Goal: Answer question/provide support

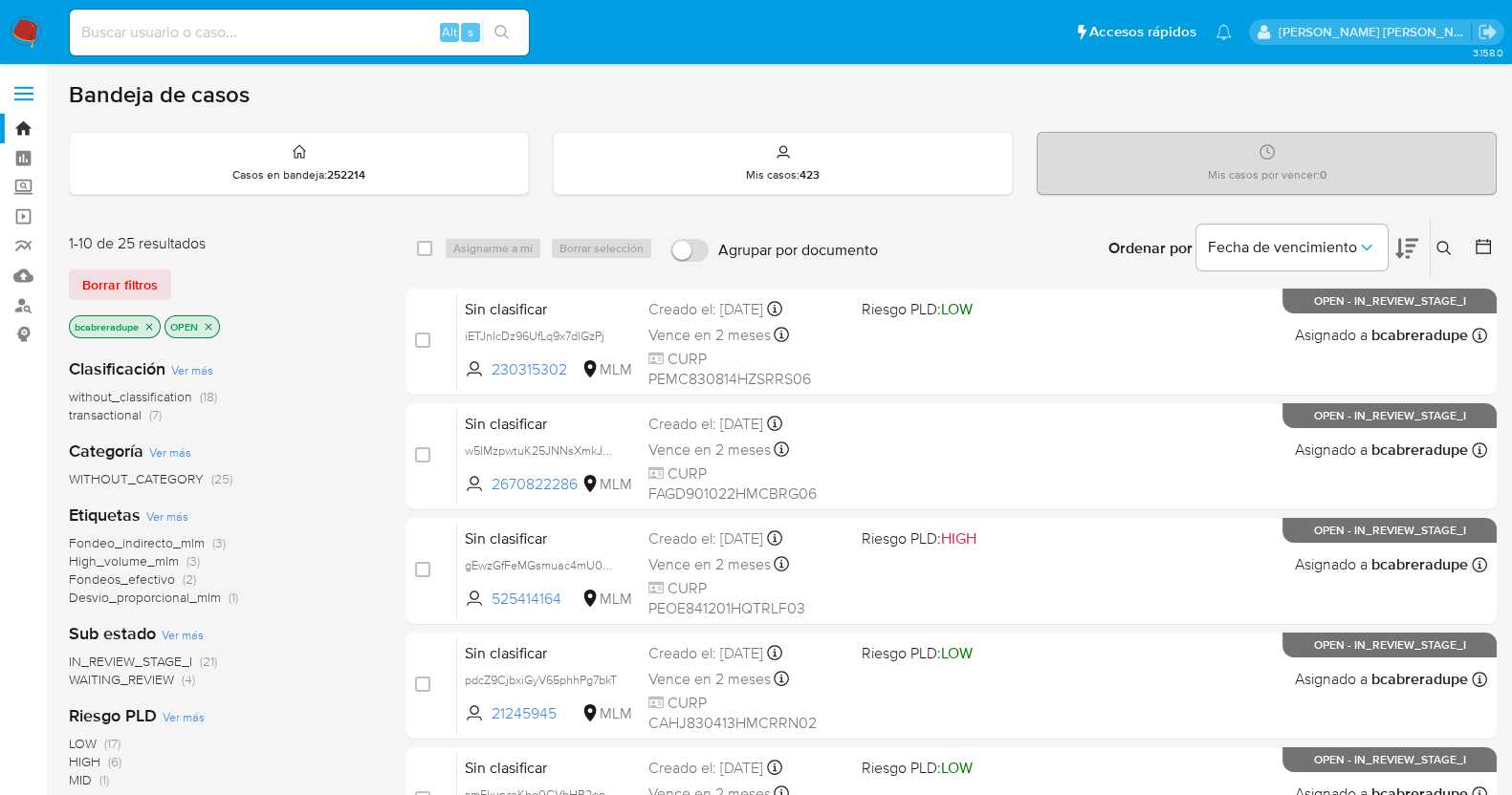
click at [175, 677] on span "WAITING_REVIEW (4)" at bounding box center [131, 680] width 127 height 18
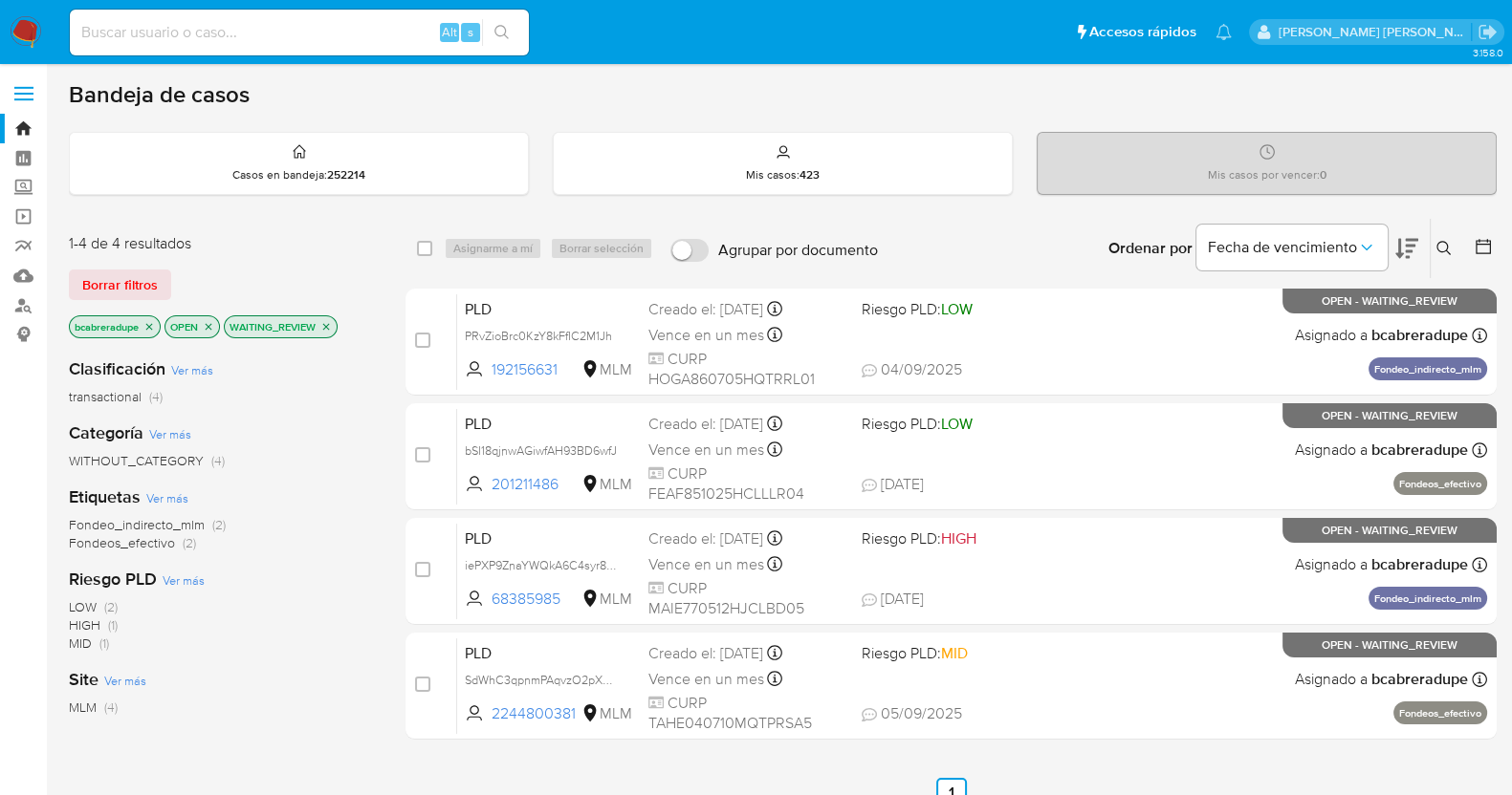
click at [328, 326] on icon "close-filter" at bounding box center [327, 327] width 7 height 7
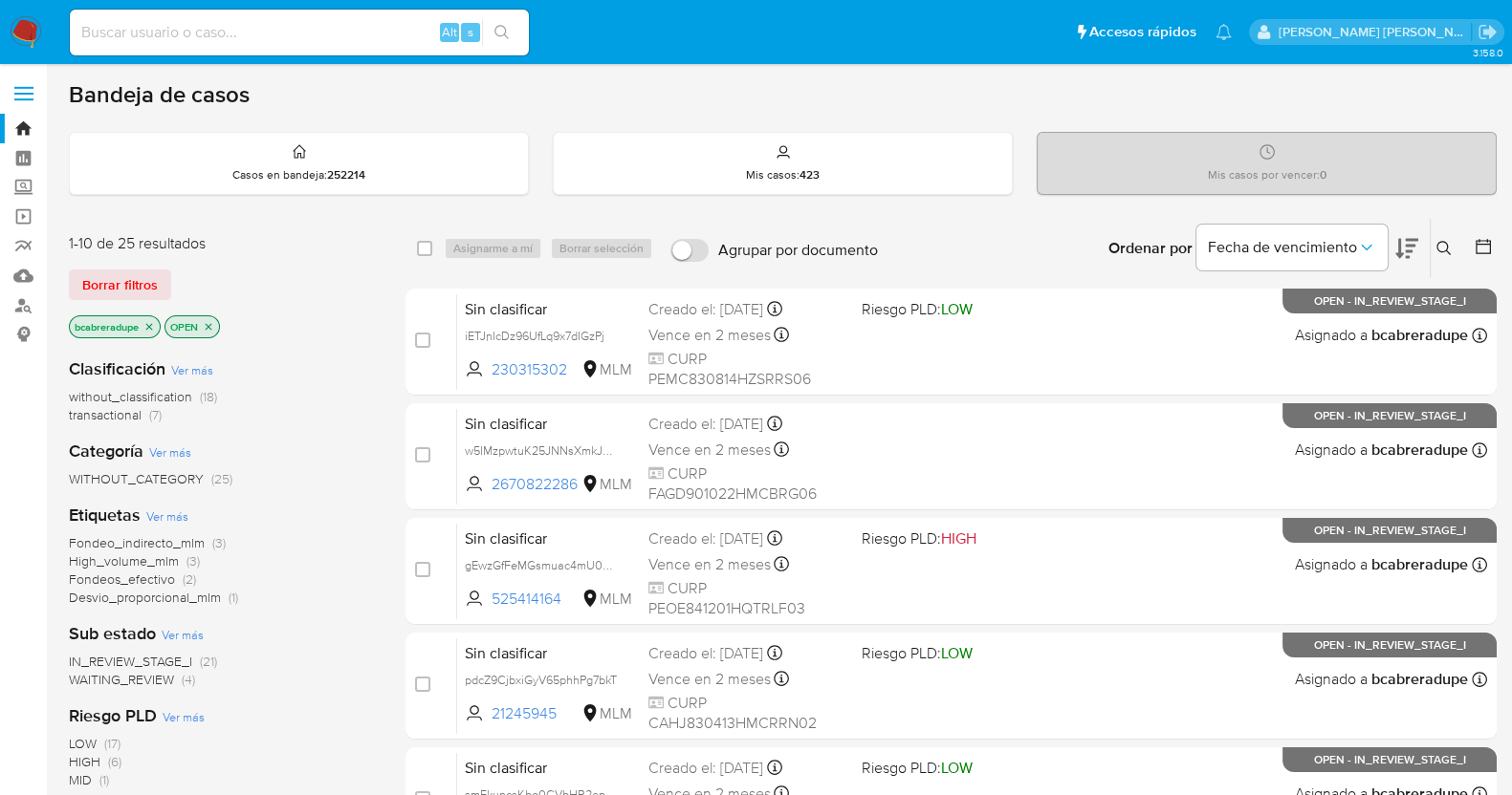
click at [137, 409] on span "transactional" at bounding box center [104, 415] width 72 height 19
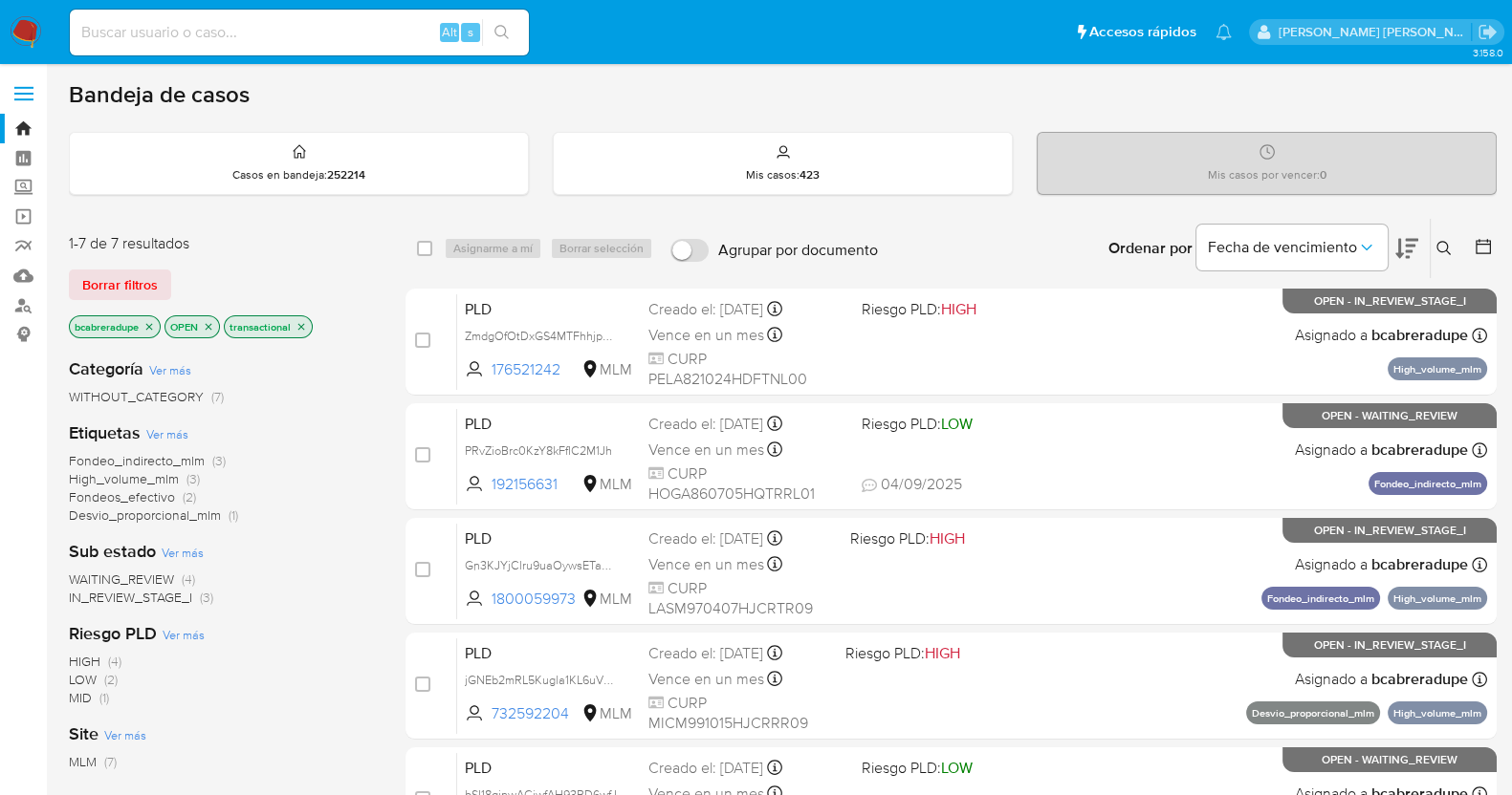
click at [146, 323] on icon "close-filter" at bounding box center [149, 327] width 12 height 12
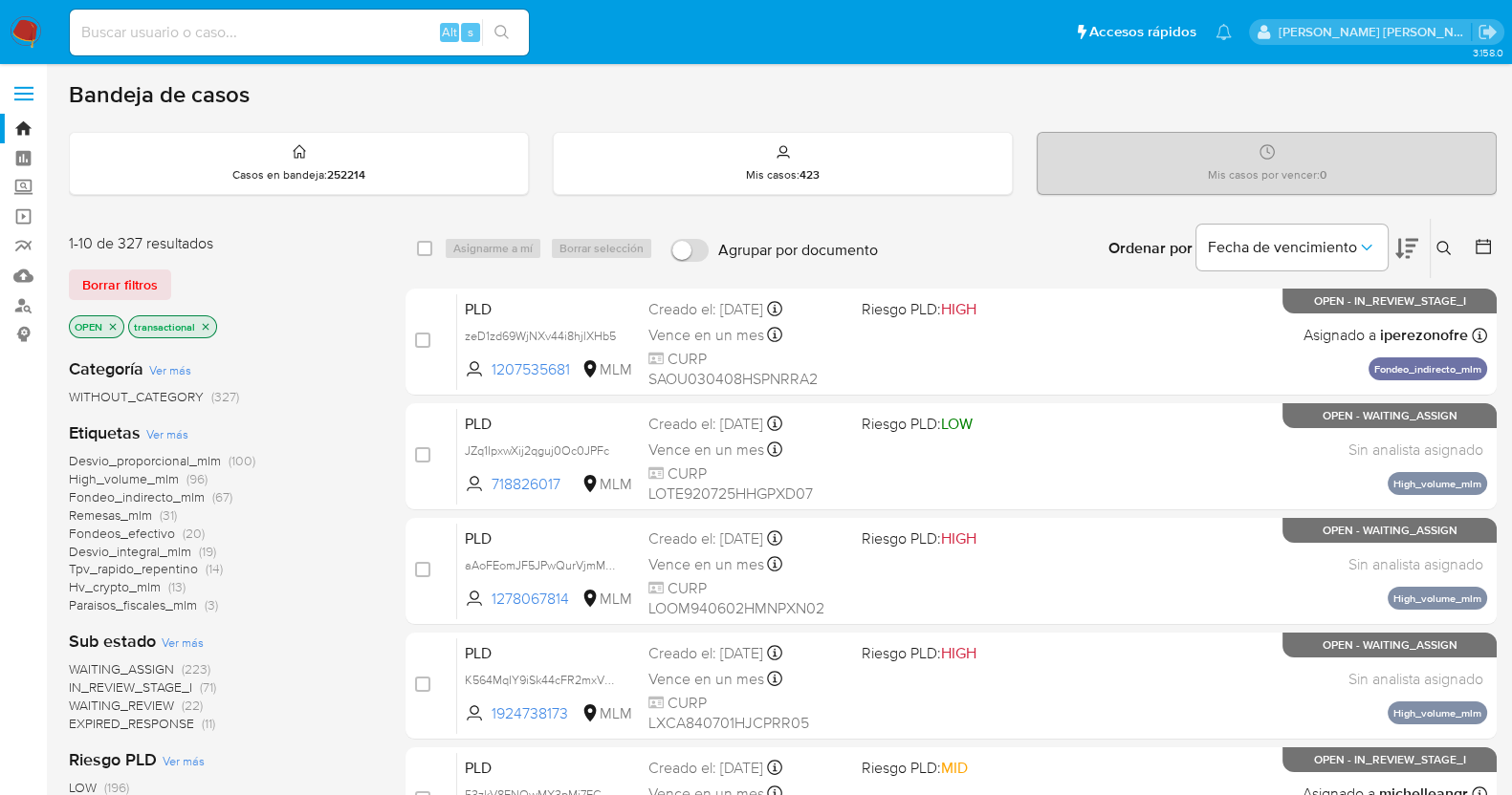
click at [1448, 246] on icon at bounding box center [1443, 248] width 15 height 15
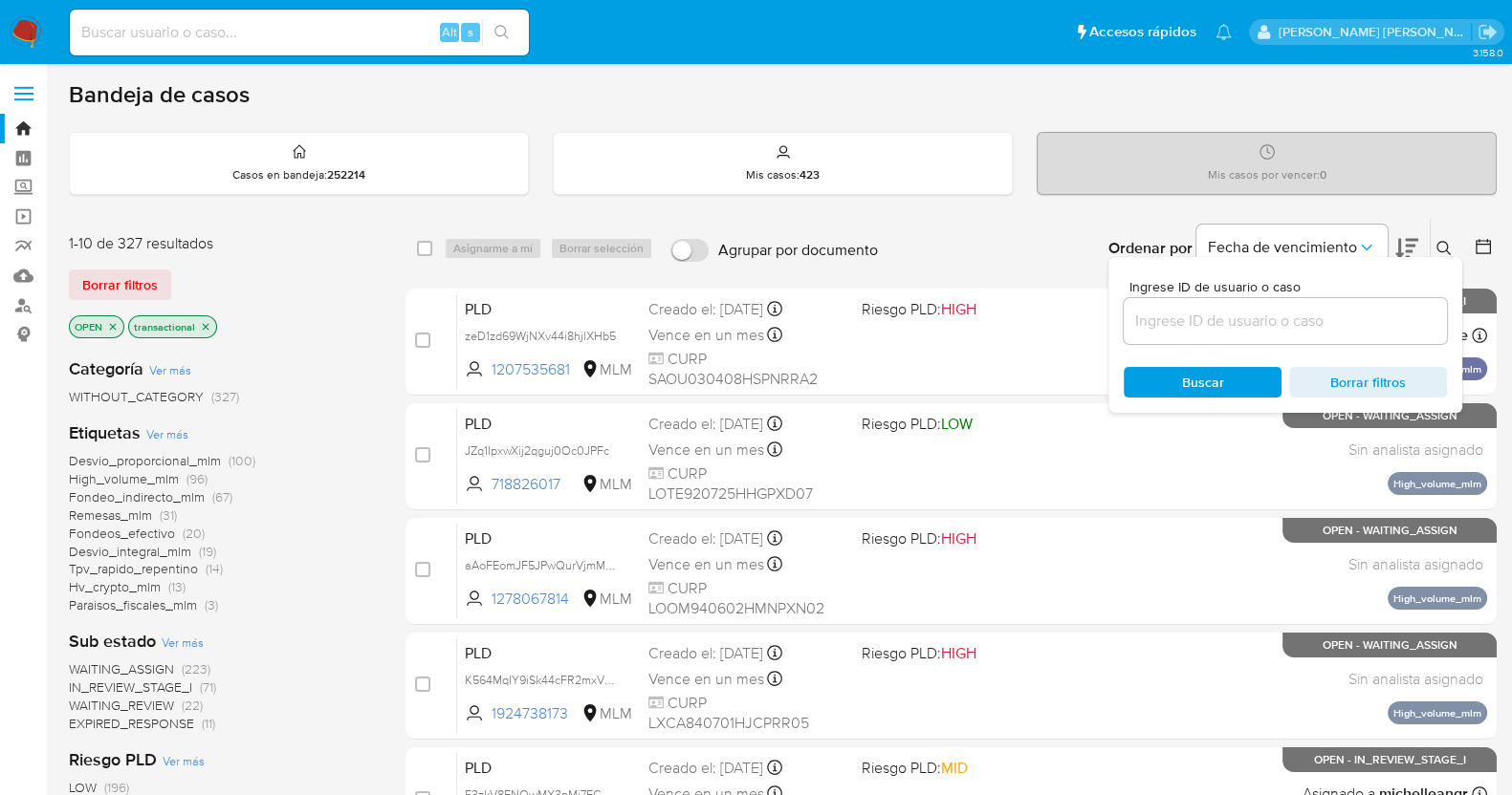
click at [1252, 334] on div at bounding box center [1285, 322] width 324 height 46
click at [1274, 319] on input at bounding box center [1285, 322] width 324 height 25
paste input "52121560"
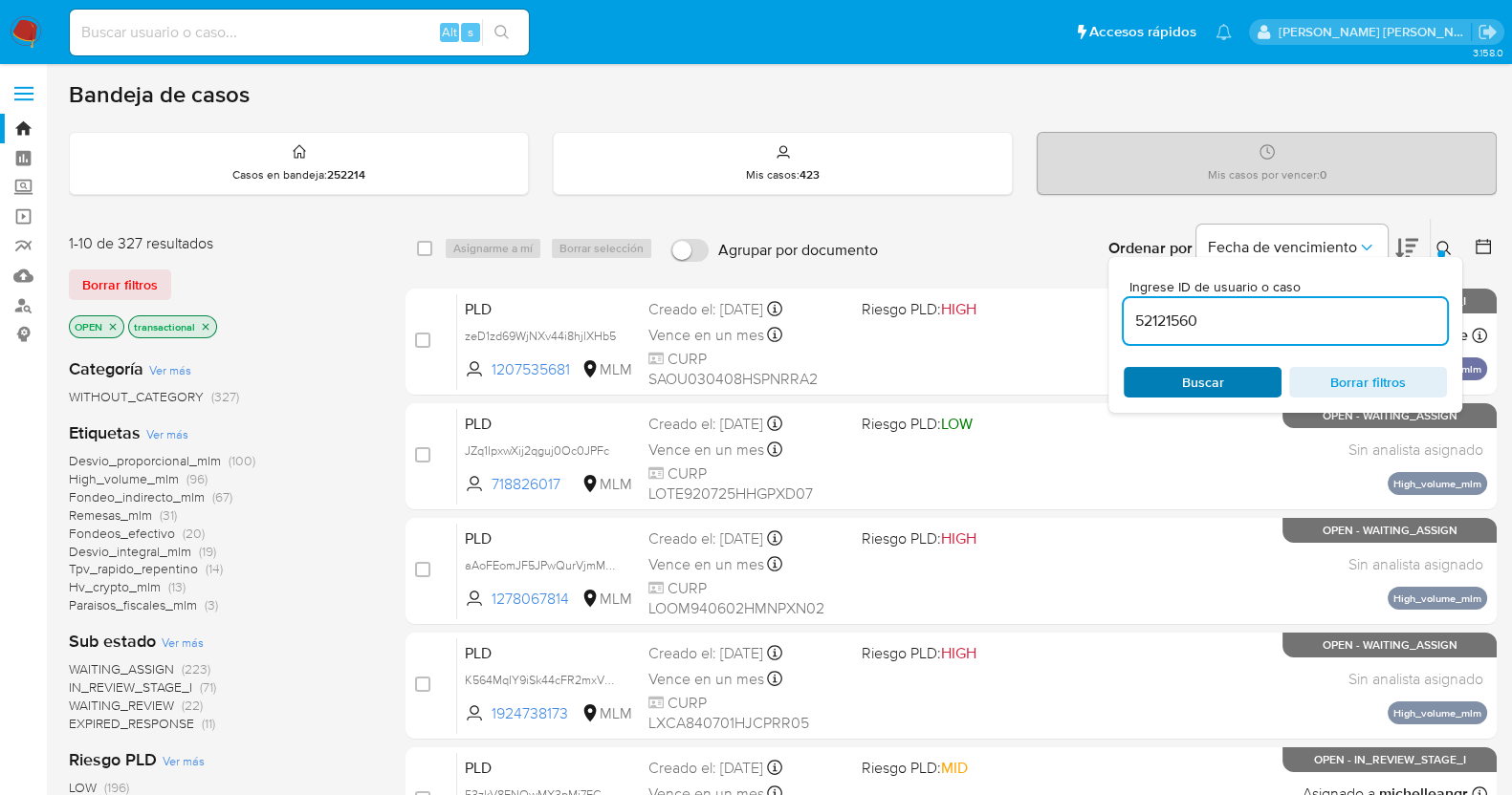
type input "52121560"
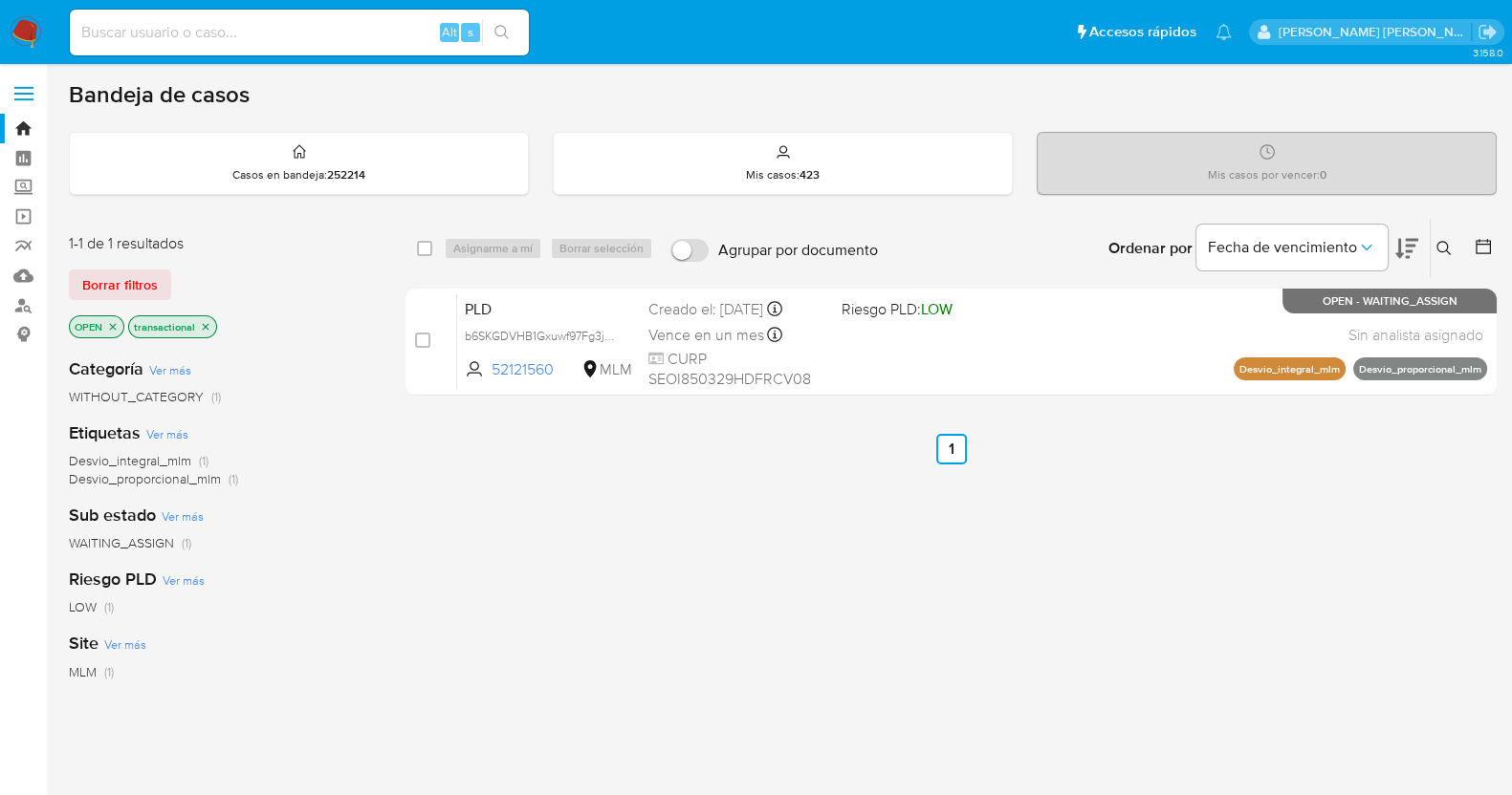
click at [1438, 244] on icon at bounding box center [1443, 248] width 15 height 15
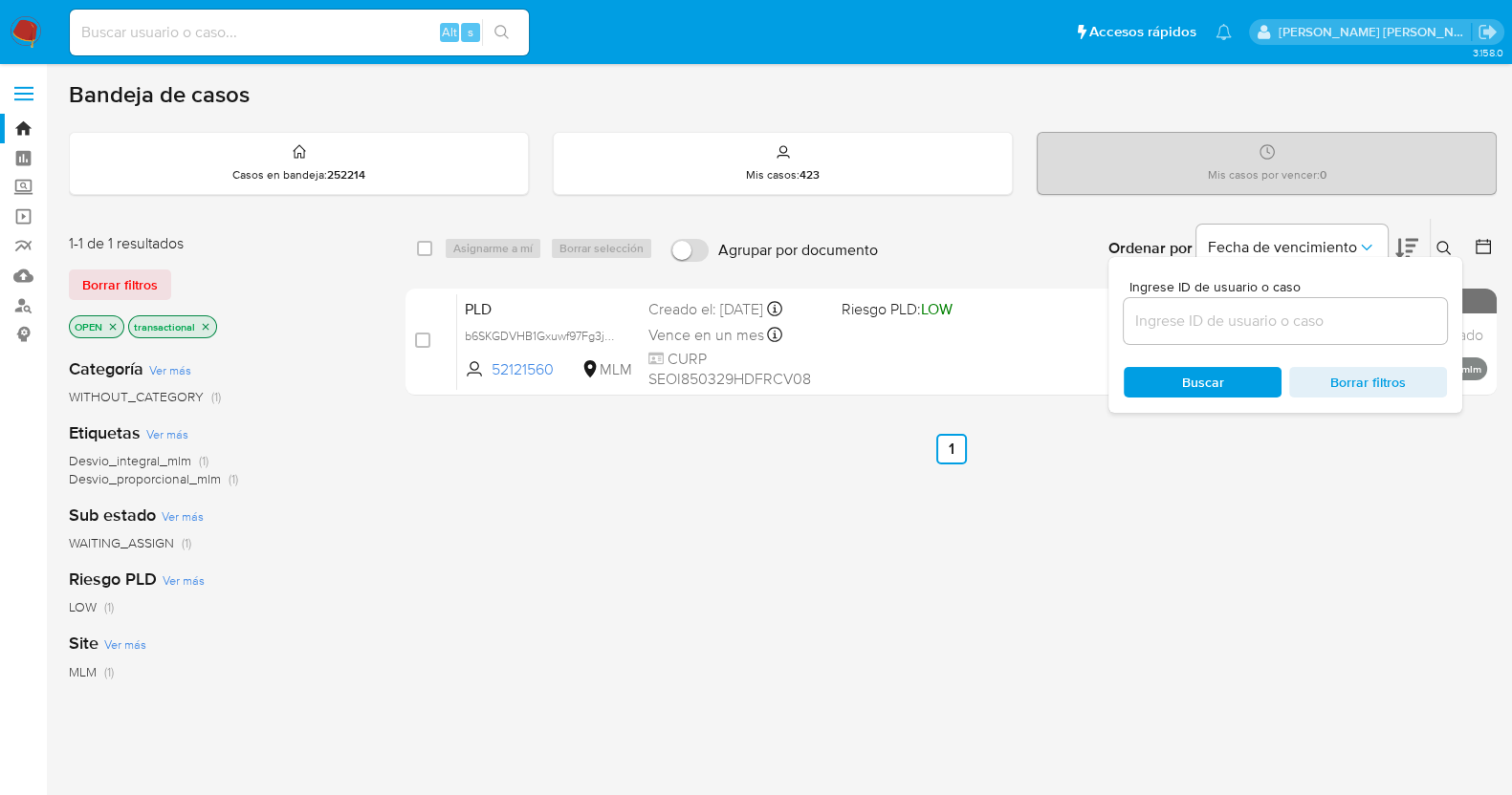
click at [1253, 333] on div at bounding box center [1285, 322] width 324 height 46
click at [1265, 320] on input at bounding box center [1285, 322] width 324 height 25
paste input "52121560"
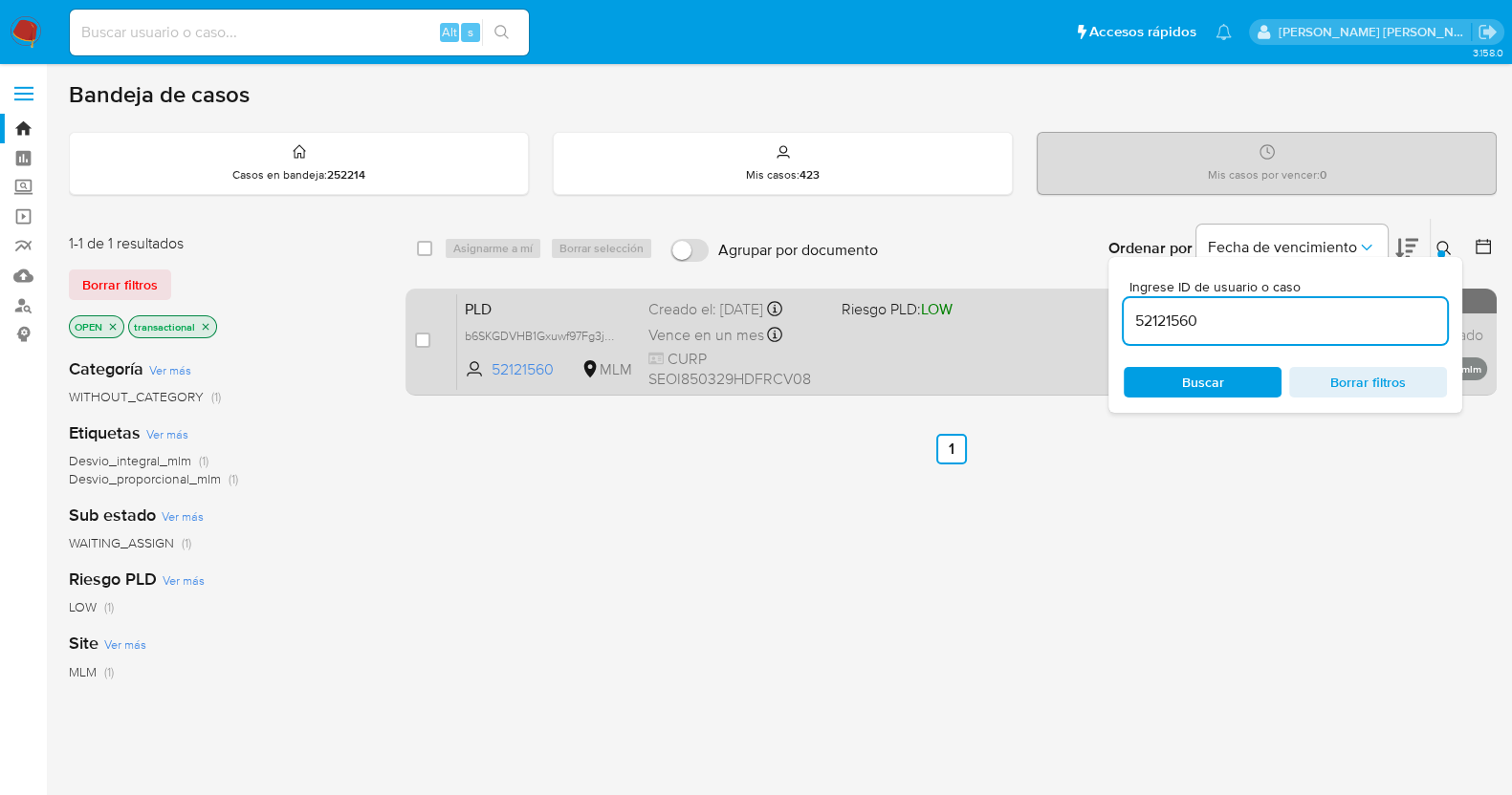
type input "52121560"
click at [422, 335] on input "checkbox" at bounding box center [423, 340] width 15 height 15
checkbox input "true"
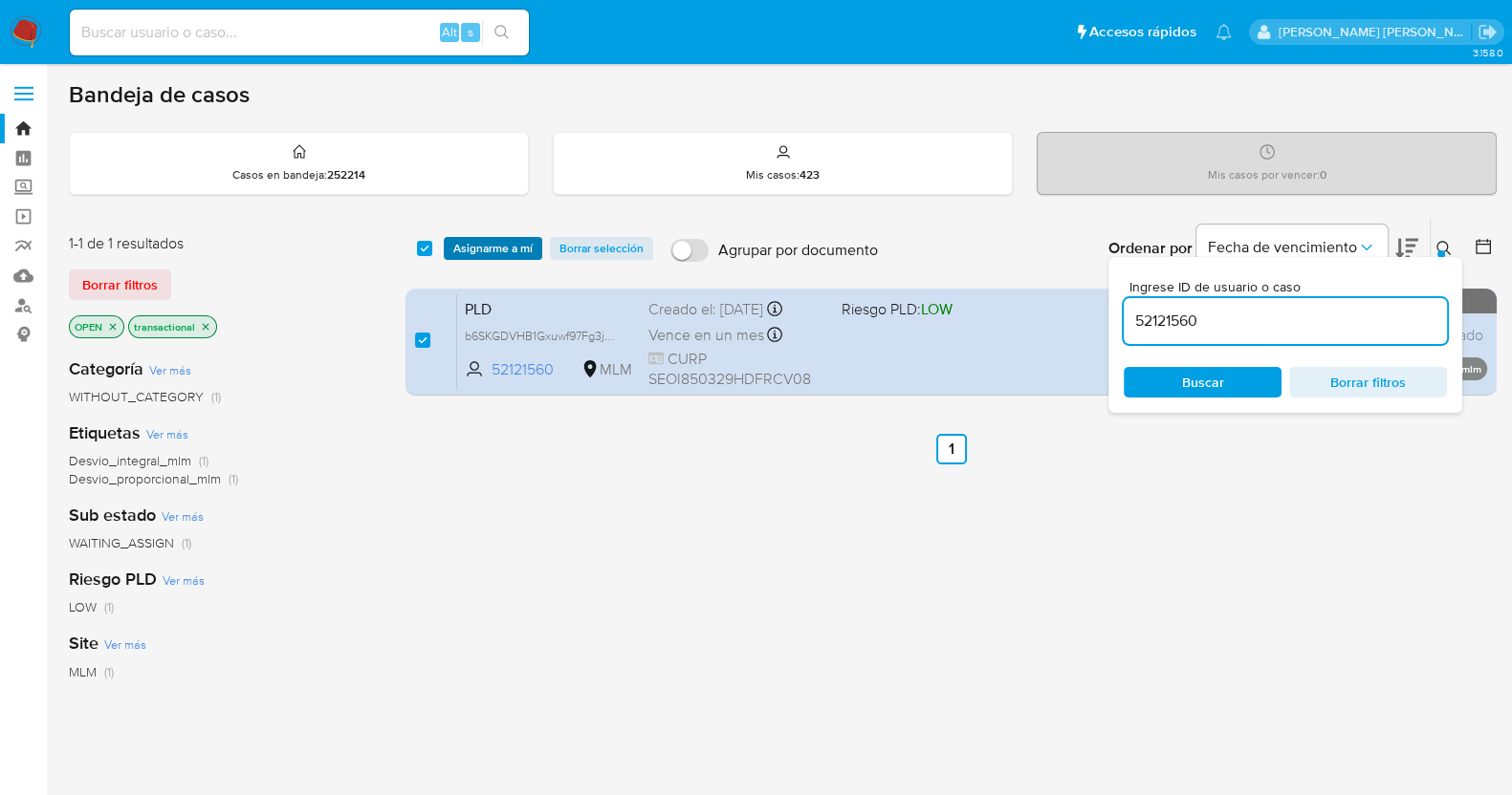
click at [491, 247] on span "Asignarme a mí" at bounding box center [493, 248] width 79 height 19
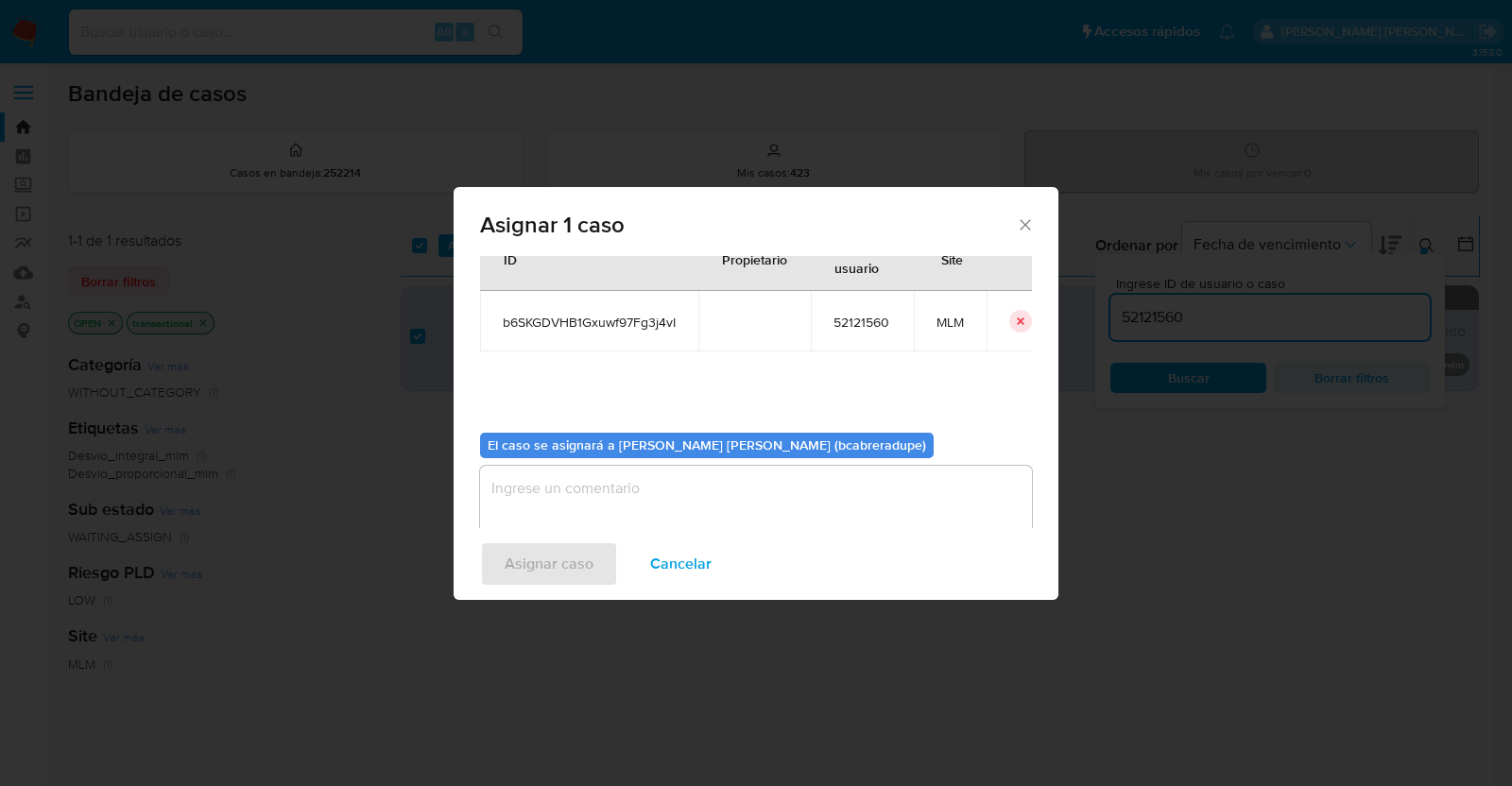
scroll to position [97, 0]
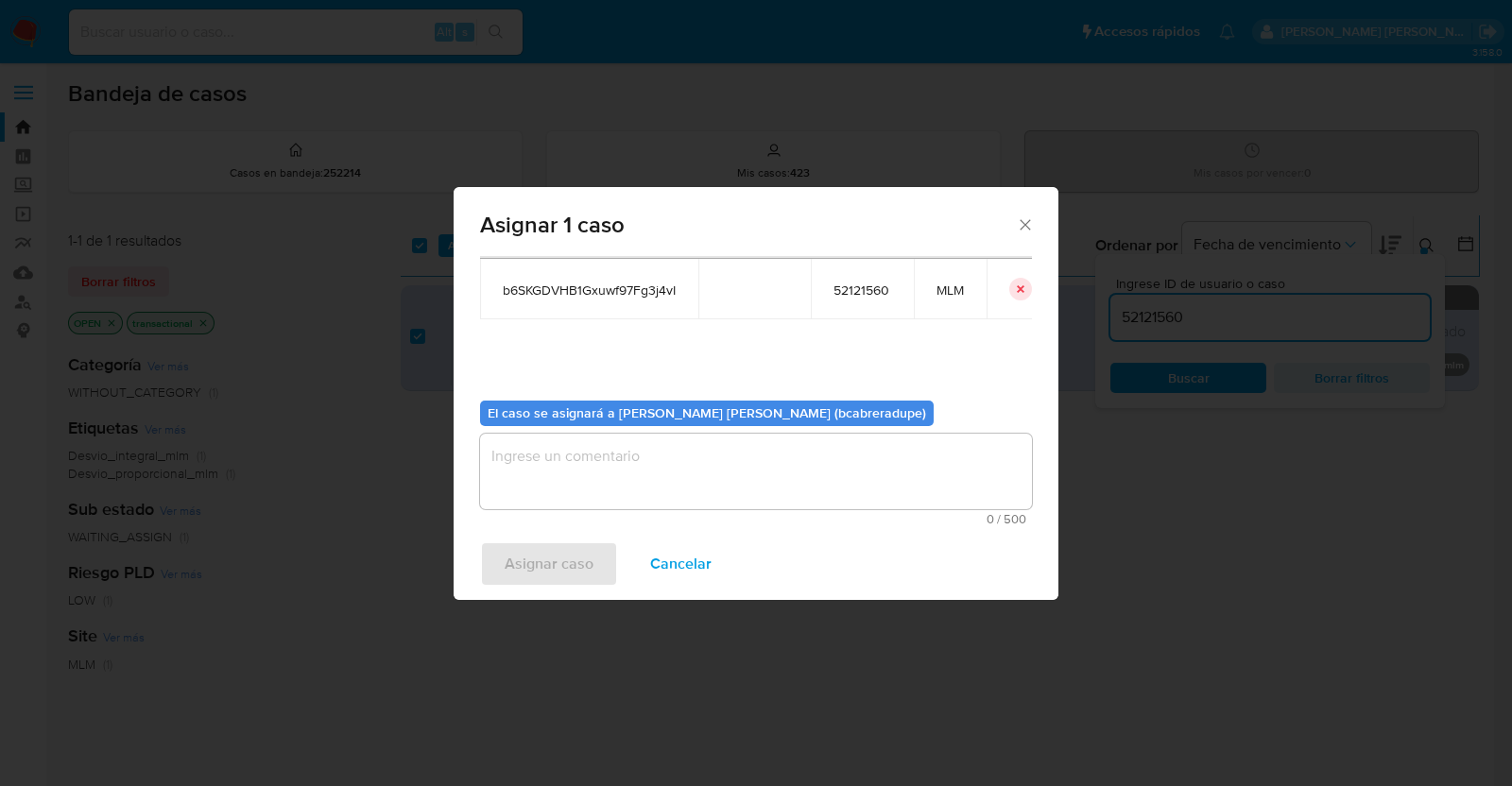
click at [777, 479] on textarea "assign-modal" at bounding box center [756, 471] width 552 height 75
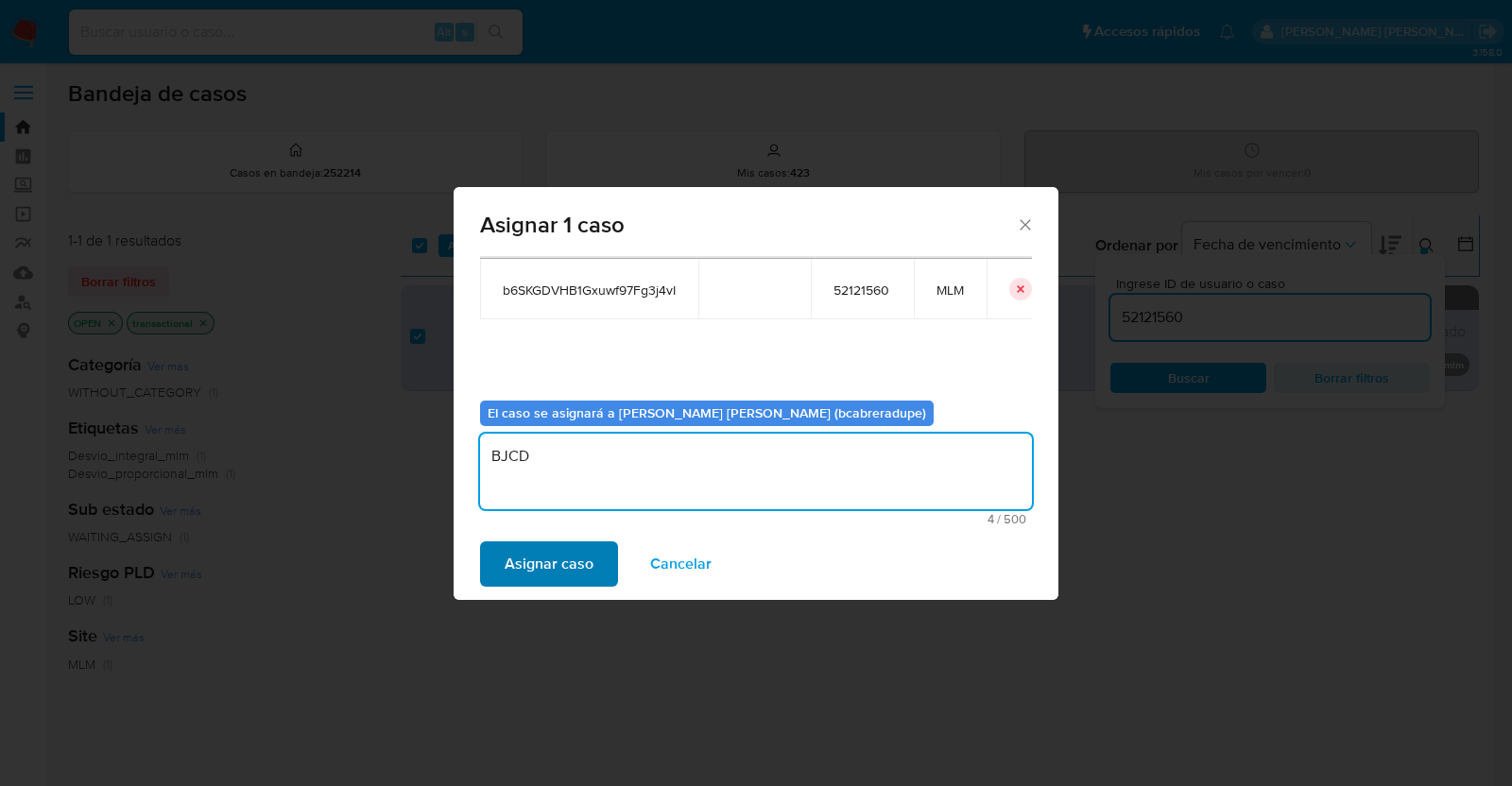
type textarea "BJCD"
click at [572, 569] on span "Asignar caso" at bounding box center [548, 564] width 89 height 42
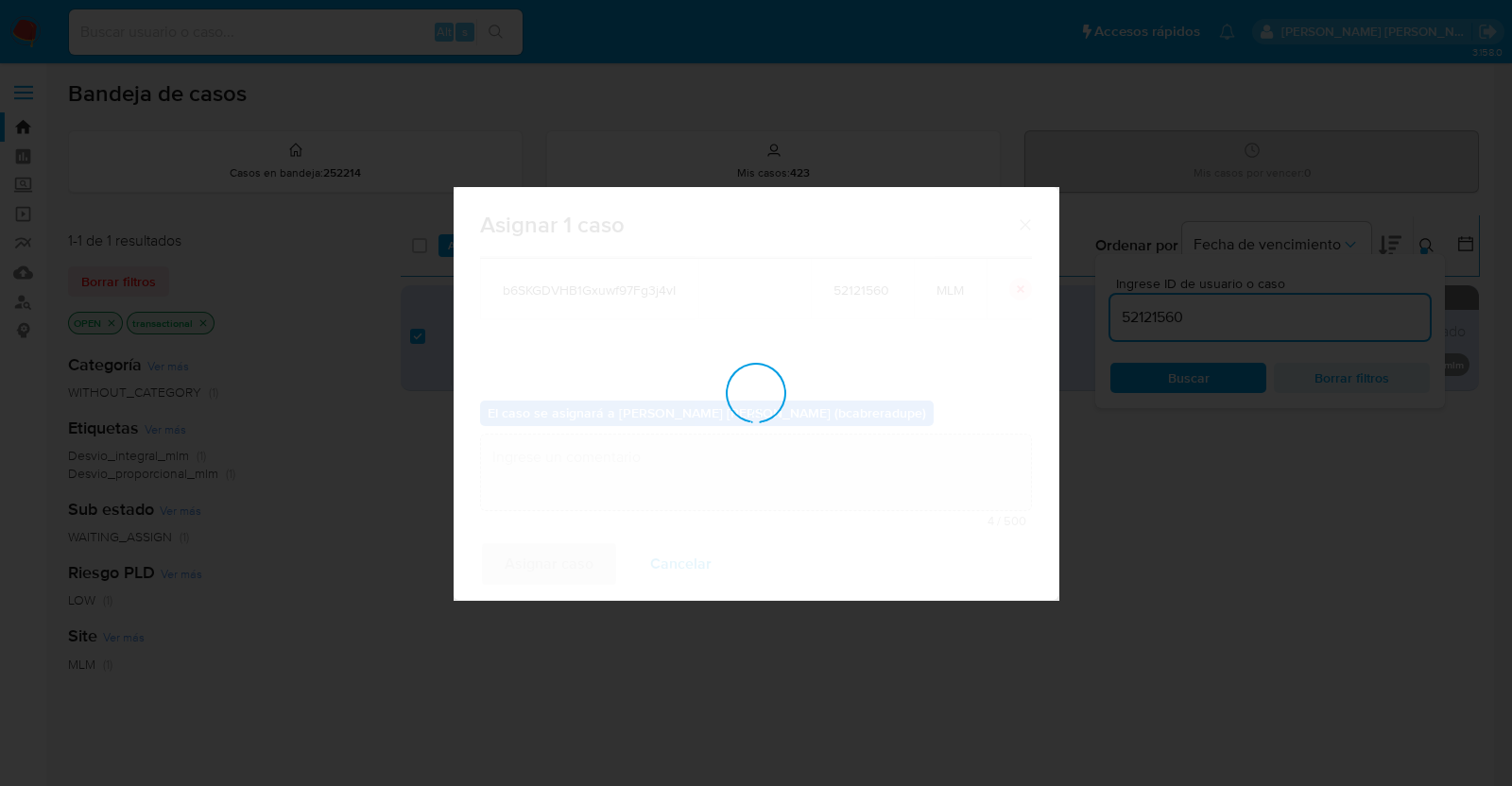
checkbox input "false"
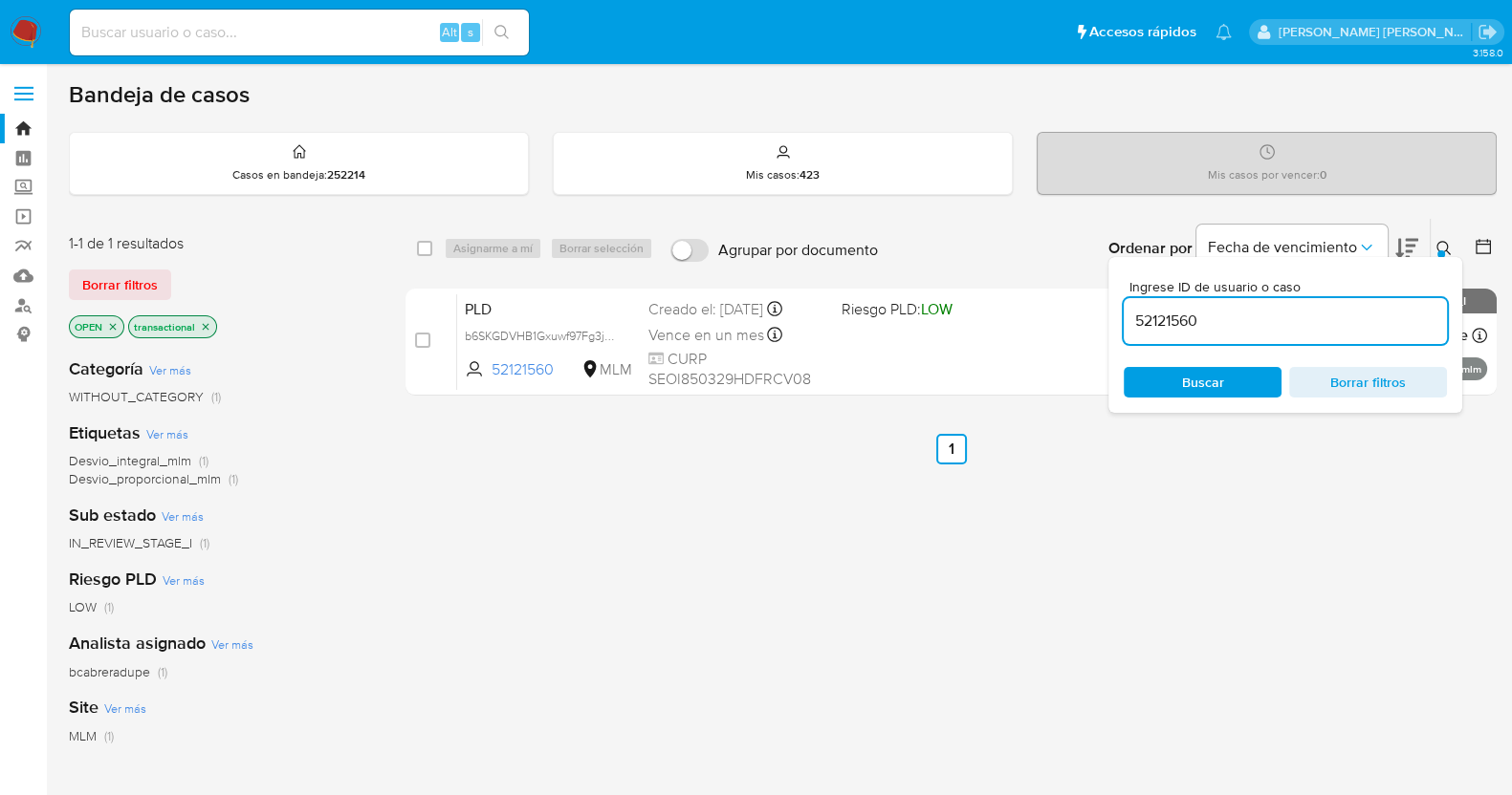
click at [1177, 323] on input "52121560" at bounding box center [1285, 322] width 324 height 25
paste input "151048736"
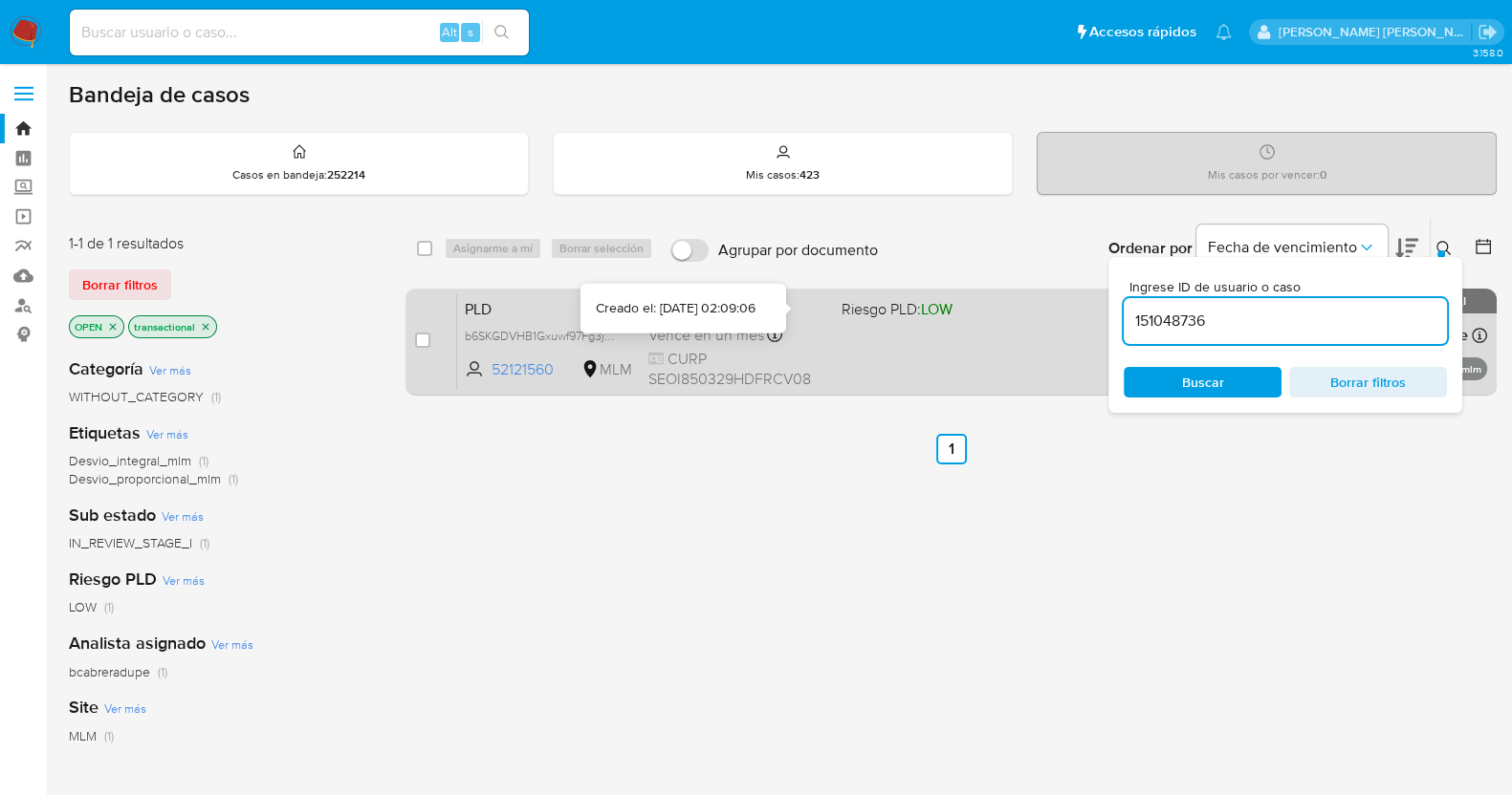
type input "151048736"
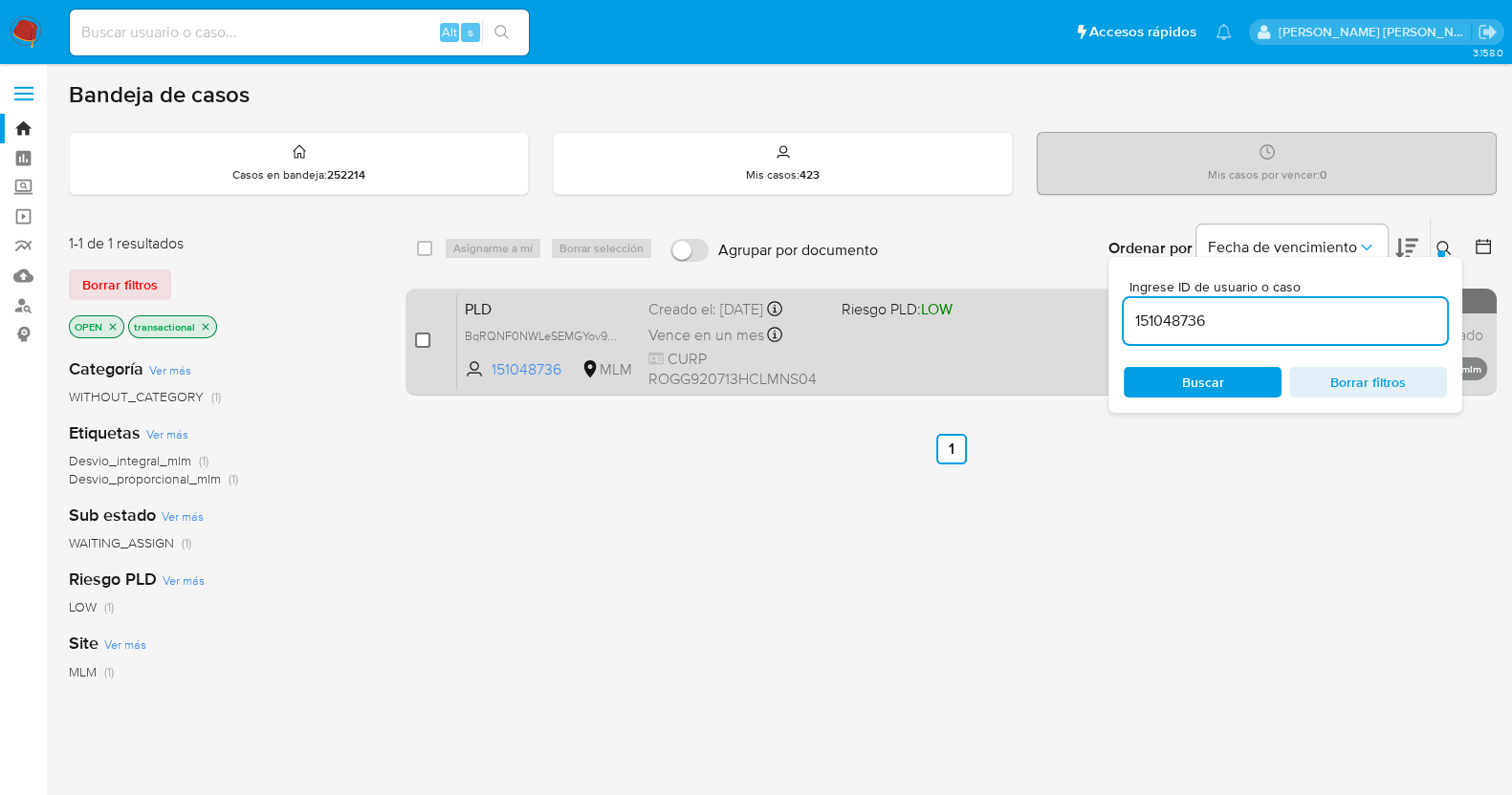
click at [427, 339] on input "checkbox" at bounding box center [423, 340] width 15 height 15
checkbox input "true"
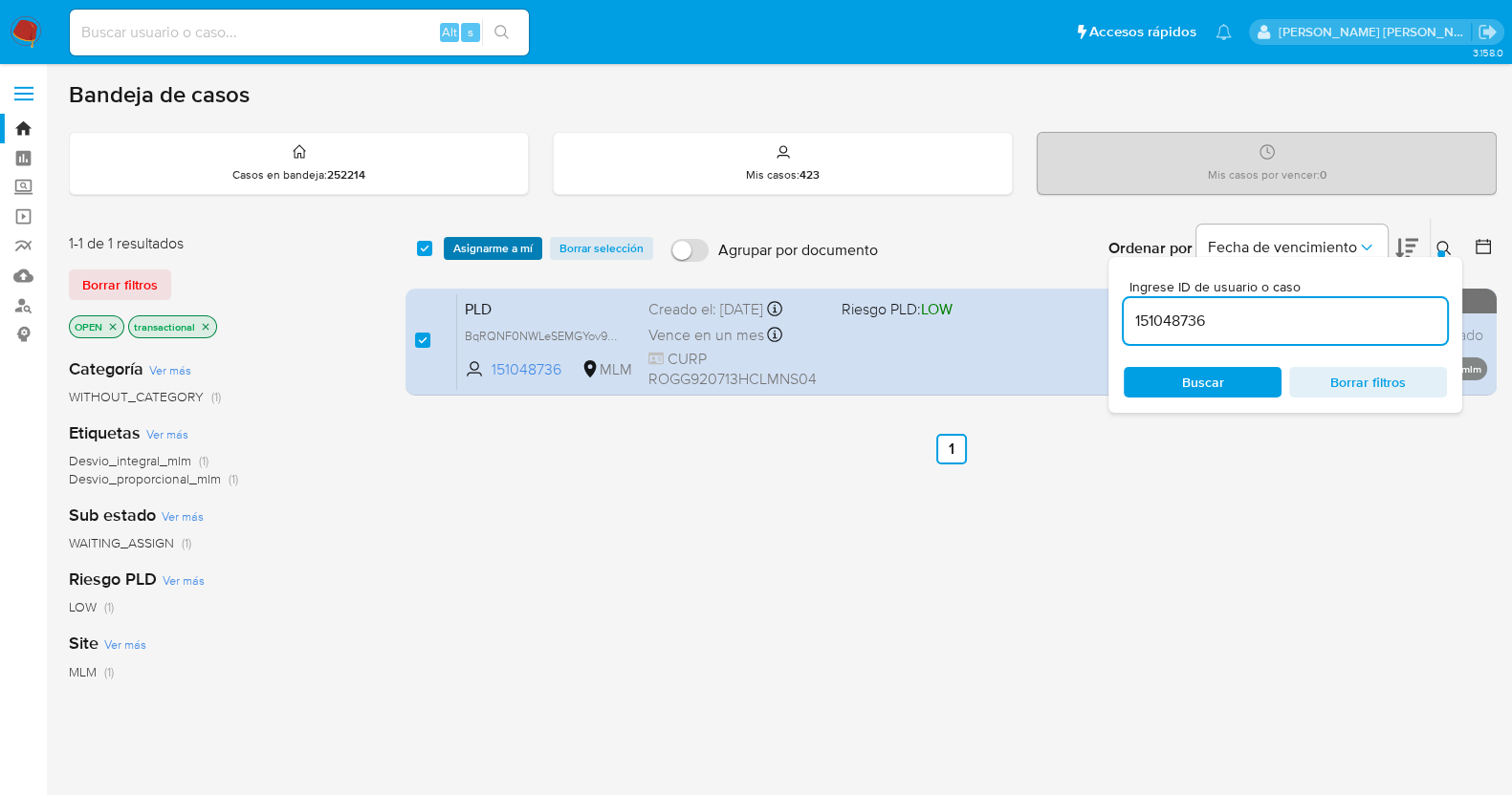
click at [491, 246] on span "Asignarme a mí" at bounding box center [493, 248] width 79 height 19
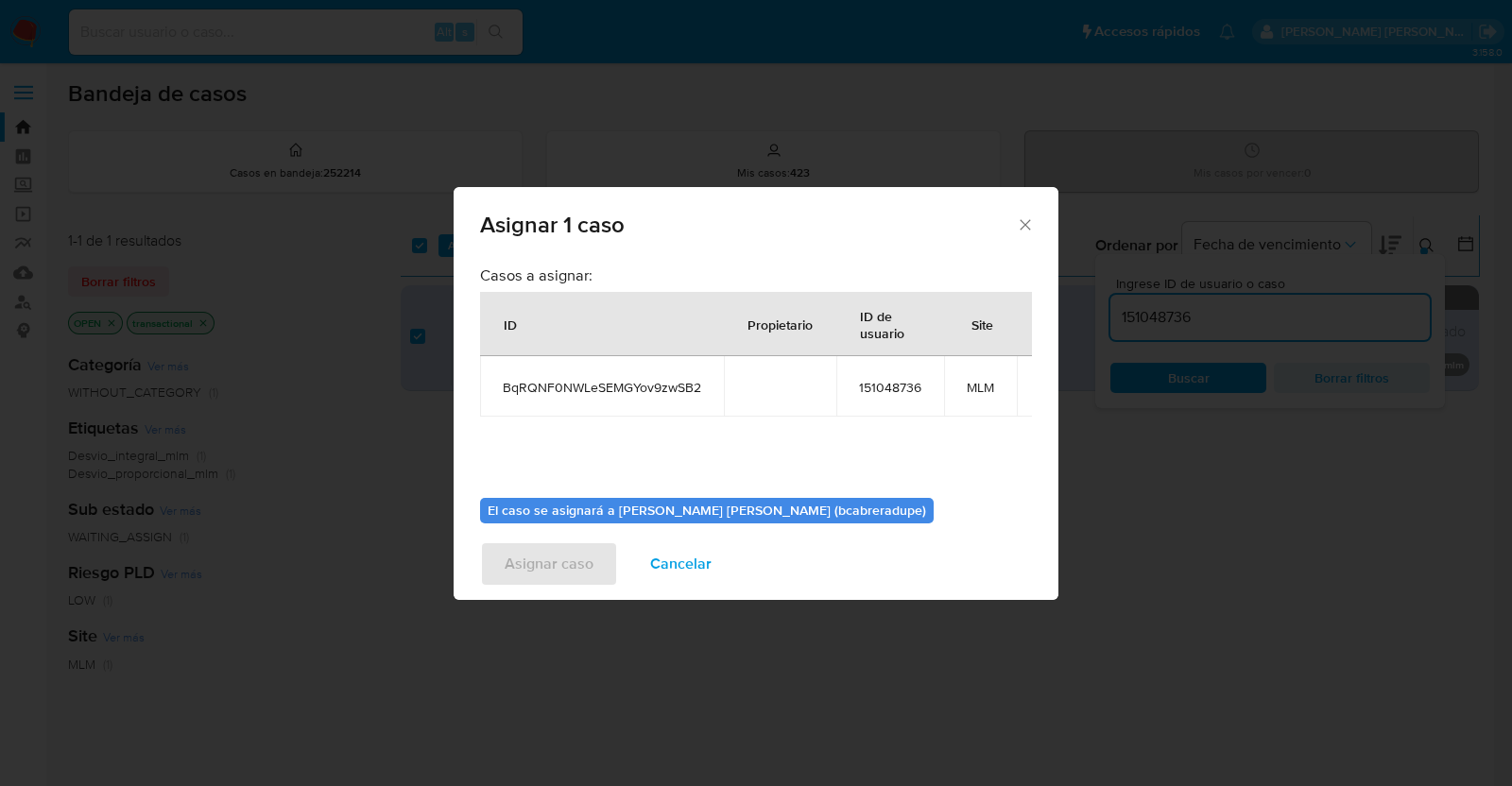
scroll to position [97, 0]
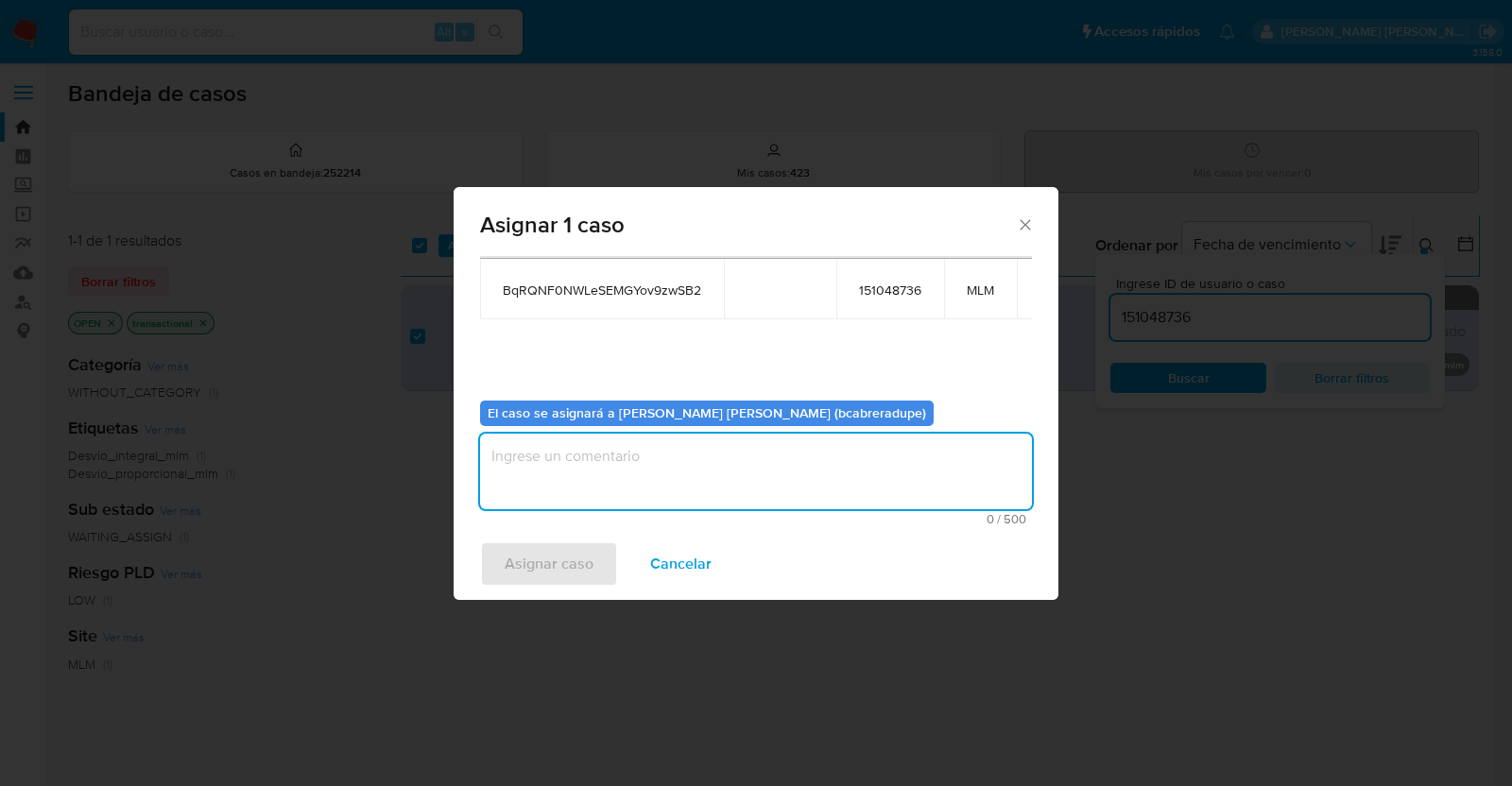
click at [774, 450] on textarea "assign-modal" at bounding box center [756, 471] width 552 height 75
type textarea "BJCD"
click at [561, 561] on span "Asignar caso" at bounding box center [548, 564] width 89 height 42
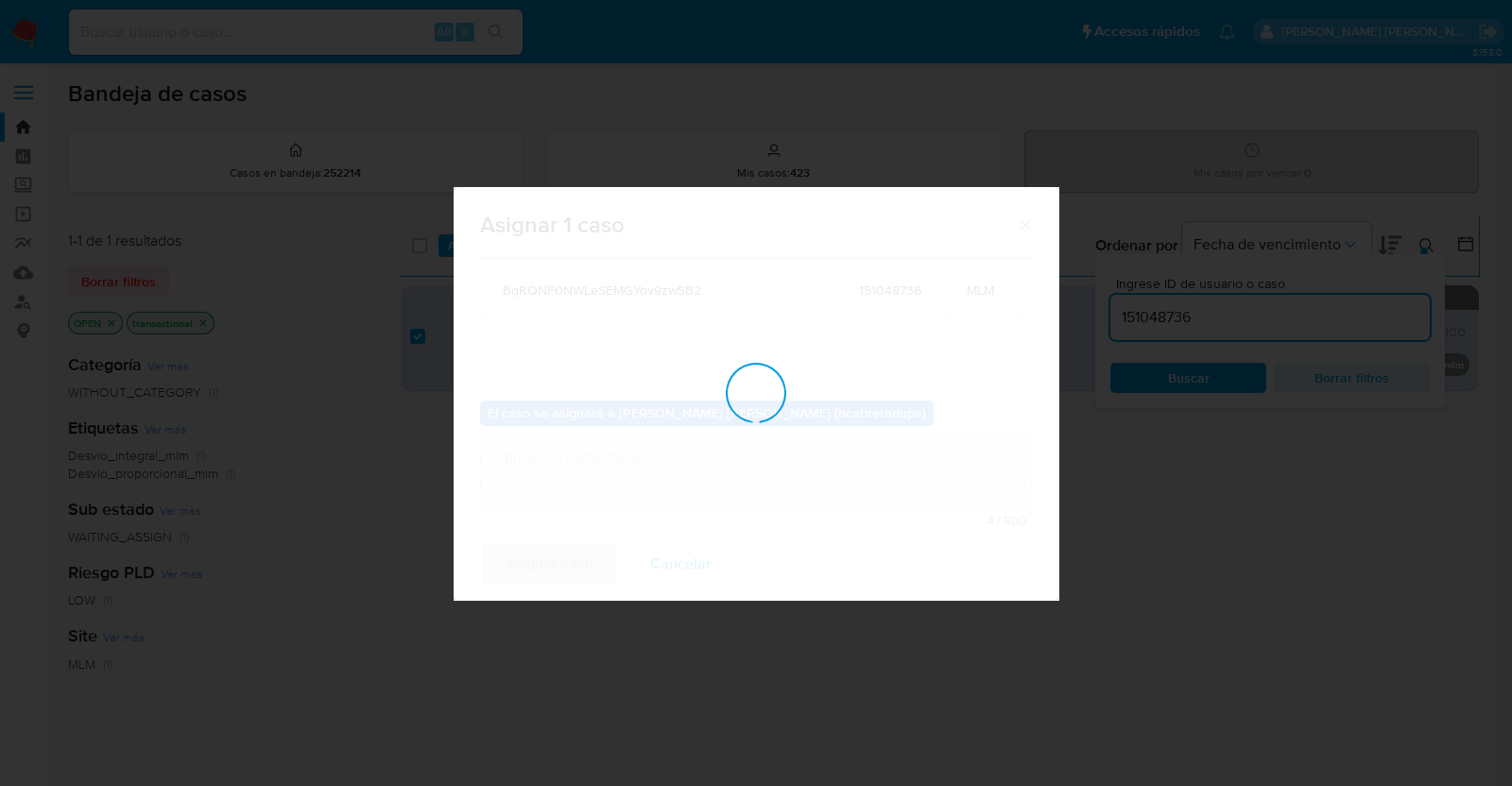
checkbox input "false"
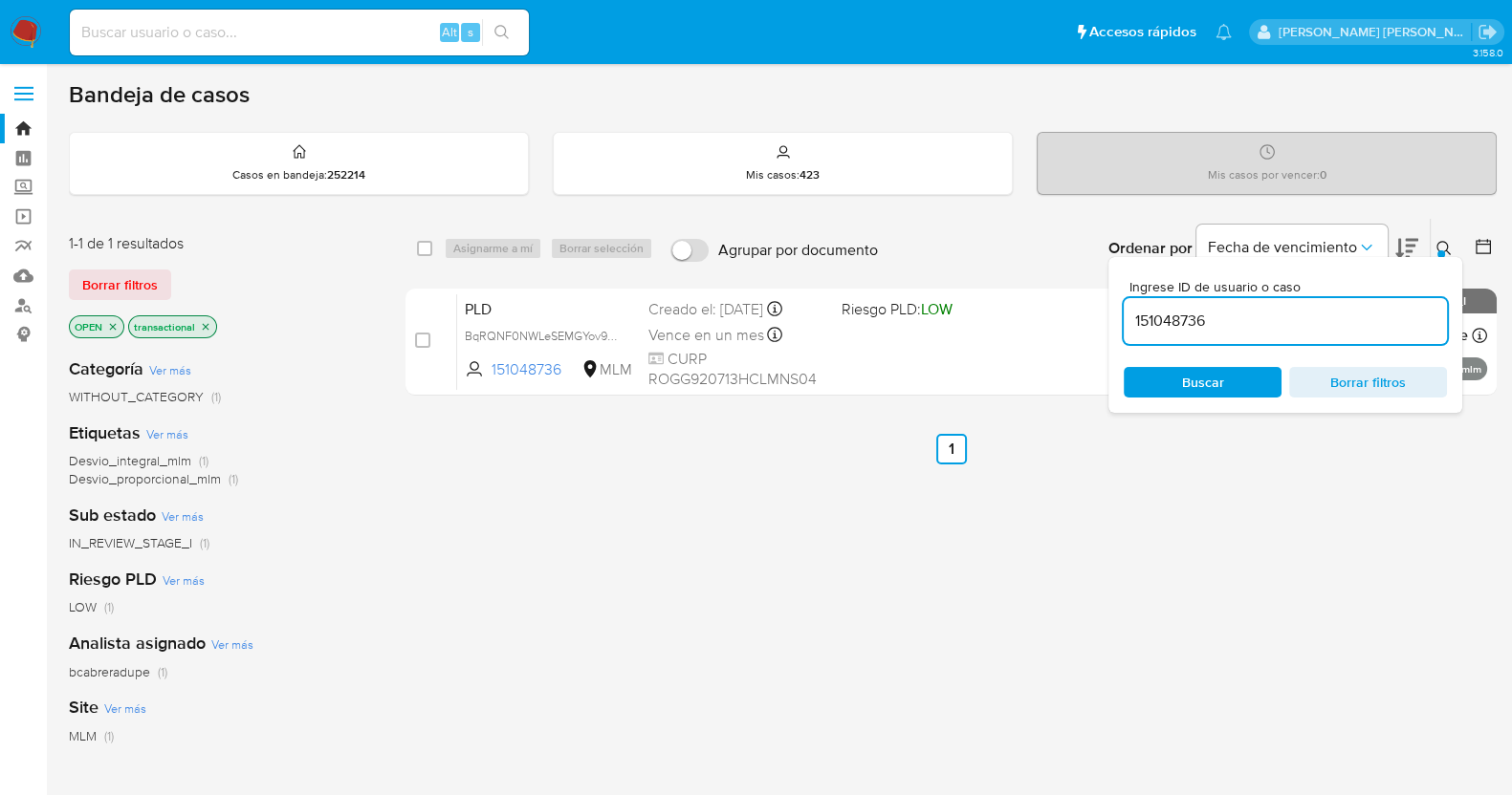
click at [1184, 318] on input "151048736" at bounding box center [1285, 322] width 324 height 25
paste input "73600473"
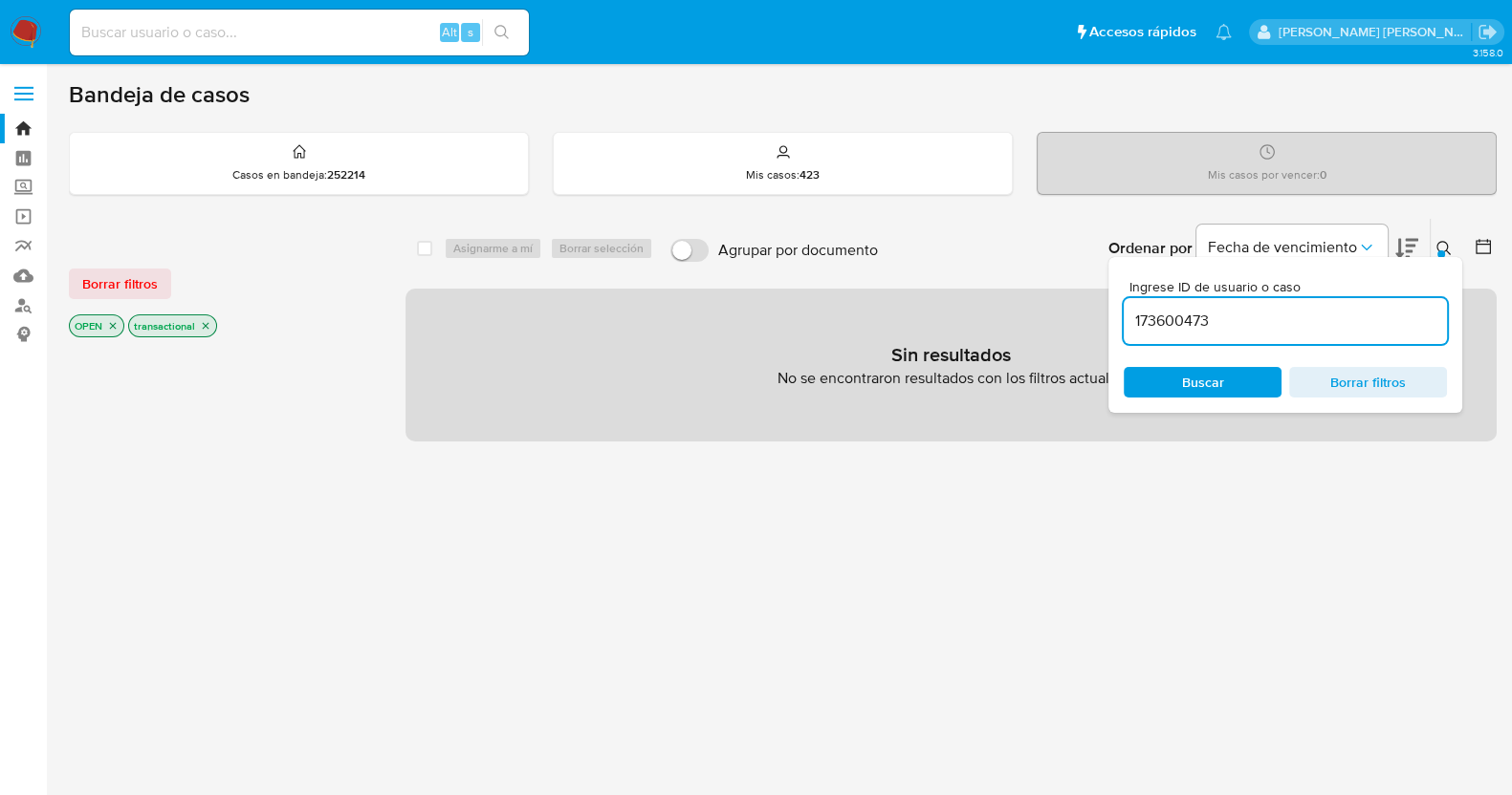
click at [1269, 313] on input "173600473" at bounding box center [1285, 322] width 324 height 25
click at [1189, 322] on input "173600473" at bounding box center [1285, 322] width 324 height 25
paste input "520156907"
type input "520156907"
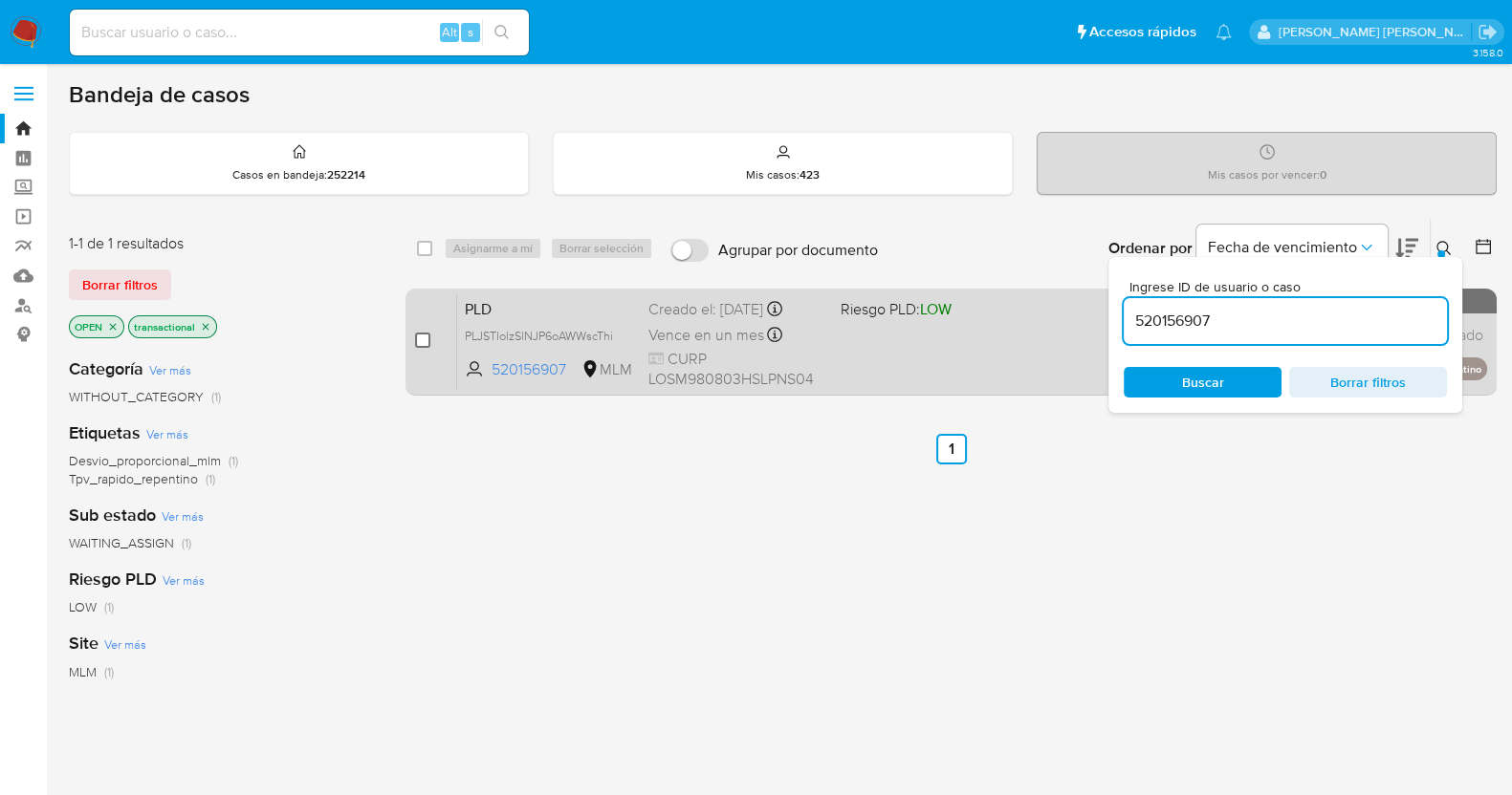
click at [418, 338] on input "checkbox" at bounding box center [423, 340] width 15 height 15
checkbox input "true"
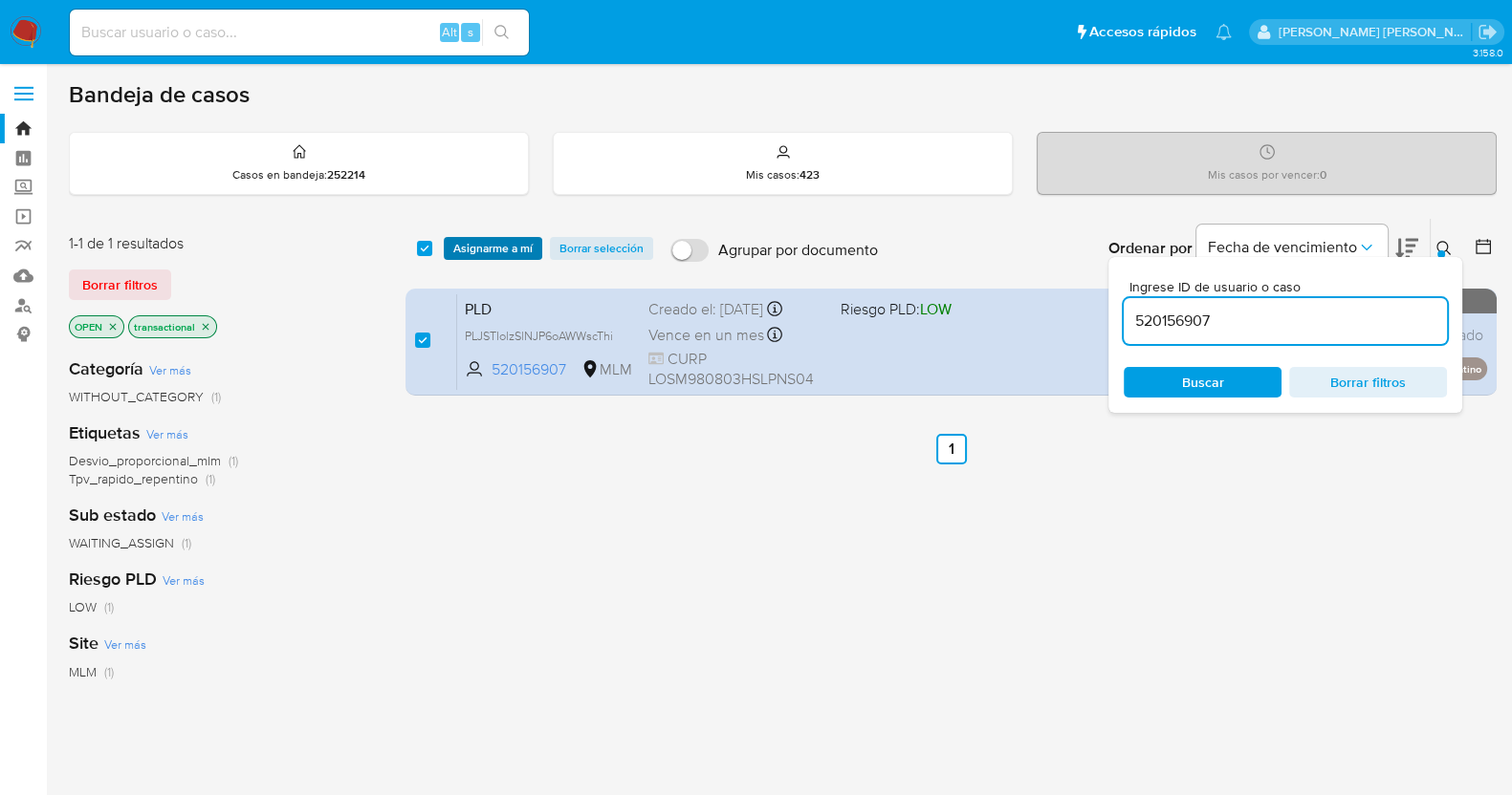
click at [491, 250] on span "Asignarme a mí" at bounding box center [493, 248] width 79 height 19
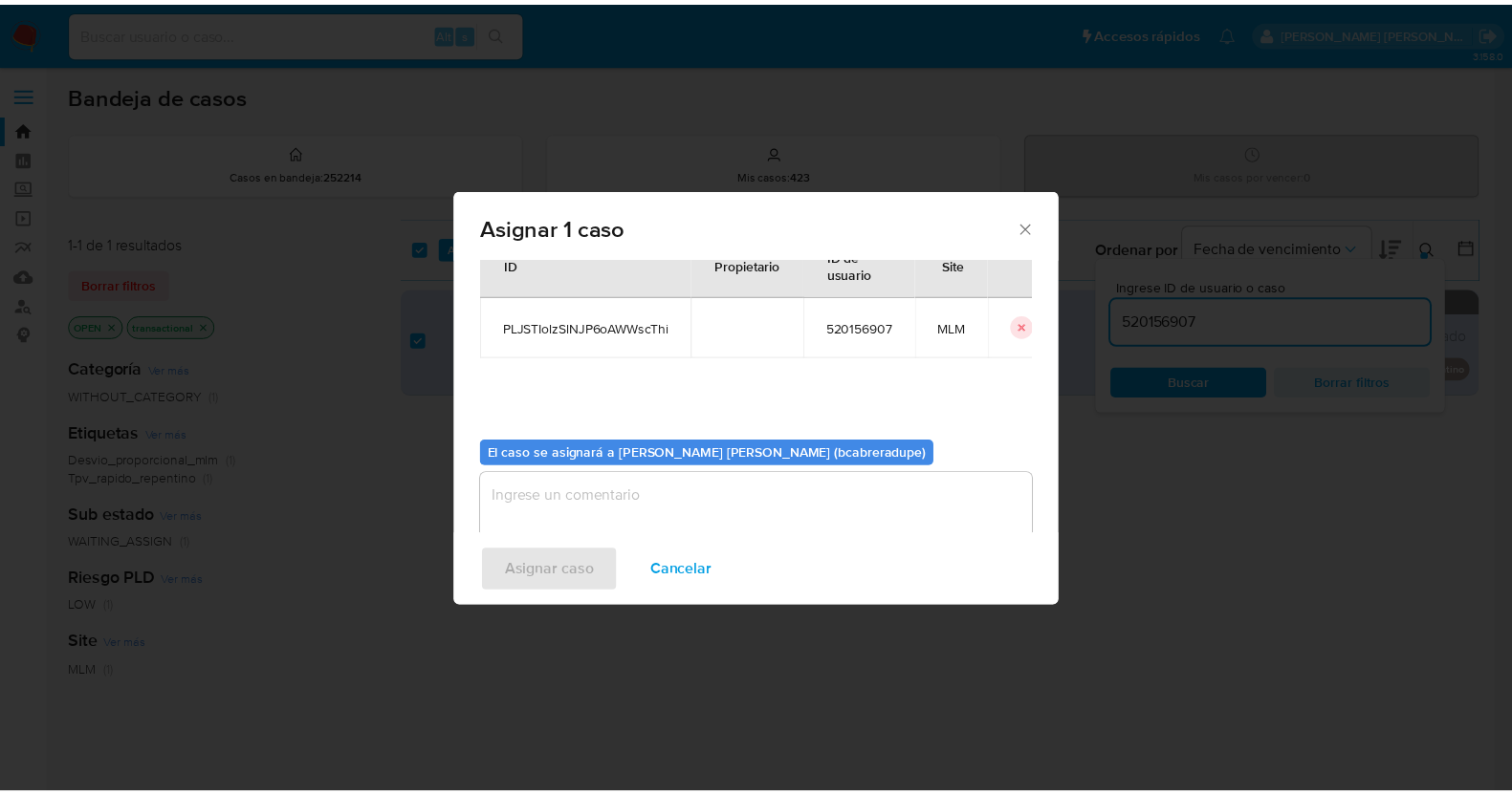
scroll to position [99, 0]
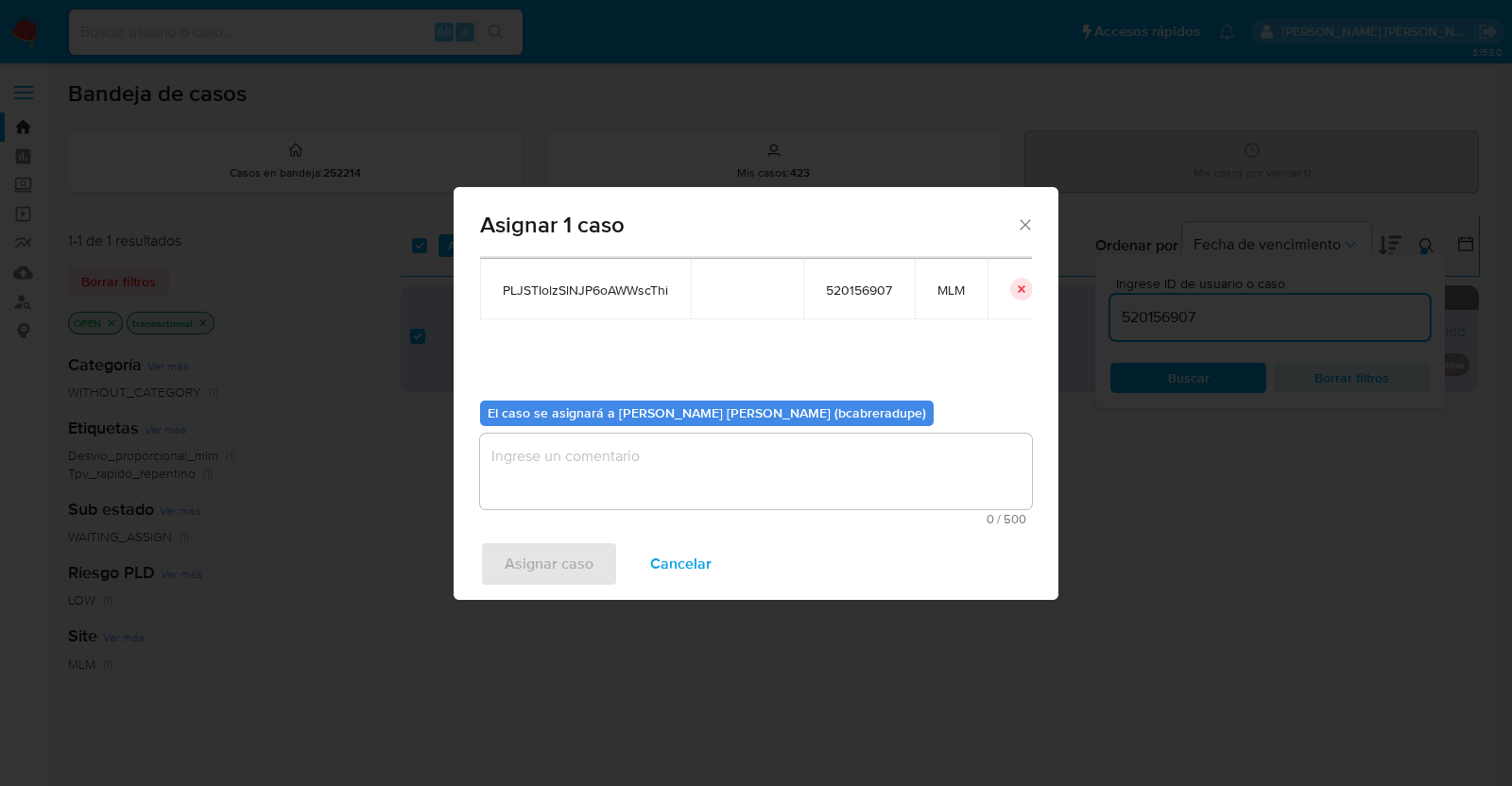
click at [803, 460] on textarea "assign-modal" at bounding box center [756, 471] width 552 height 75
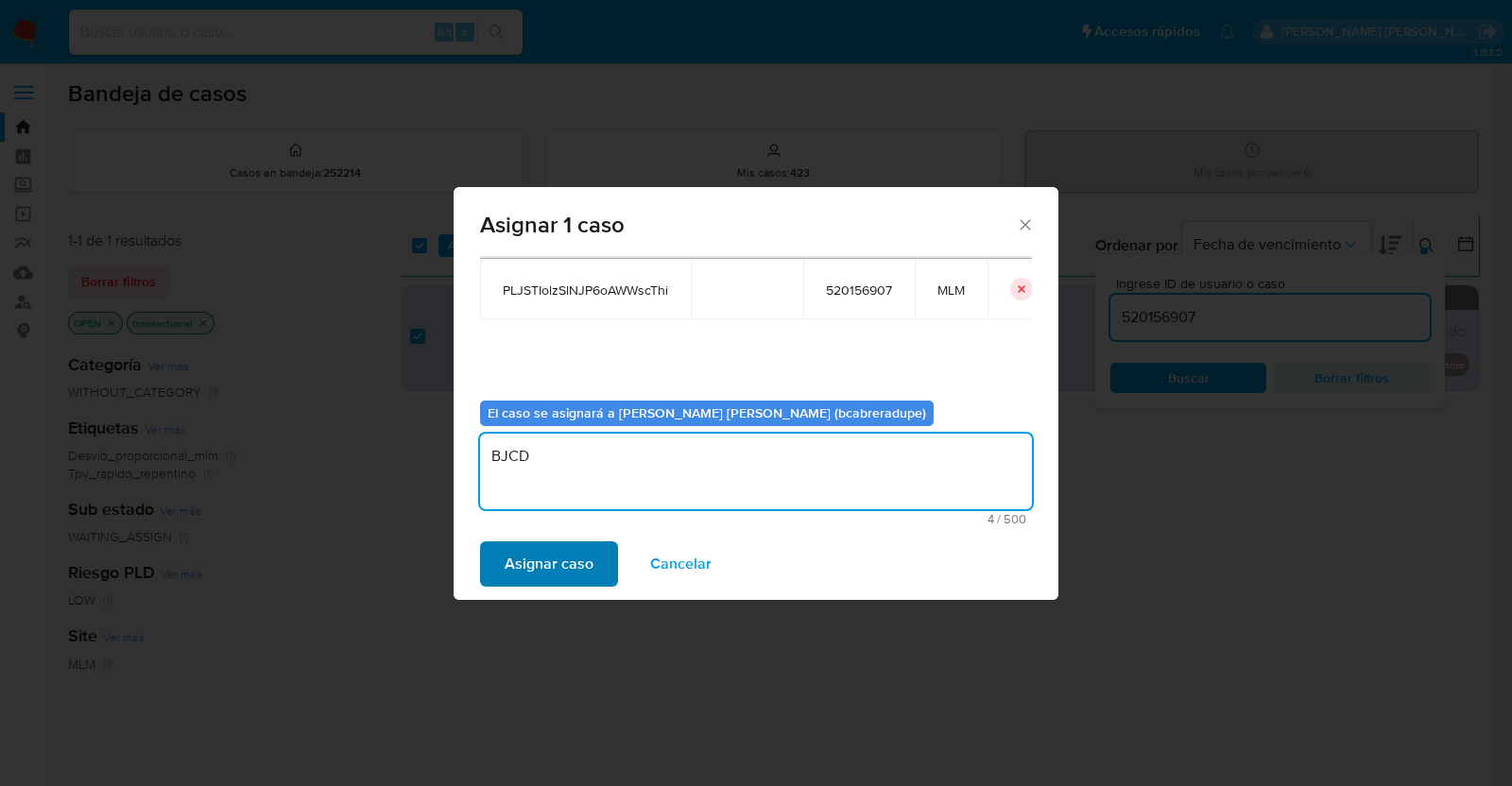
type textarea "BJCD"
click at [579, 560] on span "Asignar caso" at bounding box center [548, 564] width 89 height 42
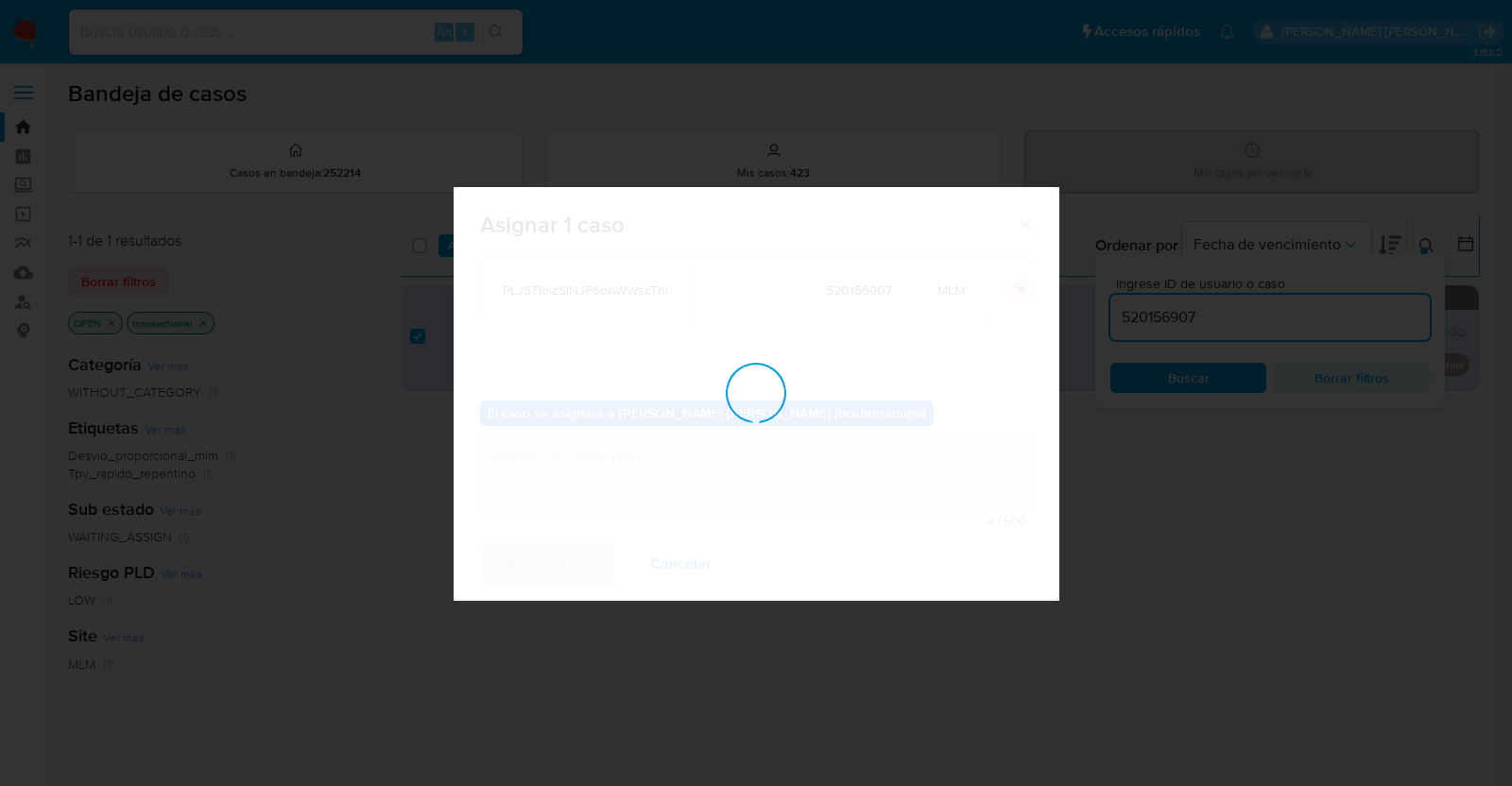
checkbox input "false"
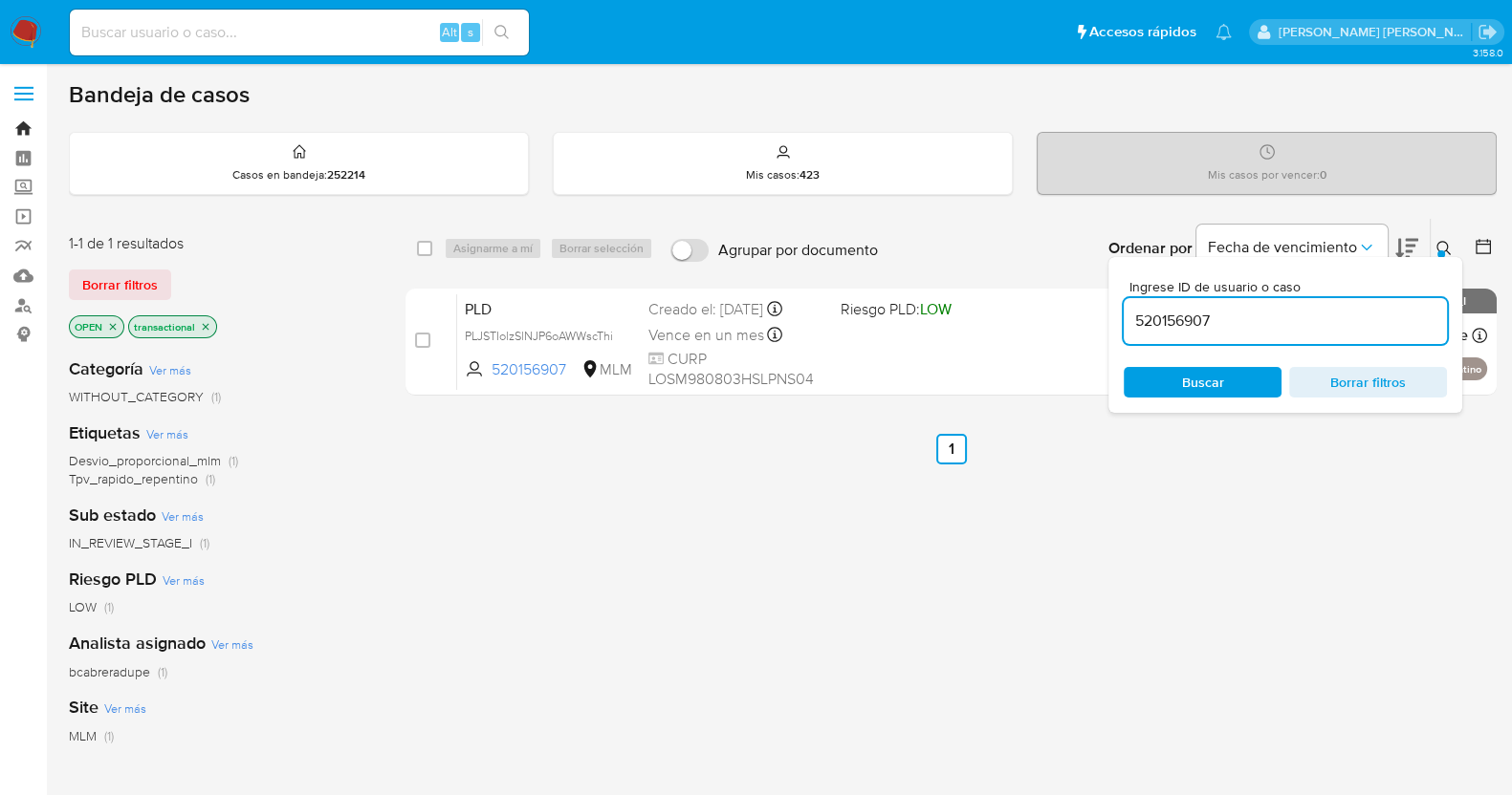
click at [27, 128] on link "Bandeja" at bounding box center [114, 128] width 228 height 30
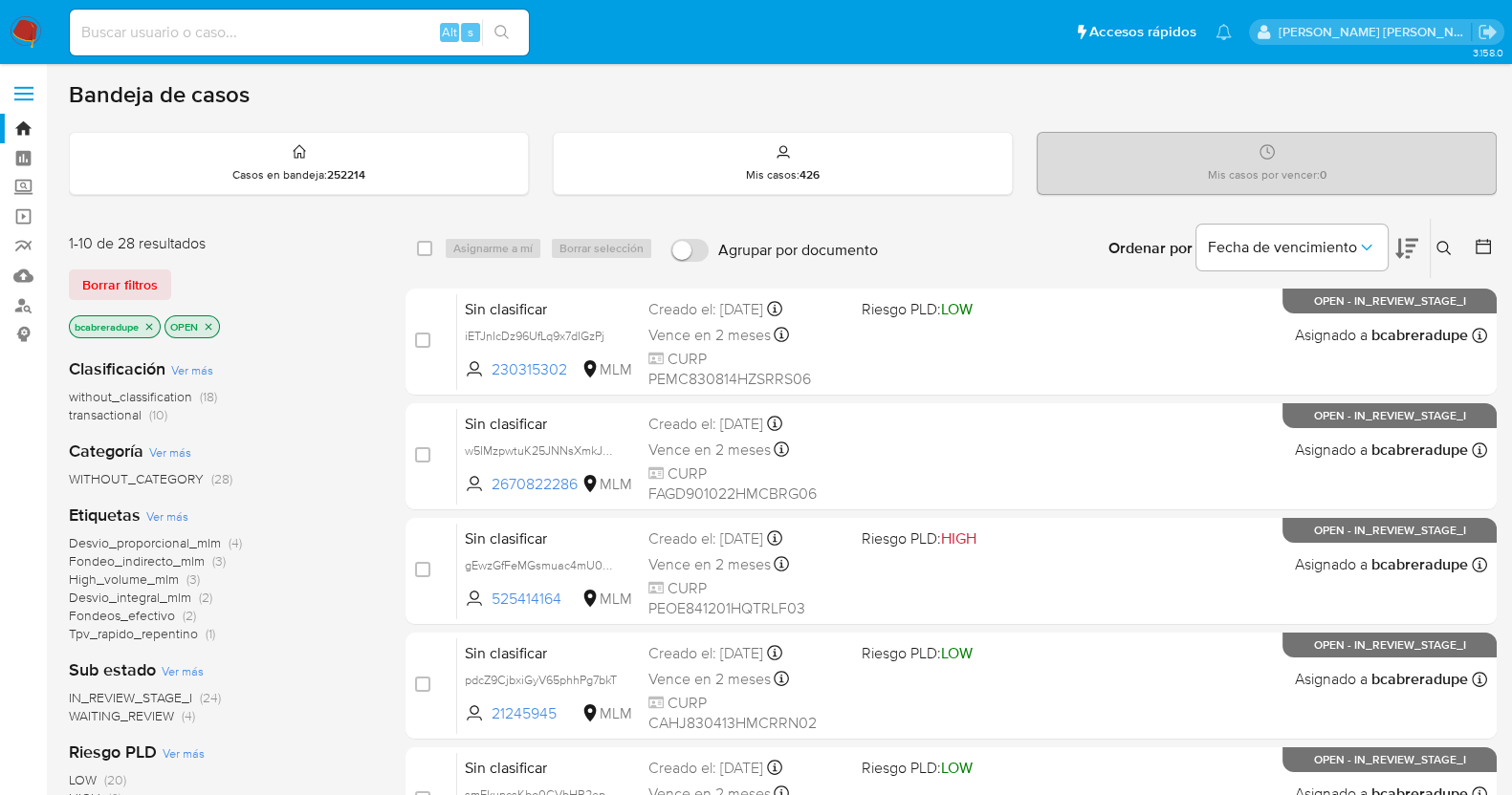
click at [129, 413] on span "transactional" at bounding box center [104, 415] width 72 height 19
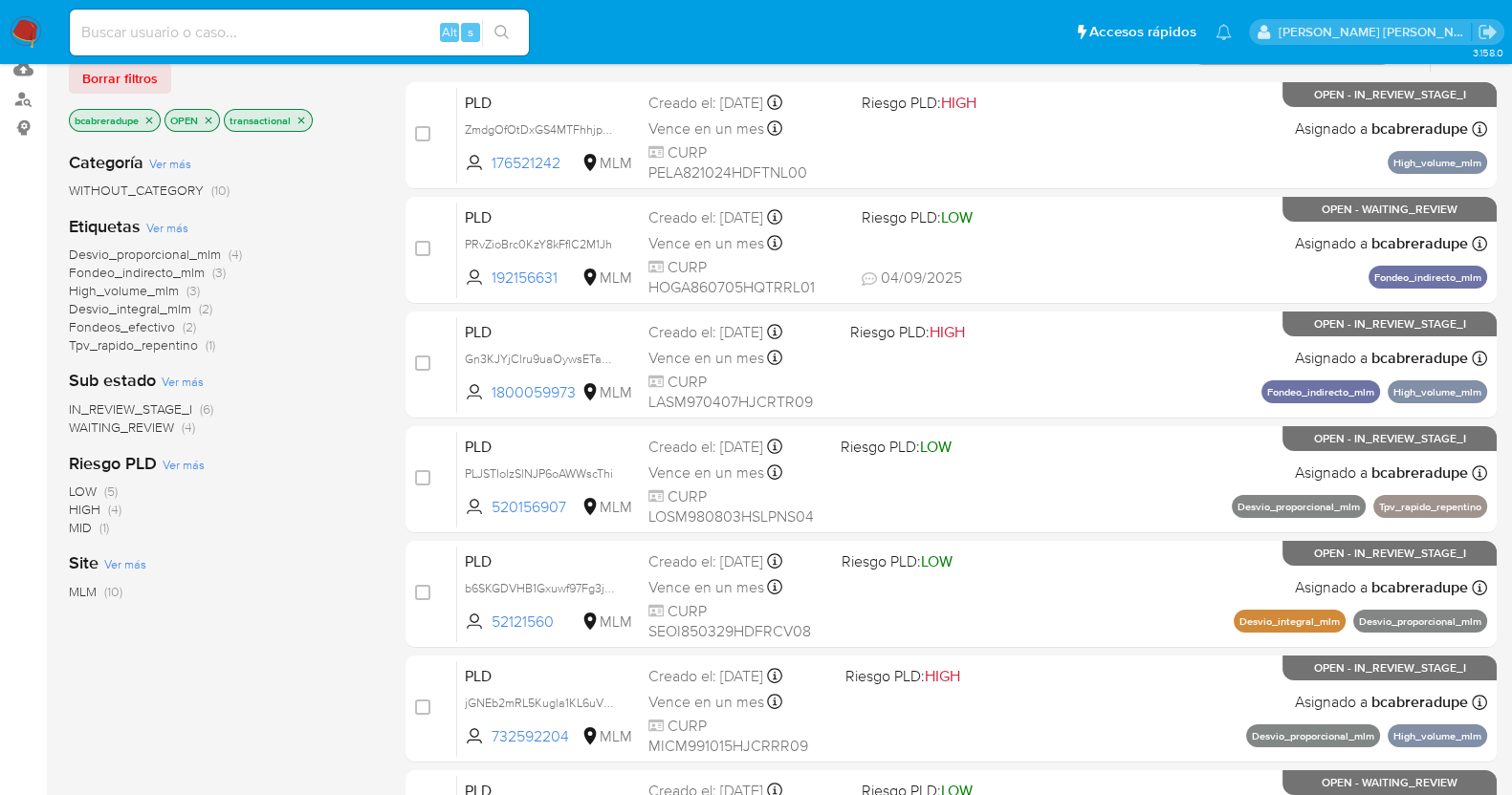
scroll to position [119, 0]
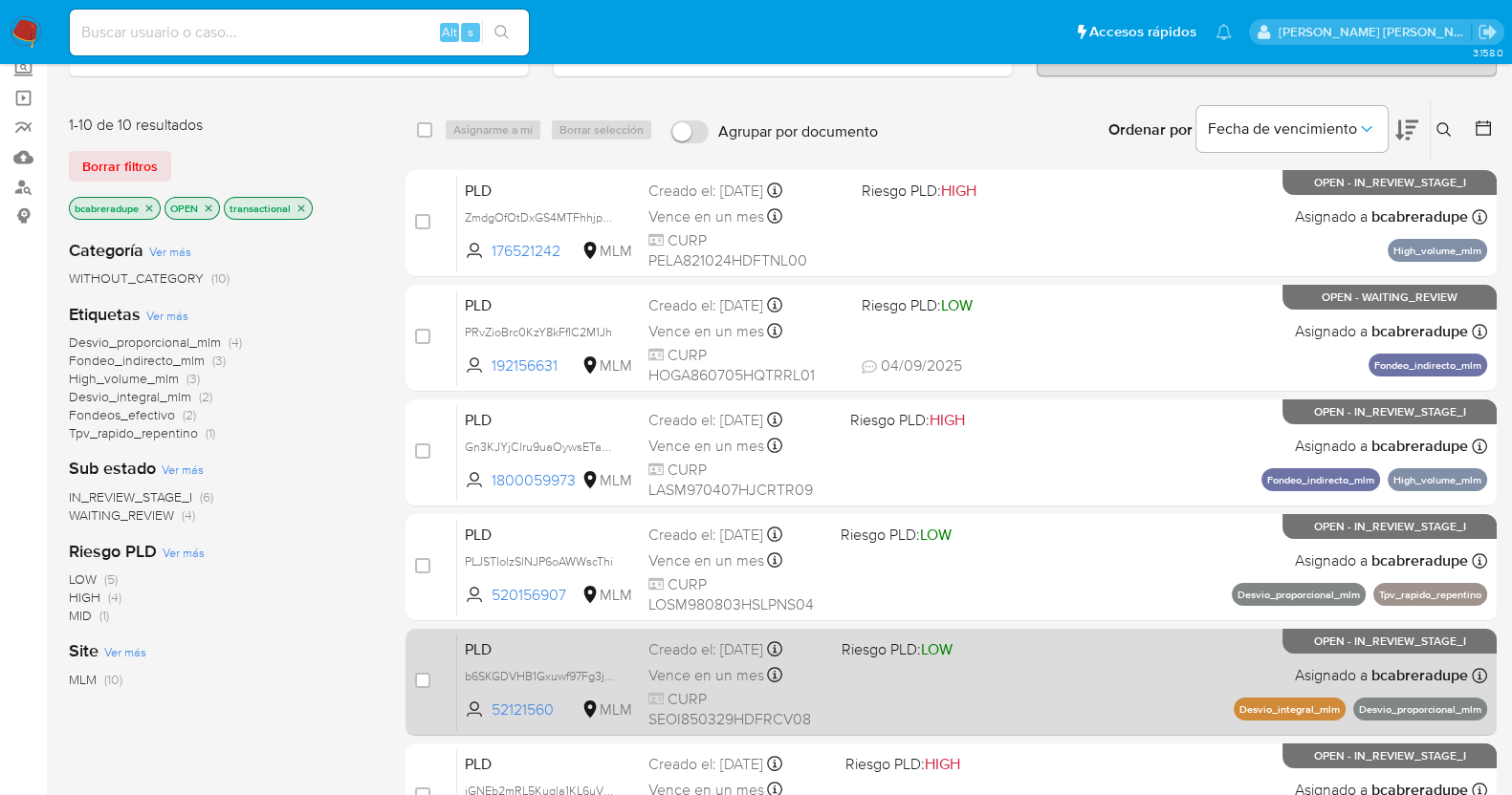
click at [681, 666] on span "Vence en un mes" at bounding box center [706, 676] width 116 height 21
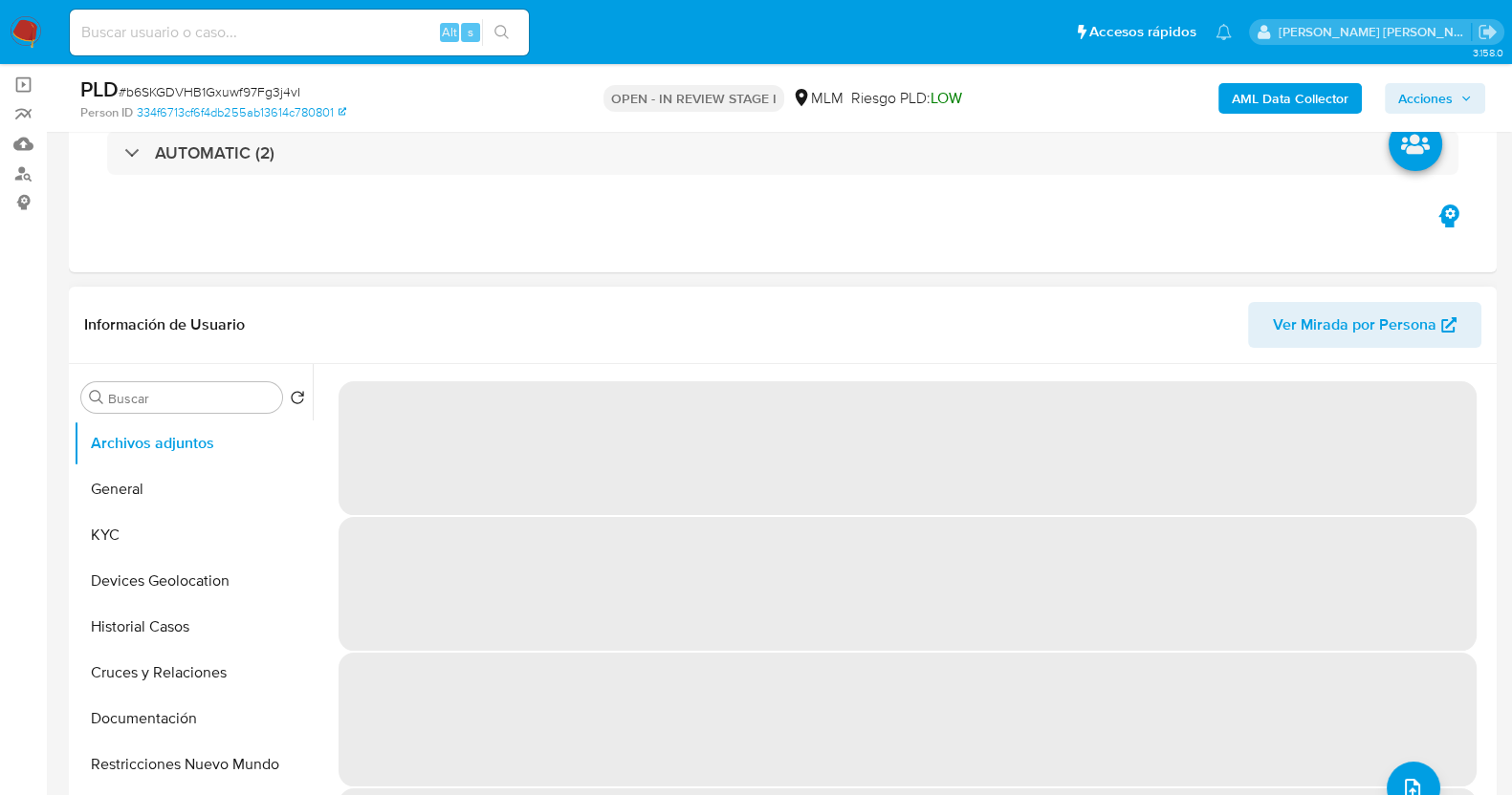
scroll to position [238, 0]
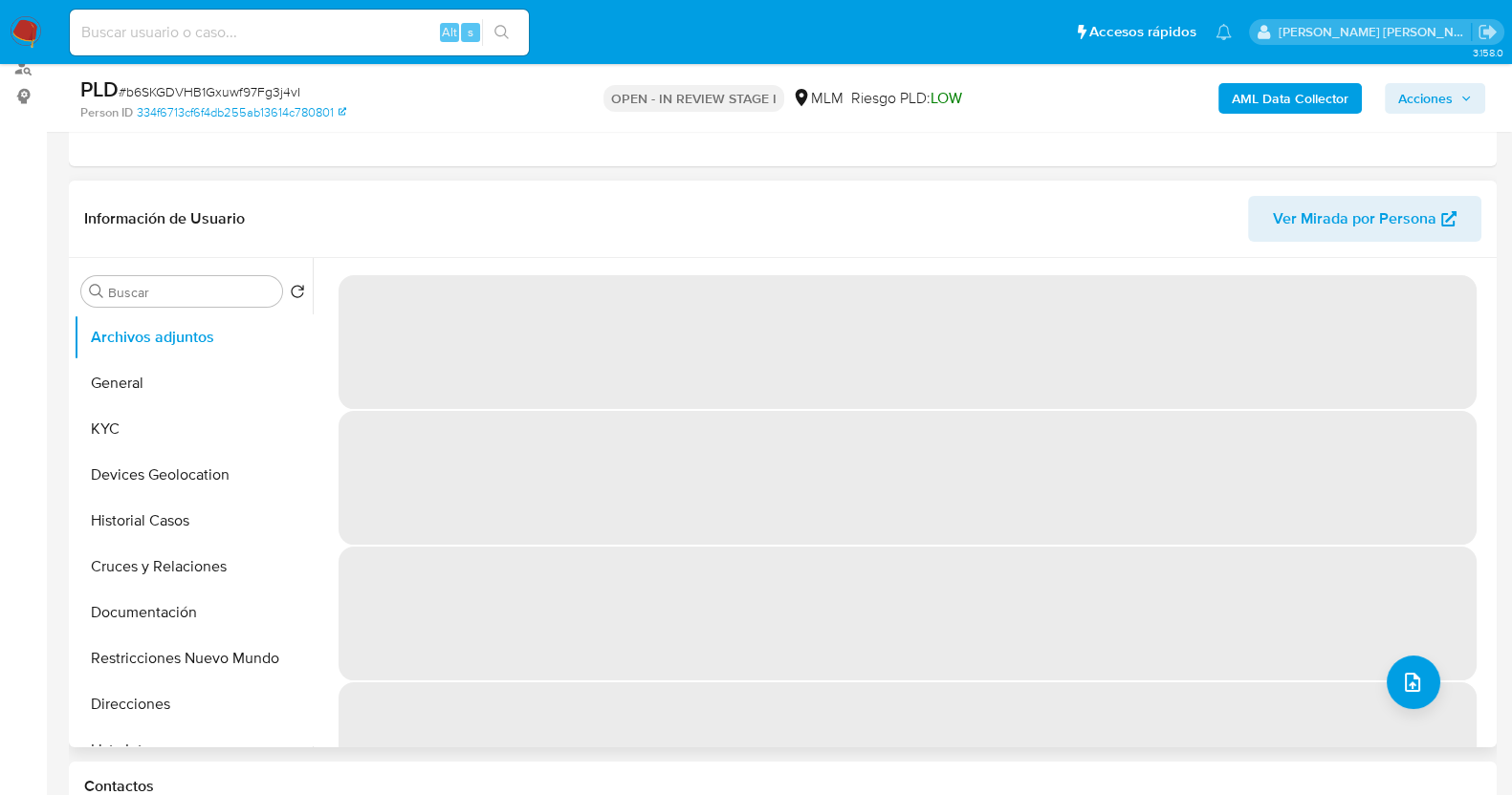
select select "10"
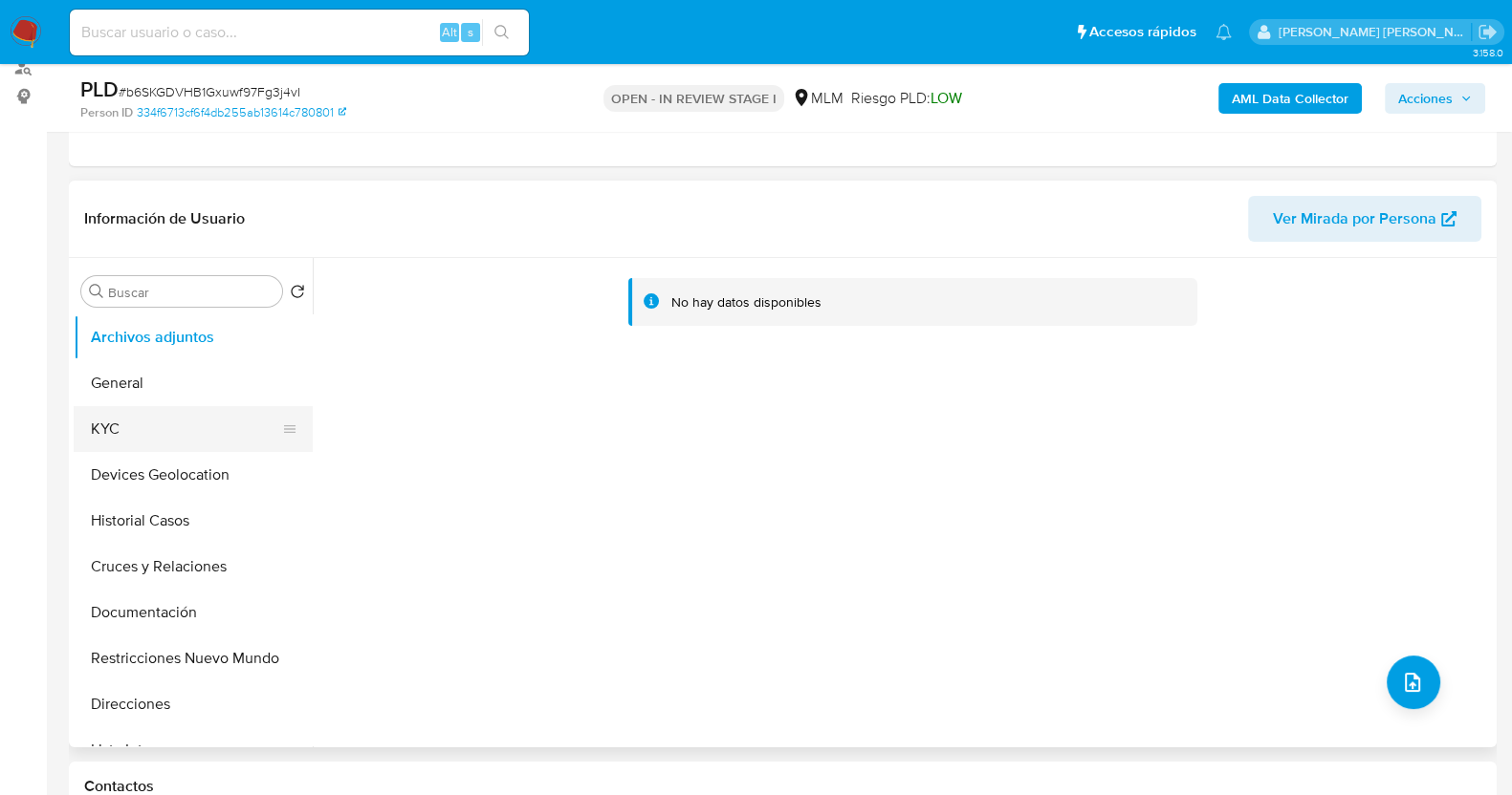
drag, startPoint x: 181, startPoint y: 425, endPoint x: 254, endPoint y: 413, distance: 74.0
click at [181, 427] on button "KYC" at bounding box center [185, 430] width 224 height 46
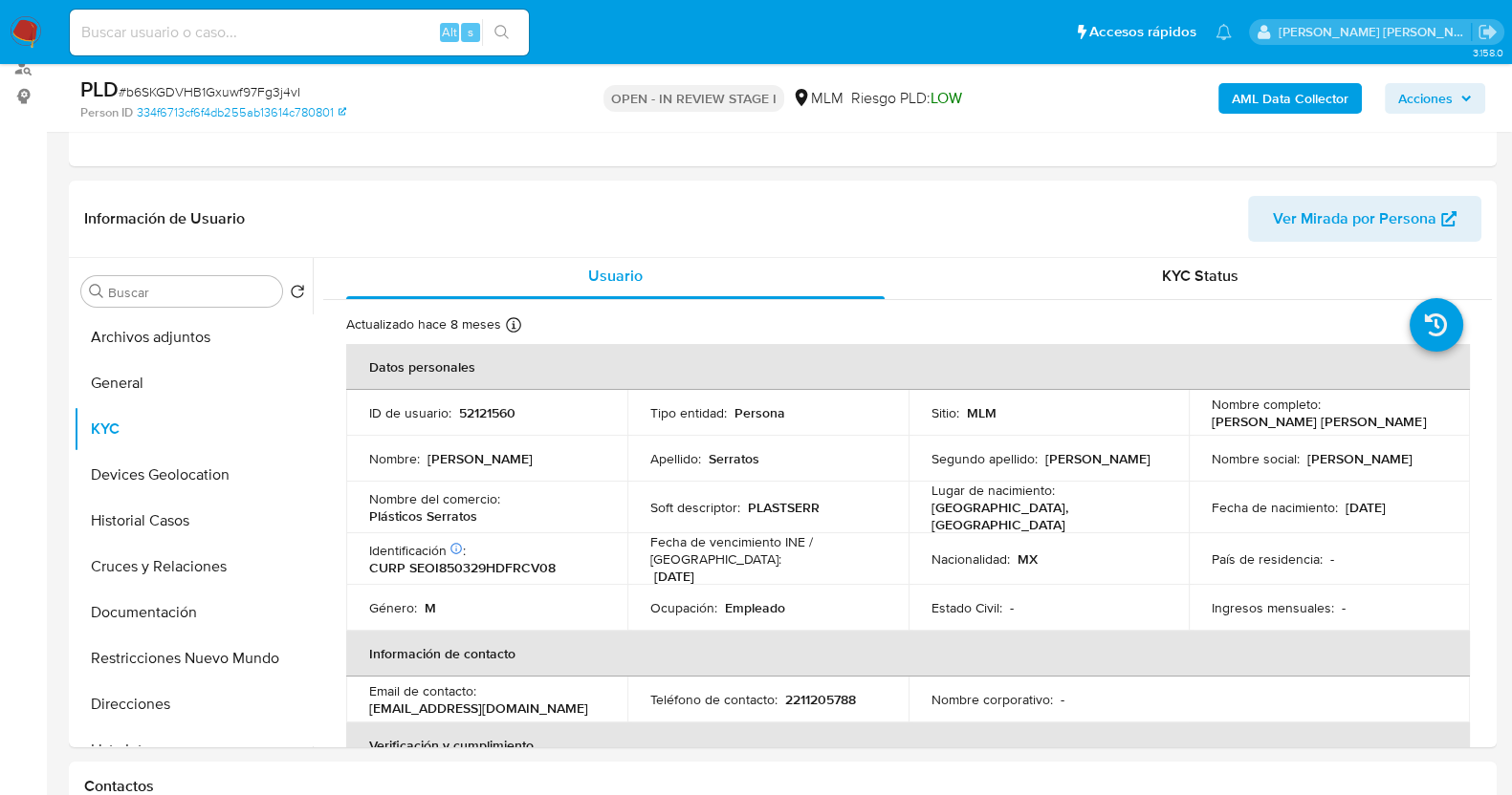
scroll to position [0, 0]
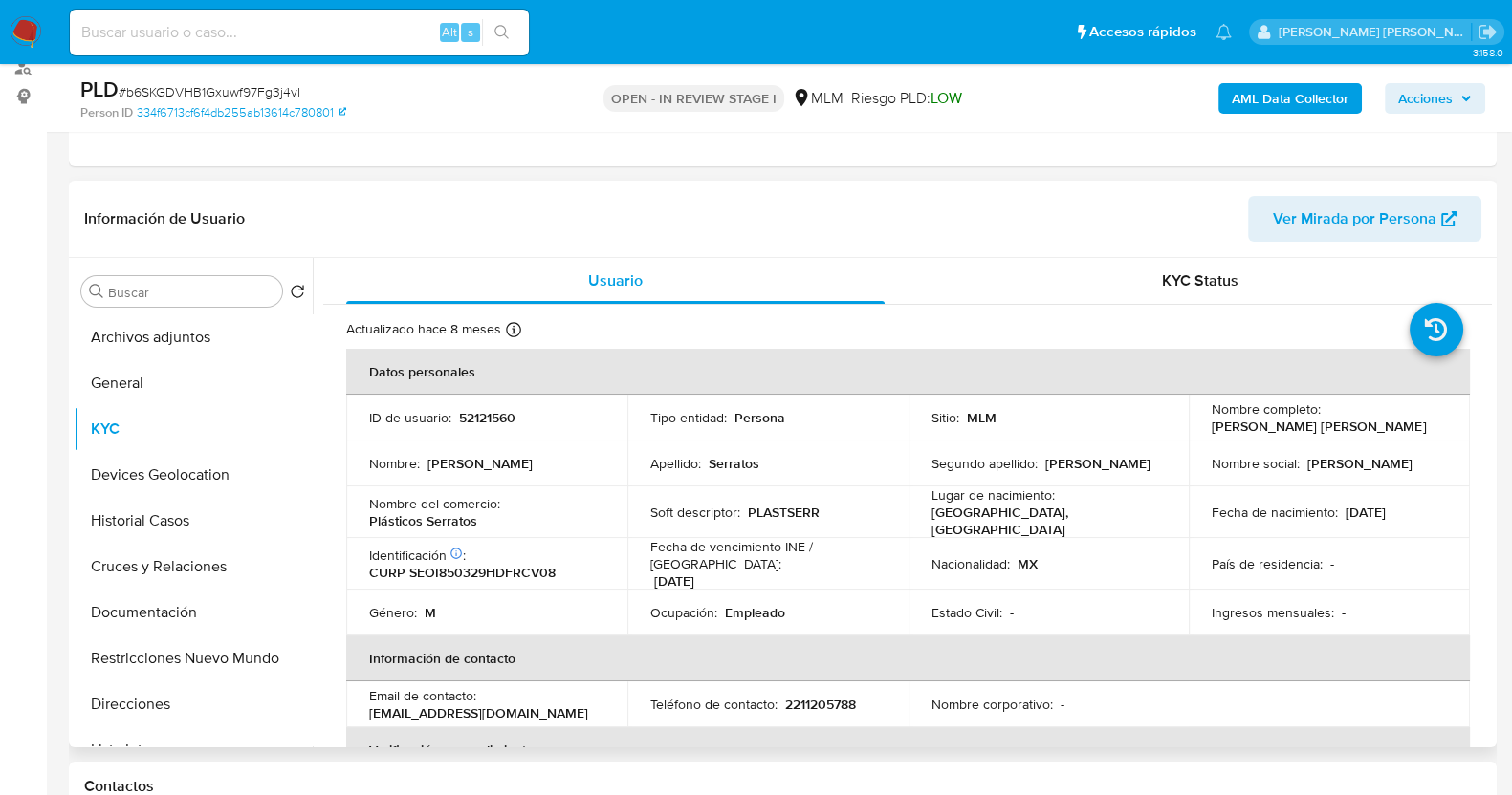
click at [485, 413] on p "52121560" at bounding box center [487, 418] width 56 height 17
copy p "52121560"
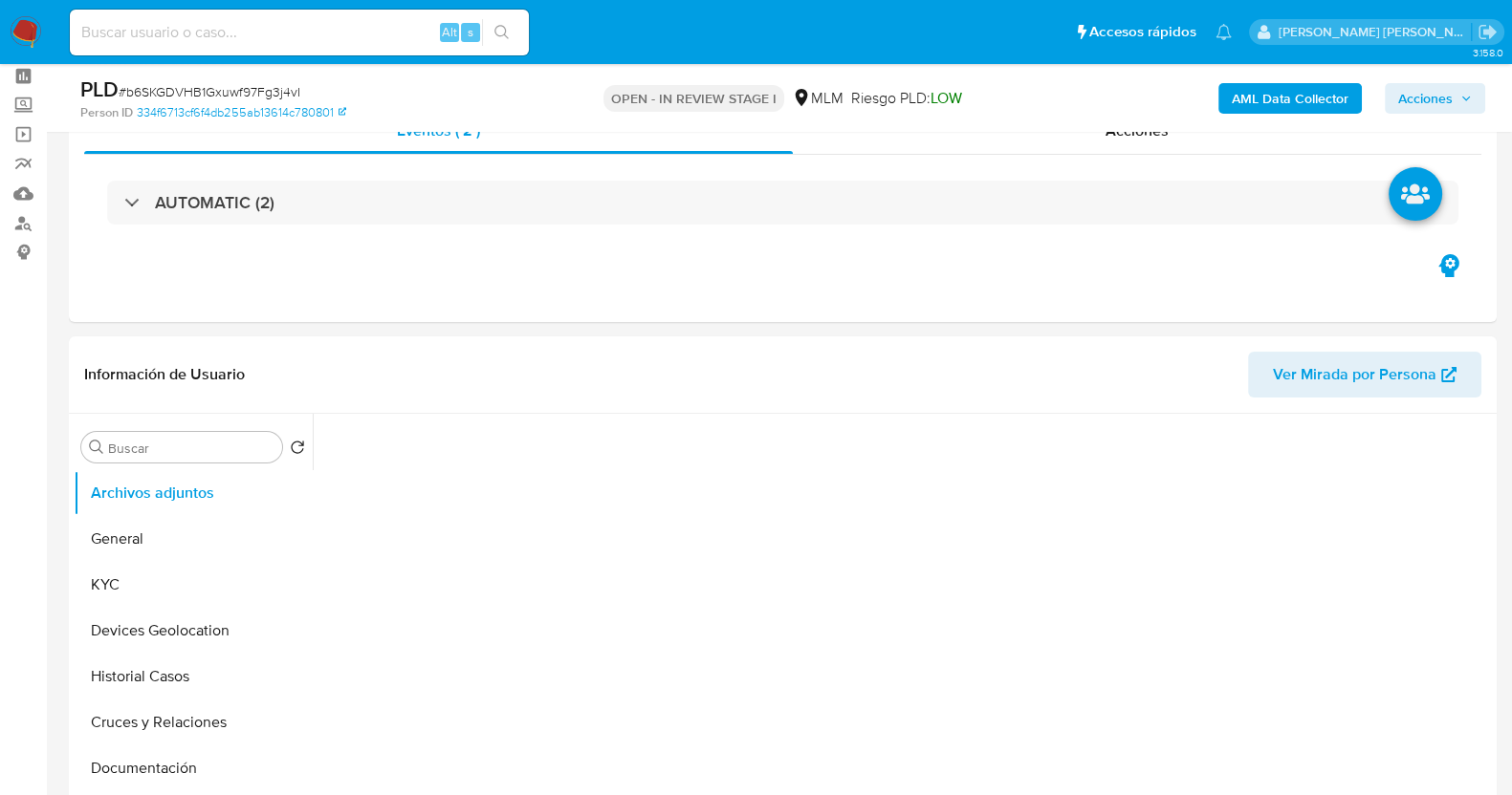
scroll to position [119, 0]
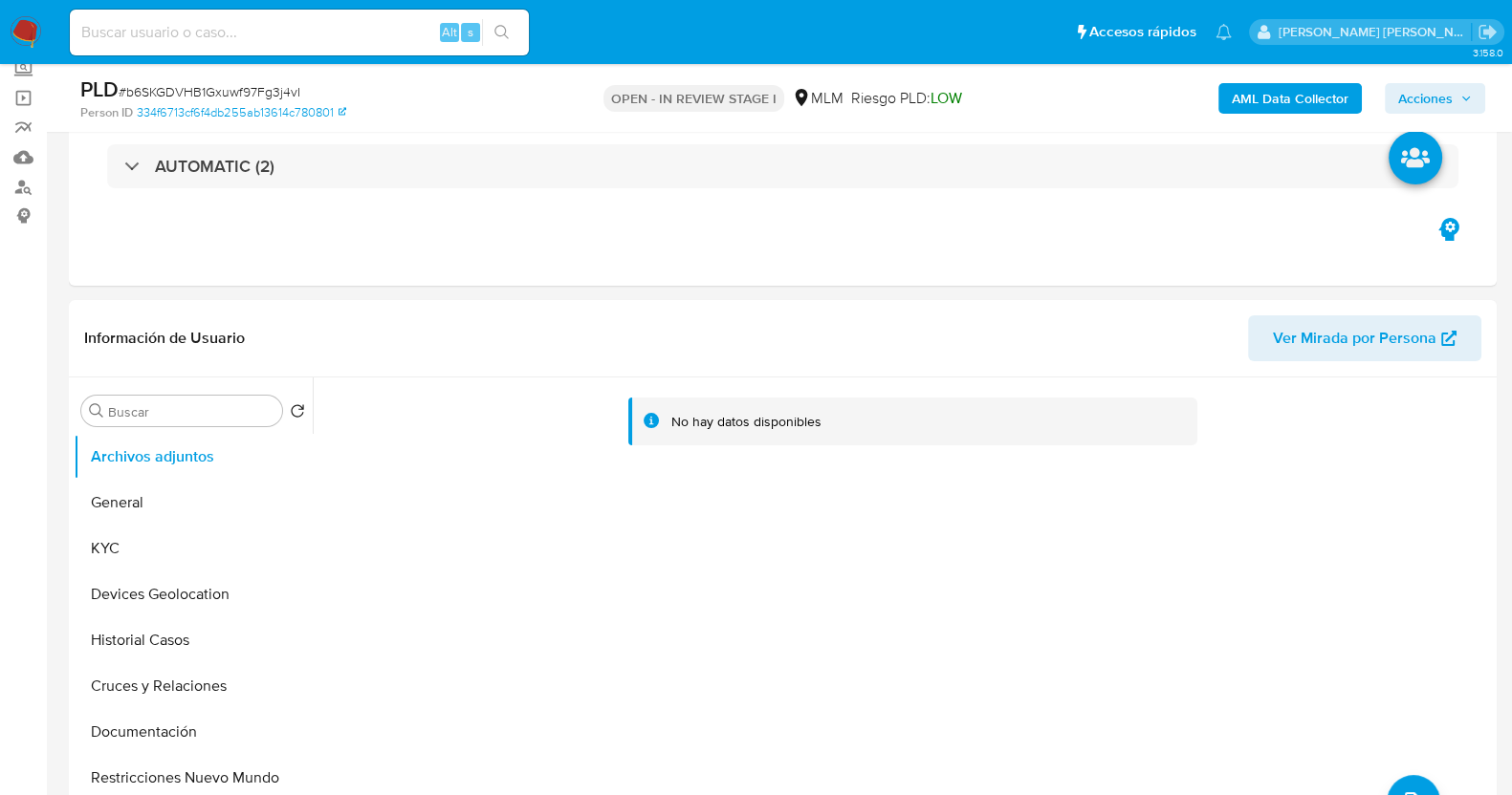
select select "10"
click at [133, 545] on button "KYC" at bounding box center [185, 549] width 224 height 46
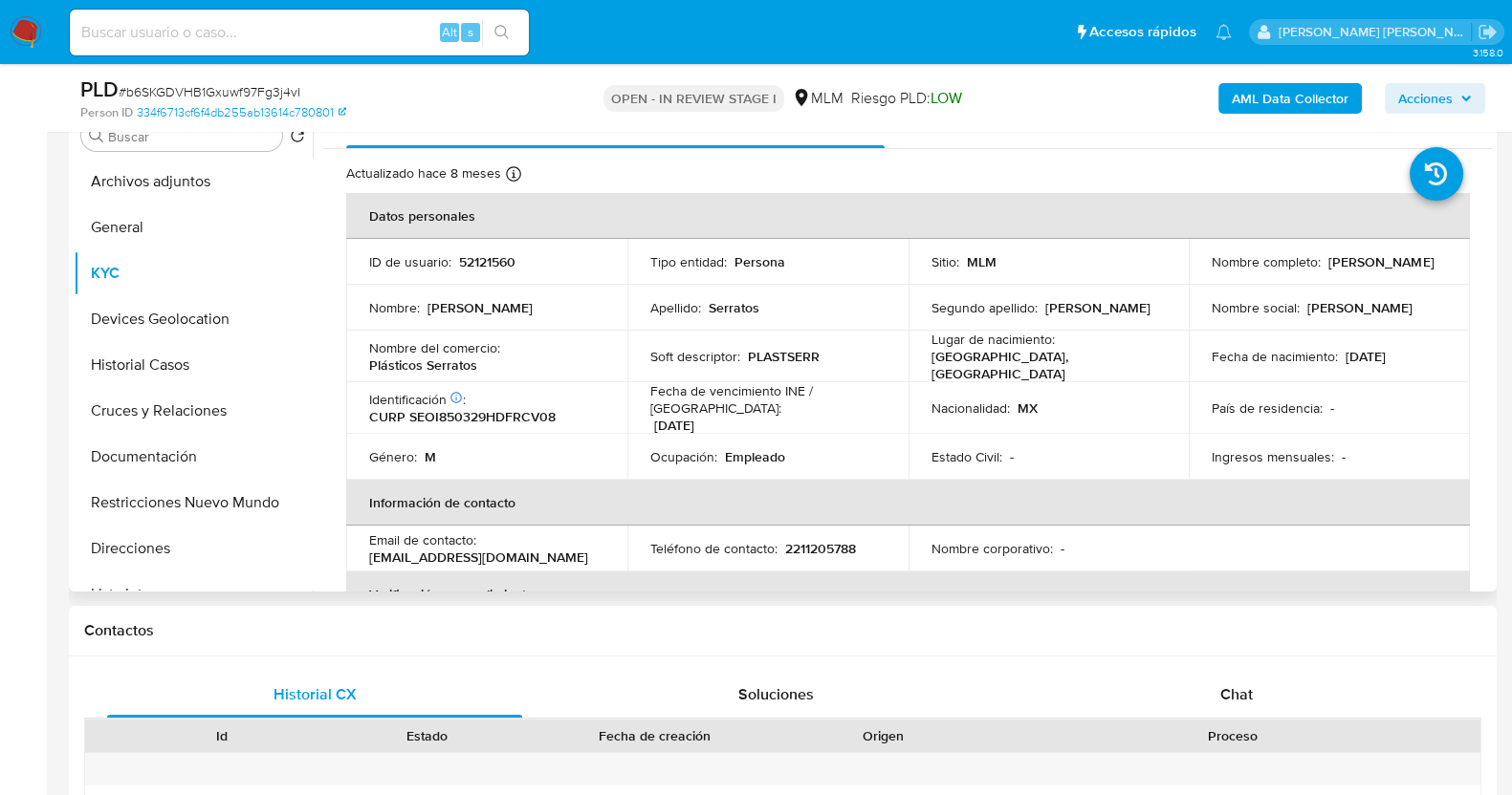
scroll to position [358, 0]
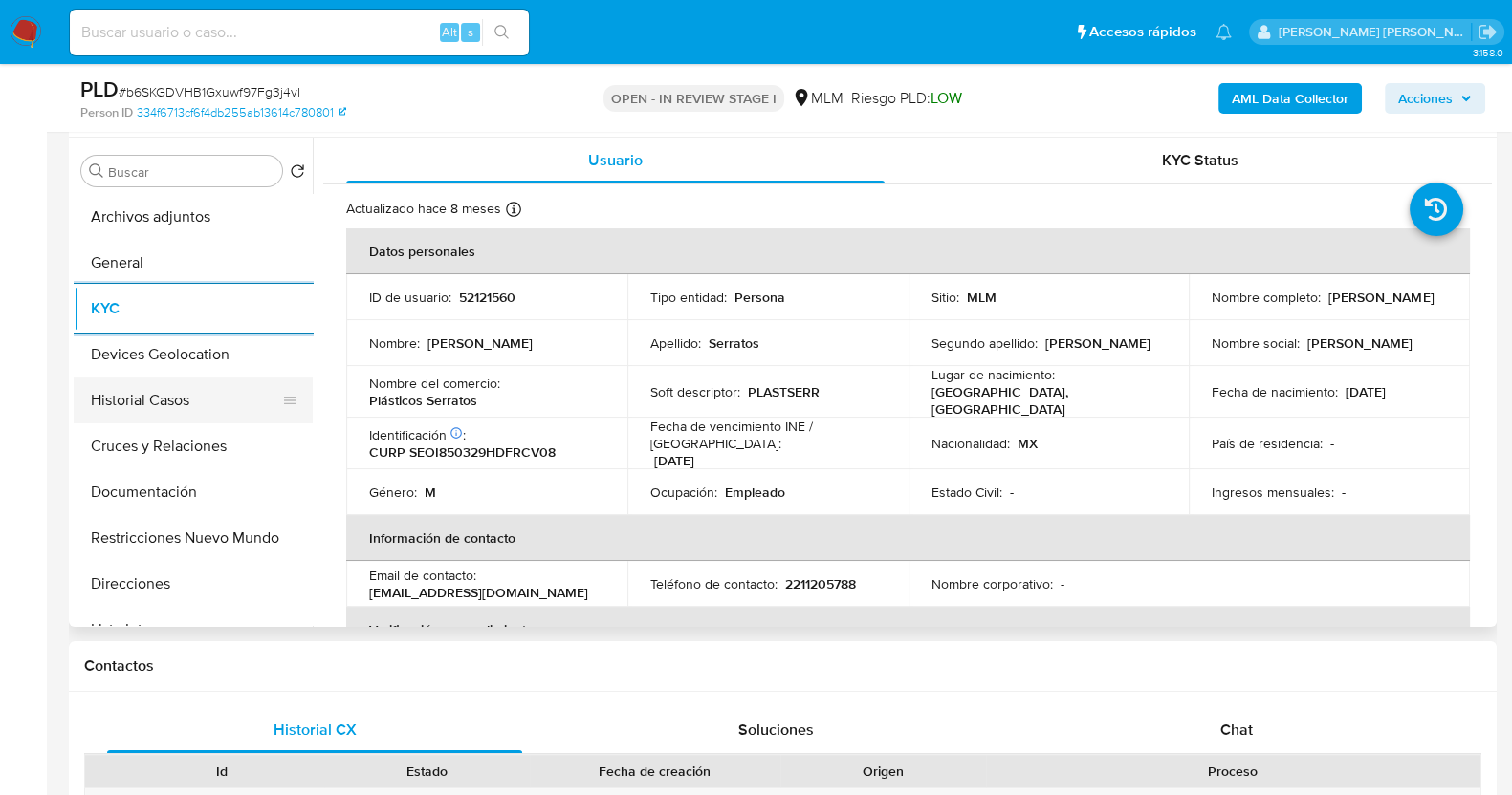
click at [137, 389] on button "Historial Casos" at bounding box center [185, 401] width 224 height 46
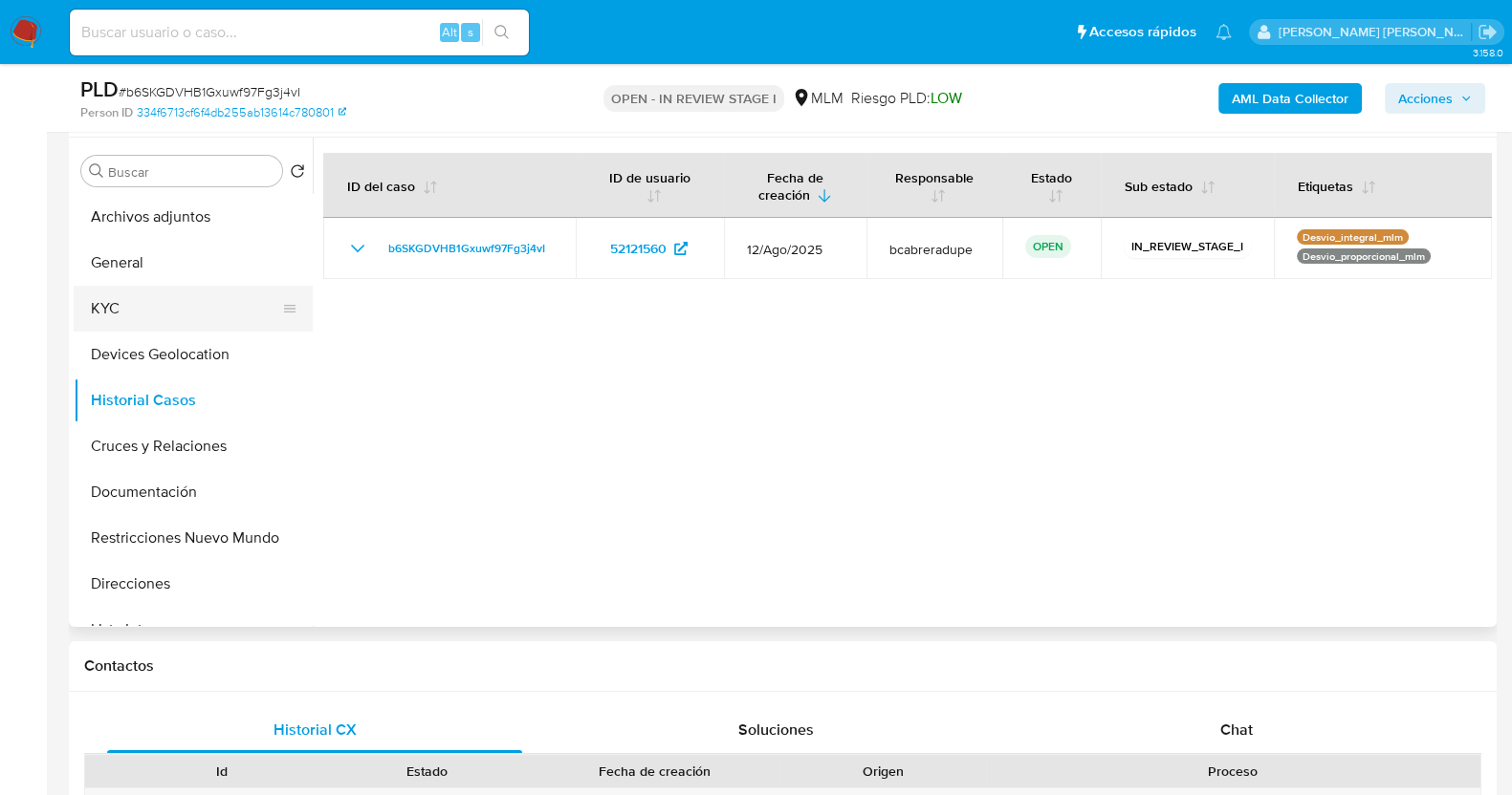
click at [126, 300] on button "KYC" at bounding box center [185, 309] width 224 height 46
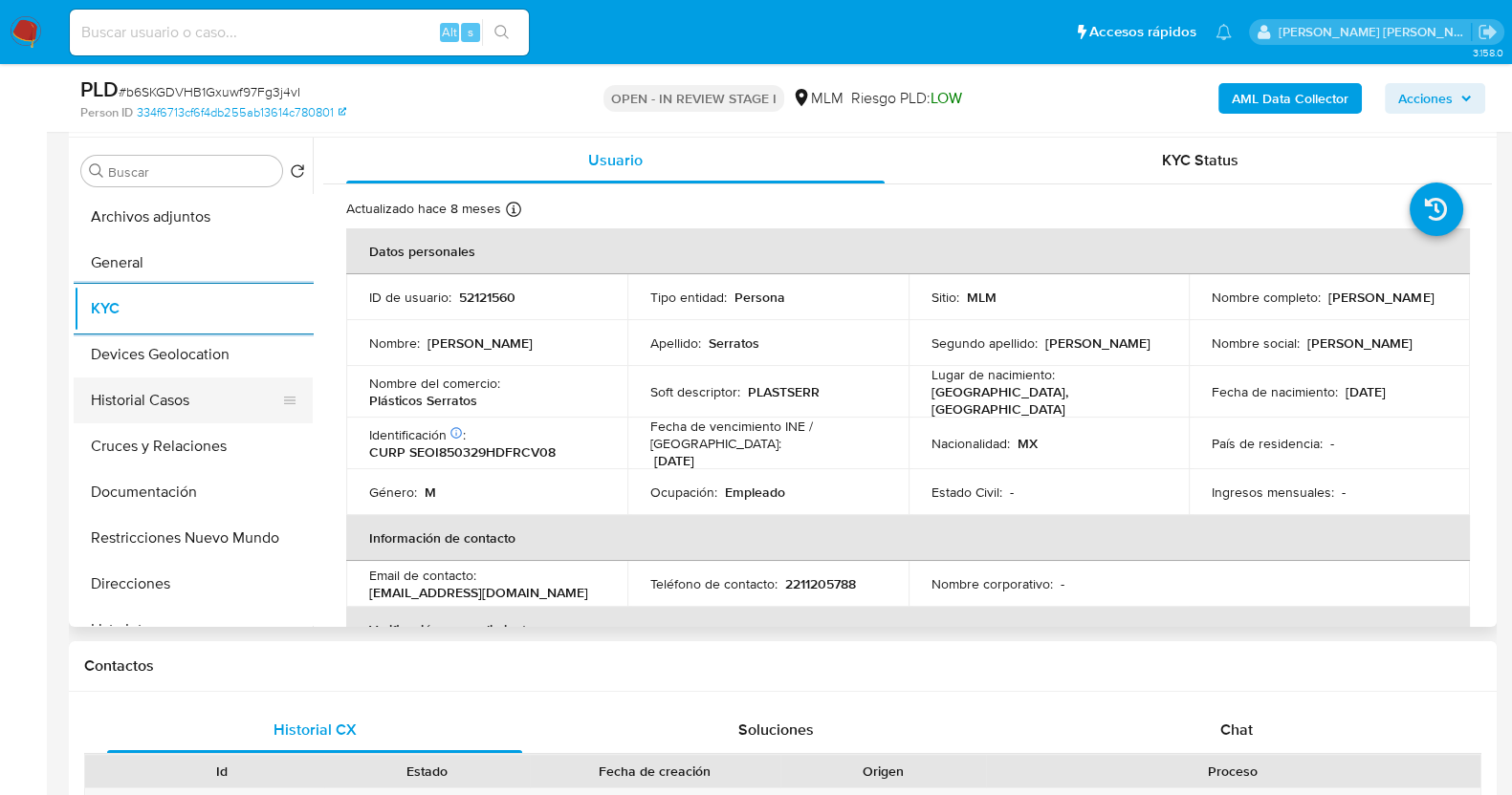
click at [163, 393] on button "Historial Casos" at bounding box center [185, 401] width 224 height 46
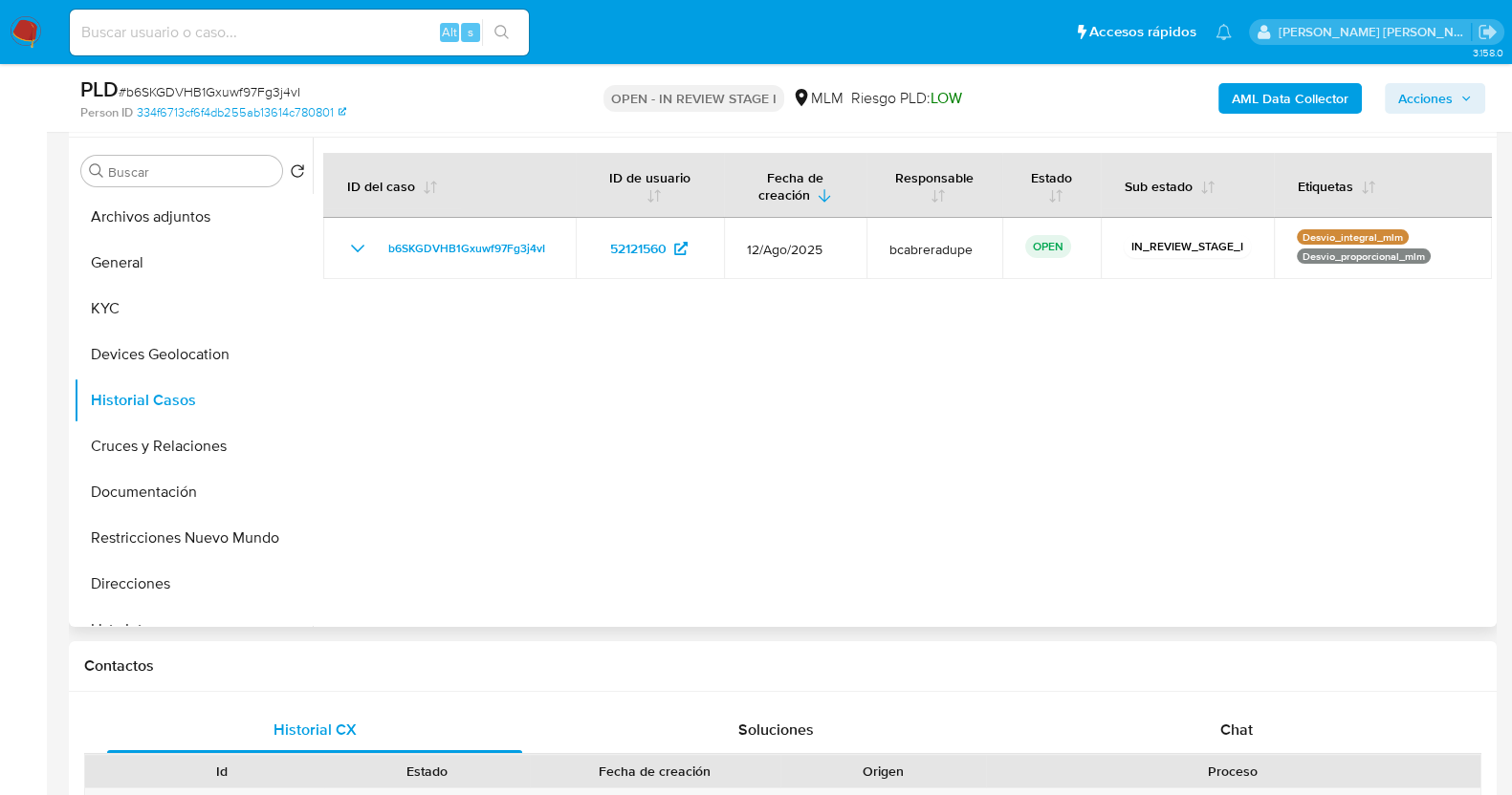
click at [845, 566] on div at bounding box center [902, 383] width 1179 height 490
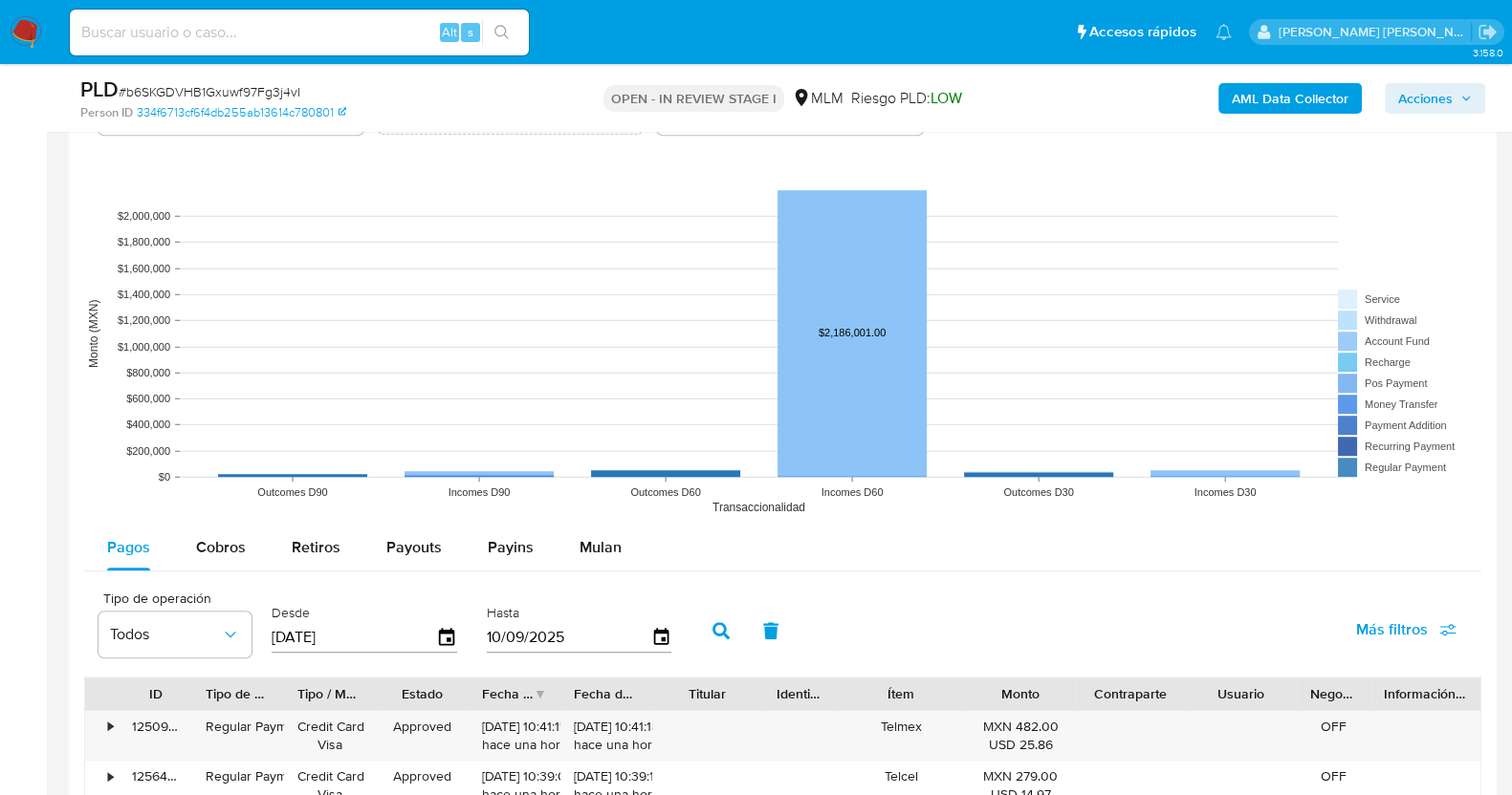
scroll to position [1748, 0]
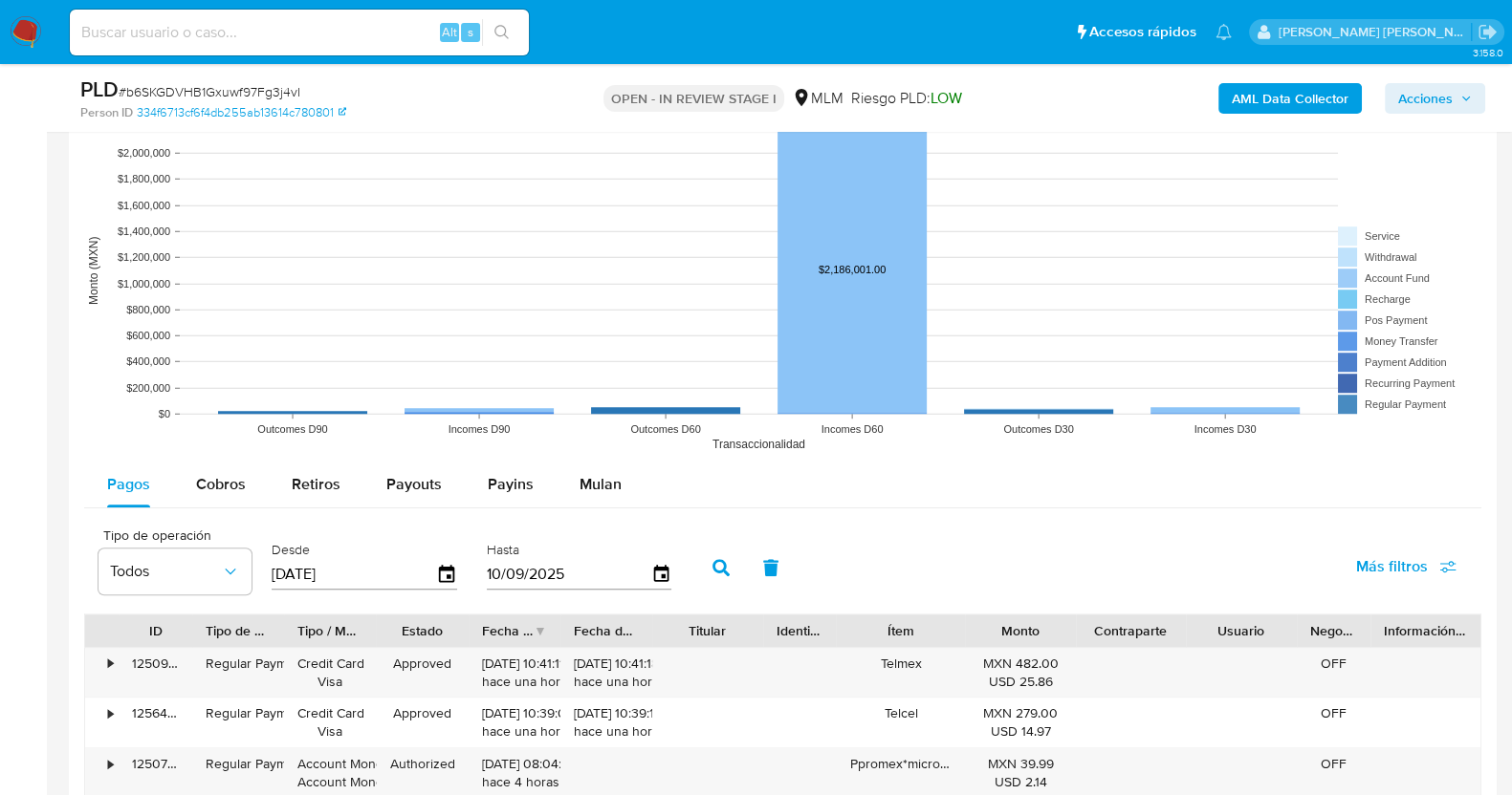
click at [46, 308] on main "3.158.0 Asignado a bcabreradupe Asignado el: 10/09/2025 10:36:15 Creado el: 12/…" at bounding box center [756, 187] width 1512 height 3872
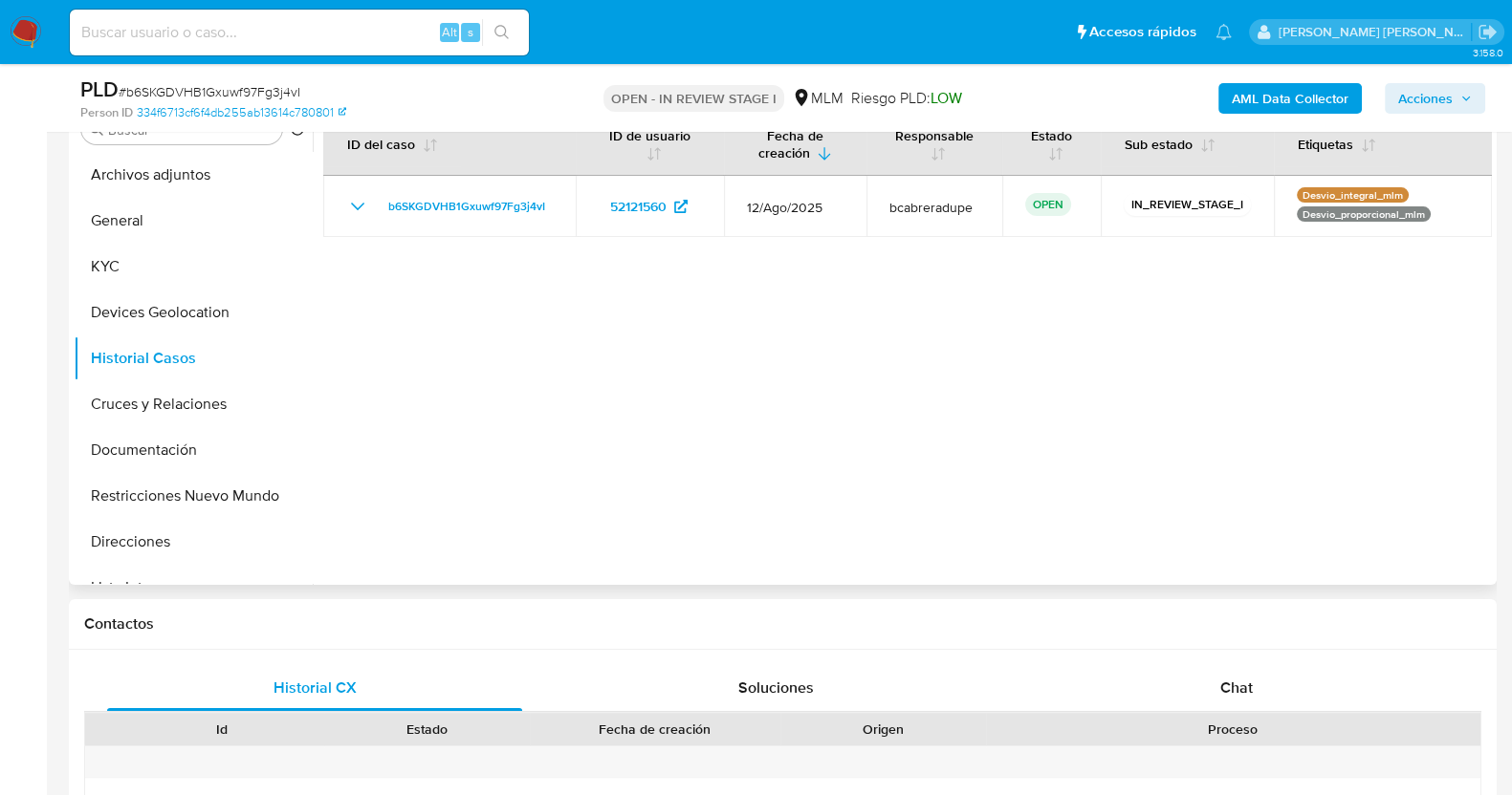
scroll to position [316, 0]
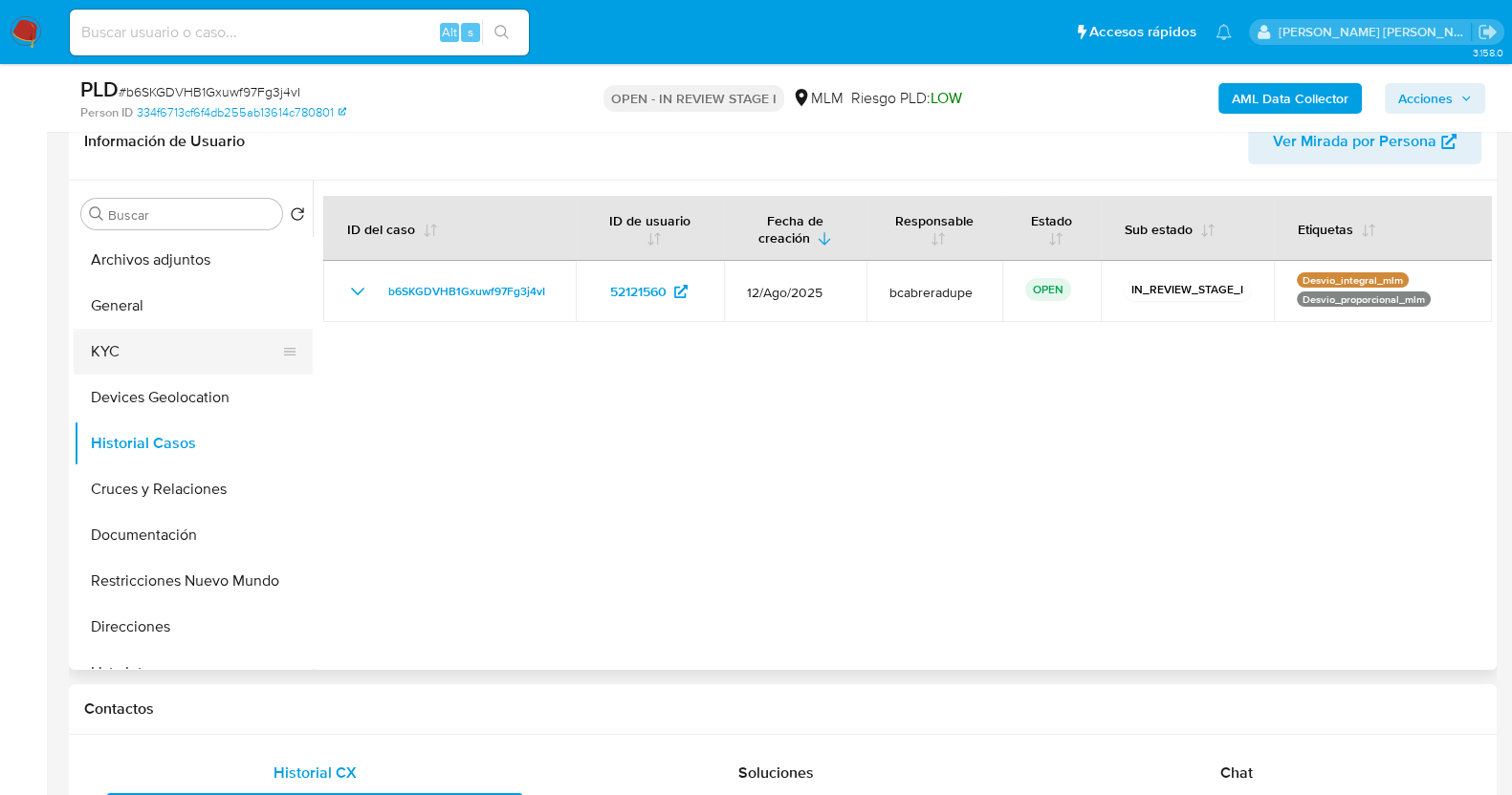
click at [182, 348] on button "KYC" at bounding box center [185, 352] width 224 height 46
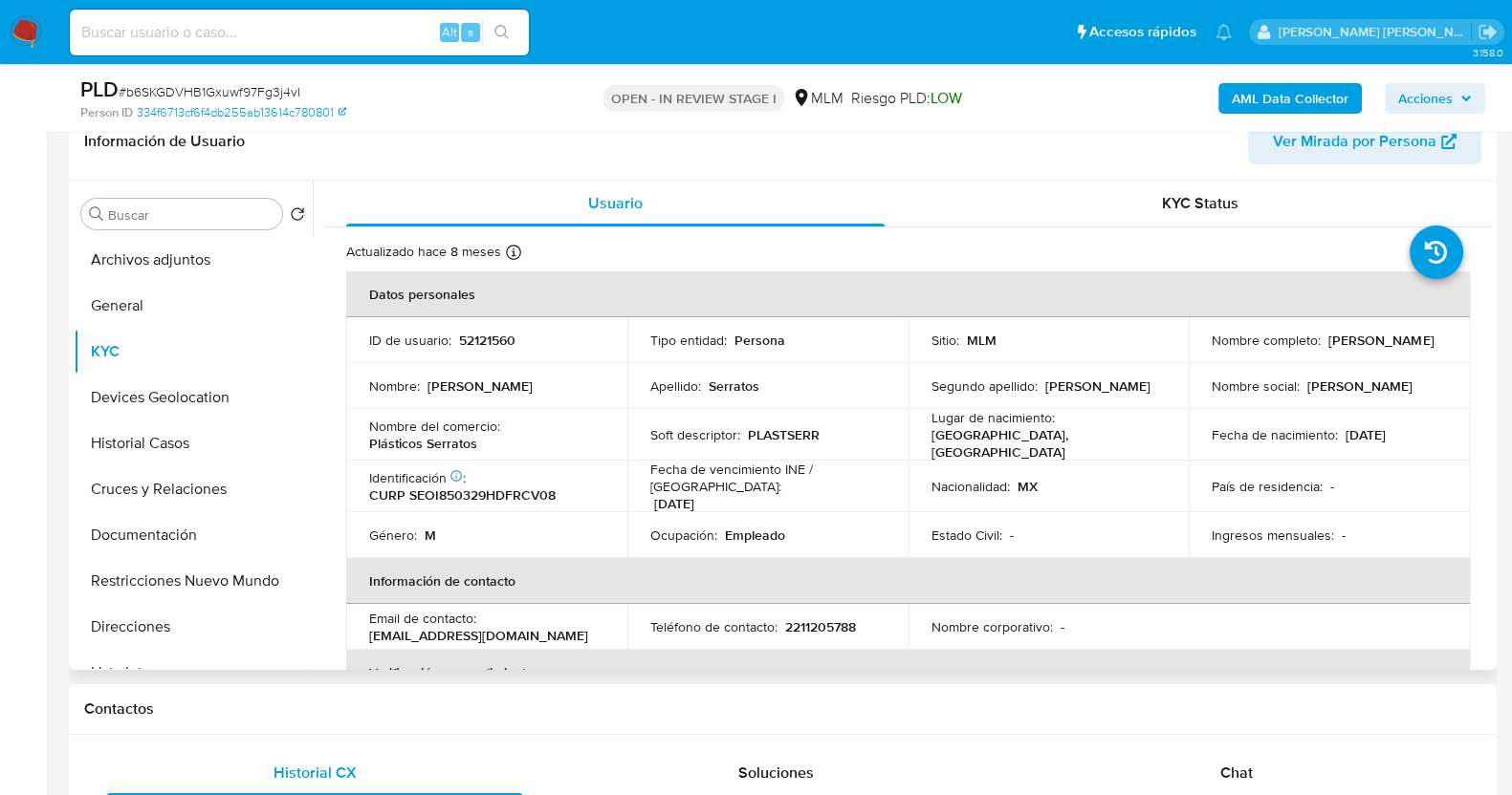
click at [1055, 478] on div "Nacionalidad : MX" at bounding box center [1048, 487] width 235 height 17
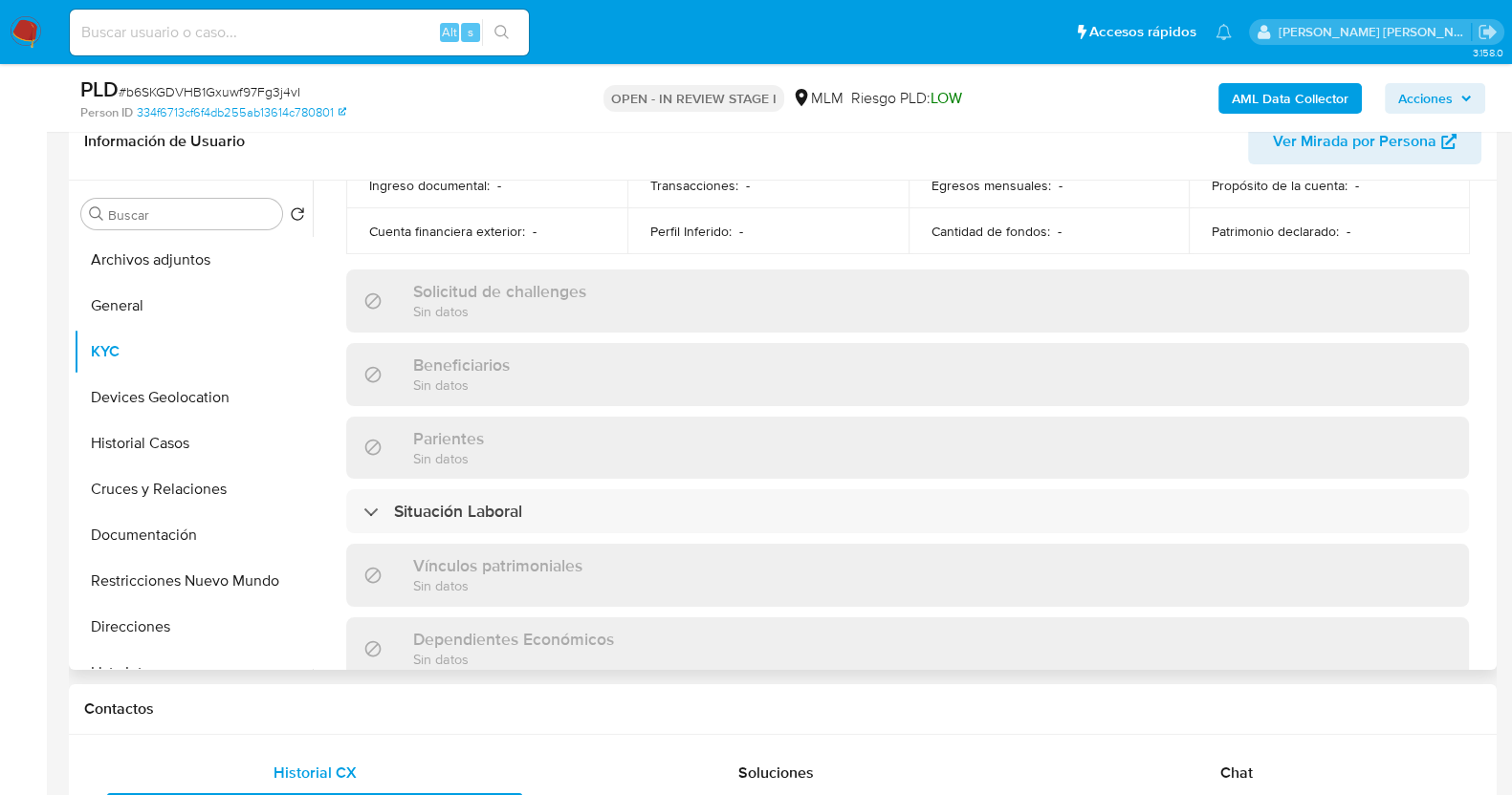
scroll to position [1195, 0]
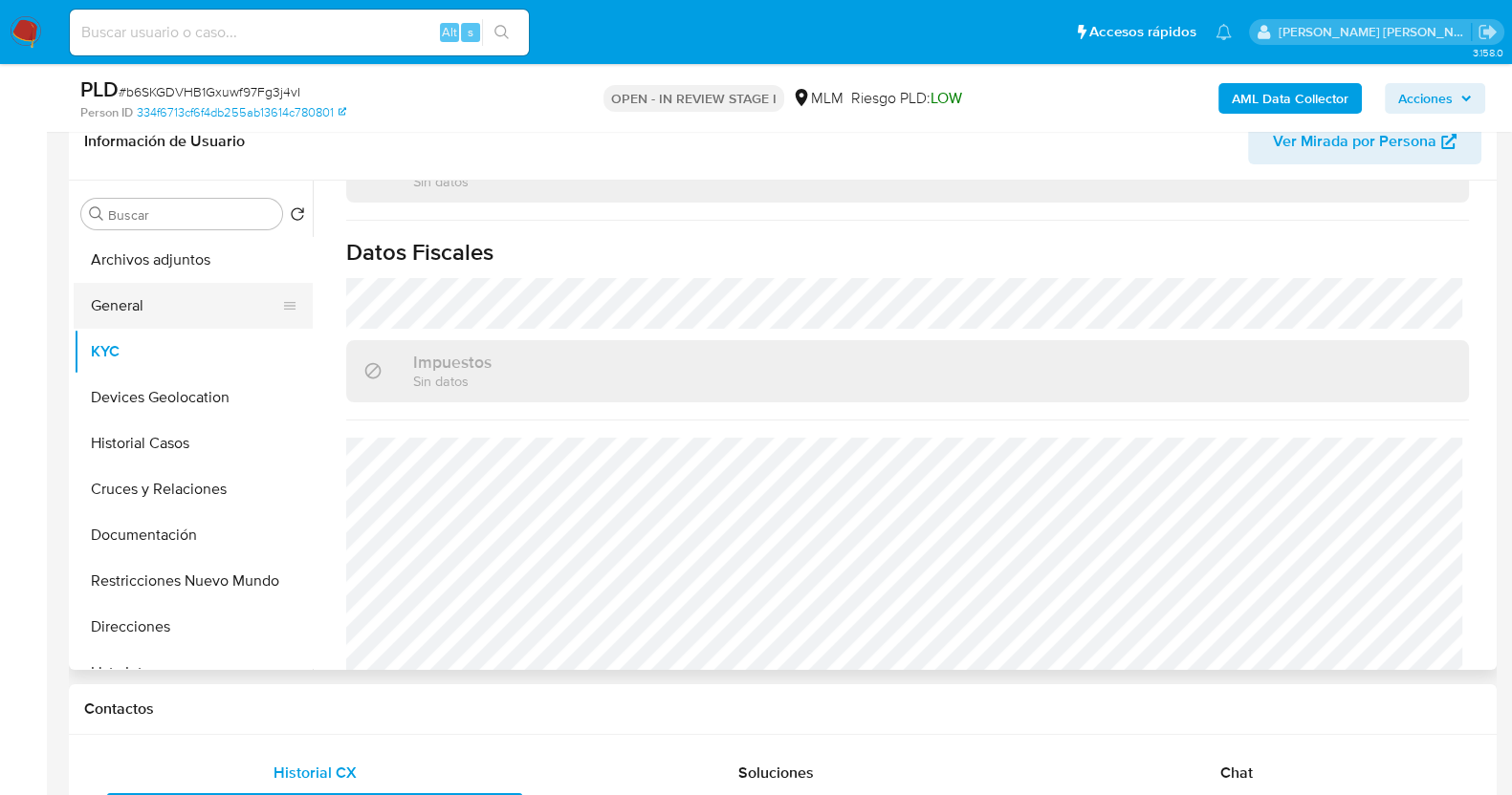
click at [115, 304] on button "General" at bounding box center [185, 306] width 224 height 46
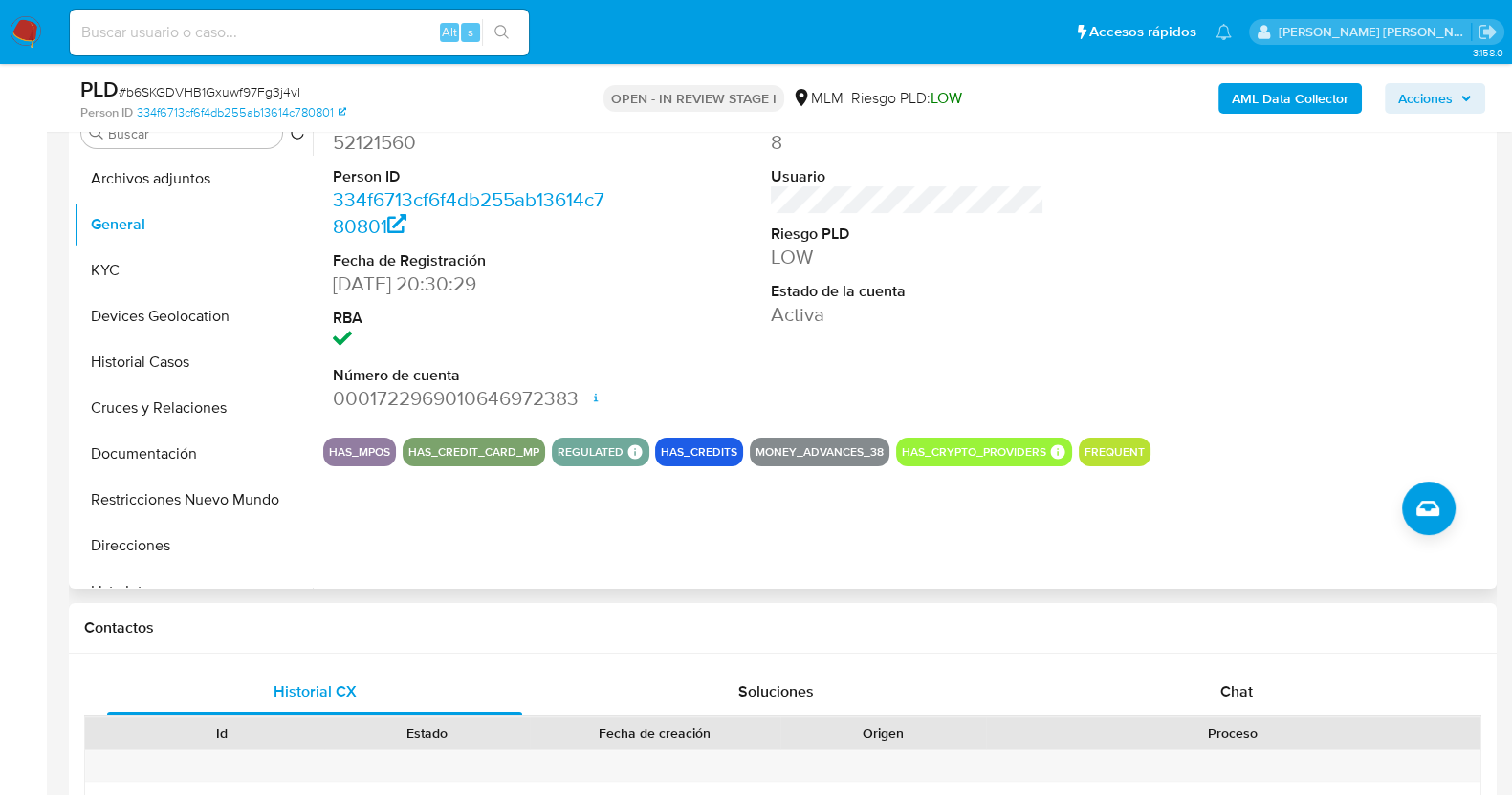
scroll to position [434, 0]
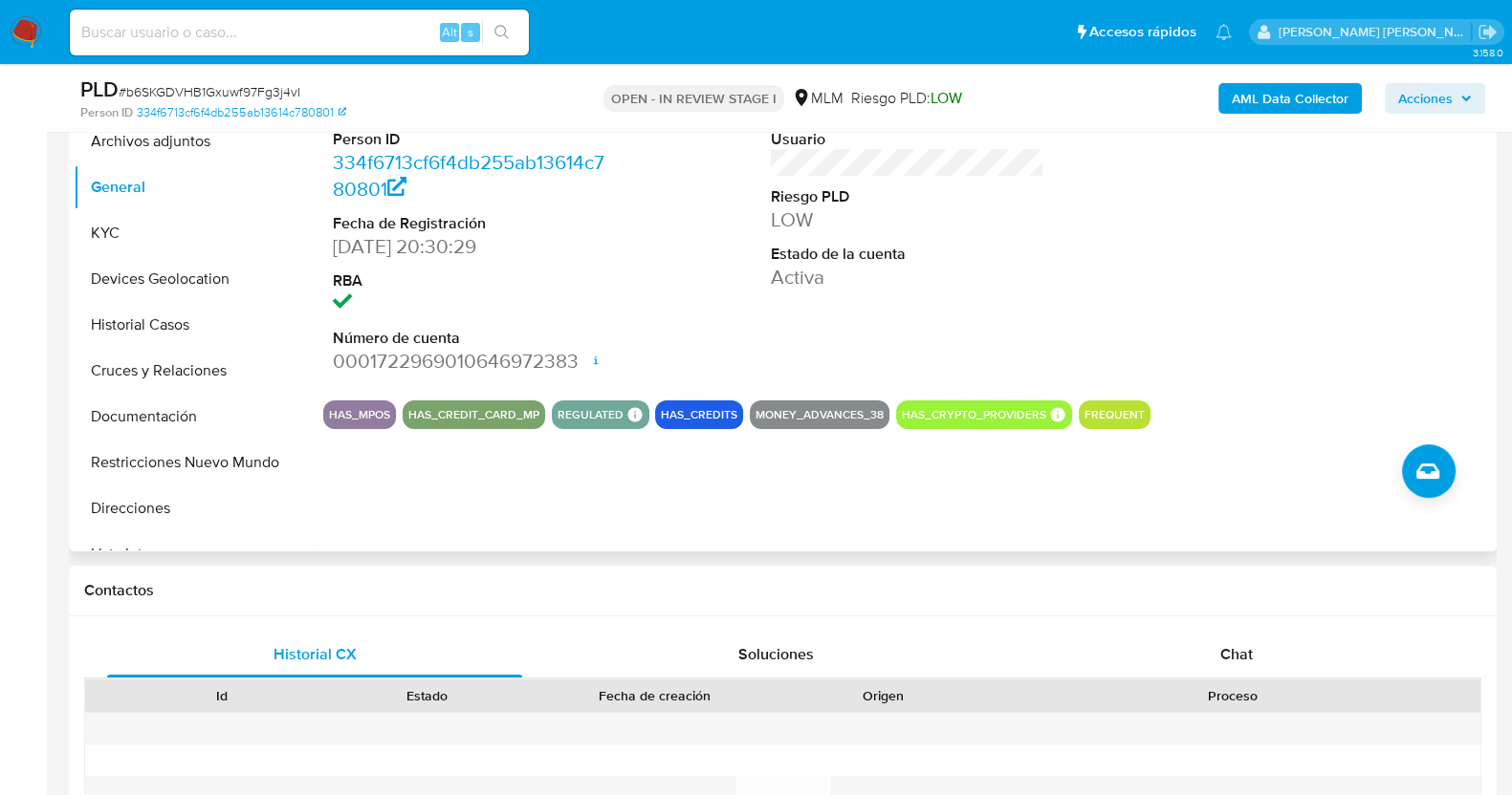
click at [631, 514] on div "ID de usuario 52121560 Person ID 334f6713cf6f4db255ab13614c780801 Fecha de Regi…" at bounding box center [902, 306] width 1179 height 490
click at [185, 281] on button "Devices Geolocation" at bounding box center [185, 279] width 224 height 46
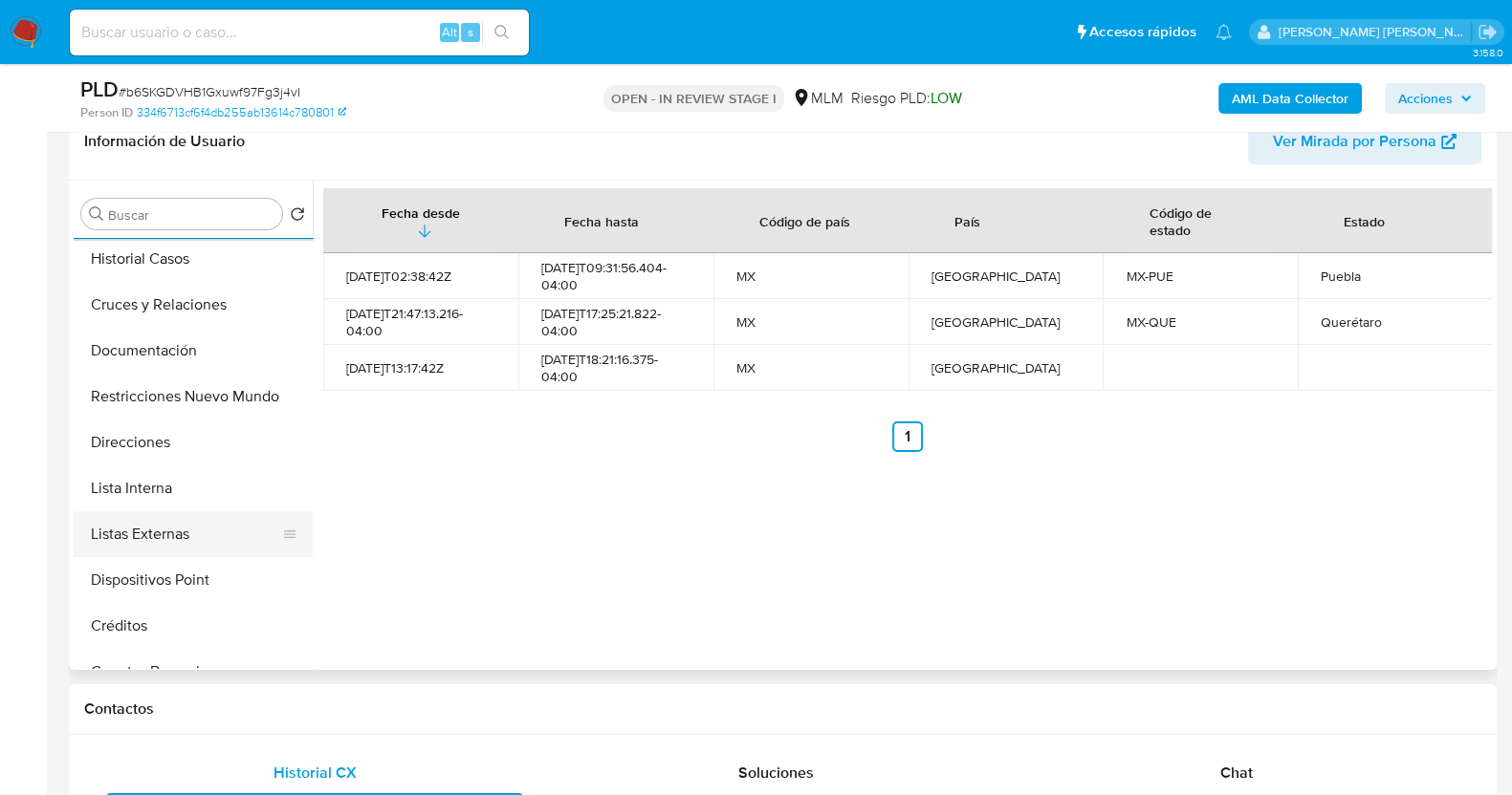
scroll to position [358, 0]
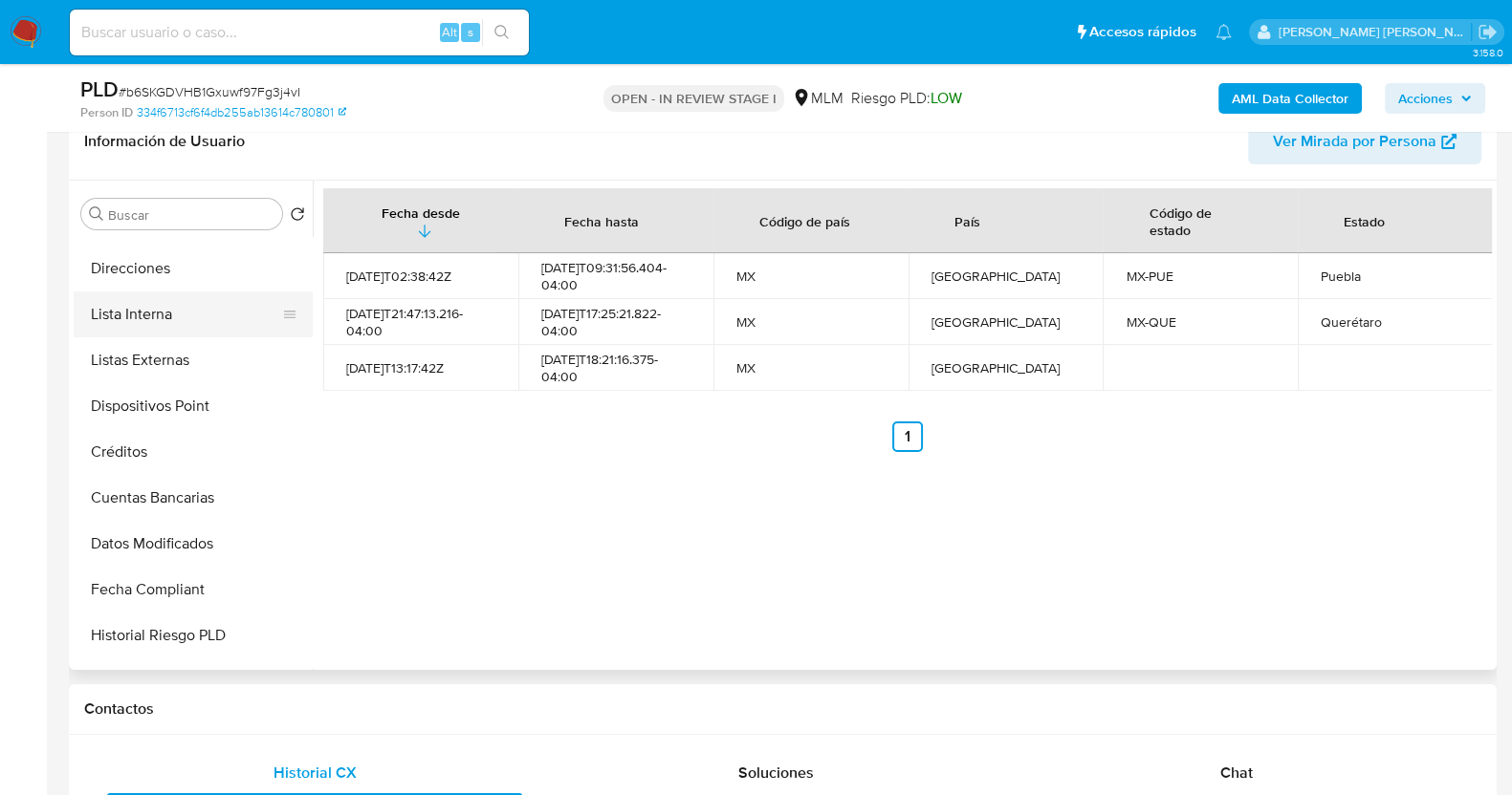
click at [185, 319] on button "Lista Interna" at bounding box center [185, 315] width 224 height 46
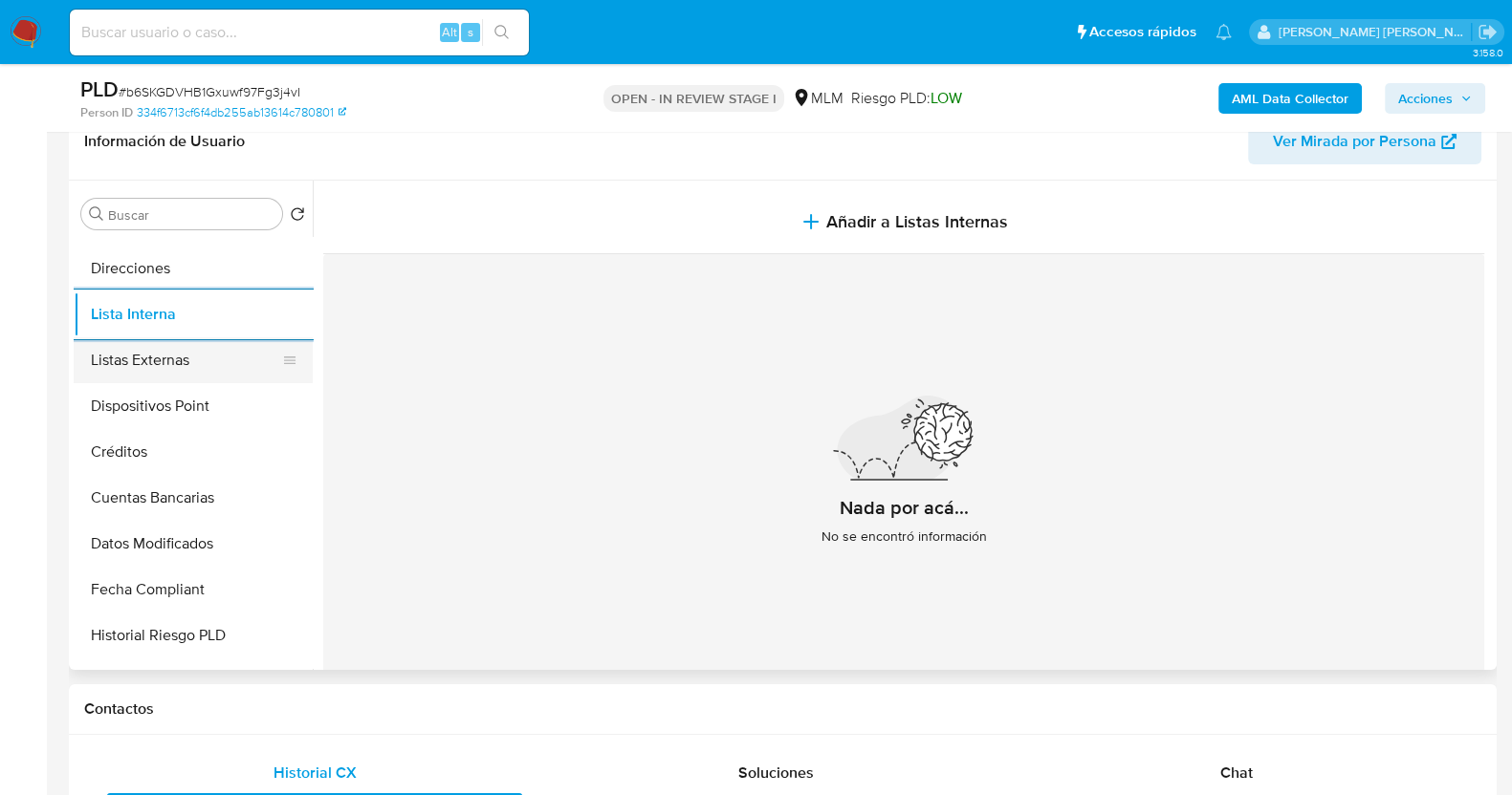
click at [182, 351] on button "Listas Externas" at bounding box center [185, 360] width 224 height 46
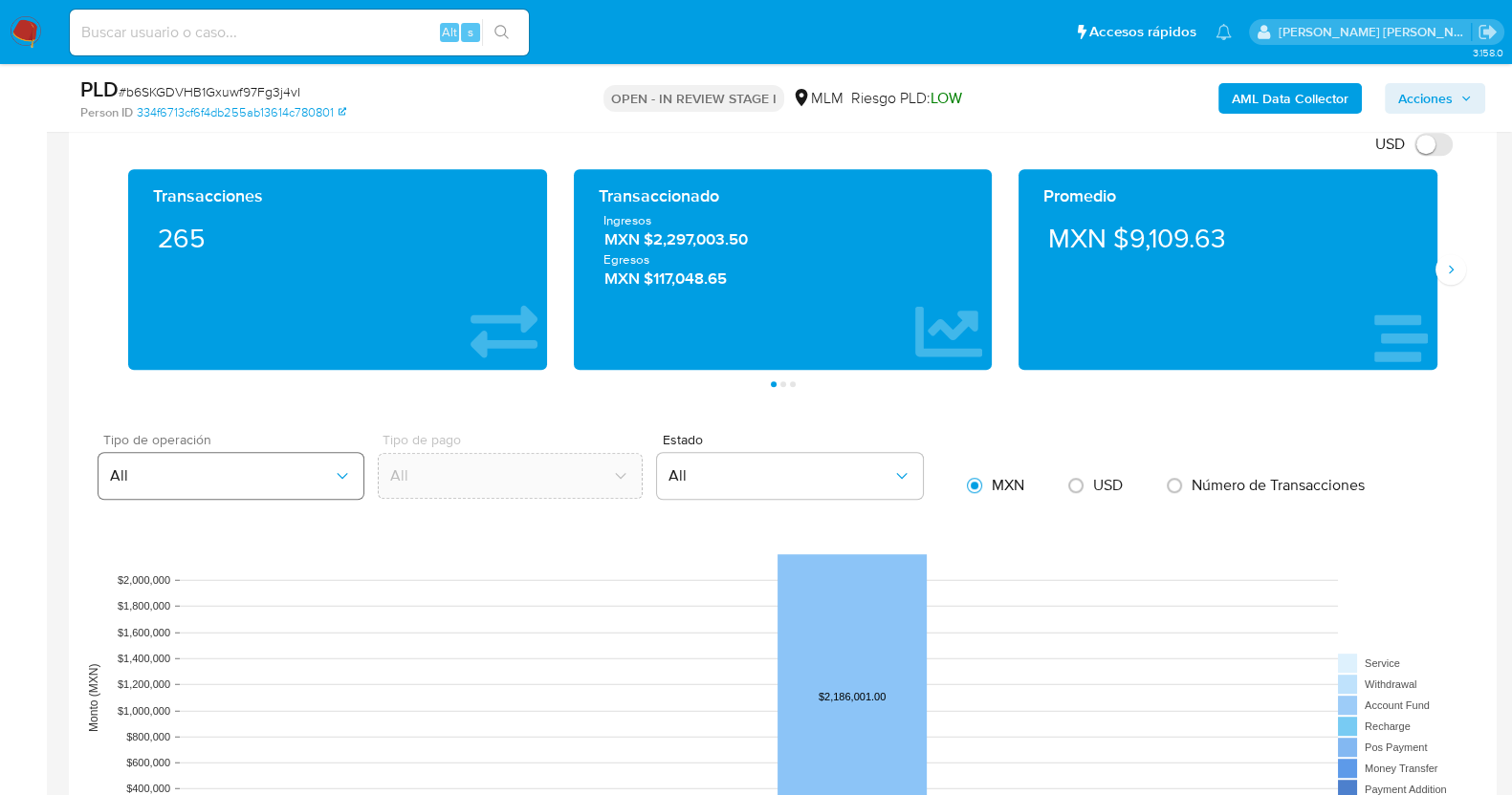
scroll to position [1271, 0]
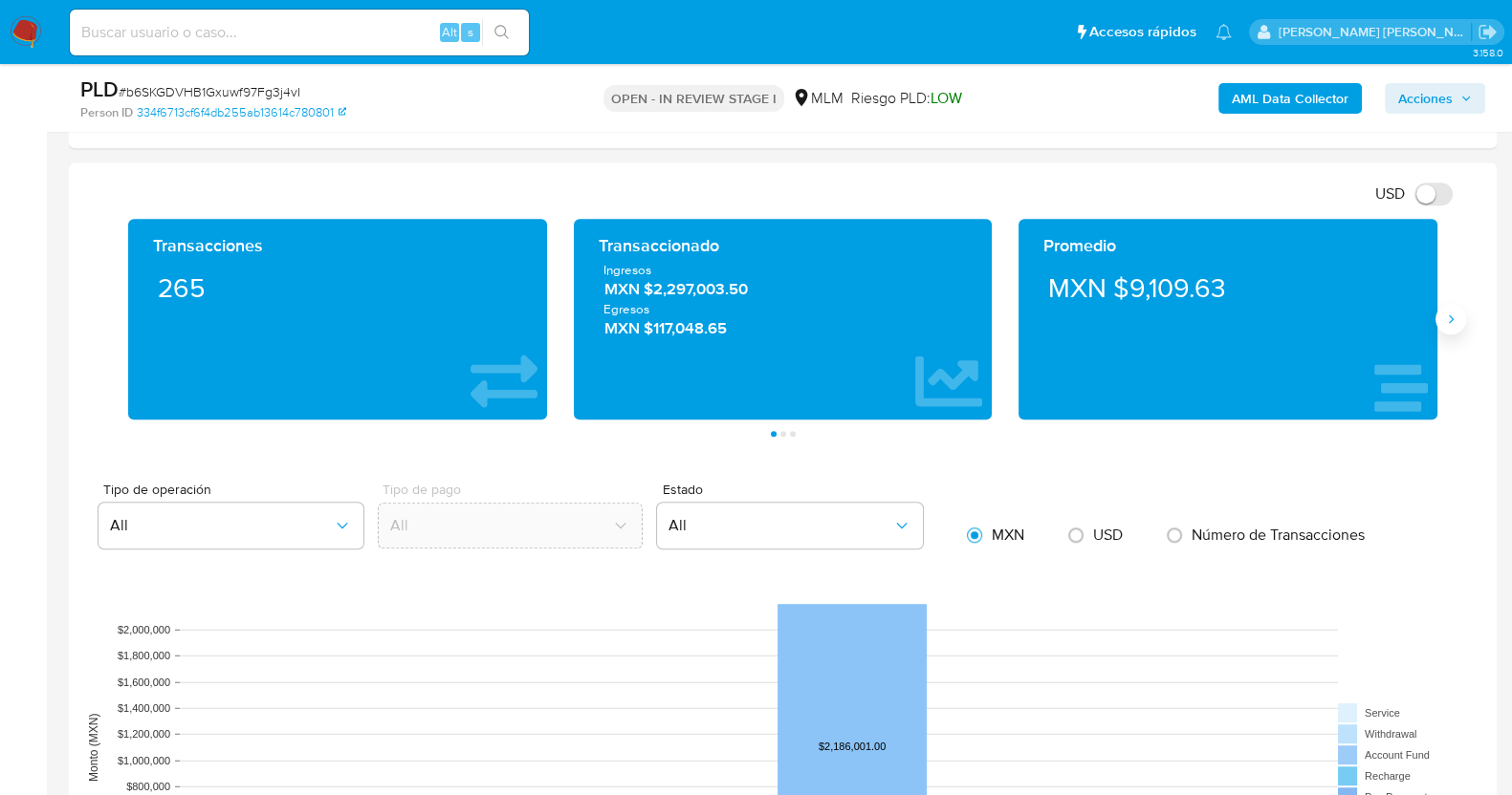
click at [1447, 324] on icon "Siguiente" at bounding box center [1450, 320] width 15 height 15
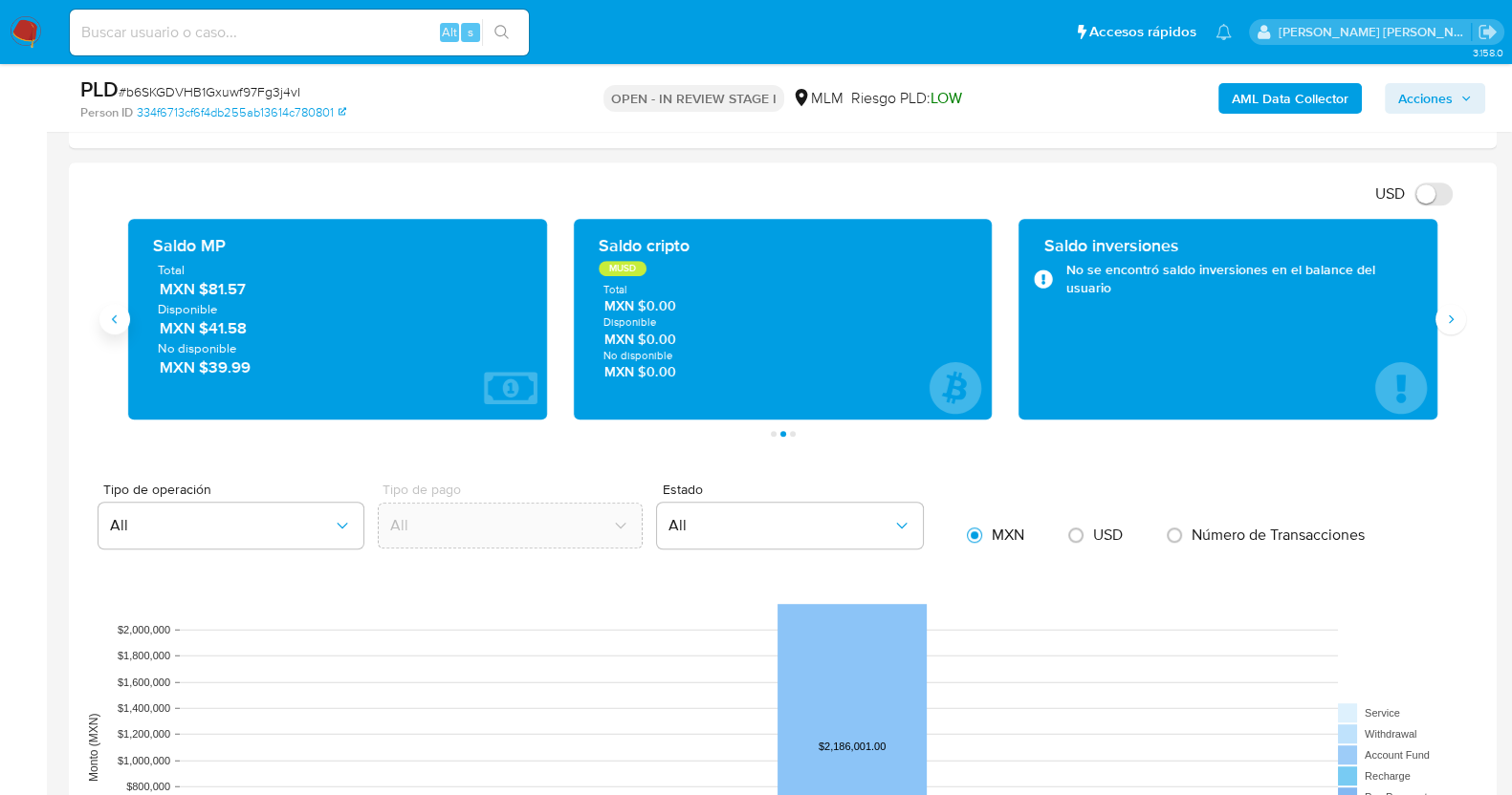
click at [113, 312] on icon "Anterior" at bounding box center [115, 320] width 15 height 15
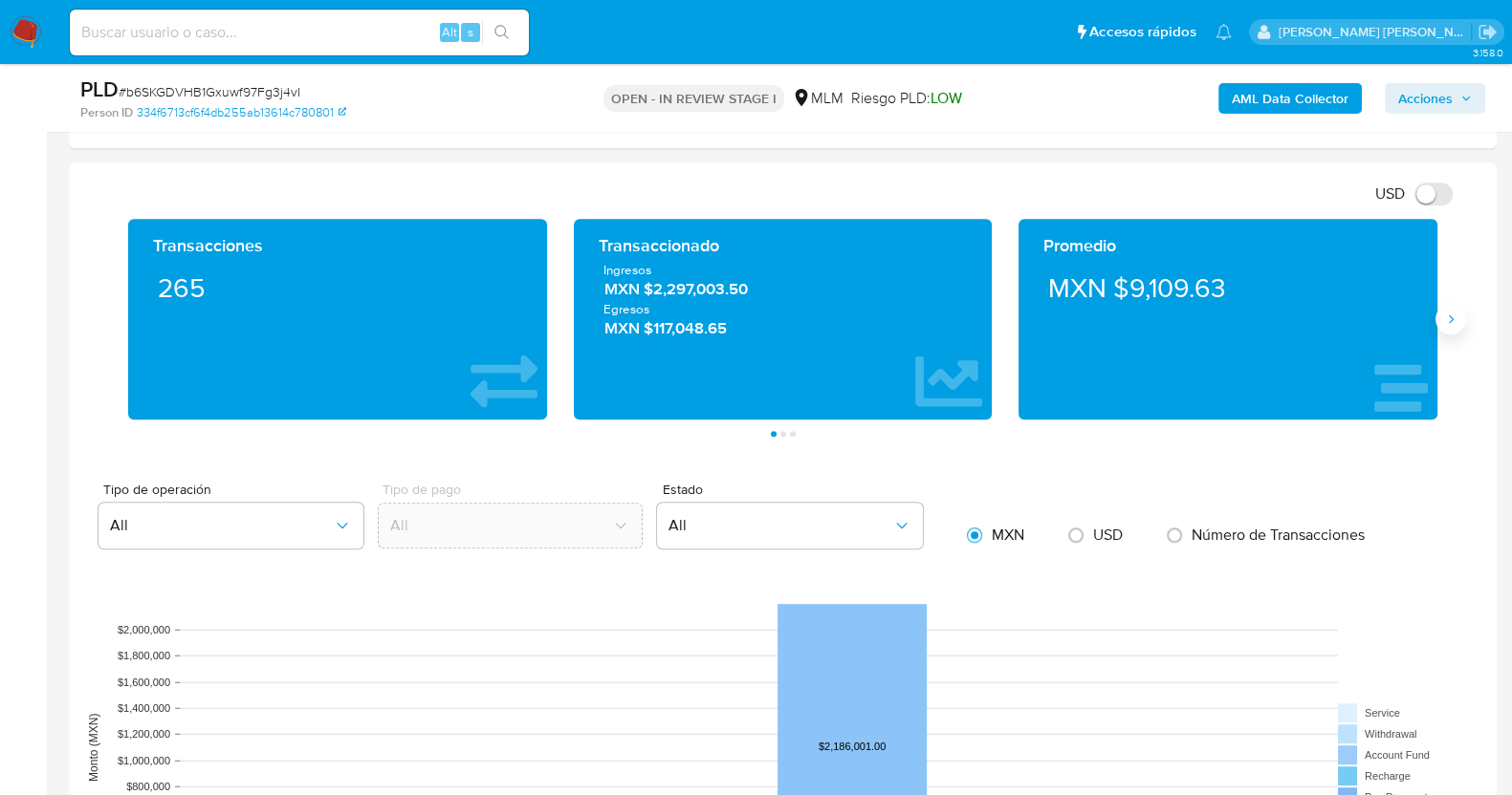
click at [1450, 316] on icon "Siguiente" at bounding box center [1450, 319] width 5 height 9
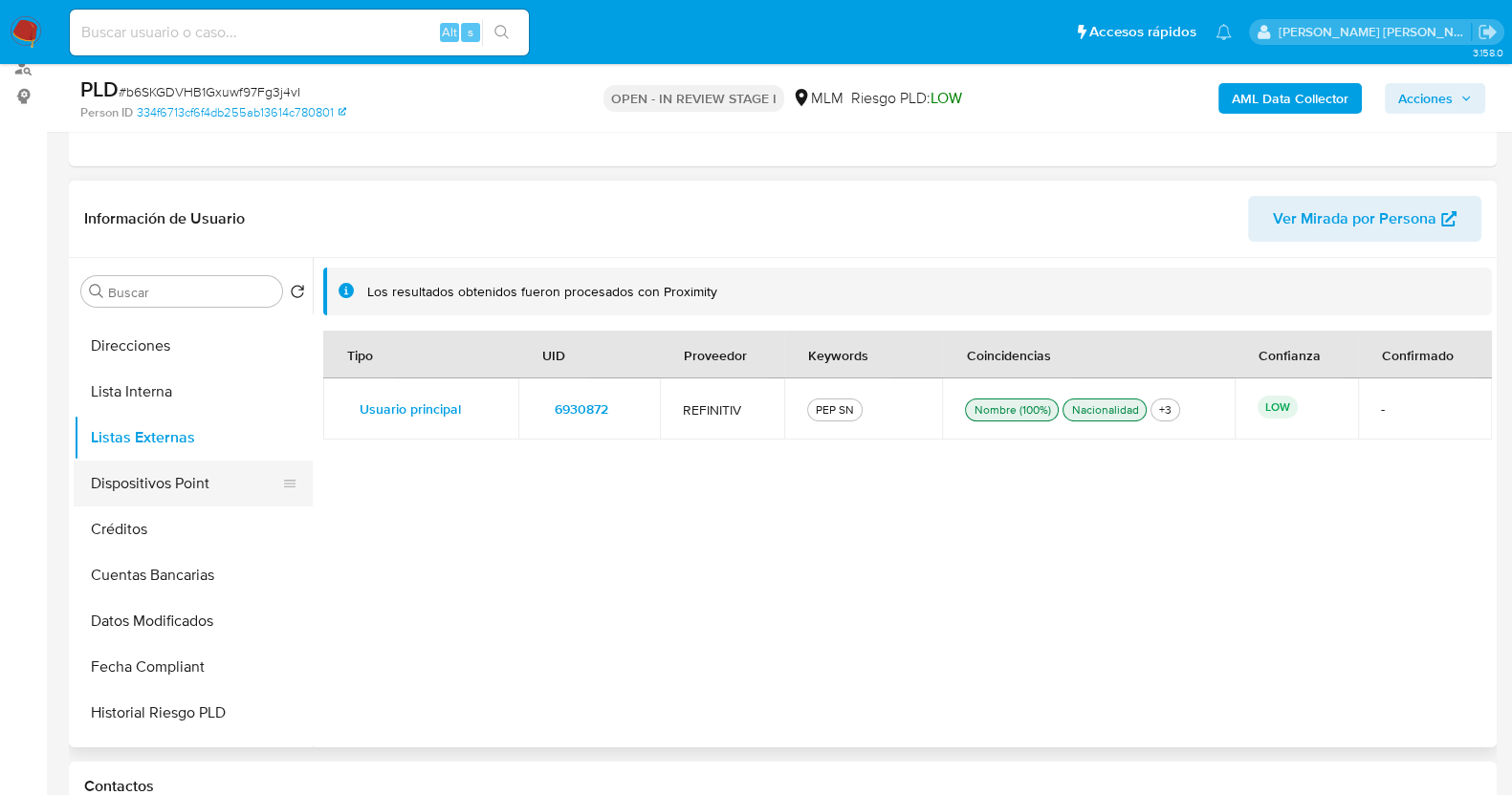
scroll to position [238, 0]
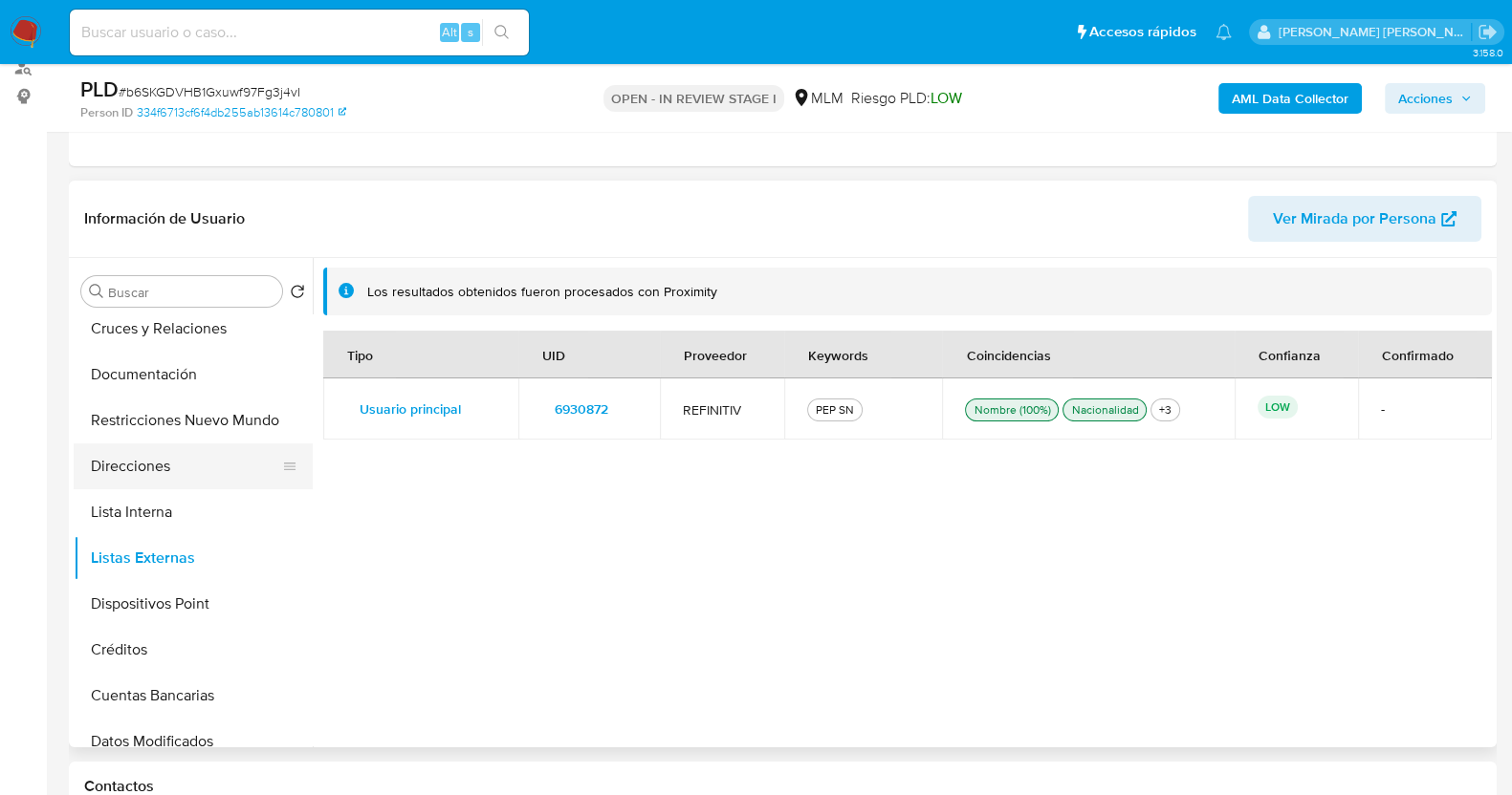
click at [154, 473] on button "Direcciones" at bounding box center [185, 467] width 224 height 46
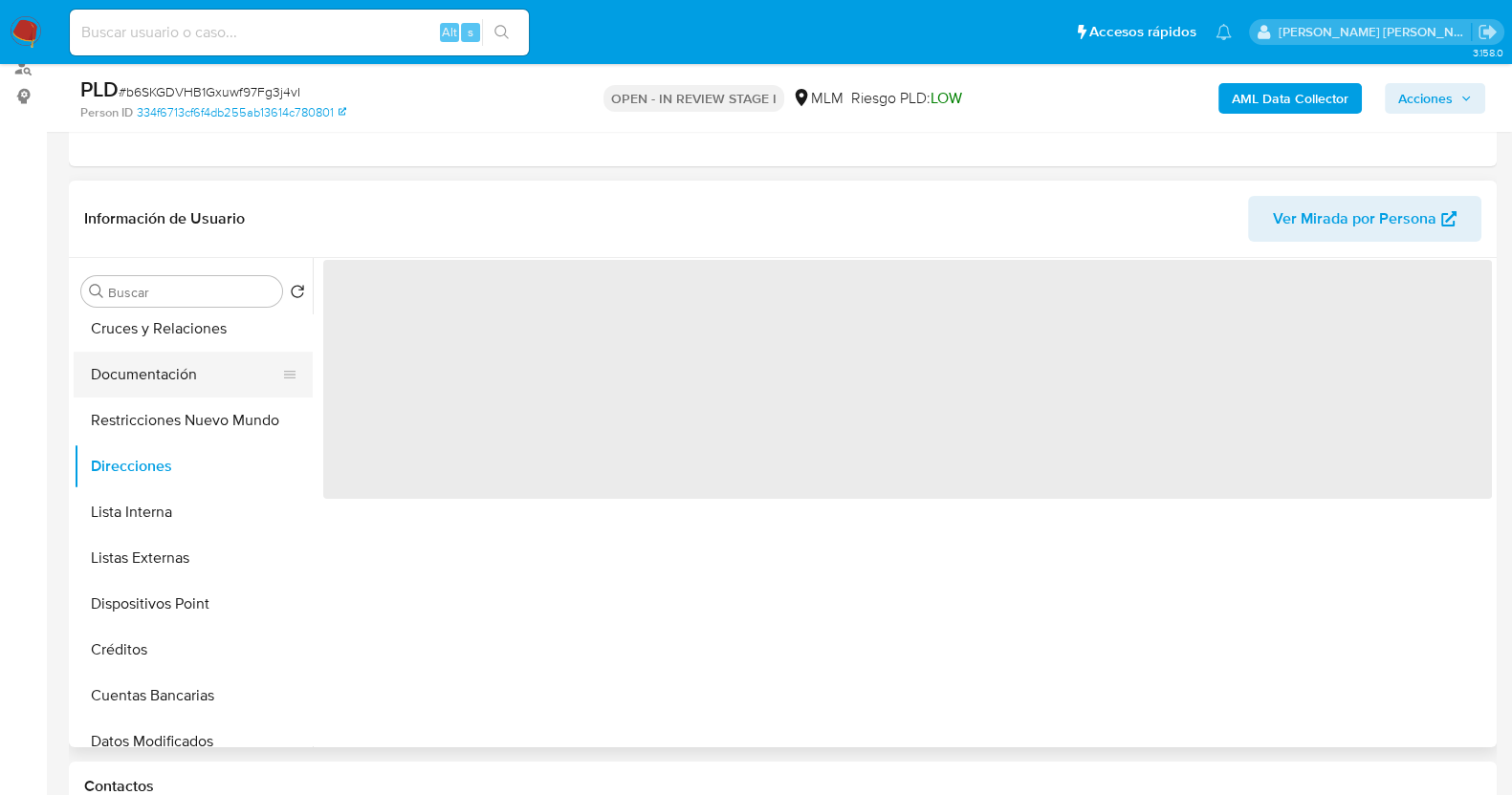
click at [155, 367] on button "Documentación" at bounding box center [185, 375] width 224 height 46
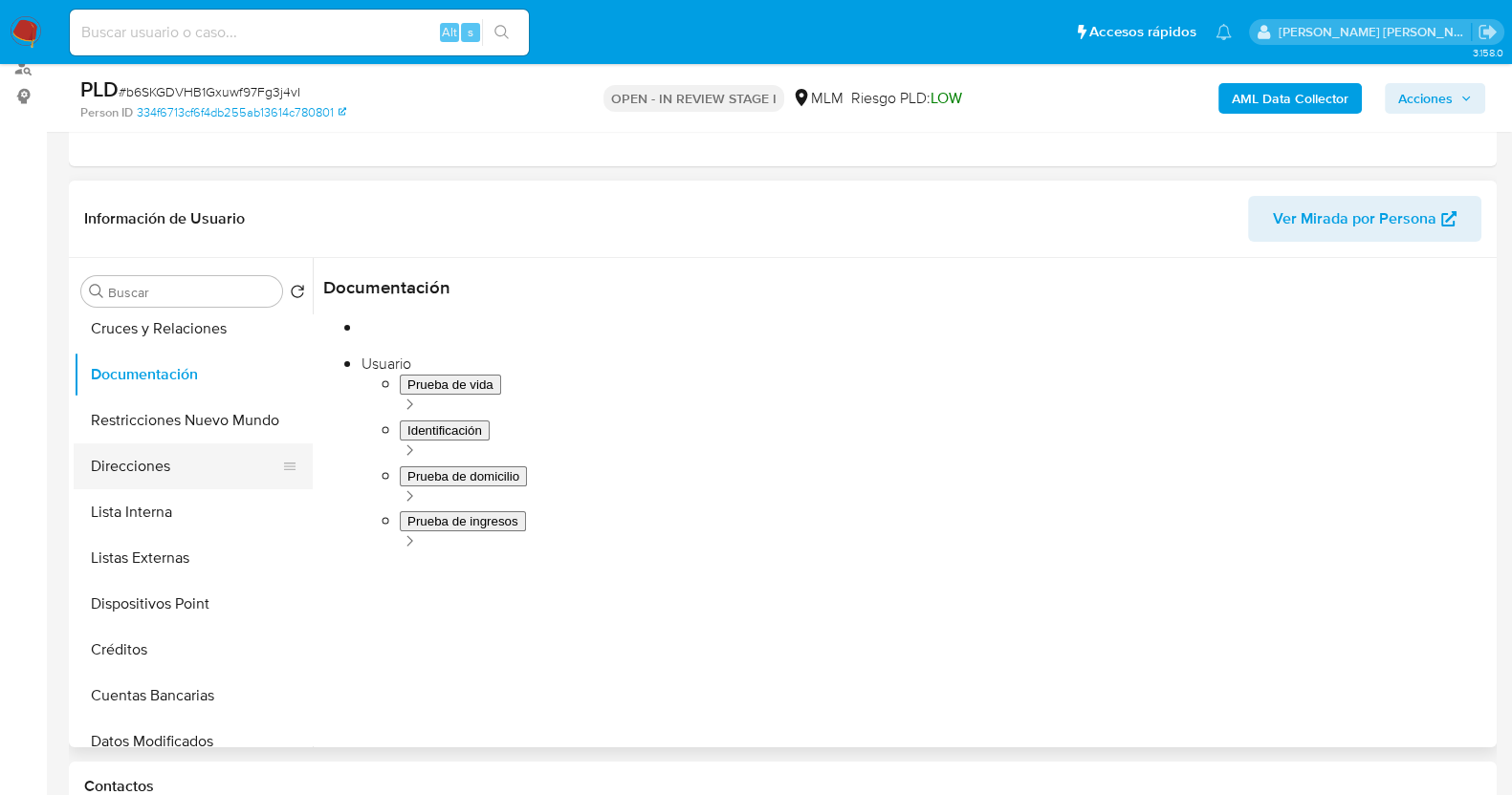
scroll to position [0, 0]
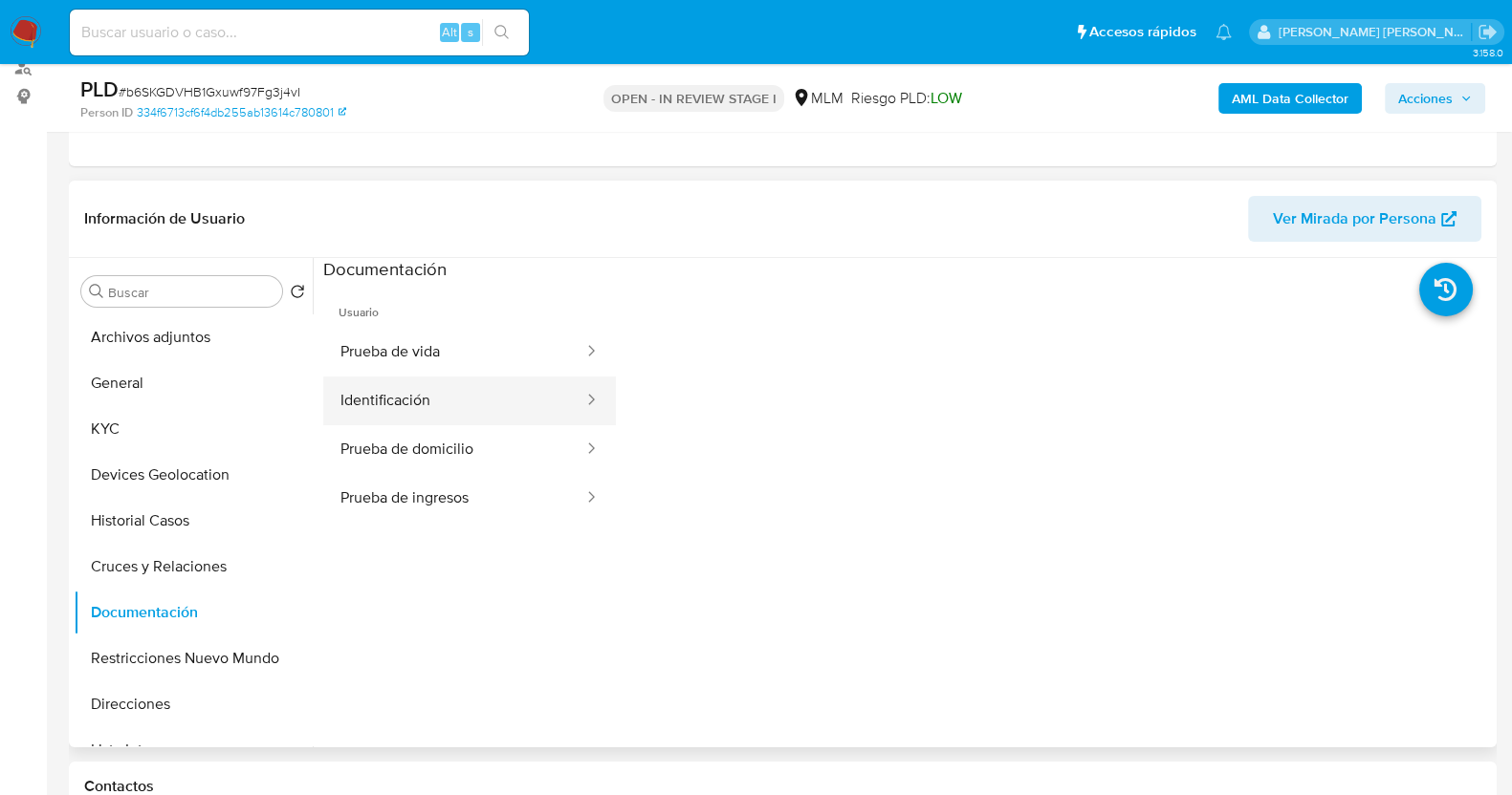
click at [465, 401] on button "Identificación" at bounding box center [454, 401] width 262 height 48
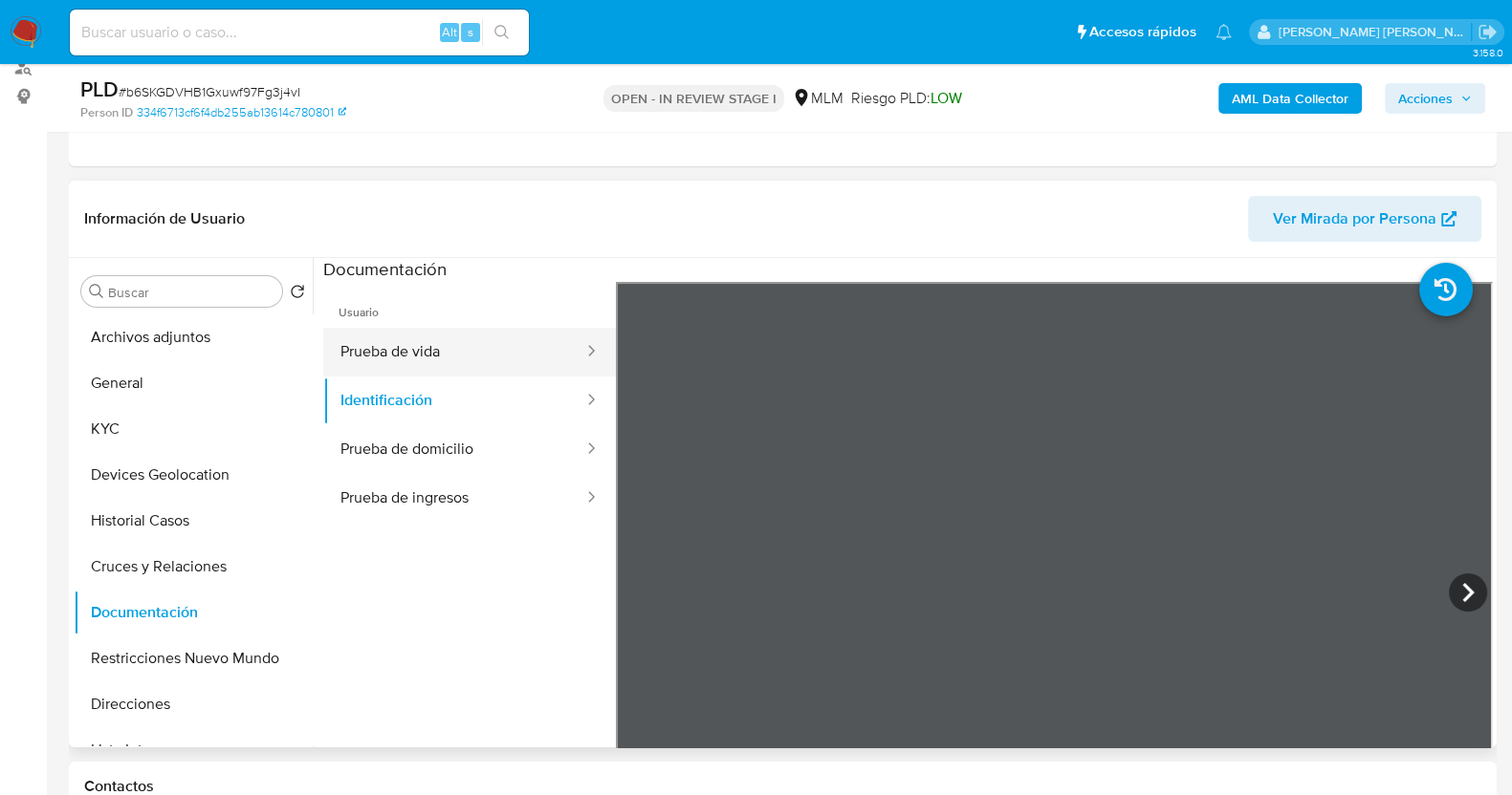
click at [490, 360] on button "Prueba de vida" at bounding box center [454, 352] width 262 height 48
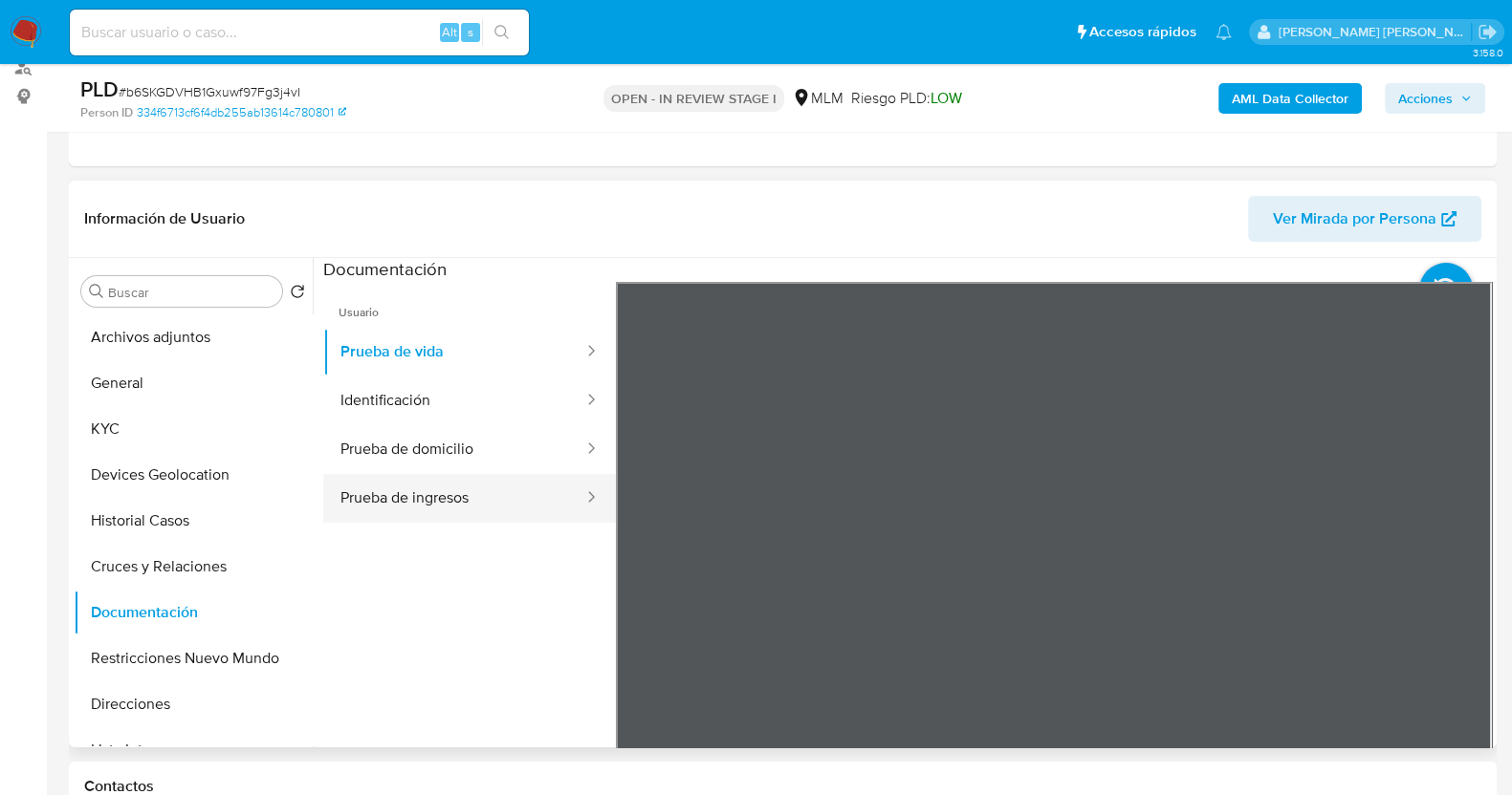
click at [453, 518] on button "Prueba de ingresos" at bounding box center [454, 498] width 262 height 48
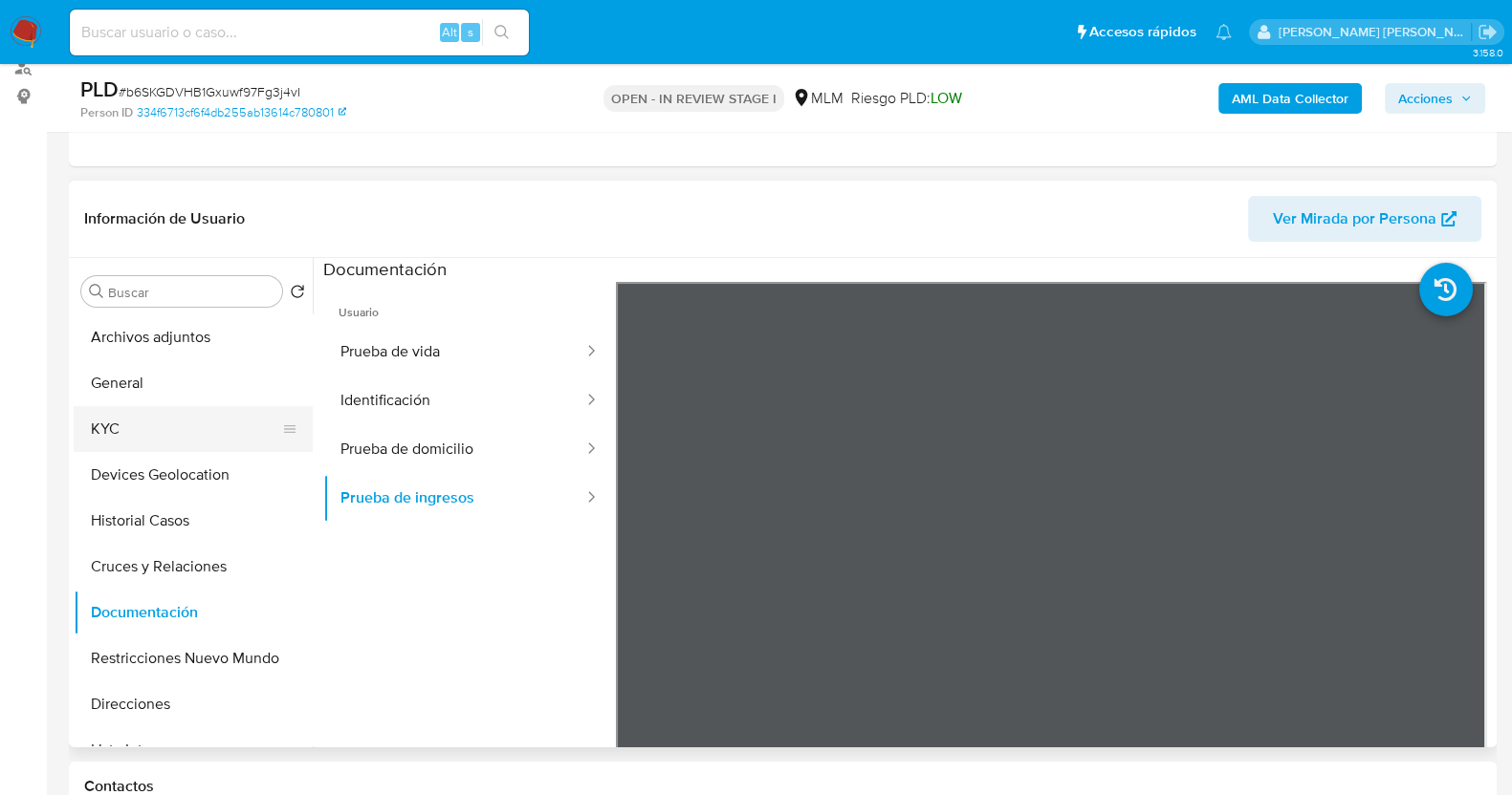
click at [153, 418] on button "KYC" at bounding box center [185, 430] width 224 height 46
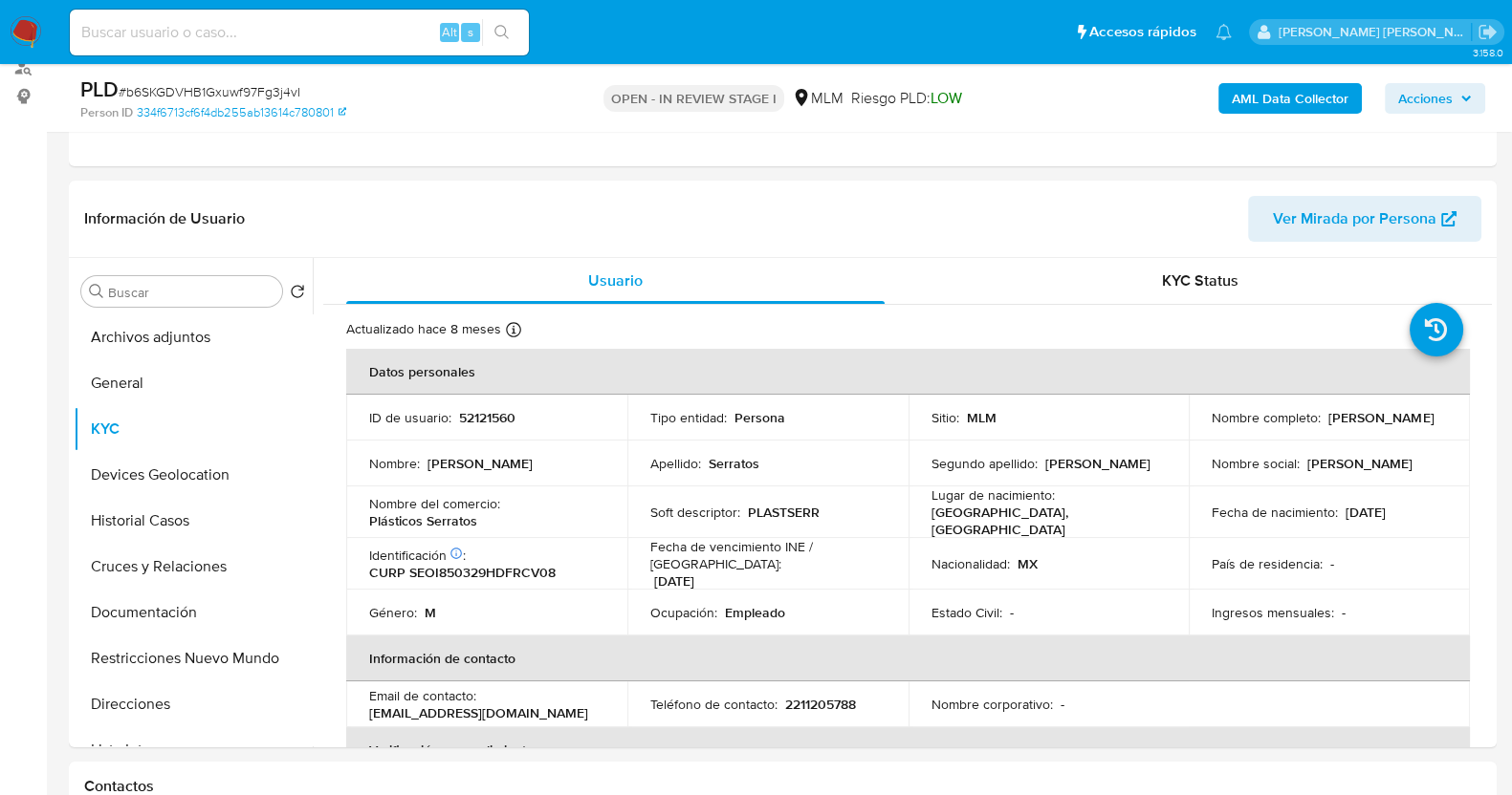
click at [277, 90] on span "# b6SKGDVHB1Gxuwf97Fg3j4vI" at bounding box center [210, 92] width 182 height 19
copy span "b6SKGDVHB1Gxuwf97Fg3j4vI"
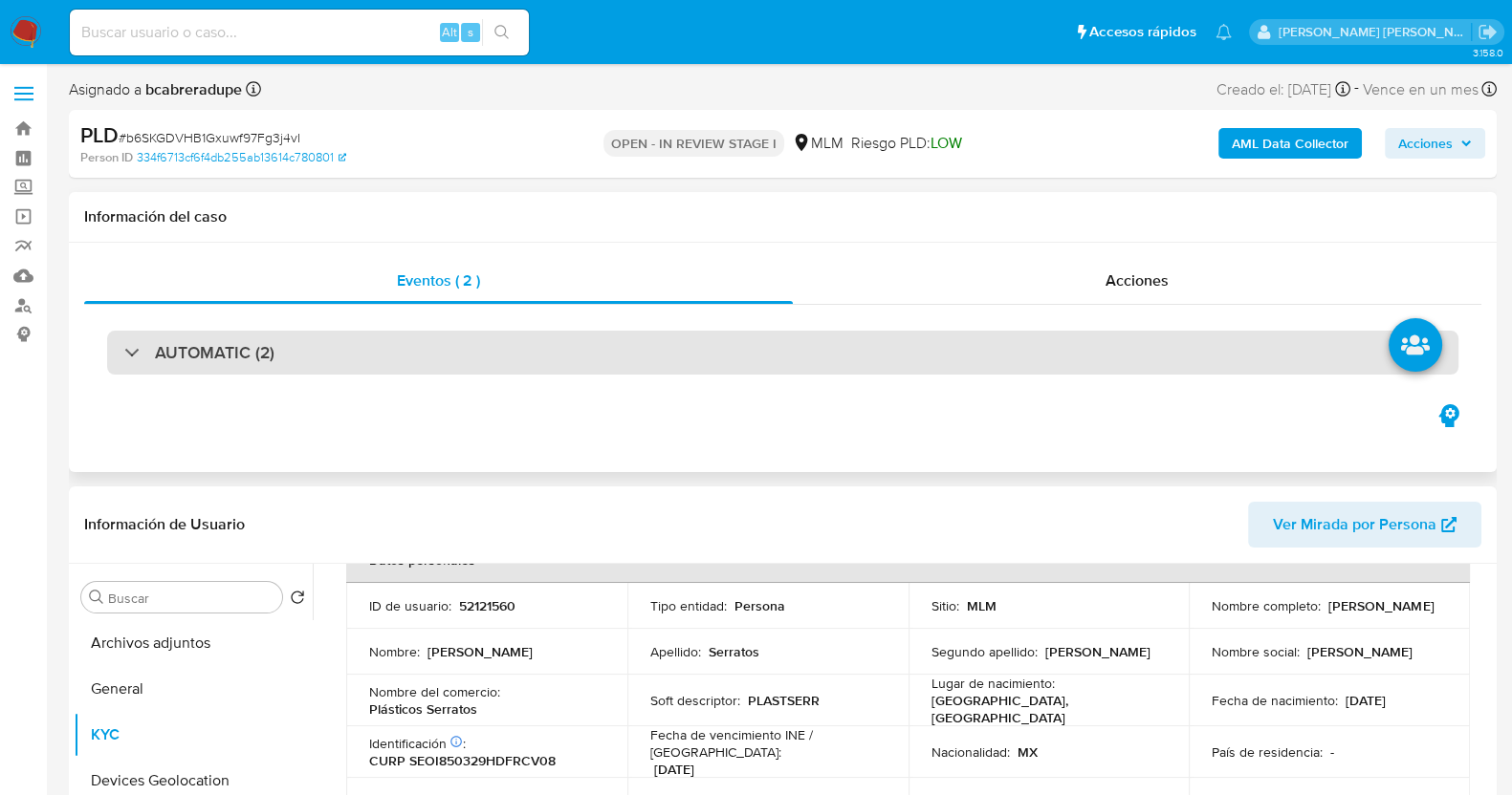
click at [169, 346] on h3 "AUTOMATIC (2)" at bounding box center [214, 353] width 120 height 21
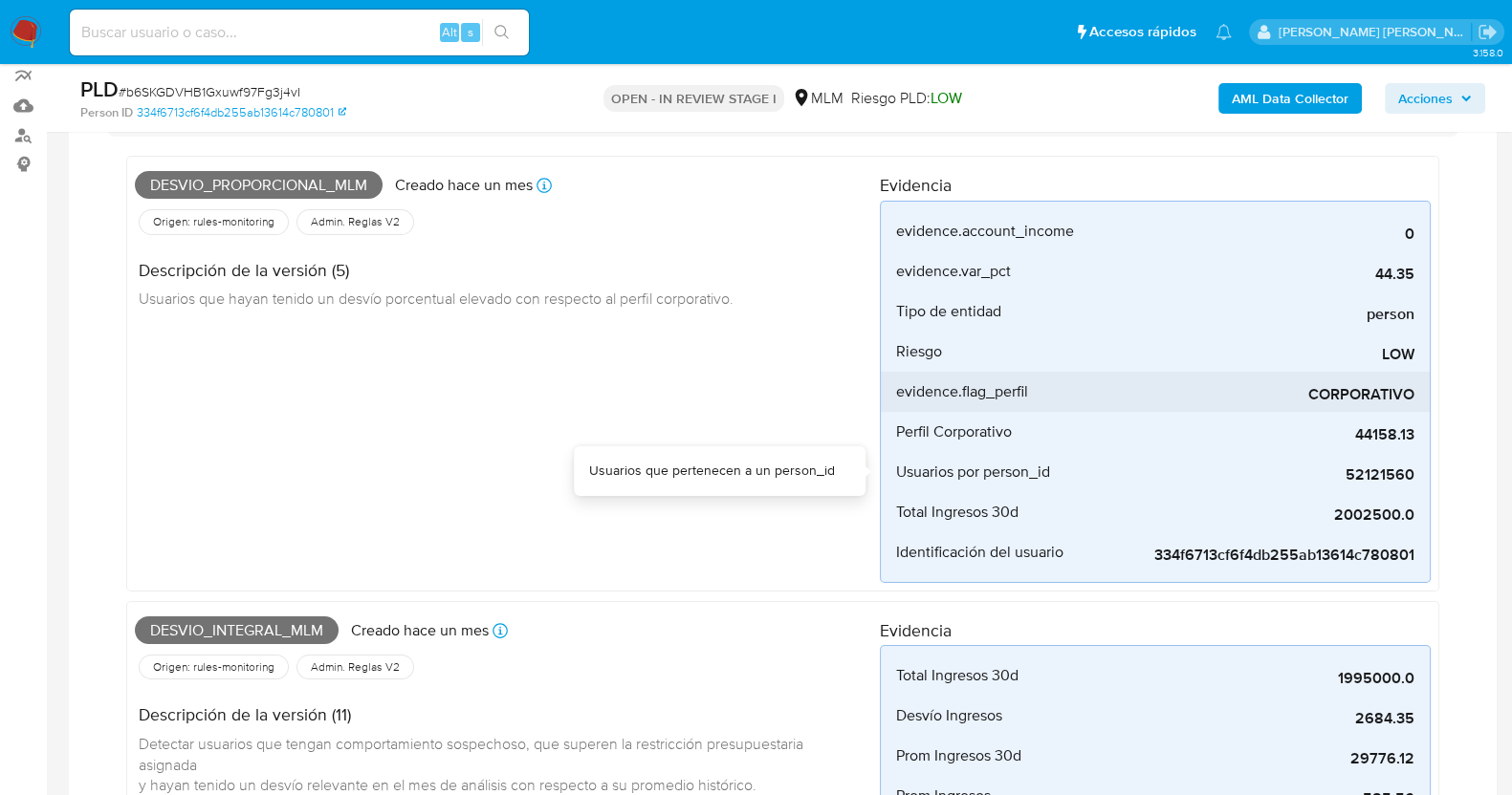
scroll to position [119, 0]
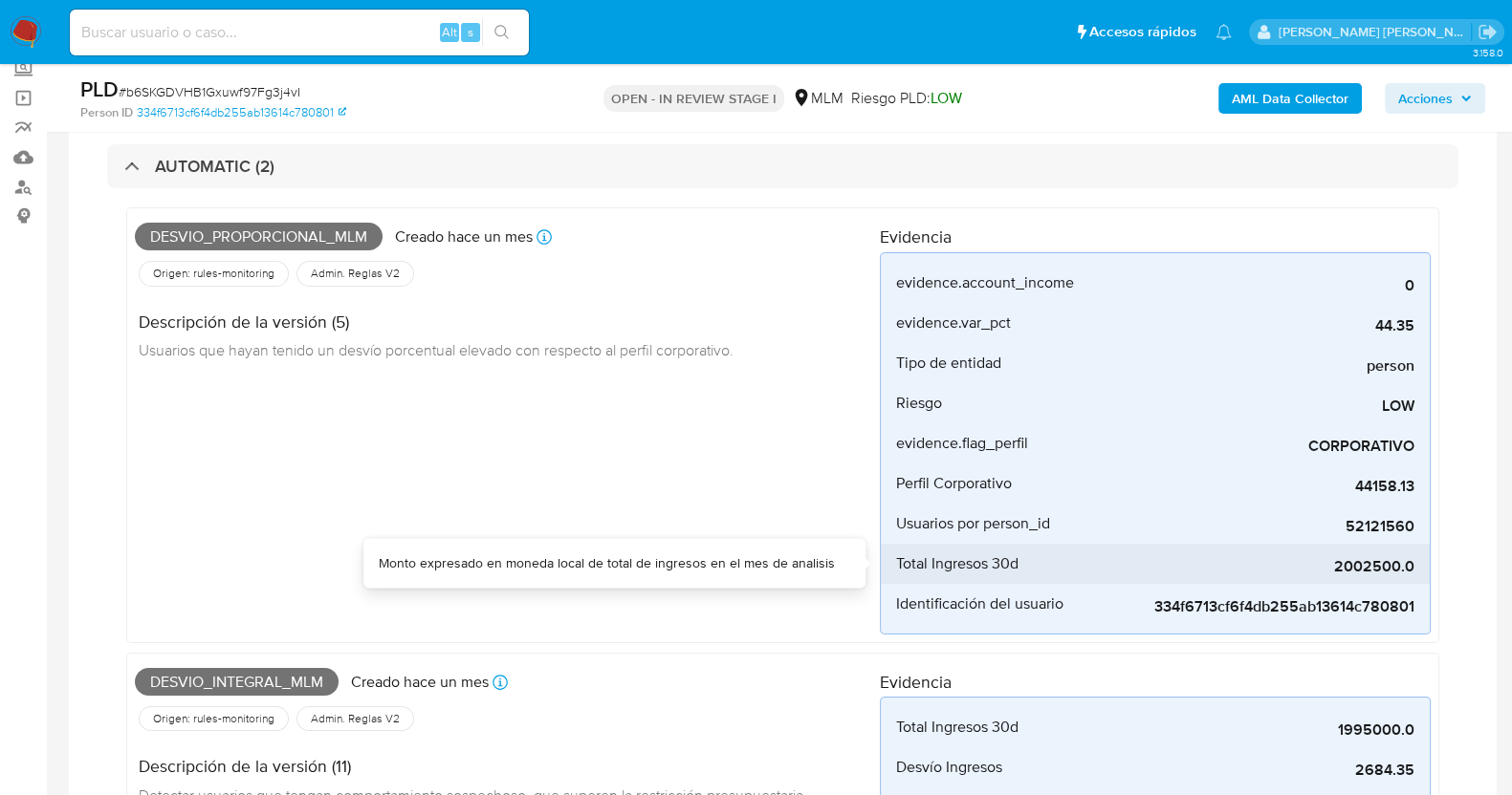
drag, startPoint x: 1329, startPoint y: 564, endPoint x: 1420, endPoint y: 563, distance: 91.0
click at [1420, 563] on li "Total Ingresos 30d 2002500.0" at bounding box center [1155, 564] width 549 height 41
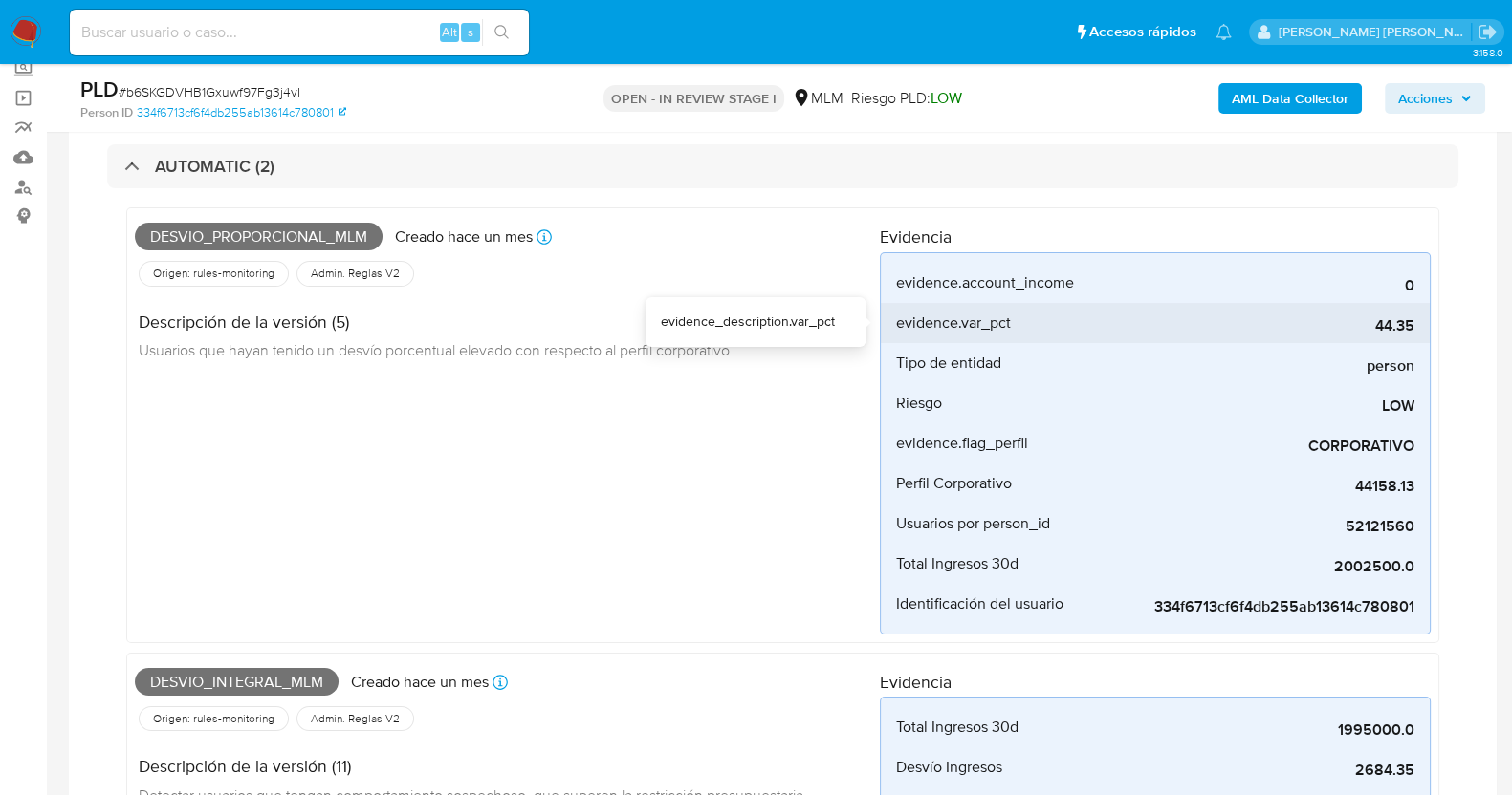
drag, startPoint x: 1372, startPoint y: 327, endPoint x: 1414, endPoint y: 328, distance: 42.0
click at [1414, 328] on span "44.35" at bounding box center [1270, 327] width 287 height 19
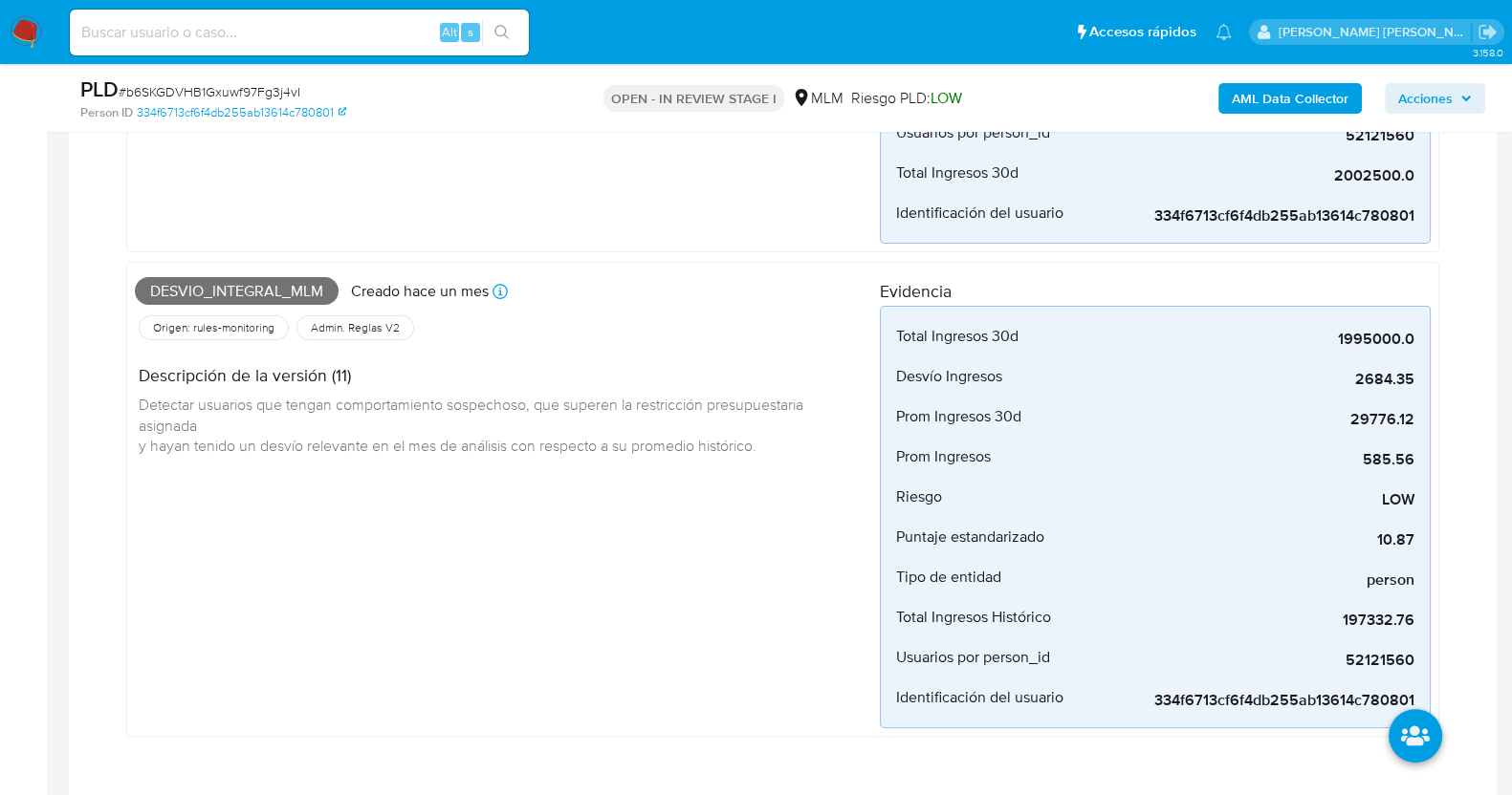
scroll to position [598, 0]
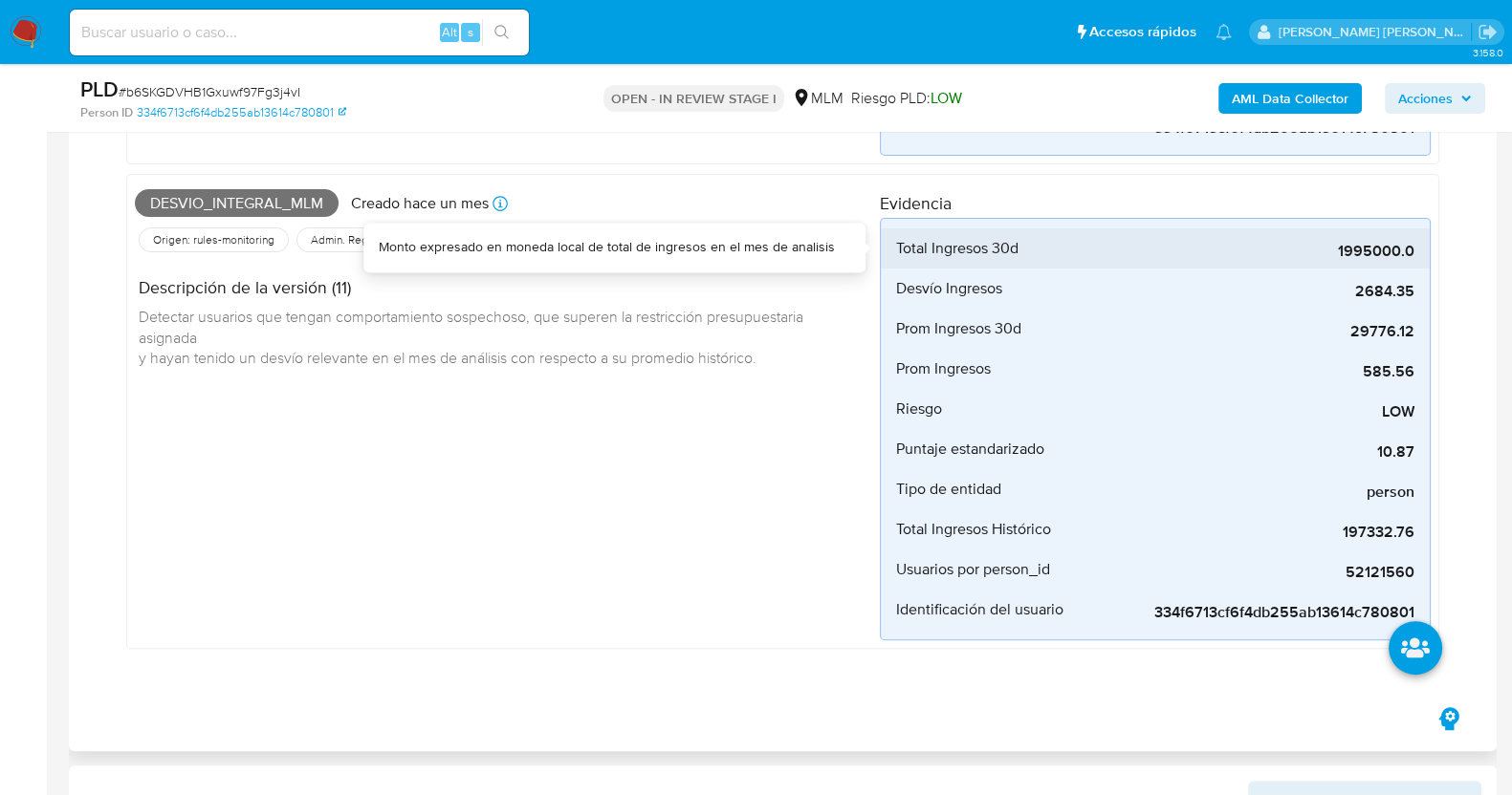
drag, startPoint x: 1342, startPoint y: 255, endPoint x: 1429, endPoint y: 255, distance: 87.0
click at [1429, 255] on li "Total Ingresos 30d 1995000.0" at bounding box center [1155, 249] width 549 height 41
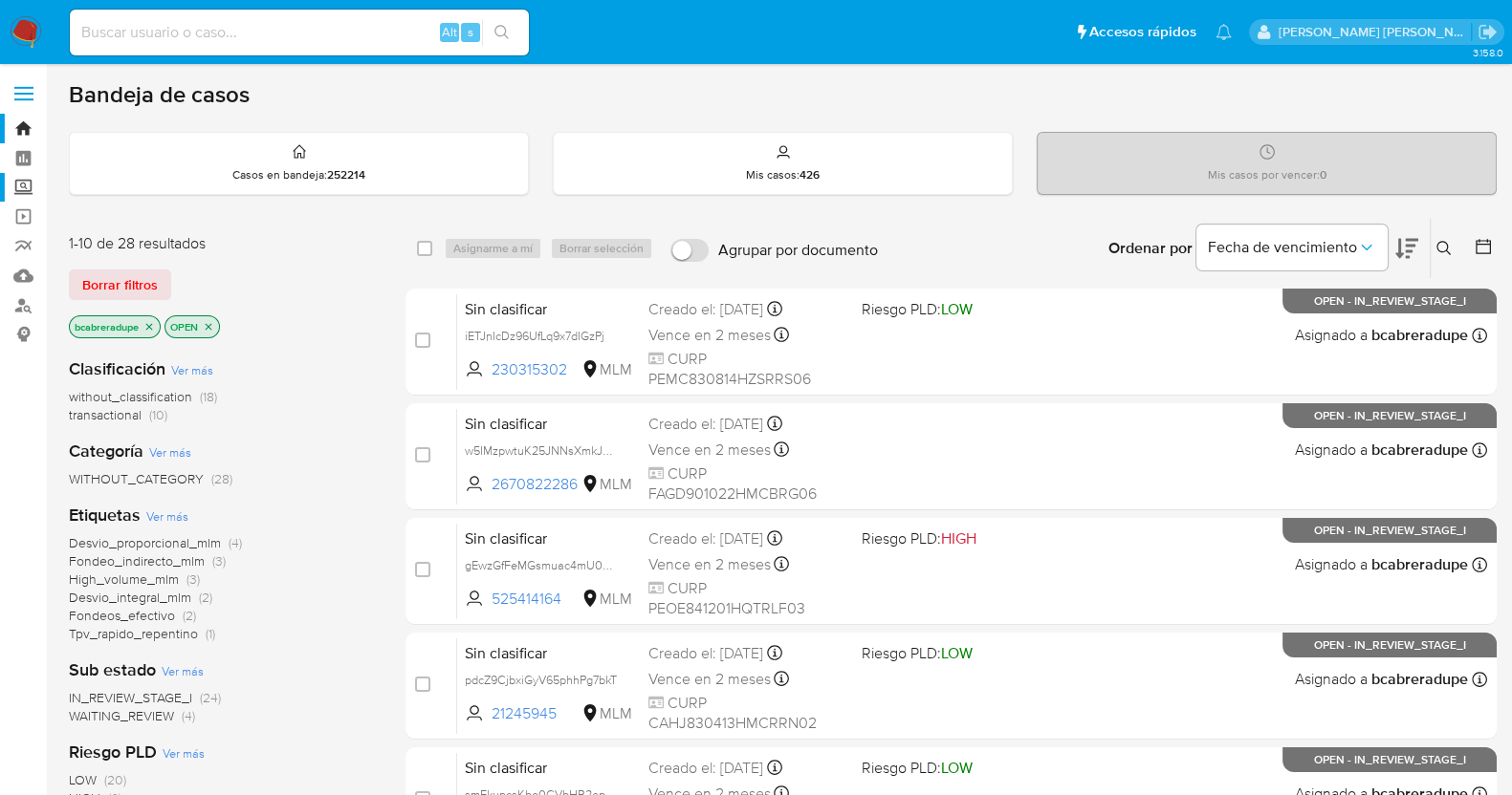
click at [24, 193] on label "Screening" at bounding box center [114, 187] width 228 height 30
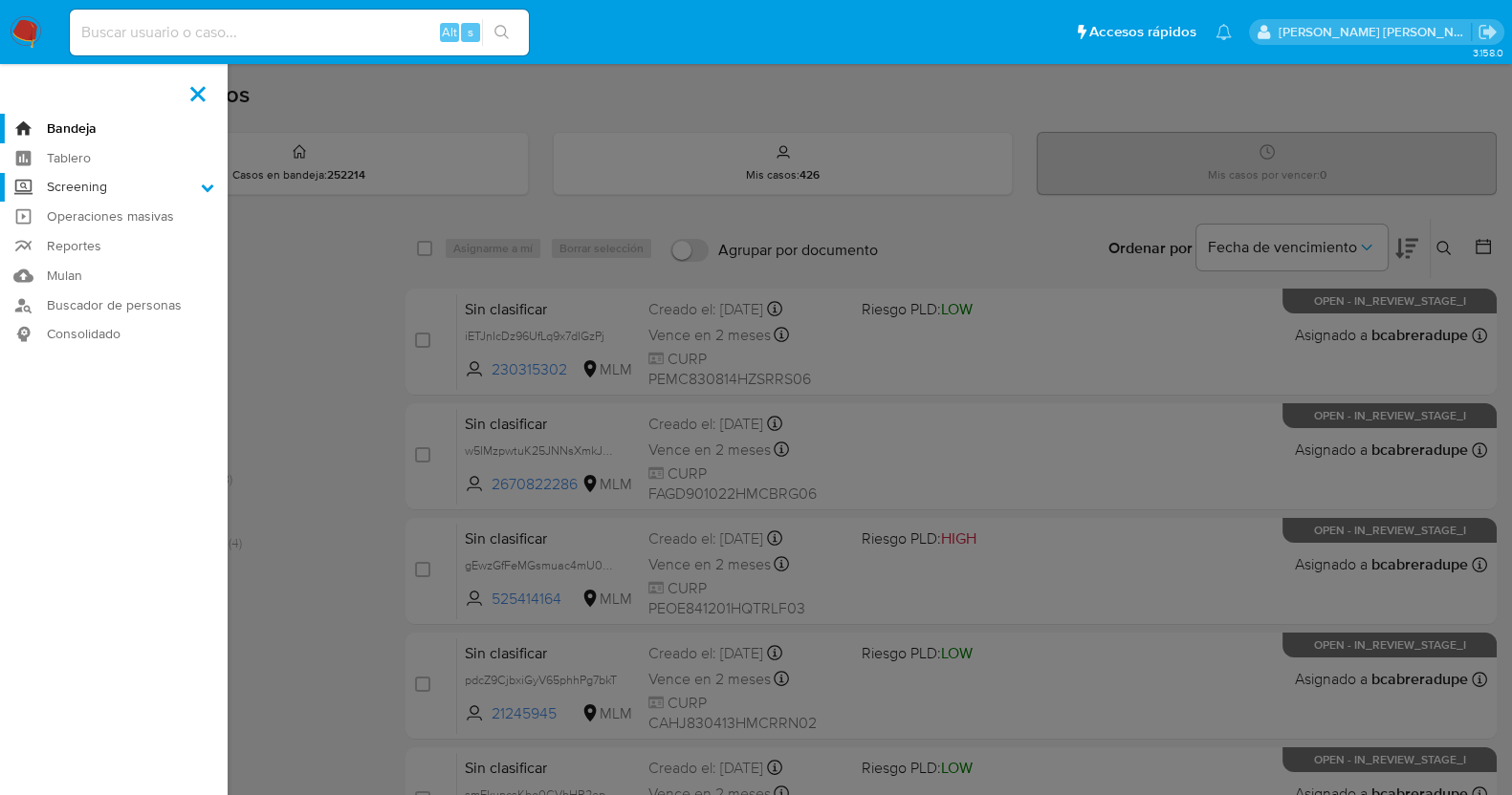
click at [0, 0] on input "Screening" at bounding box center [0, 0] width 0 height 0
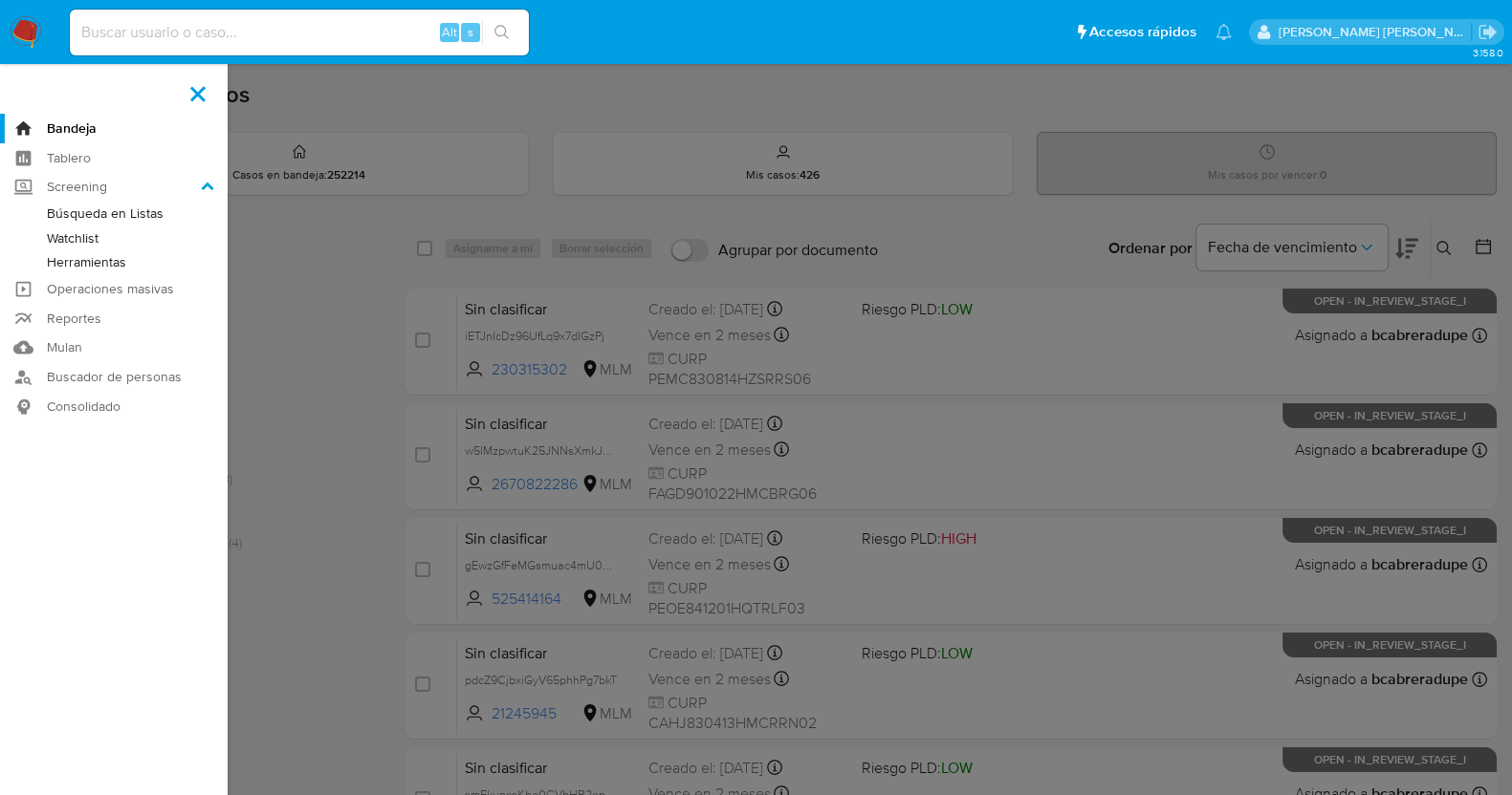
click at [118, 259] on link "Herramientas" at bounding box center [114, 262] width 228 height 24
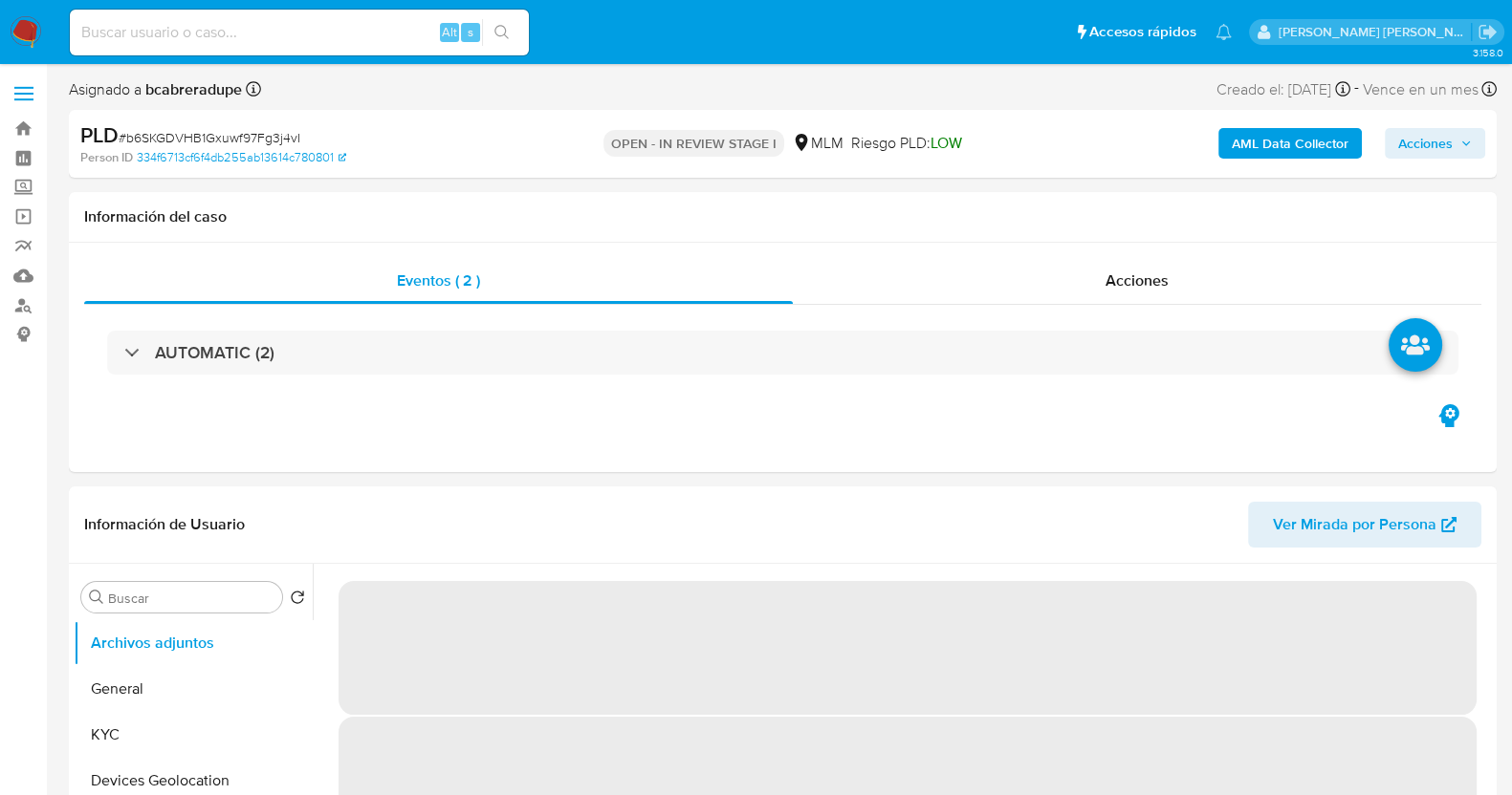
select select "10"
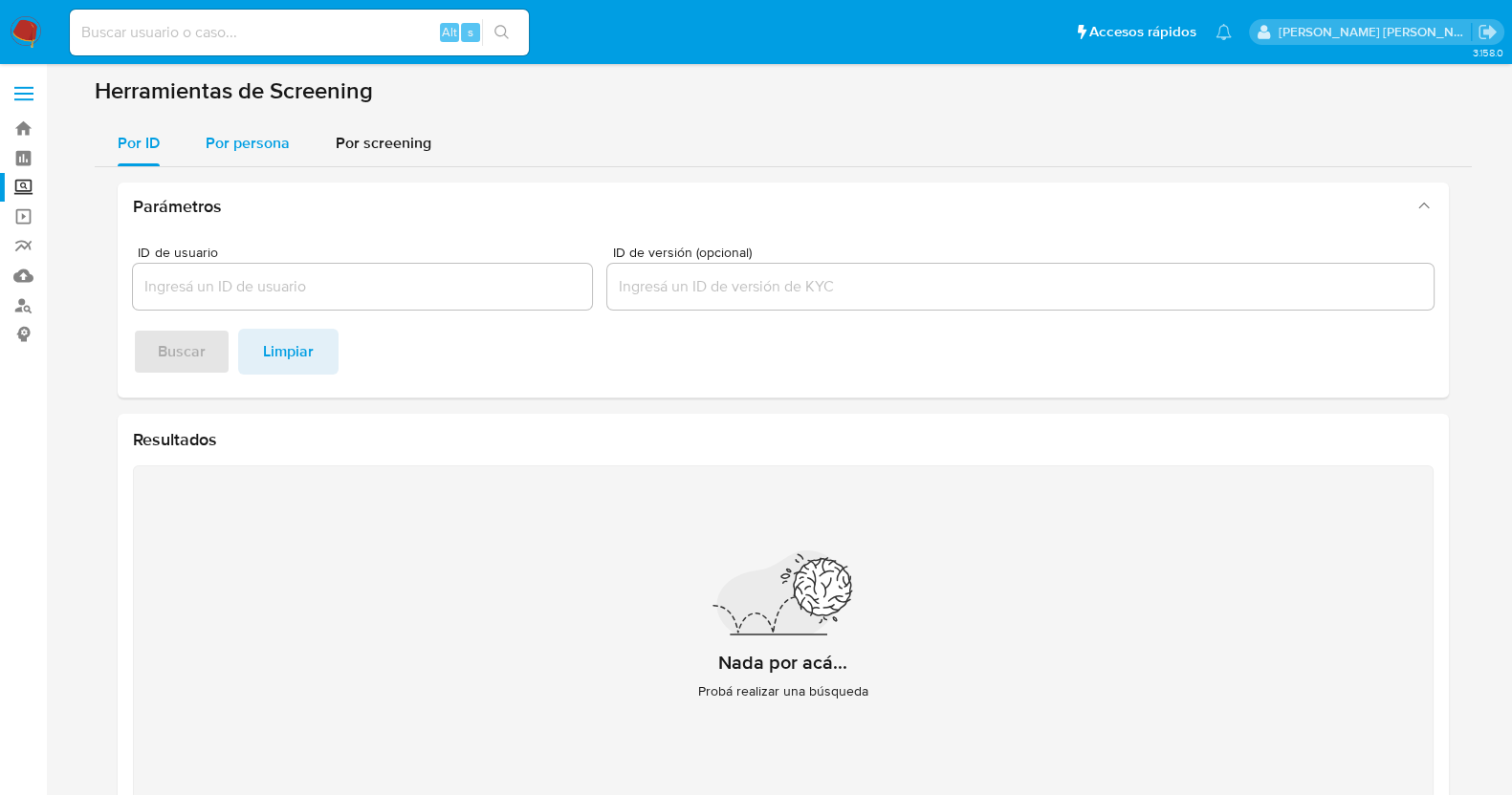
click at [253, 128] on div "Por persona" at bounding box center [247, 144] width 84 height 46
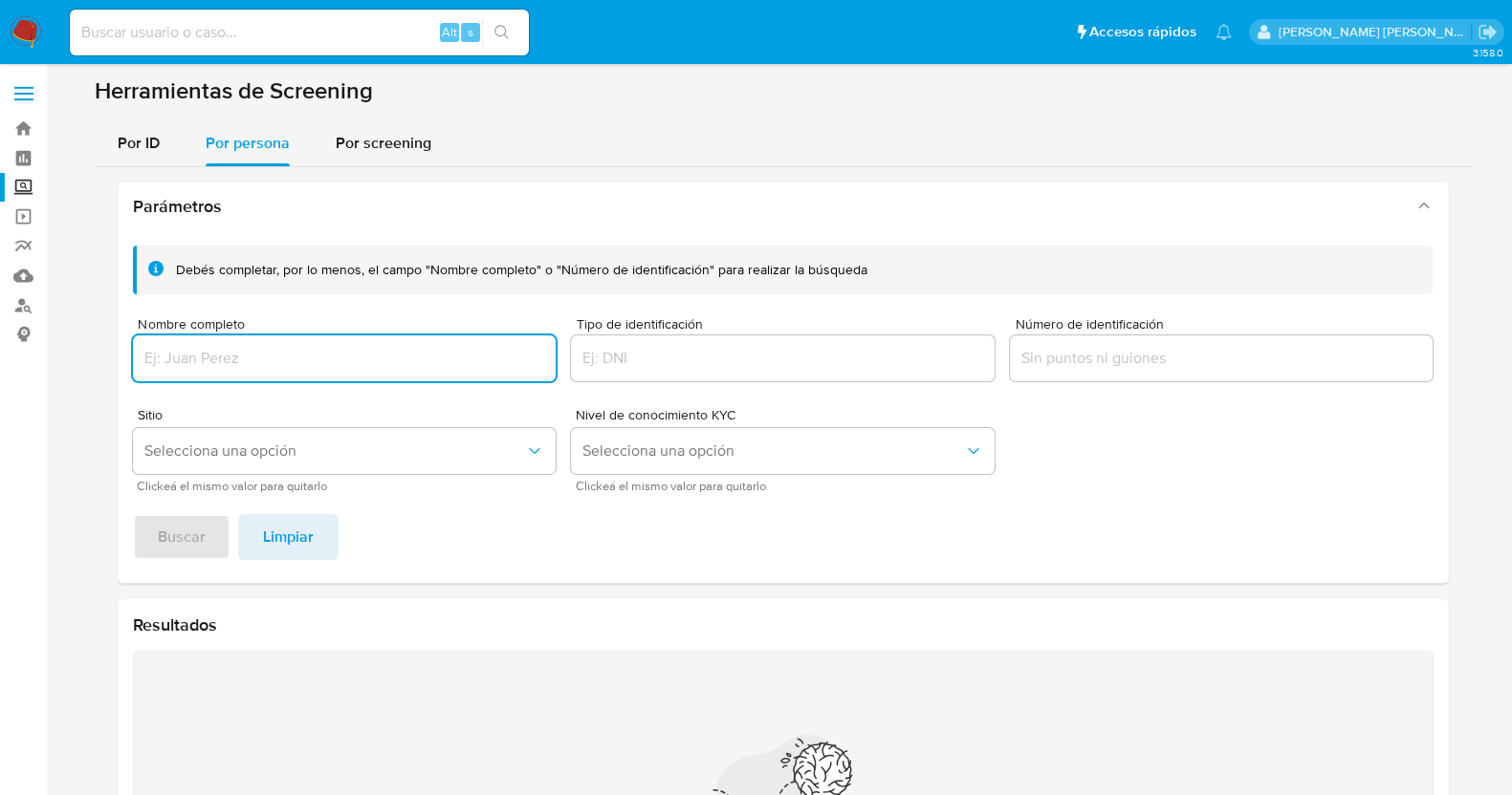
click at [316, 362] on input "Nombre completo" at bounding box center [345, 358] width 423 height 25
type input "[PERSON_NAME] [PERSON_NAME]"
click at [167, 532] on span "Buscar" at bounding box center [181, 537] width 47 height 43
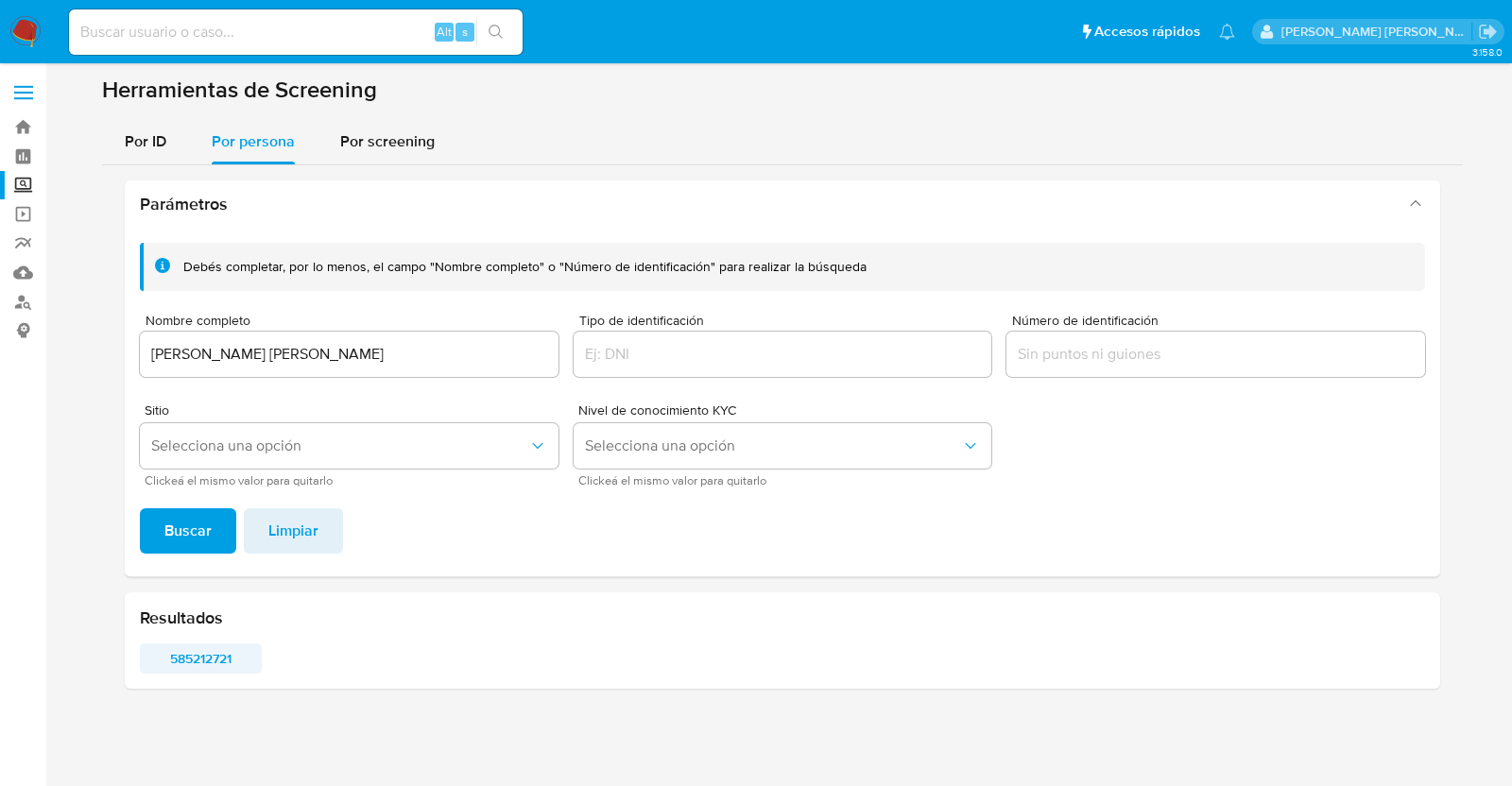
click at [231, 655] on span "585212721" at bounding box center [201, 659] width 96 height 27
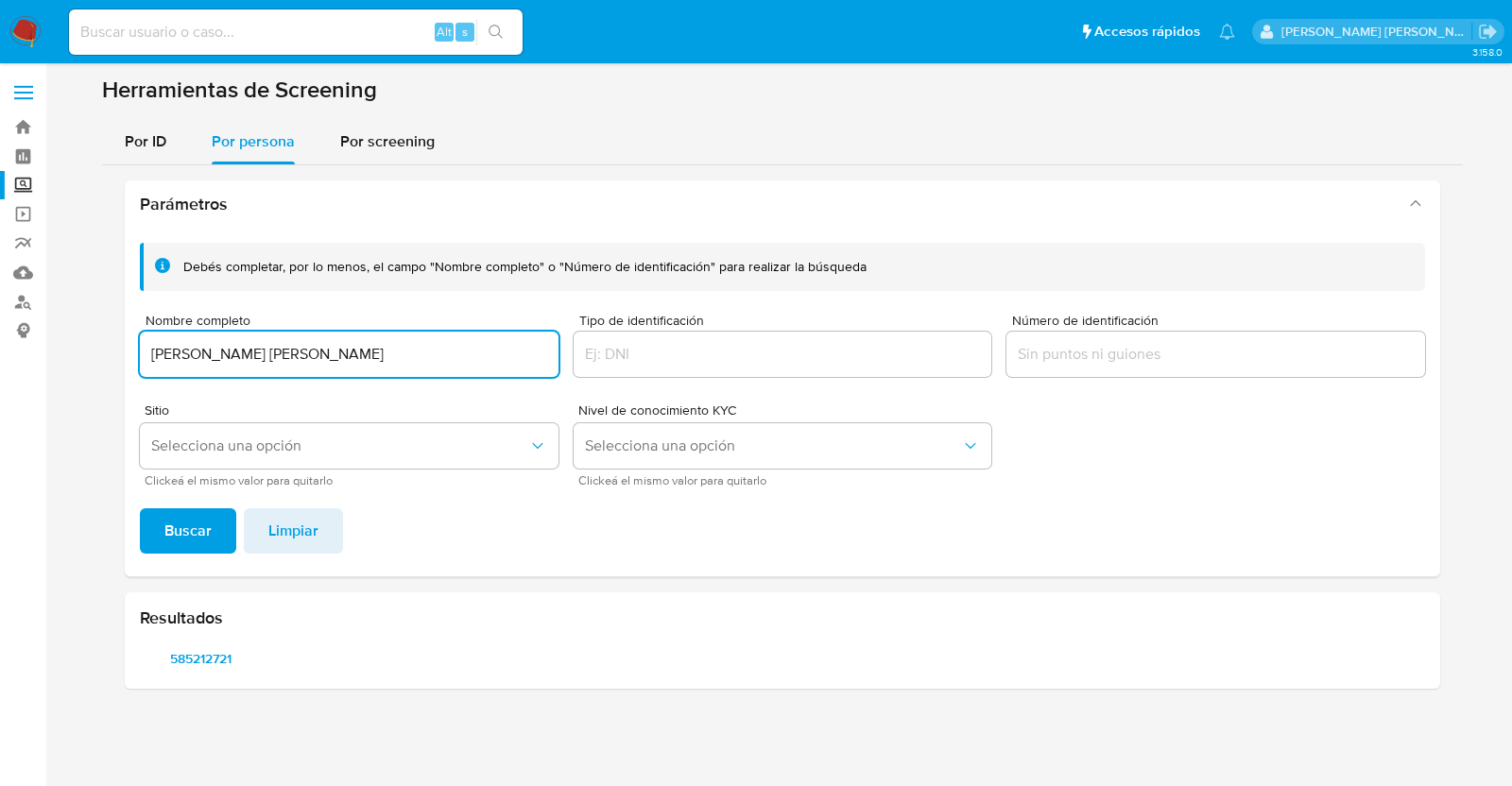
drag, startPoint x: 413, startPoint y: 357, endPoint x: 101, endPoint y: 356, distance: 312.0
click at [102, 357] on div "Parámetros Debés completar, por lo menos, el campo "Nombre completo" o "Número …" at bounding box center [782, 435] width 1361 height 539
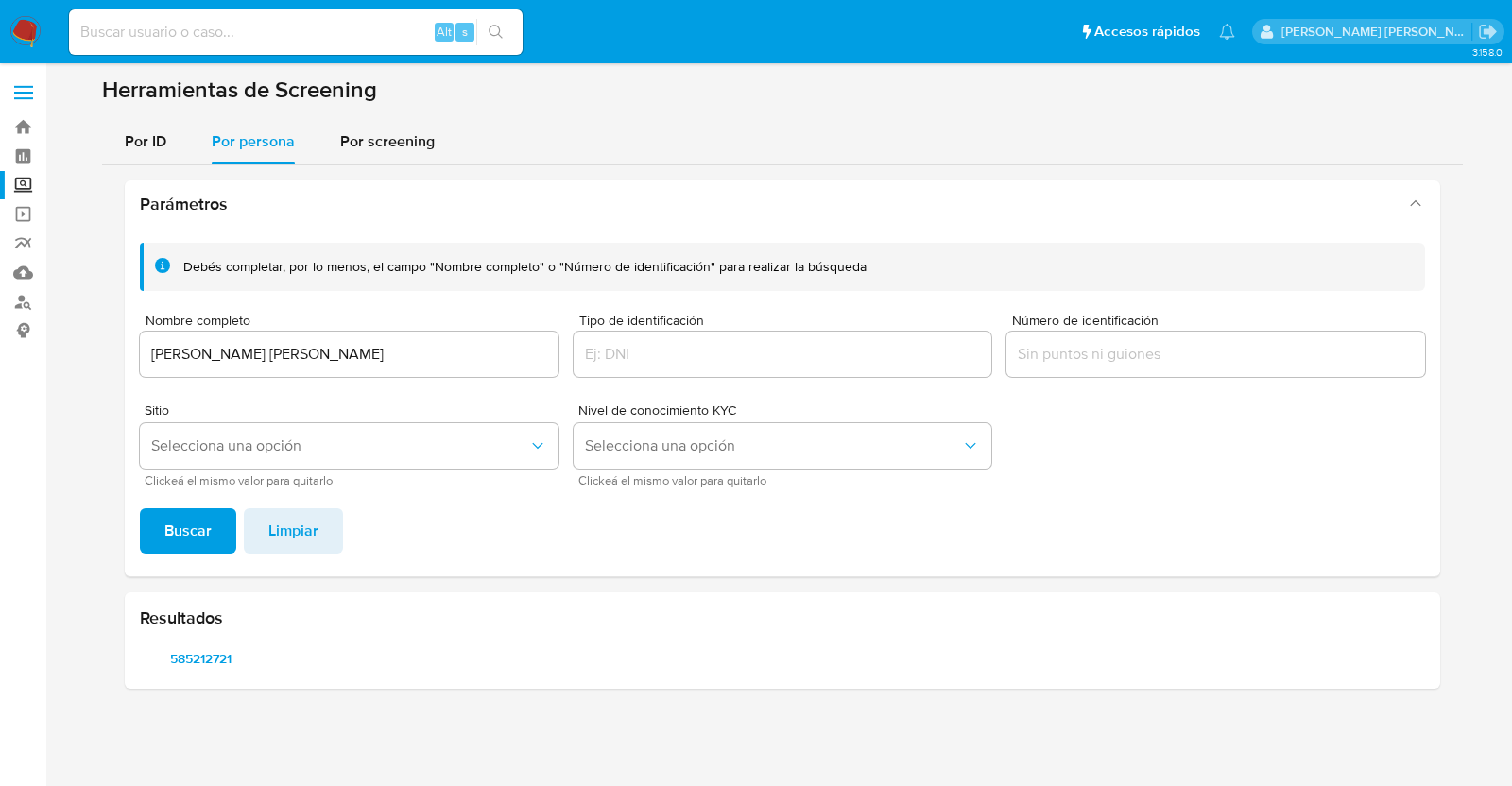
click at [392, 343] on input "MARIA INES JANET REYES GARCIA" at bounding box center [349, 354] width 418 height 25
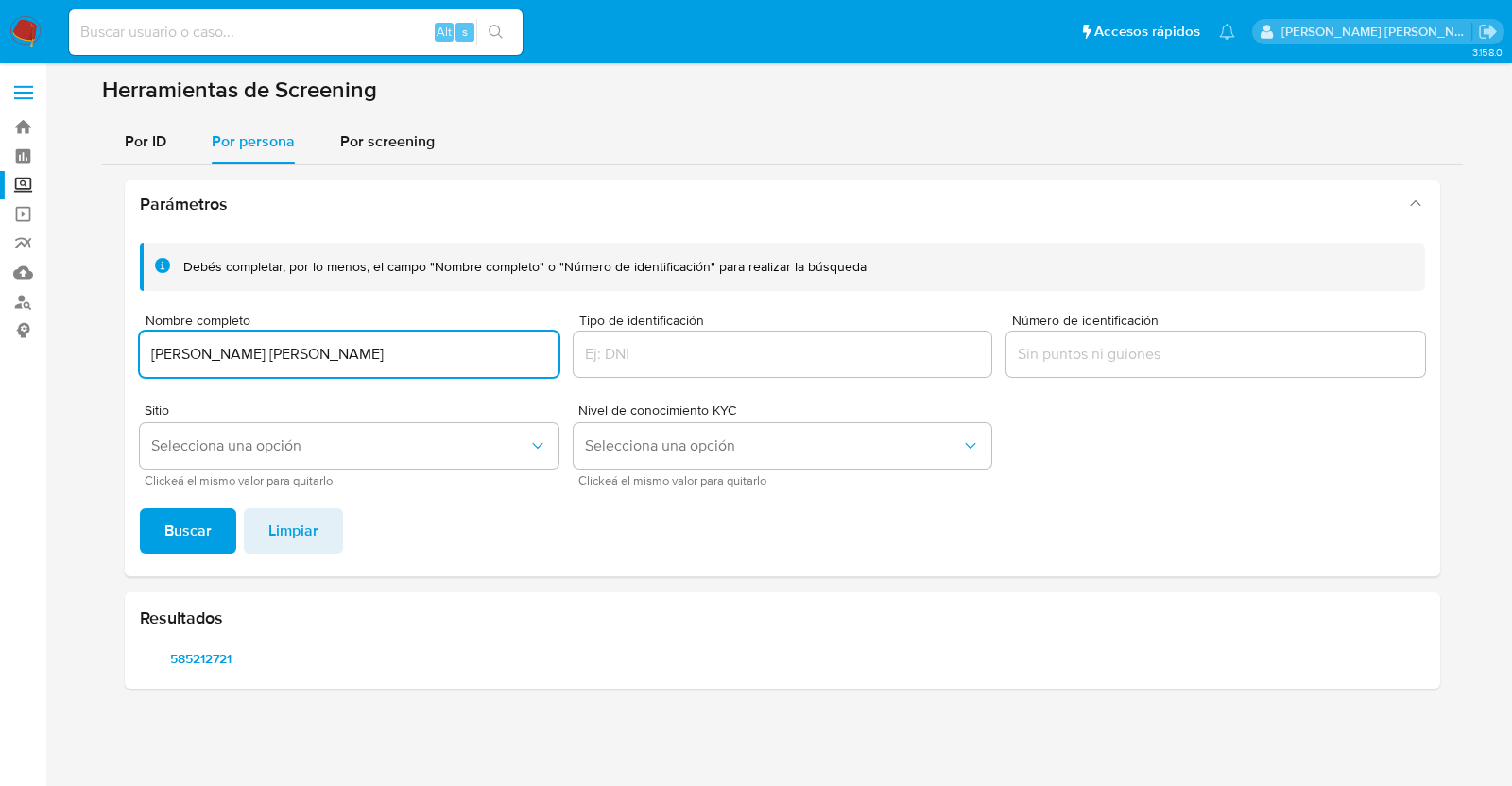
click at [392, 343] on input "MARIA INES JANET REYES GARCIA" at bounding box center [349, 354] width 418 height 25
type input "FERNANDO CERON CAZARES"
click at [224, 514] on button "Buscar" at bounding box center [187, 531] width 96 height 46
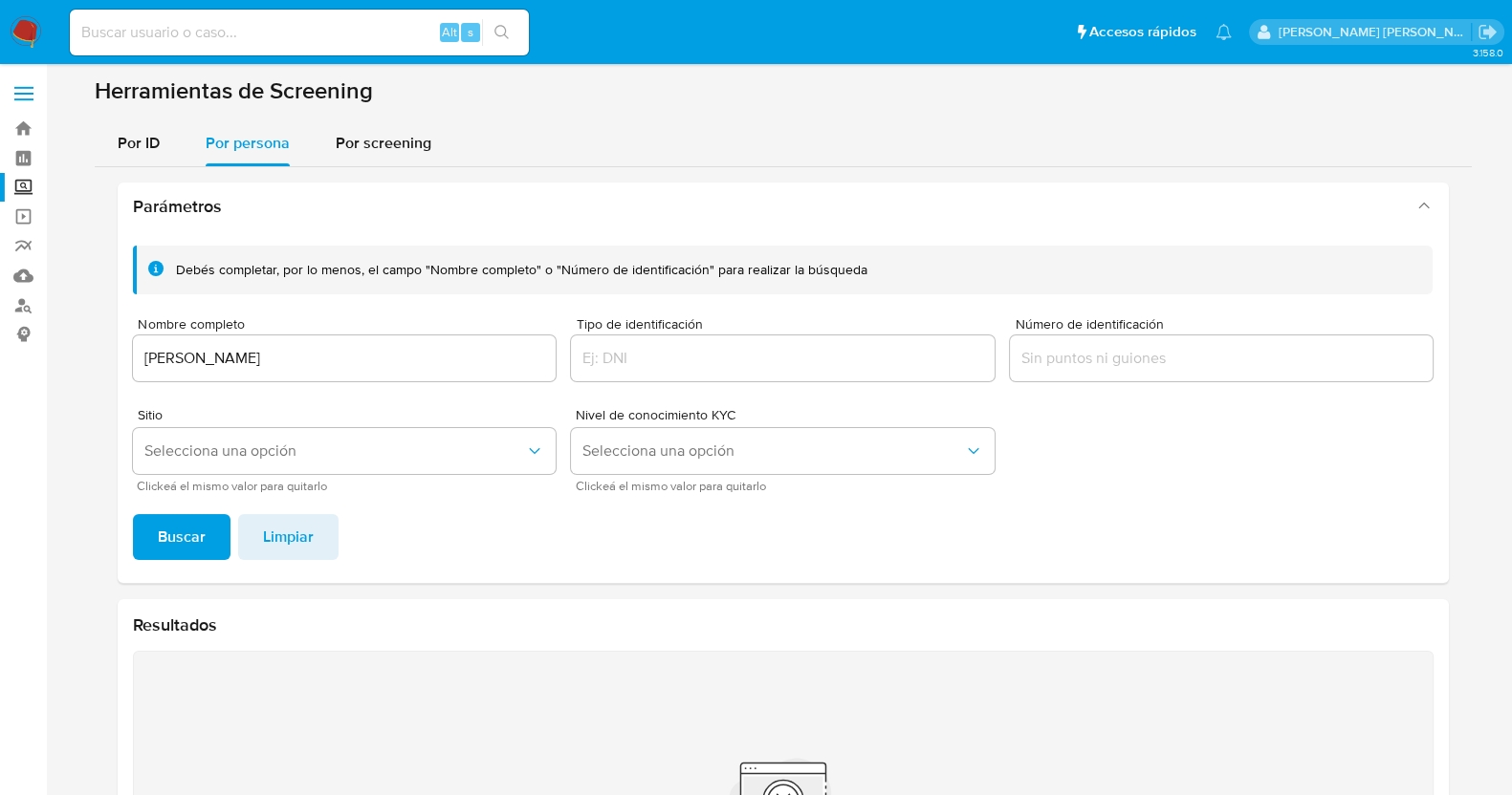
click at [496, 367] on input "FERNANDO CERON CAZARES" at bounding box center [345, 358] width 423 height 25
drag, startPoint x: 135, startPoint y: 362, endPoint x: 150, endPoint y: 363, distance: 15.0
click at [139, 361] on input "FERNANDO CERON CAZARES" at bounding box center [345, 358] width 423 height 25
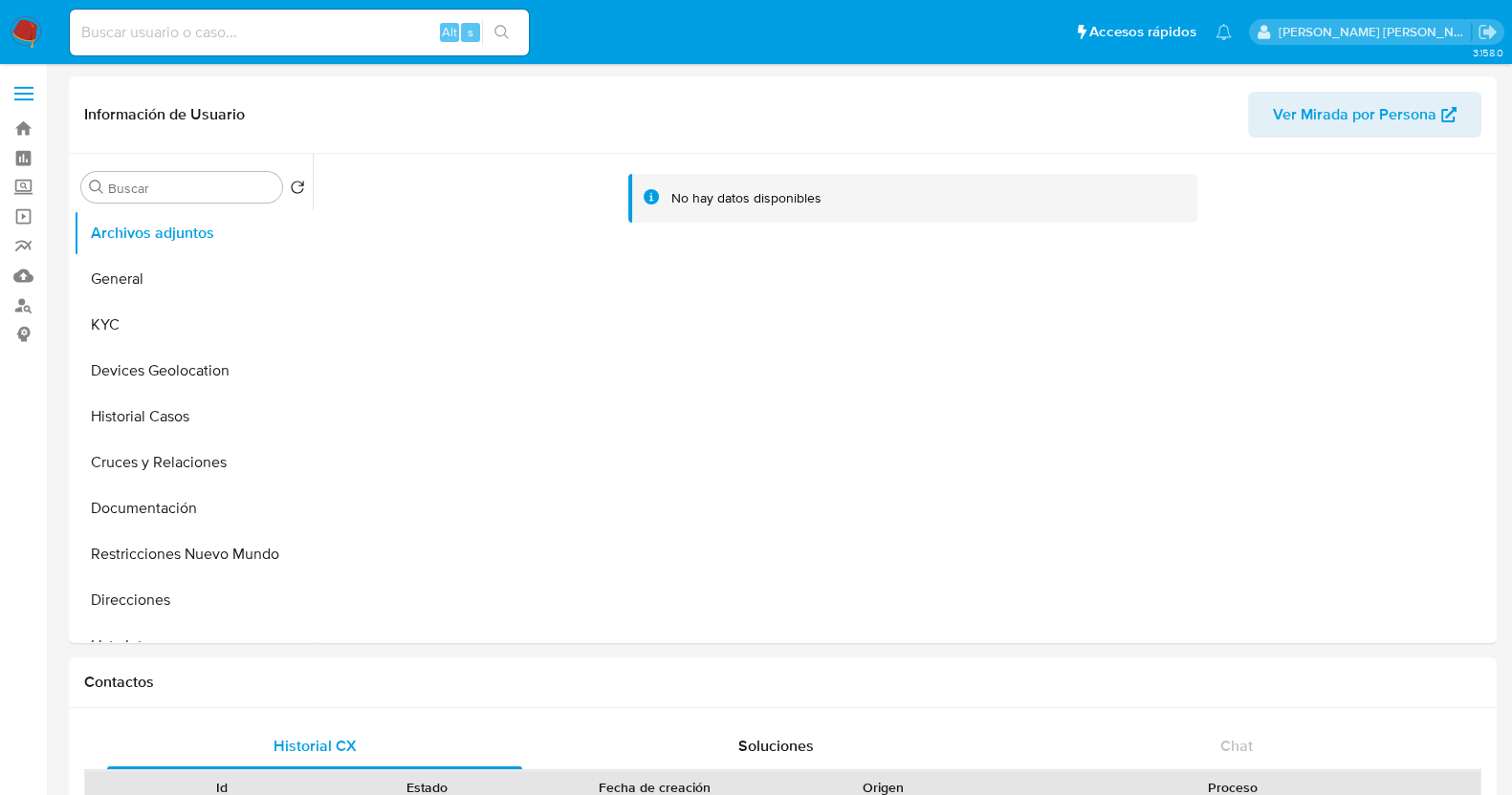
select select "10"
click at [149, 320] on button "KYC" at bounding box center [185, 326] width 224 height 46
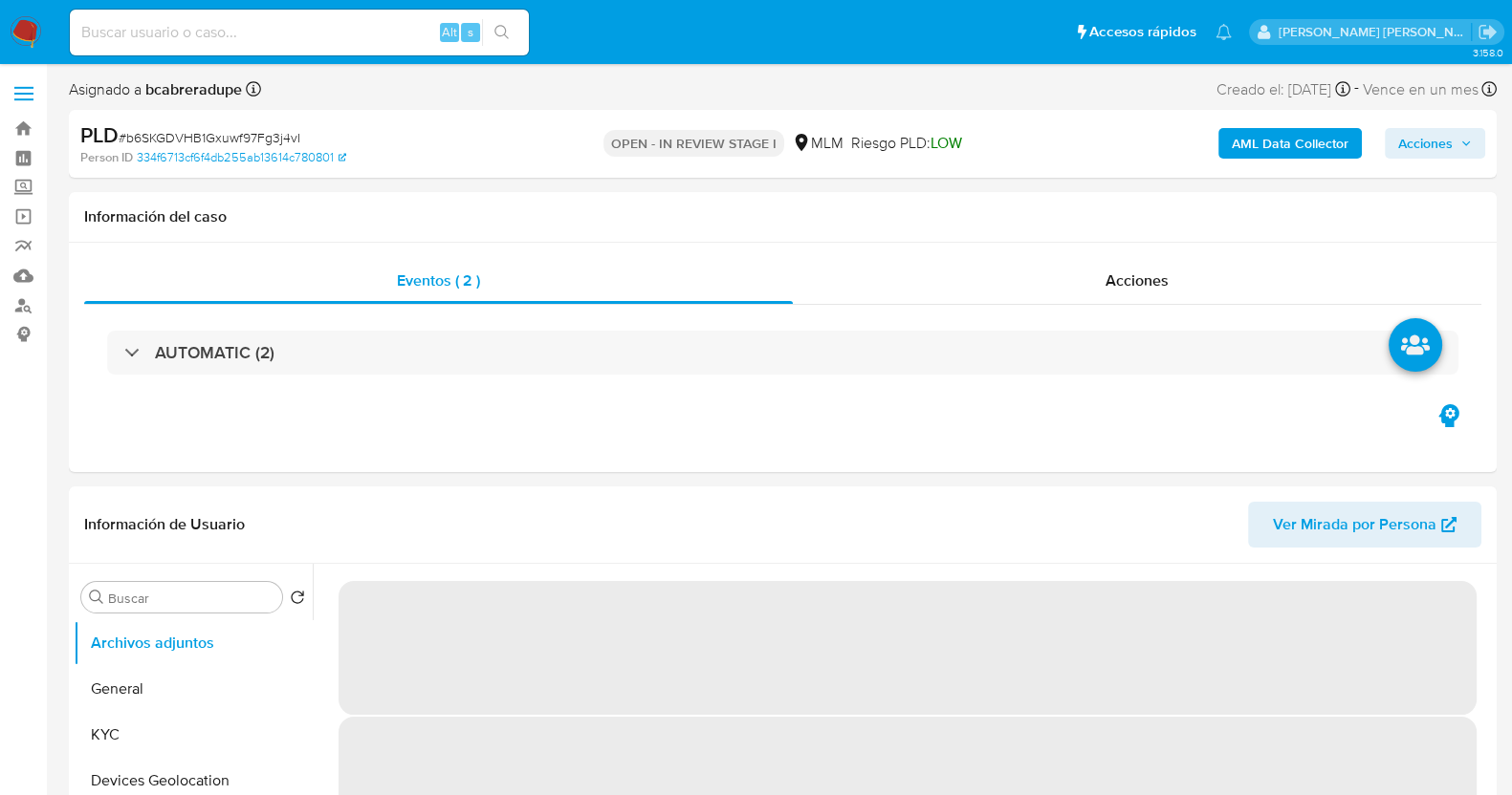
select select "10"
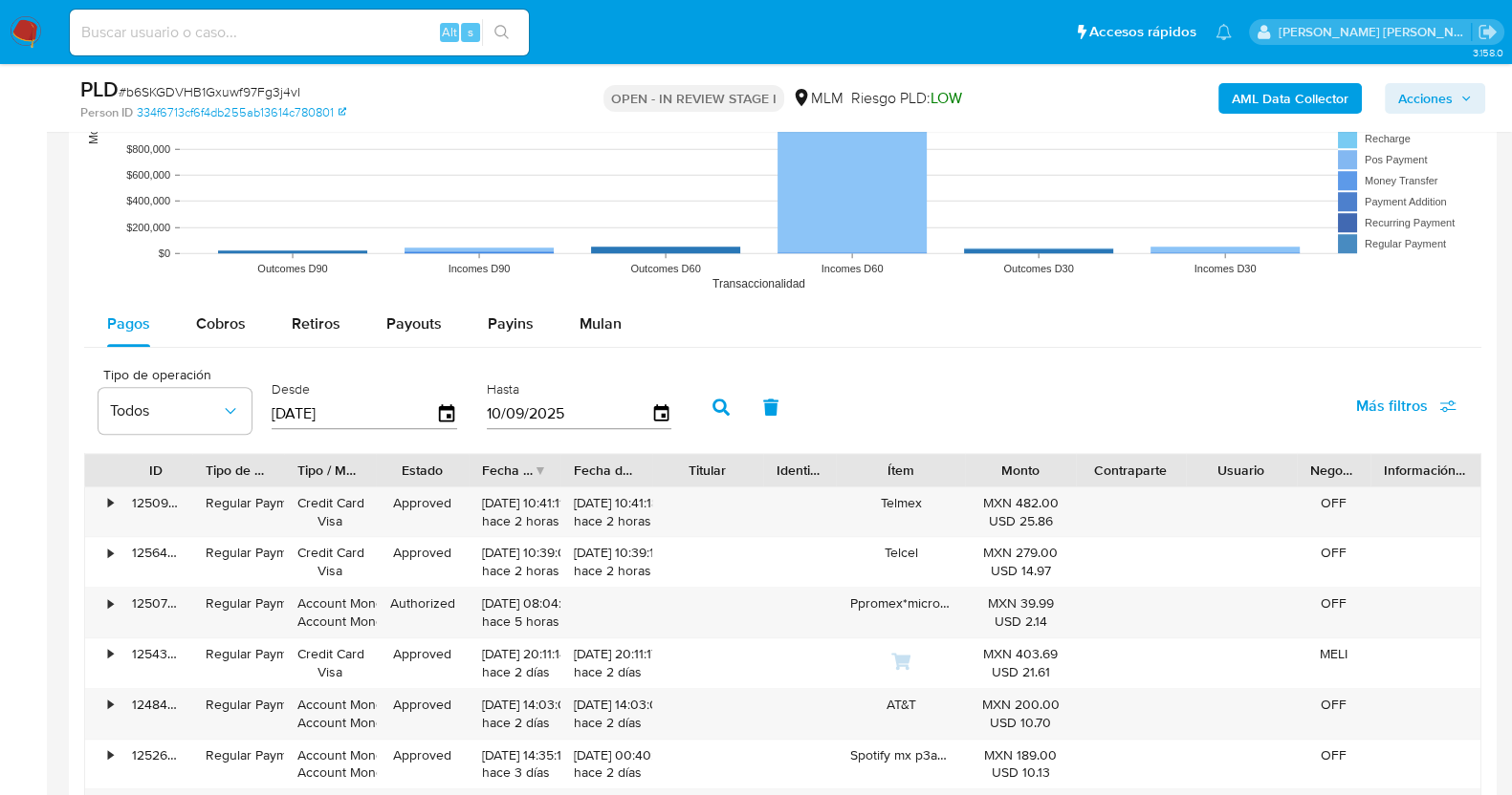
scroll to position [1911, 0]
click at [226, 307] on div "Cobros" at bounding box center [220, 323] width 49 height 46
select select "10"
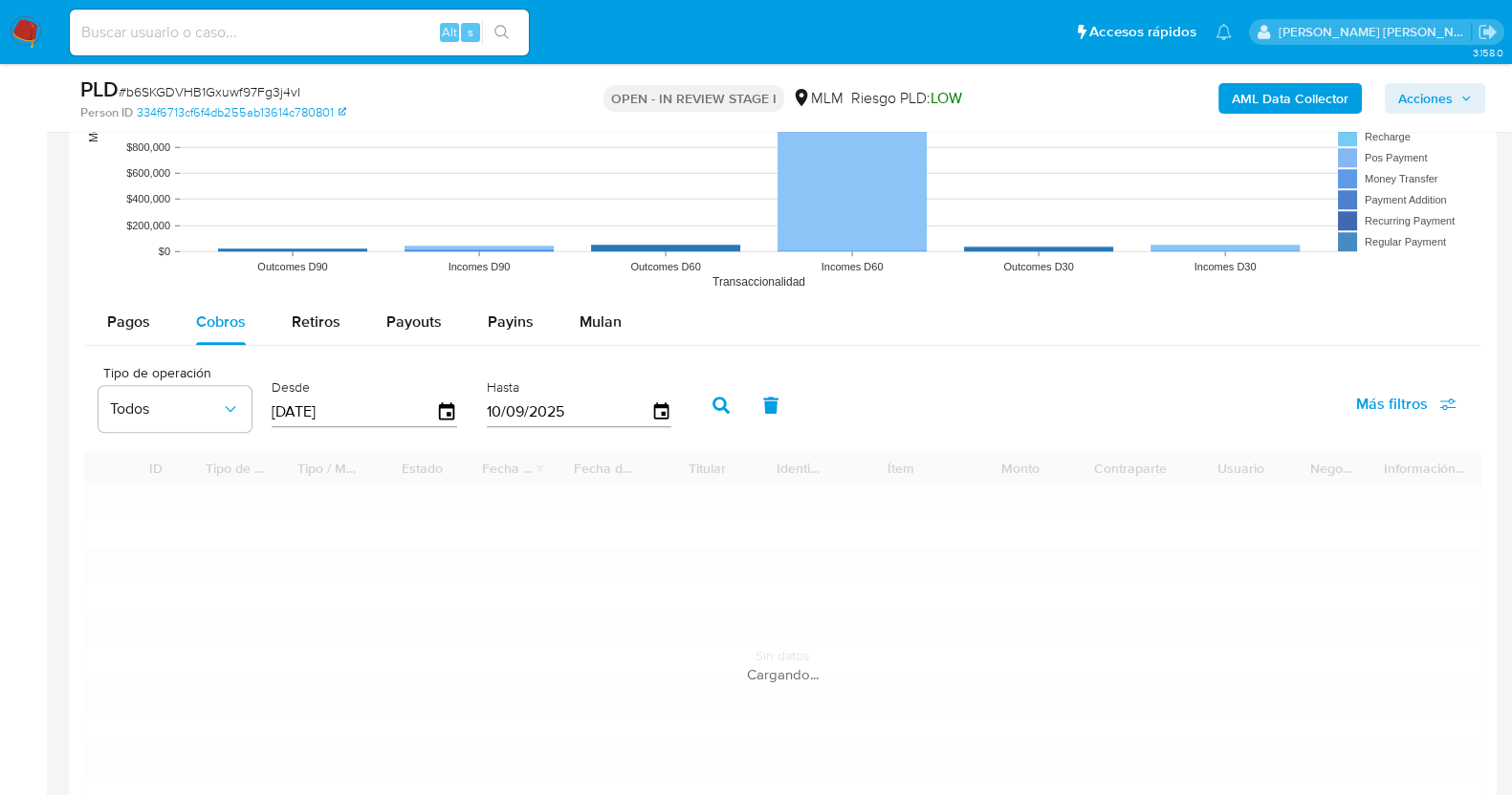
scroll to position [2151, 0]
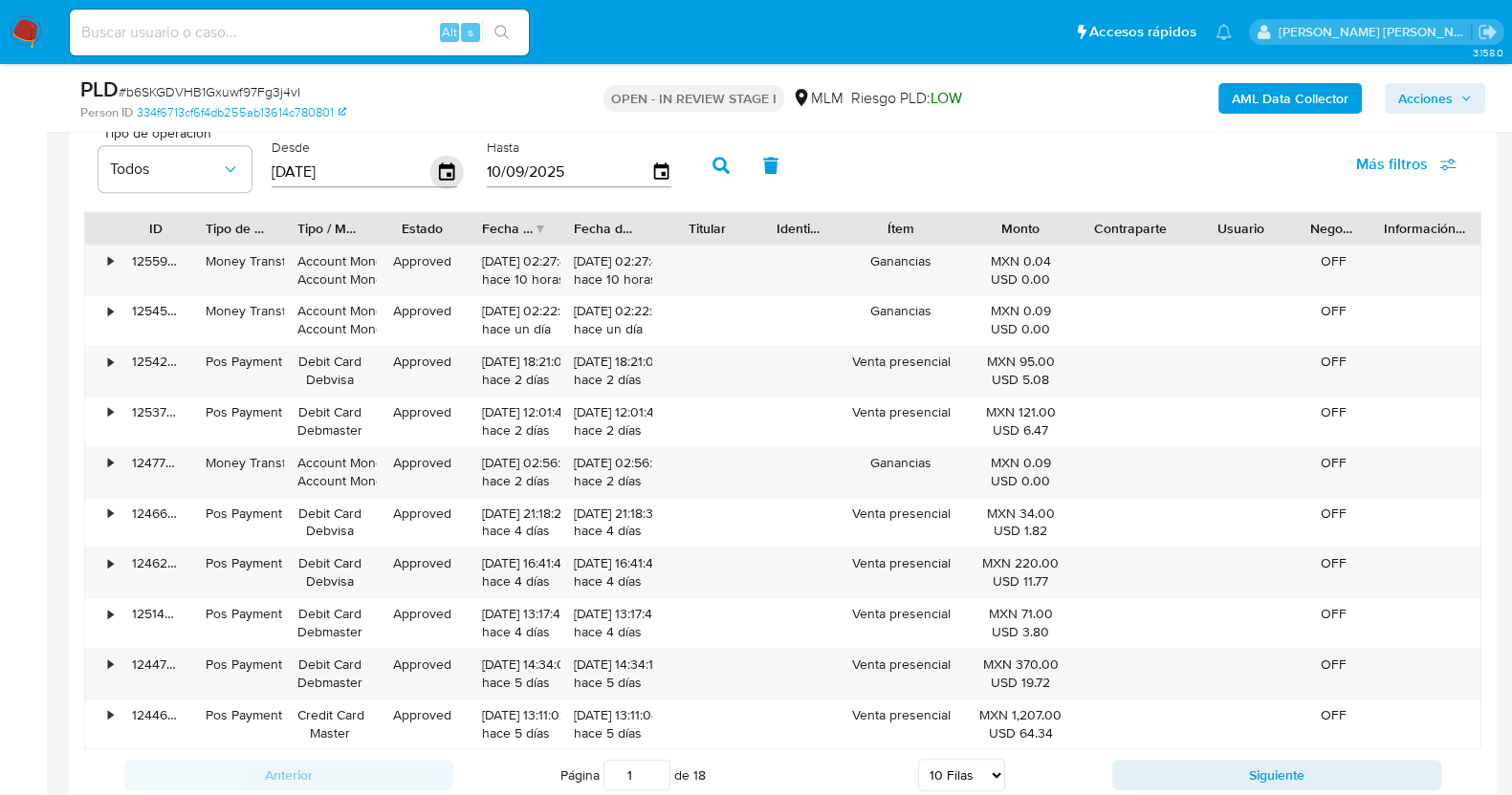
click at [439, 166] on icon "button" at bounding box center [446, 171] width 15 height 17
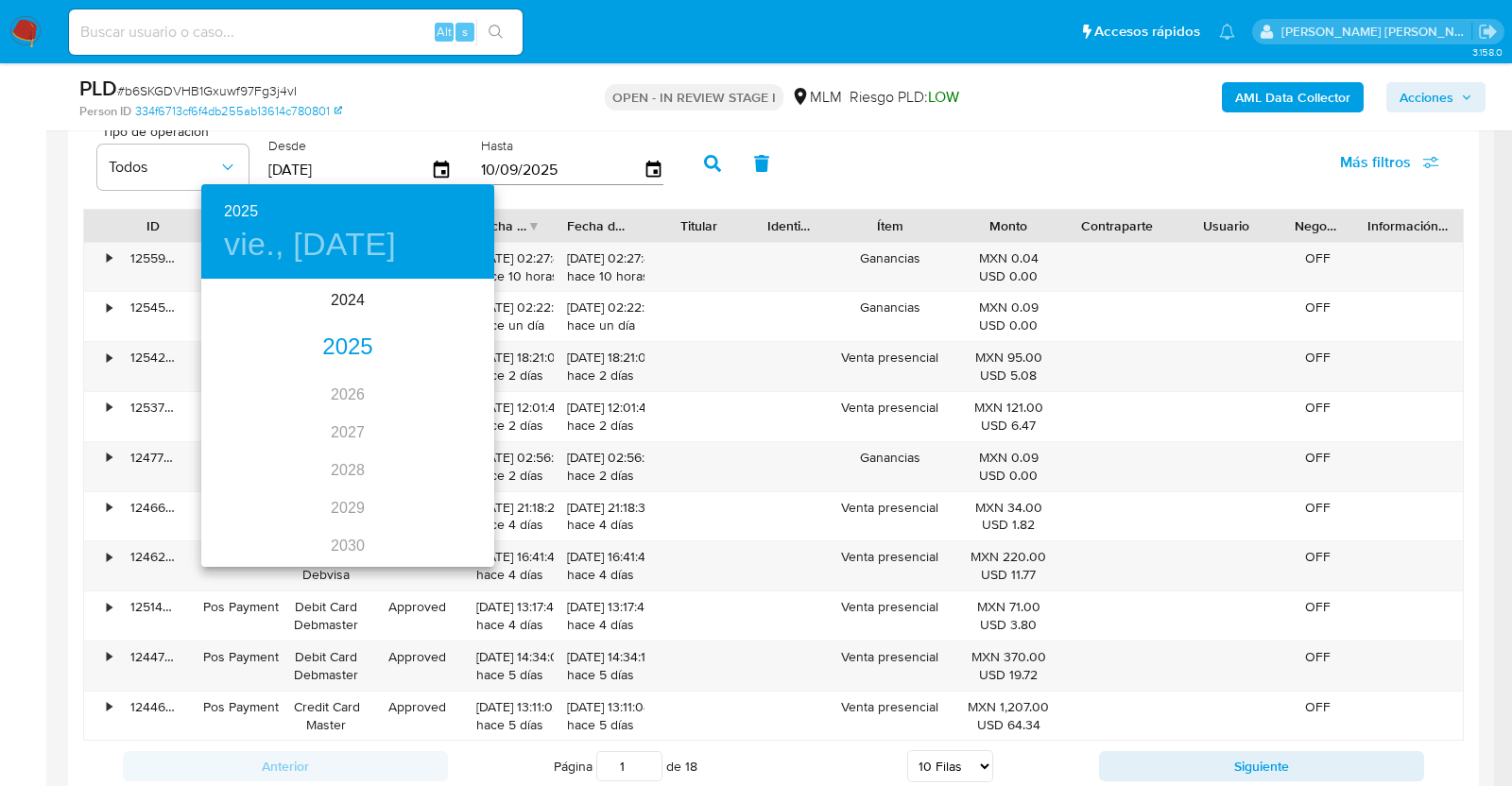
click at [355, 347] on div "2025" at bounding box center [348, 348] width 293 height 38
click at [255, 455] on div "jul." at bounding box center [250, 458] width 97 height 71
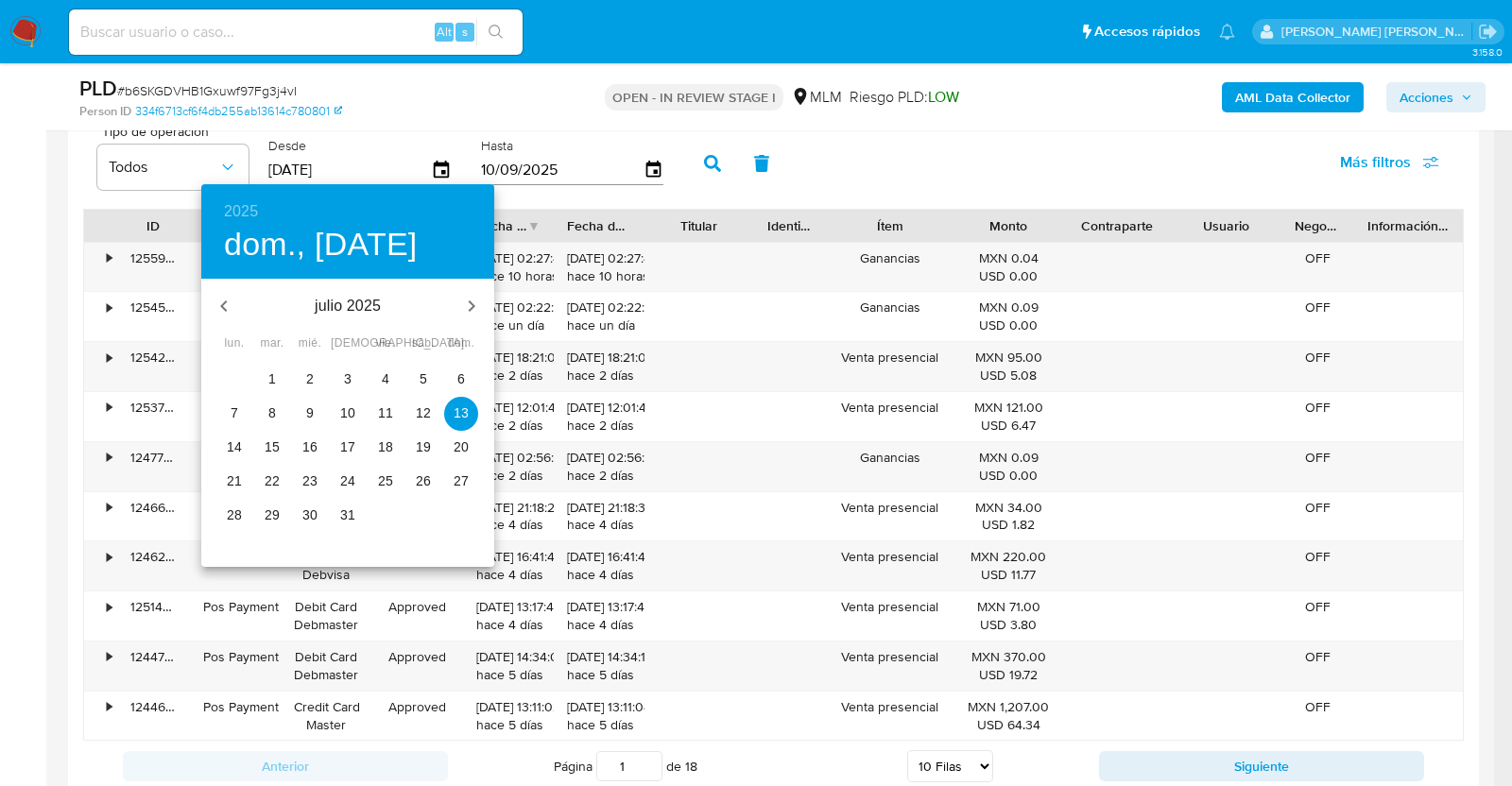
click at [275, 380] on p "1" at bounding box center [272, 379] width 8 height 19
type input "01/07/2025"
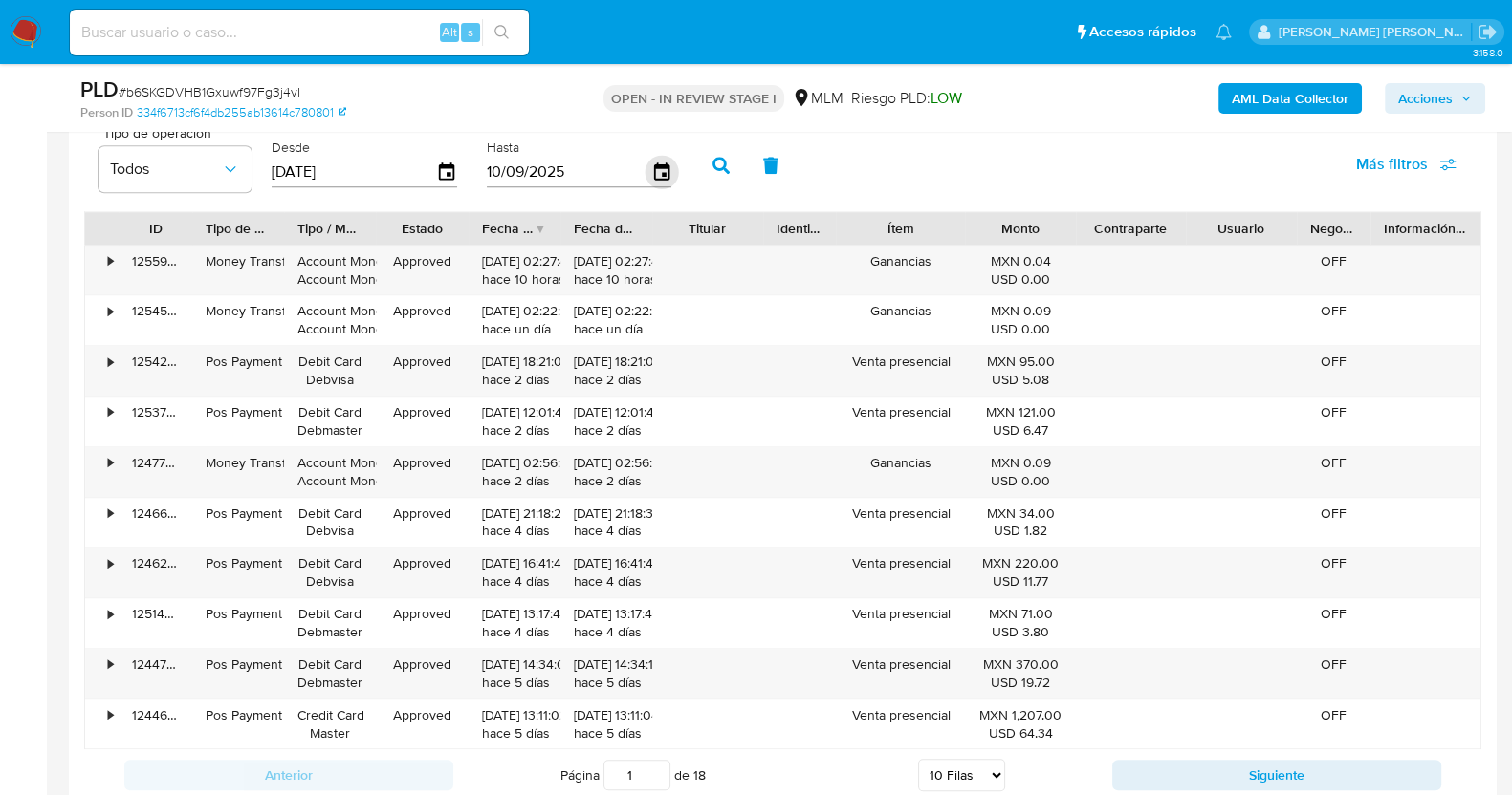
click at [657, 169] on icon "button" at bounding box center [661, 172] width 34 height 34
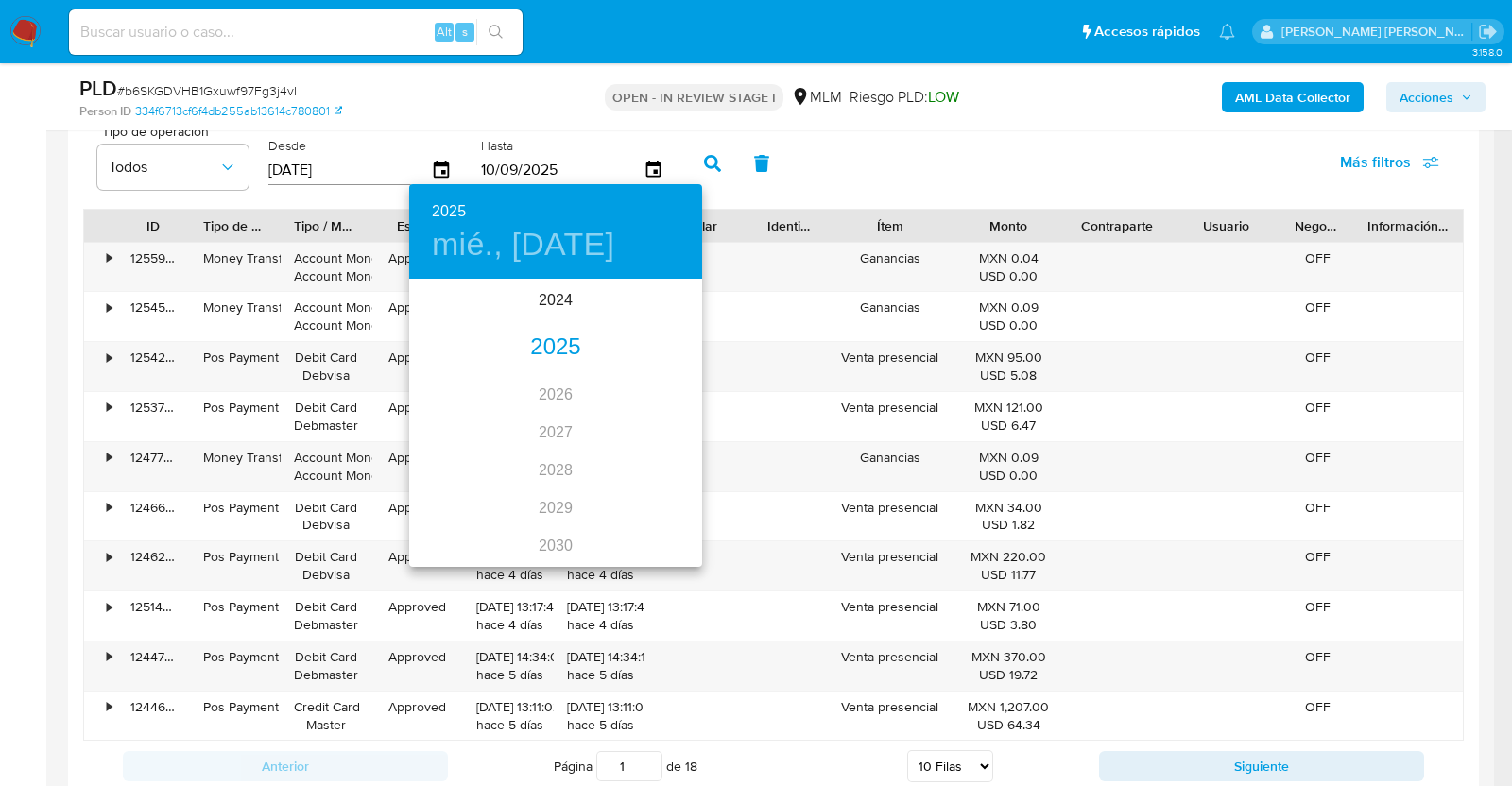
click at [548, 341] on div "2025" at bounding box center [556, 348] width 293 height 38
click at [464, 458] on div "jul." at bounding box center [458, 458] width 97 height 71
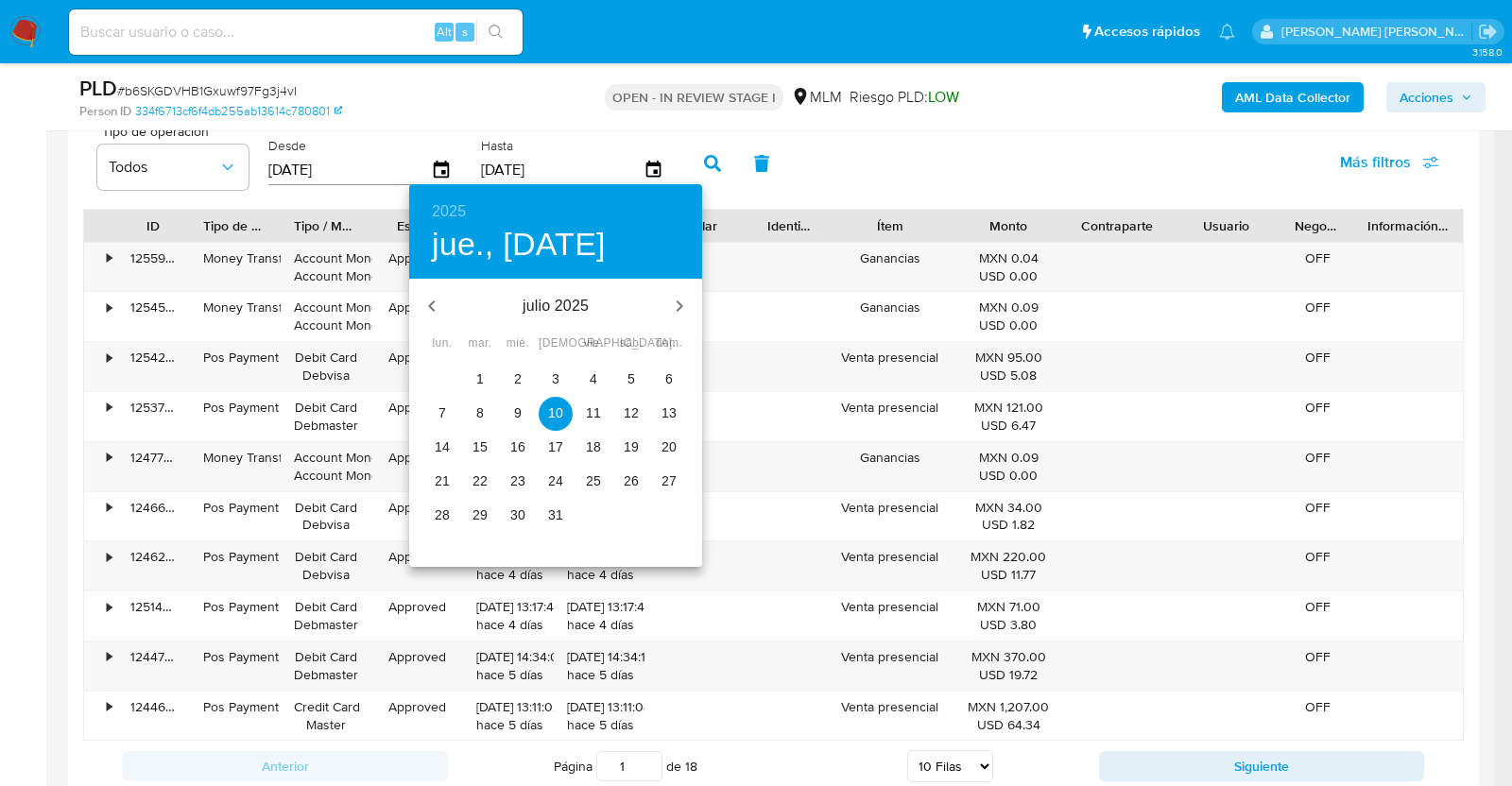
click at [556, 511] on p "31" at bounding box center [556, 515] width 15 height 19
type input "31/07/2025"
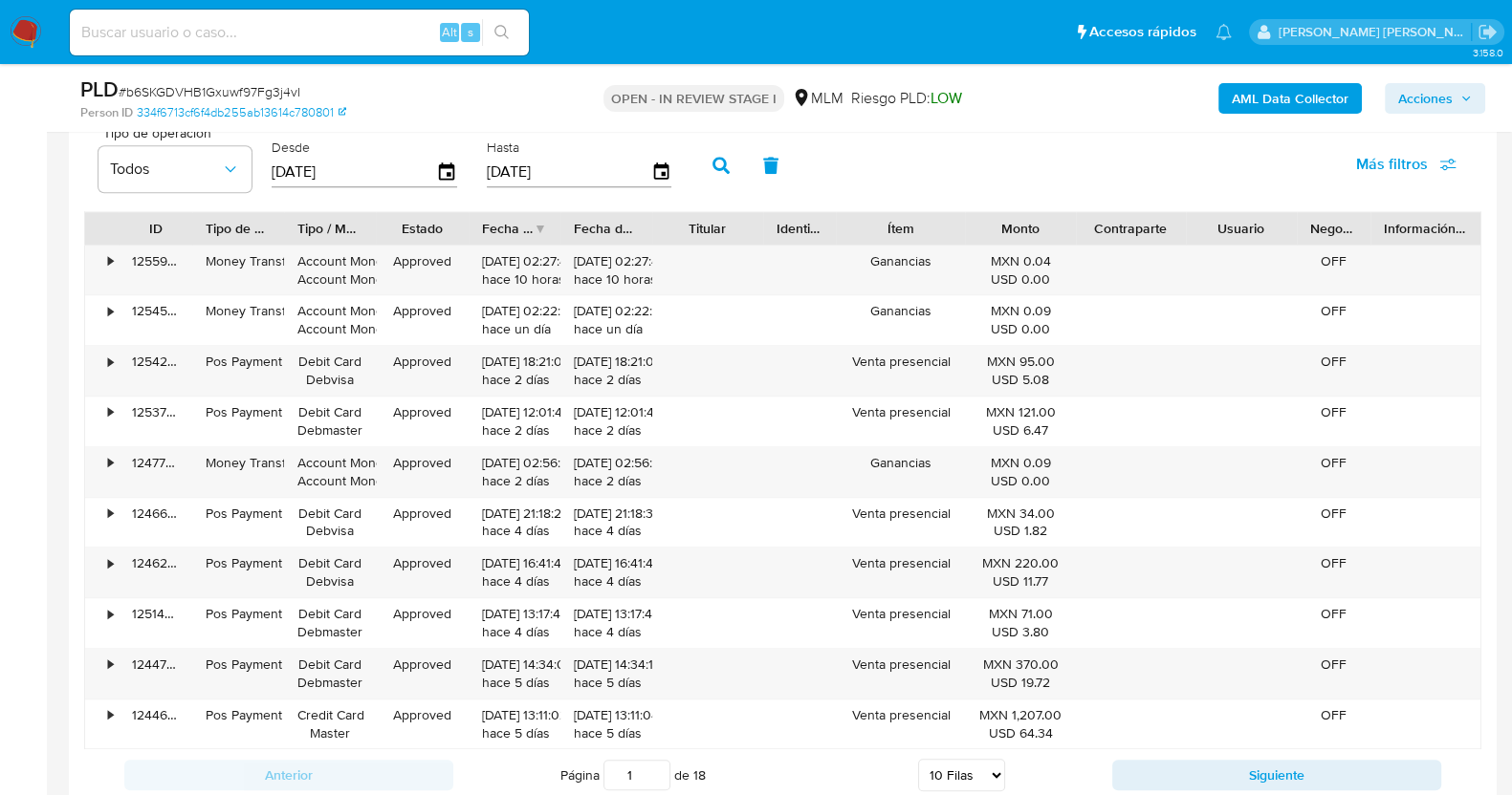
click at [718, 167] on icon "button" at bounding box center [721, 165] width 17 height 17
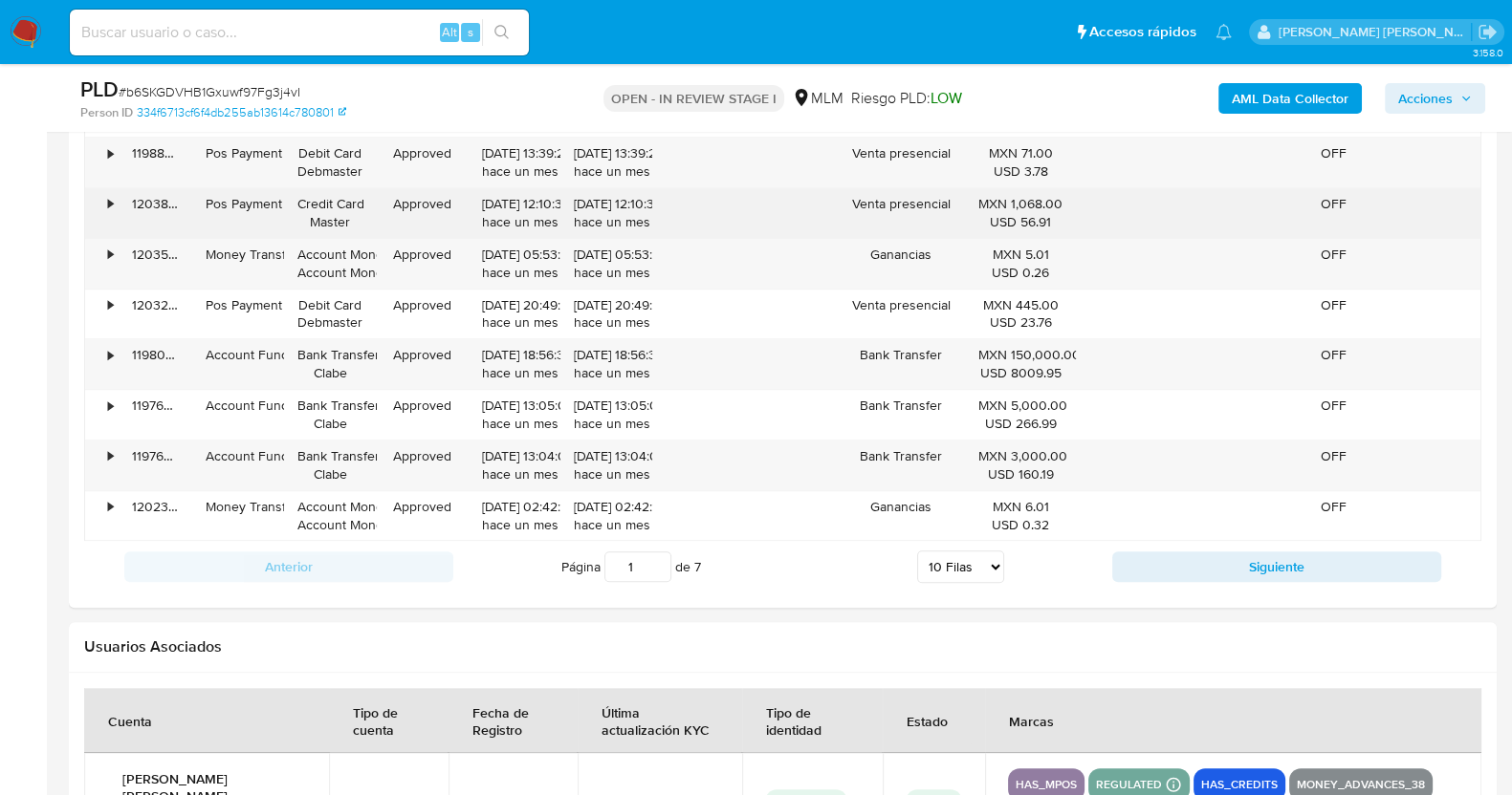
scroll to position [2390, 0]
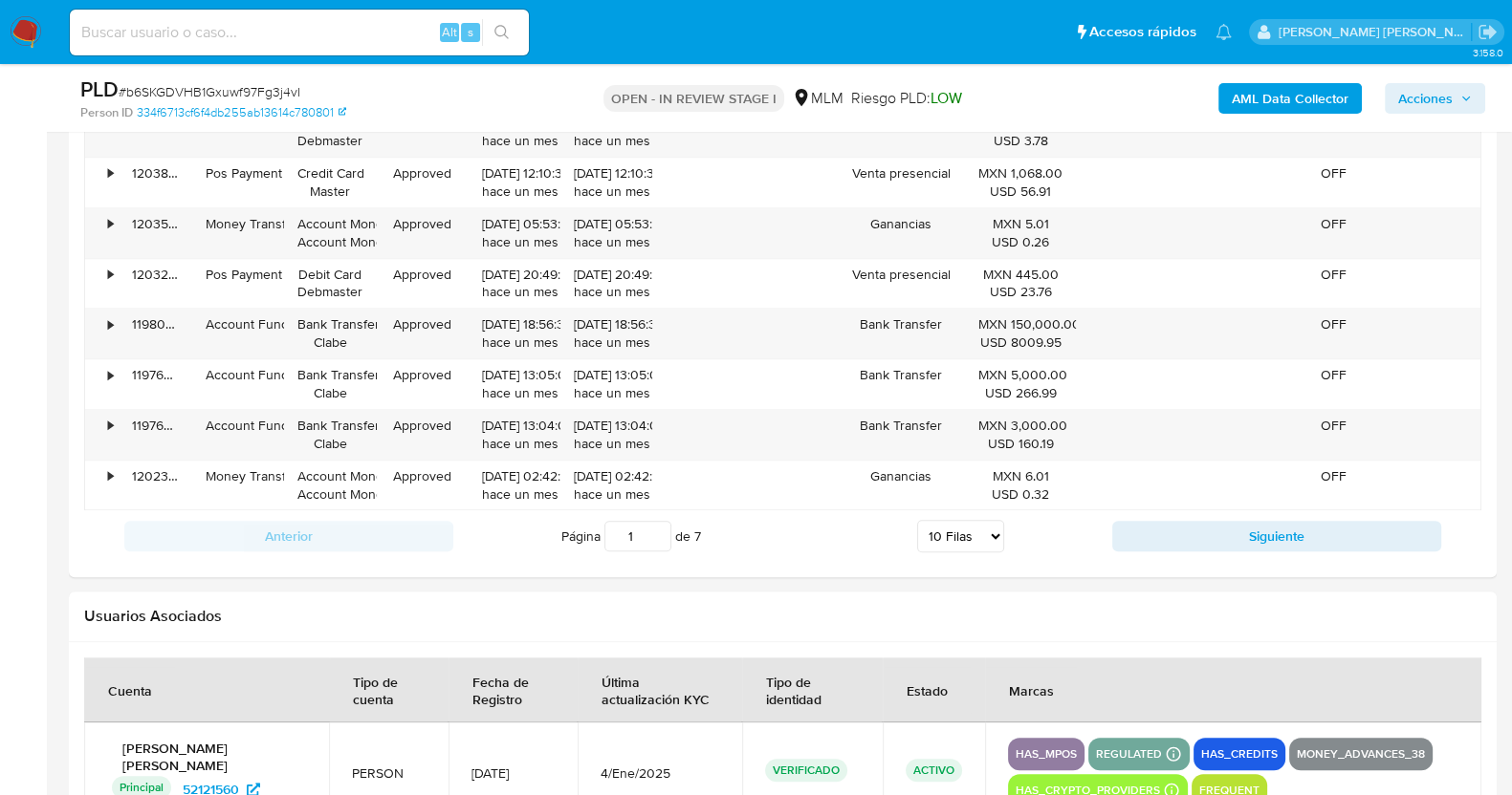
drag, startPoint x: 992, startPoint y: 532, endPoint x: 982, endPoint y: 547, distance: 18.0
click at [992, 532] on select "5 Filas 10 Filas 20 Filas 25 Filas 50 Filas 100 Filas" at bounding box center [960, 536] width 87 height 33
select select "100"
click at [917, 520] on select "5 Filas 10 Filas 20 Filas 25 Filas 50 Filas 100 Filas" at bounding box center [960, 536] width 87 height 33
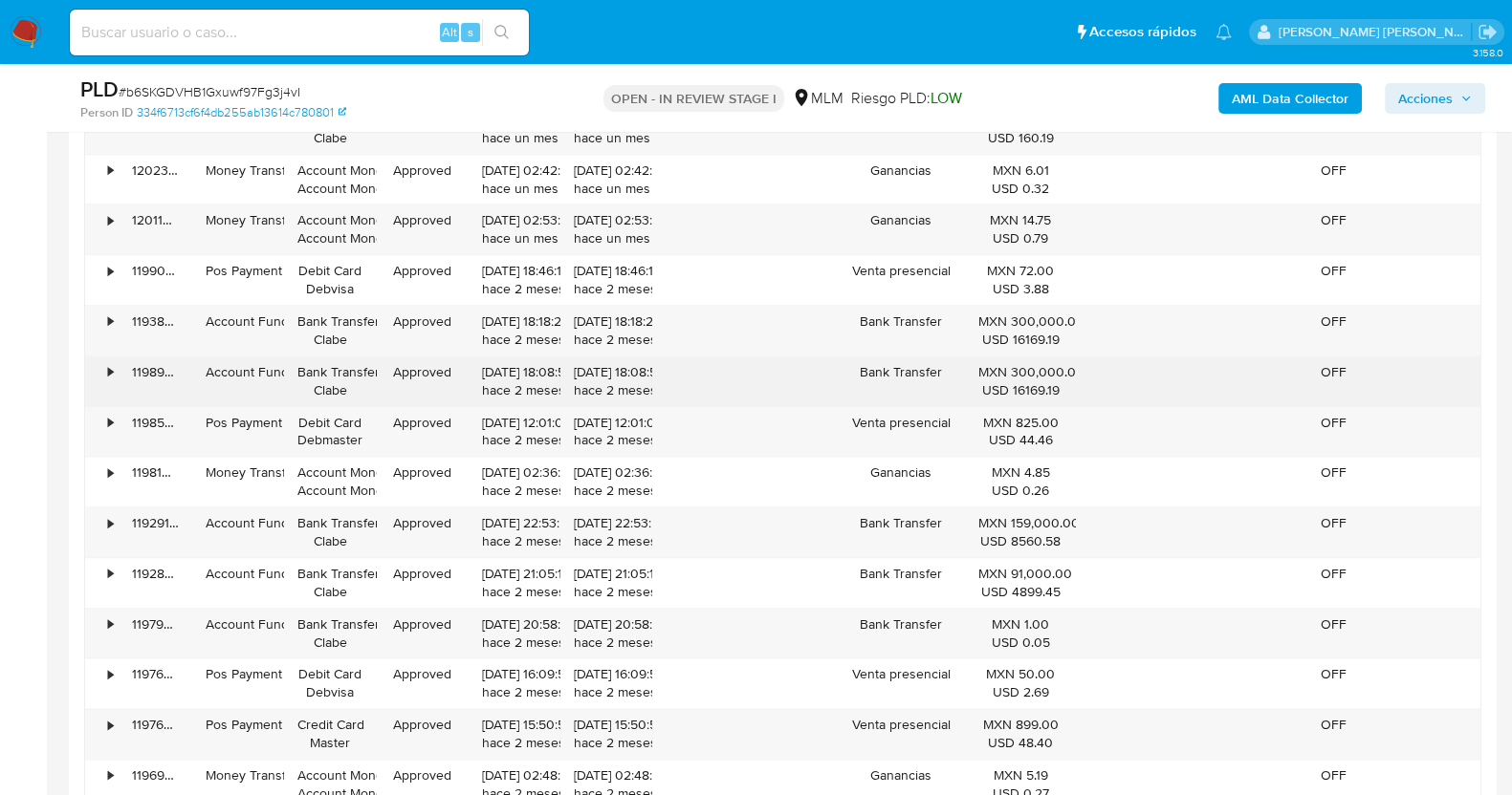
scroll to position [2748, 0]
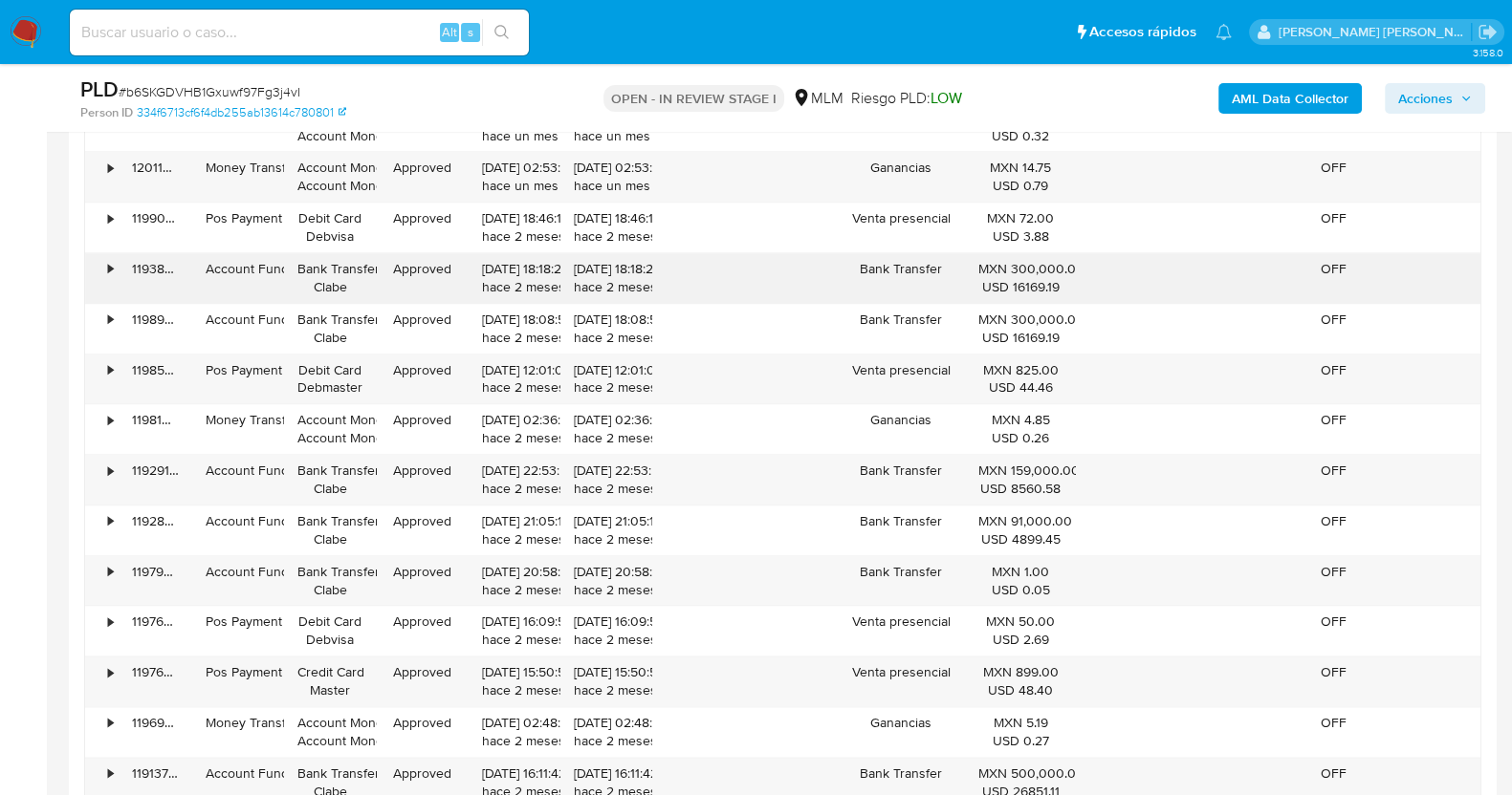
click at [108, 261] on div "•" at bounding box center [110, 269] width 5 height 18
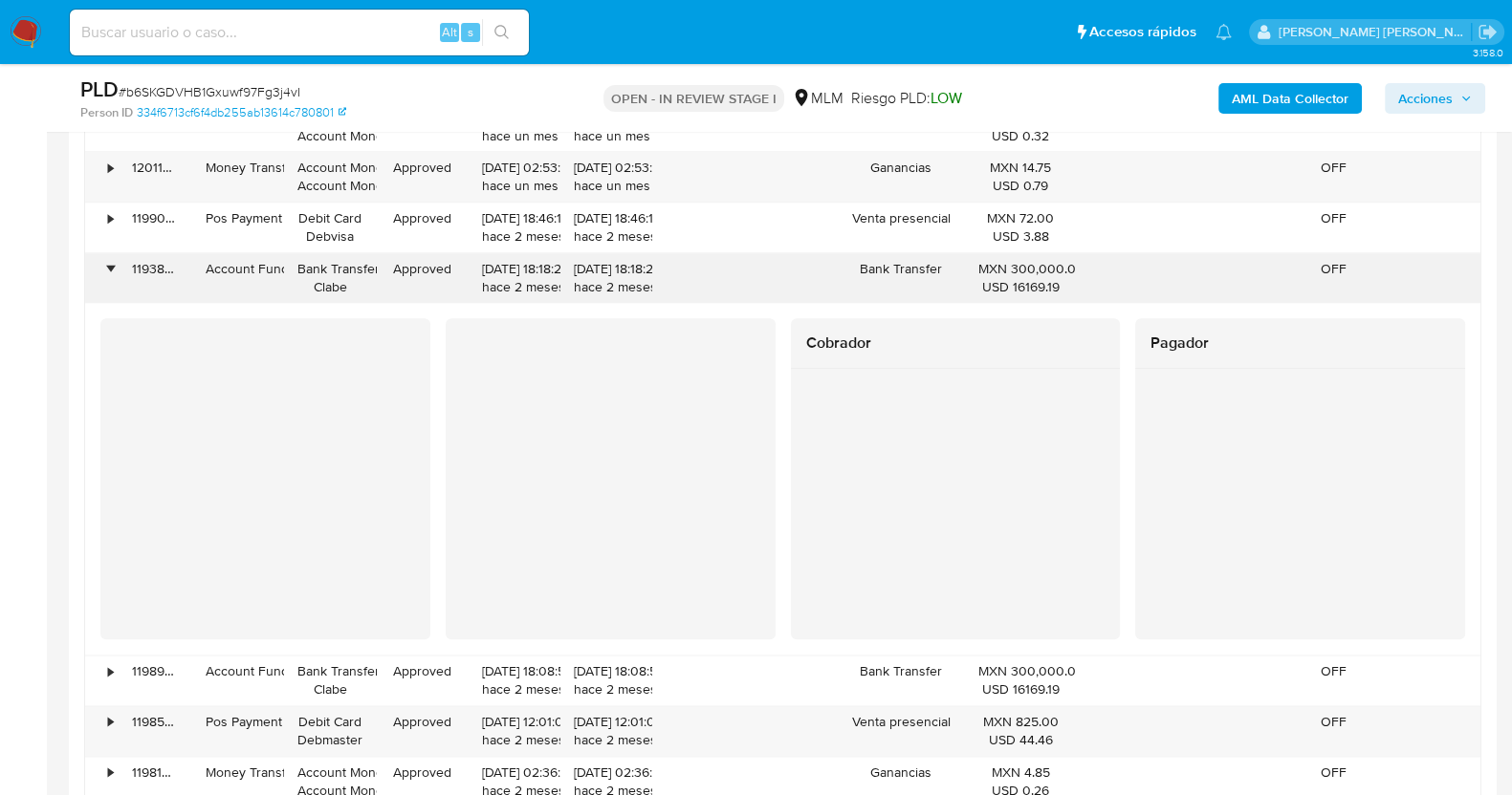
click at [108, 264] on div "•" at bounding box center [110, 269] width 5 height 18
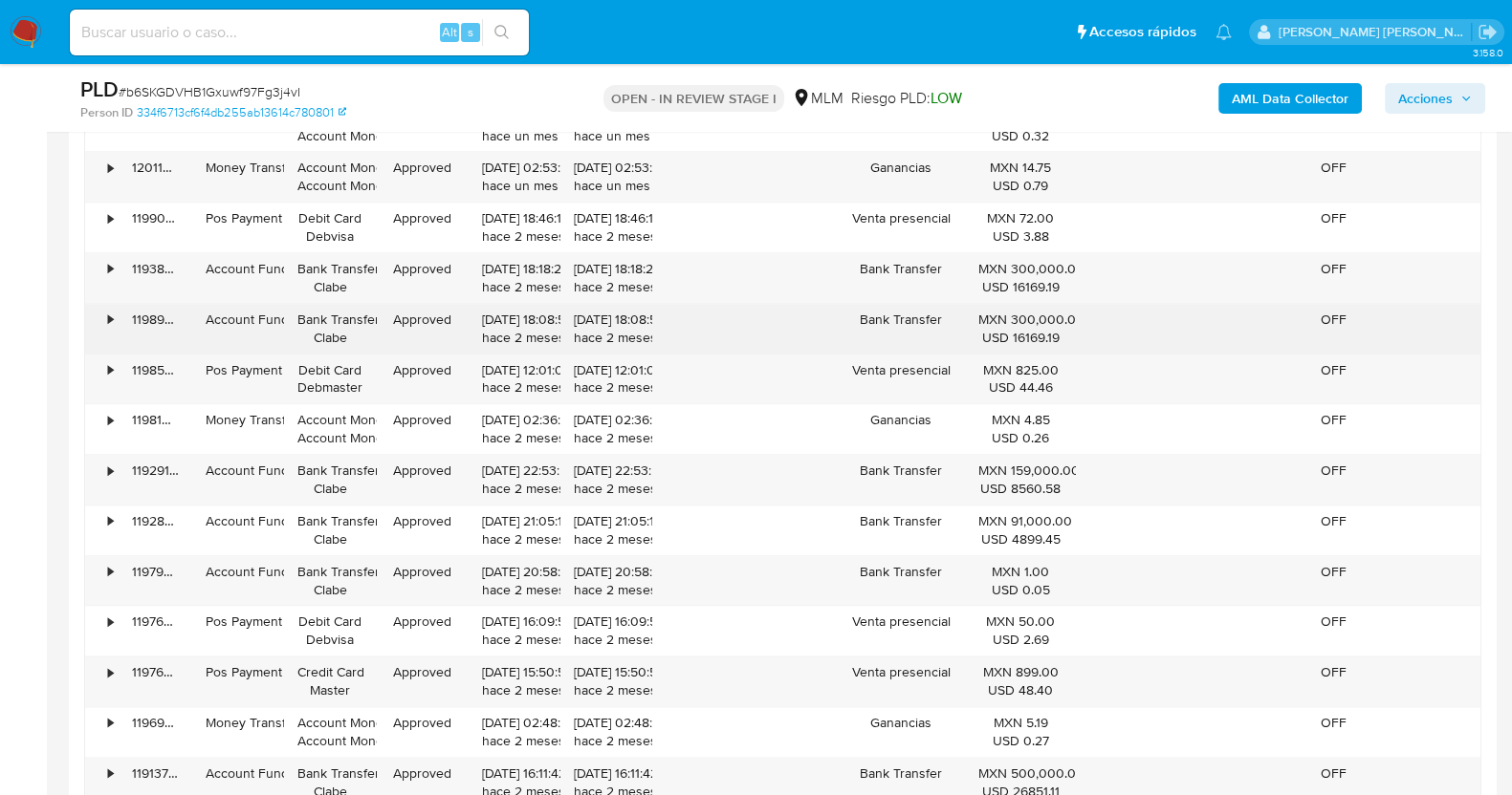
click at [108, 313] on div "•" at bounding box center [110, 320] width 5 height 18
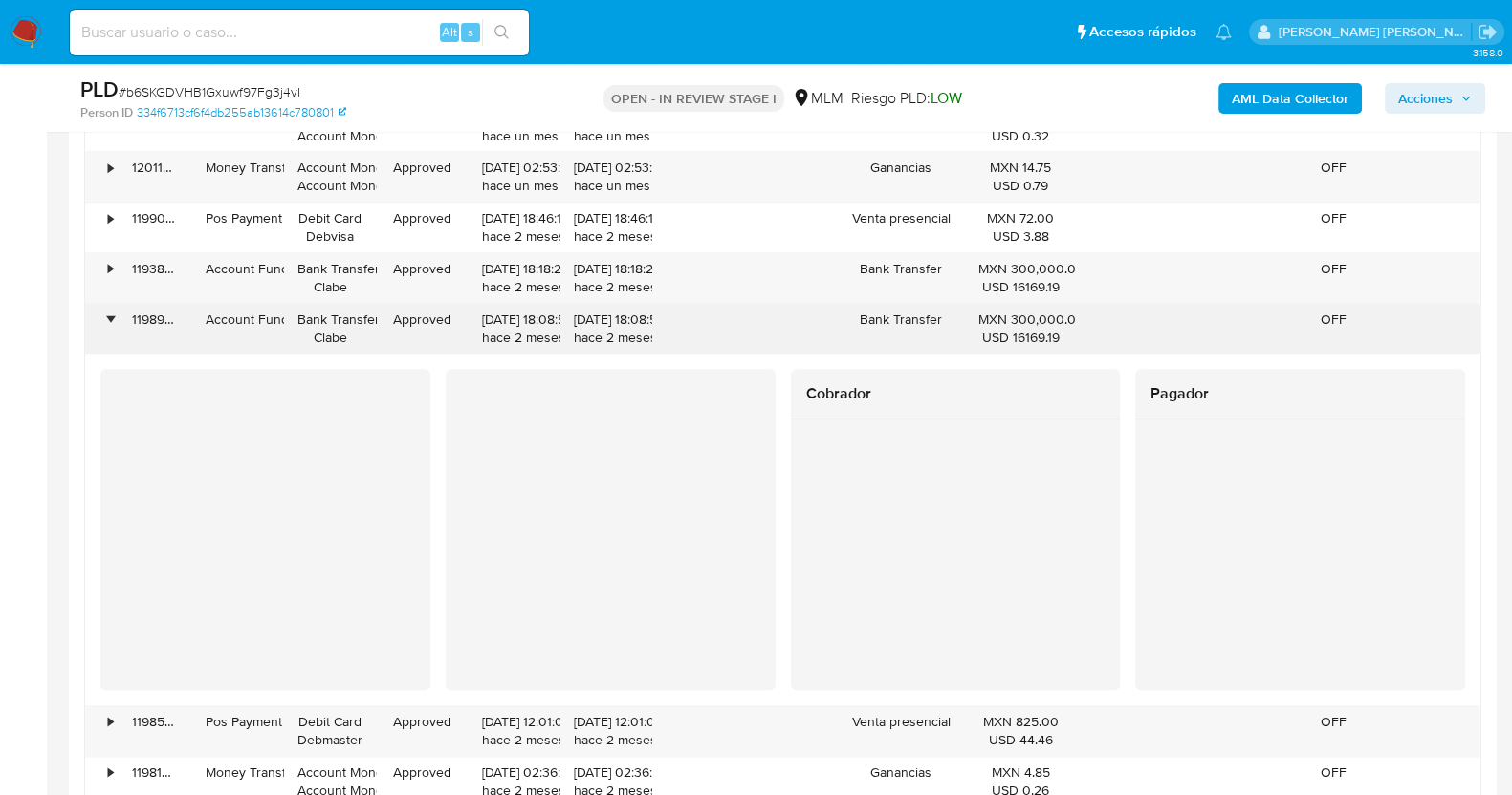
click at [108, 313] on div "•" at bounding box center [110, 320] width 5 height 18
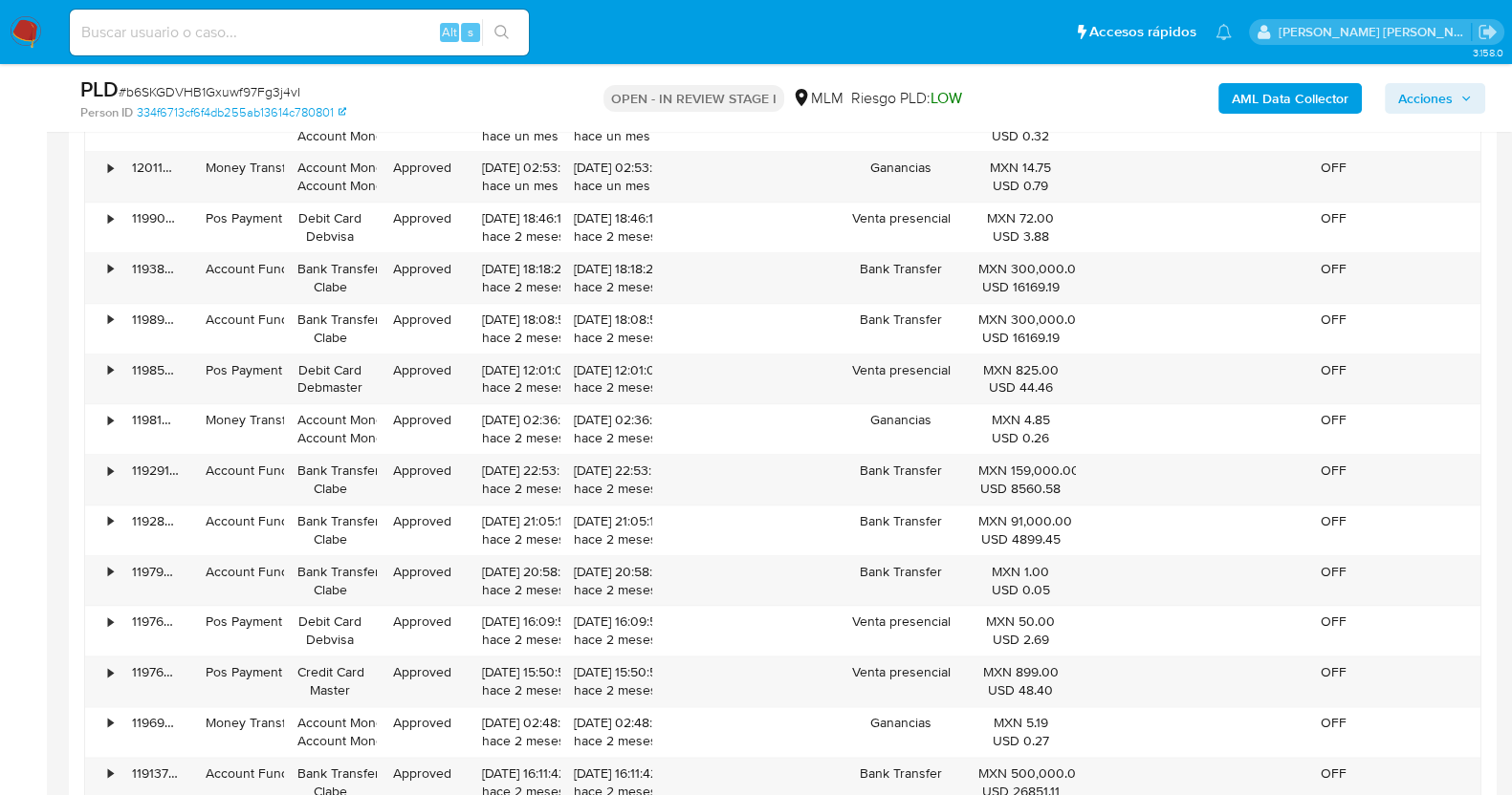
scroll to position [2629, 0]
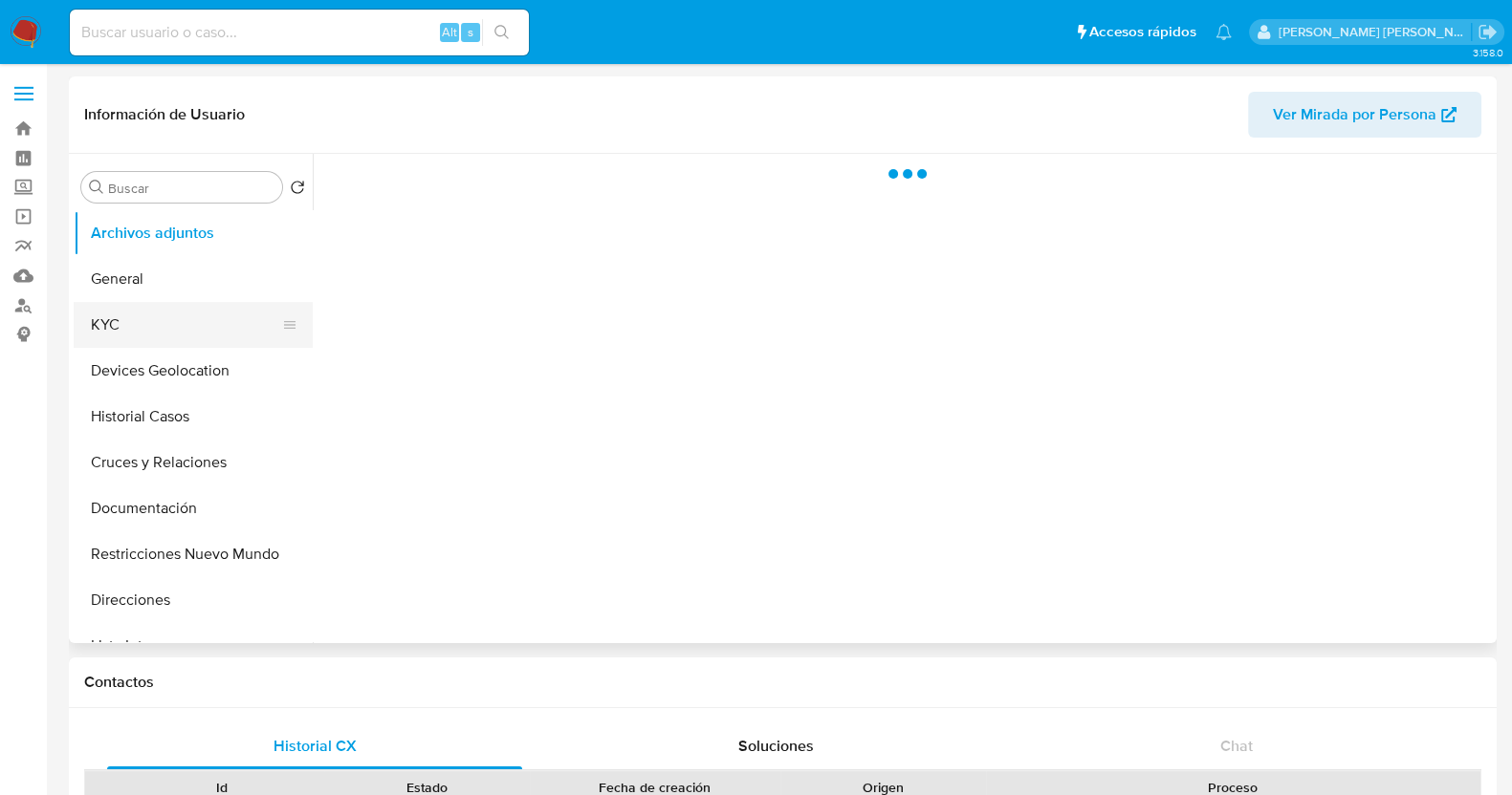
click at [128, 327] on button "KYC" at bounding box center [185, 326] width 224 height 46
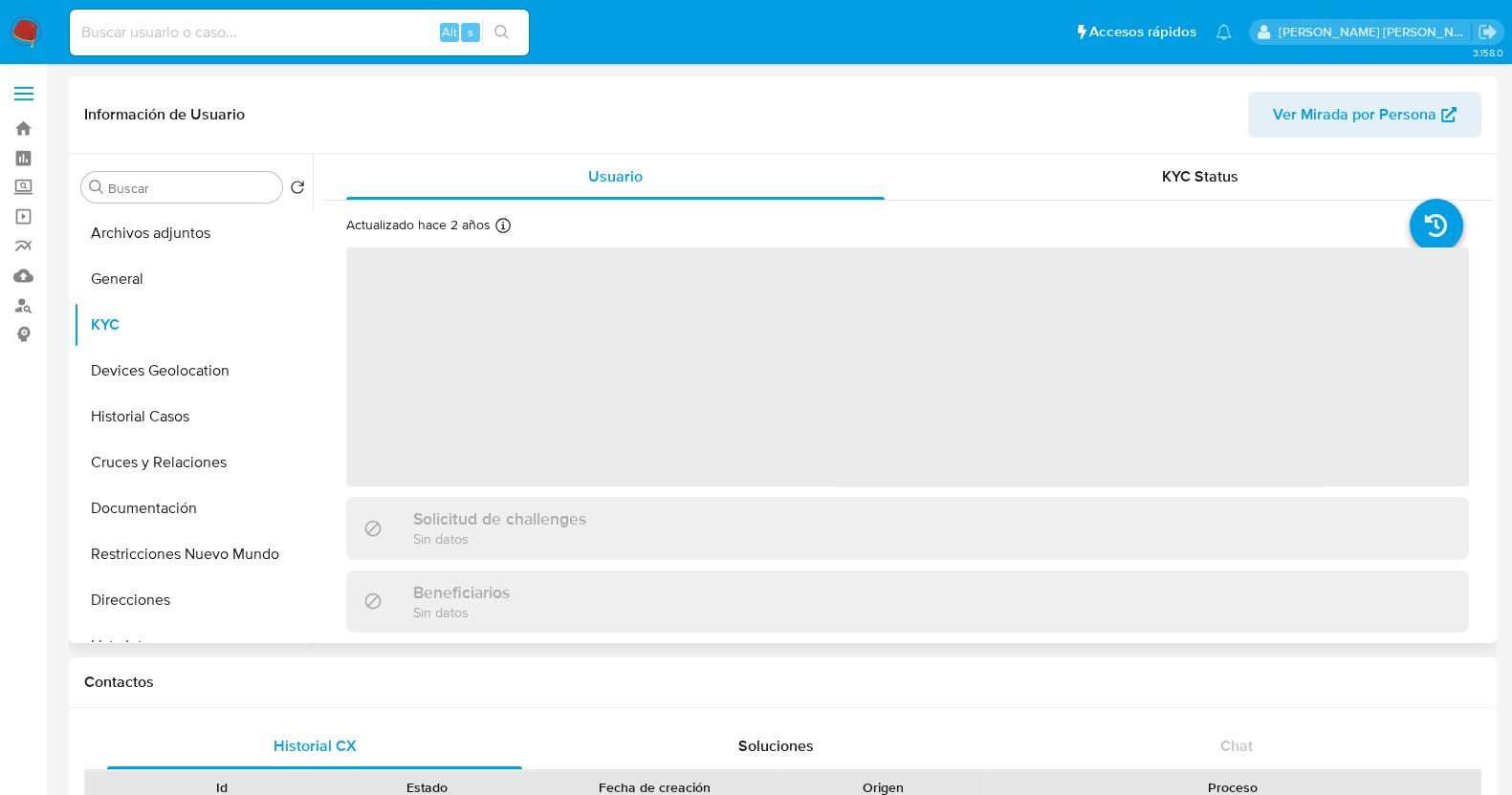
select select "10"
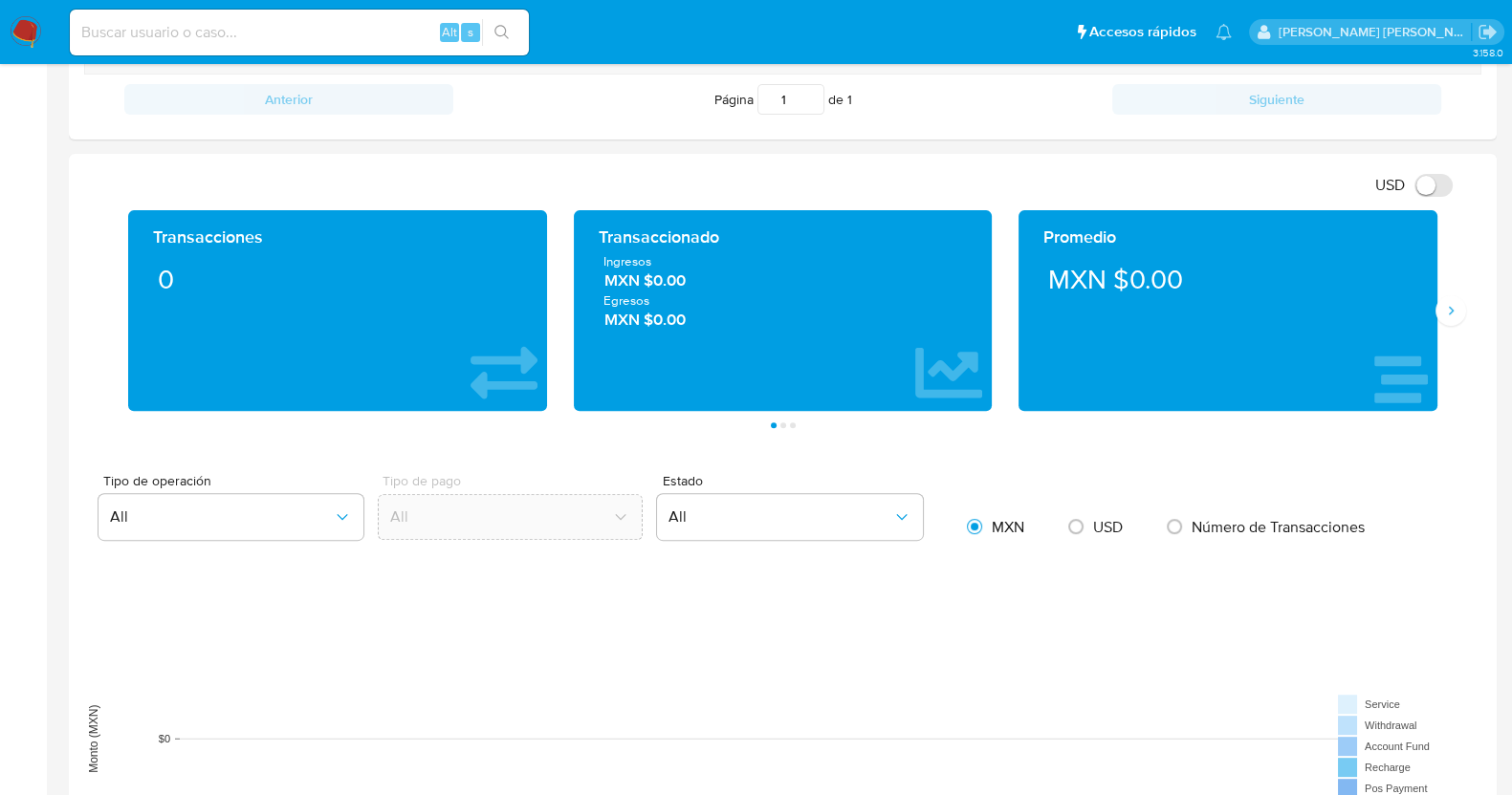
scroll to position [955, 0]
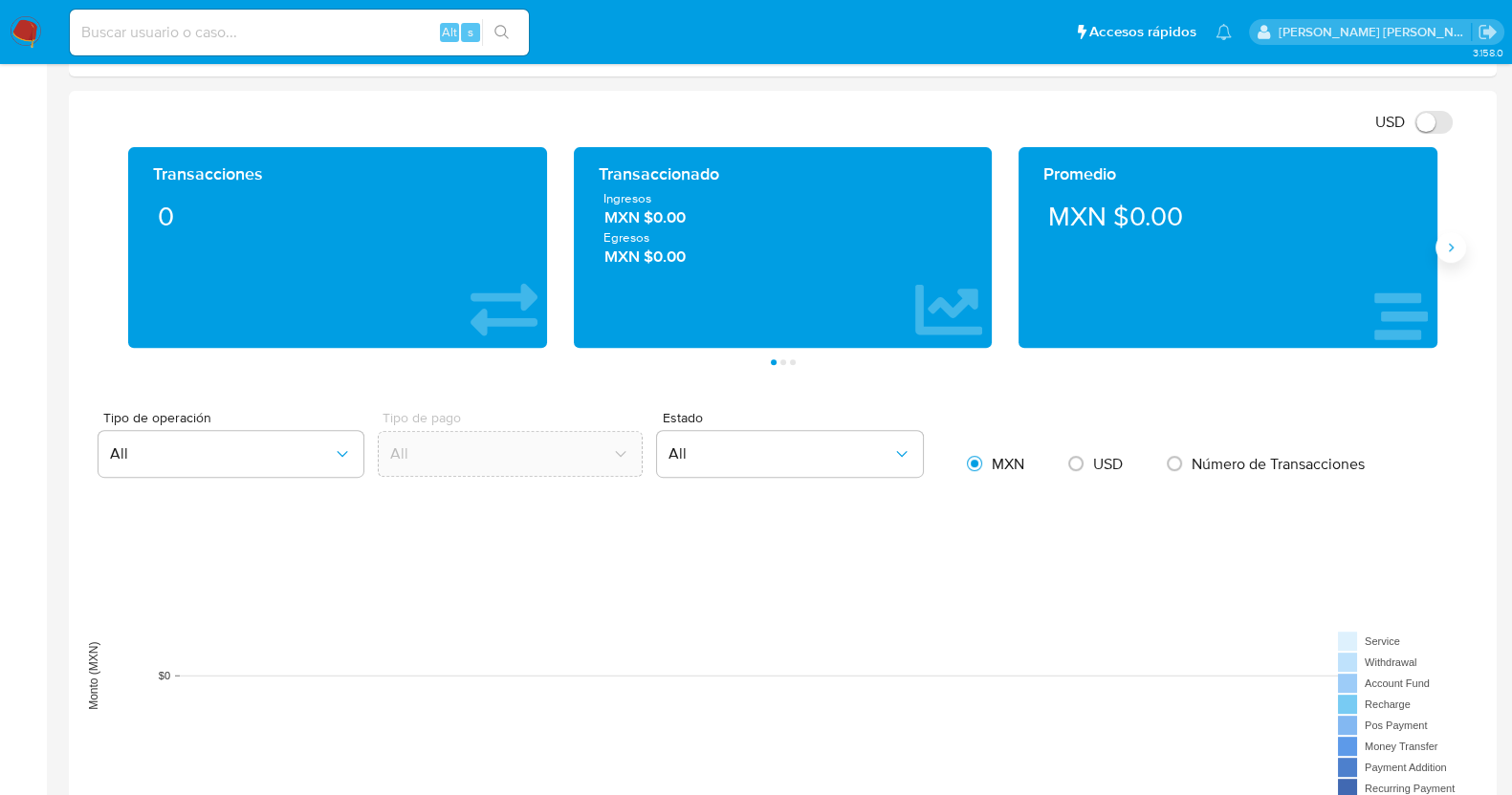
click at [1450, 241] on icon "Siguiente" at bounding box center [1450, 247] width 15 height 15
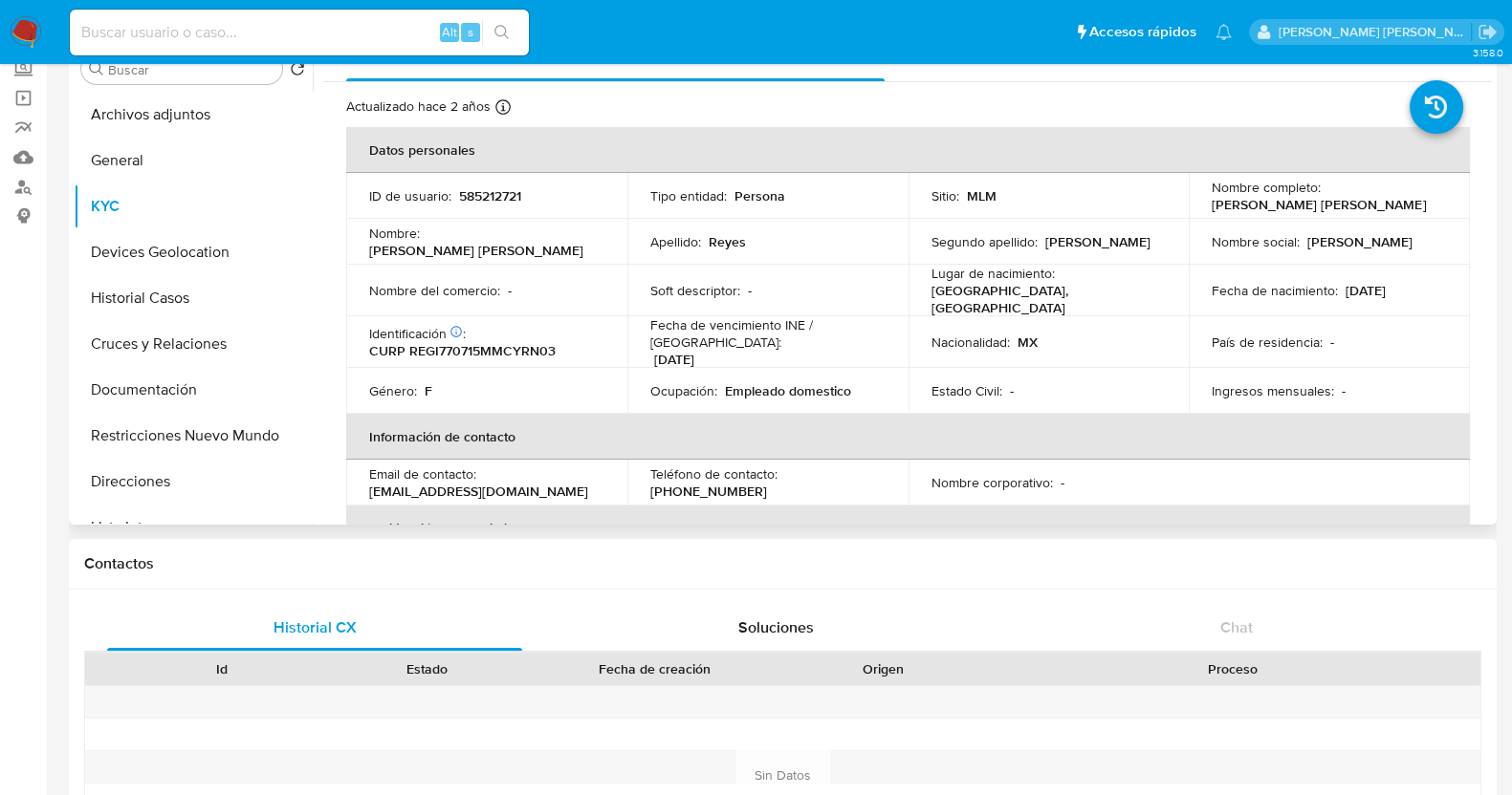
scroll to position [0, 0]
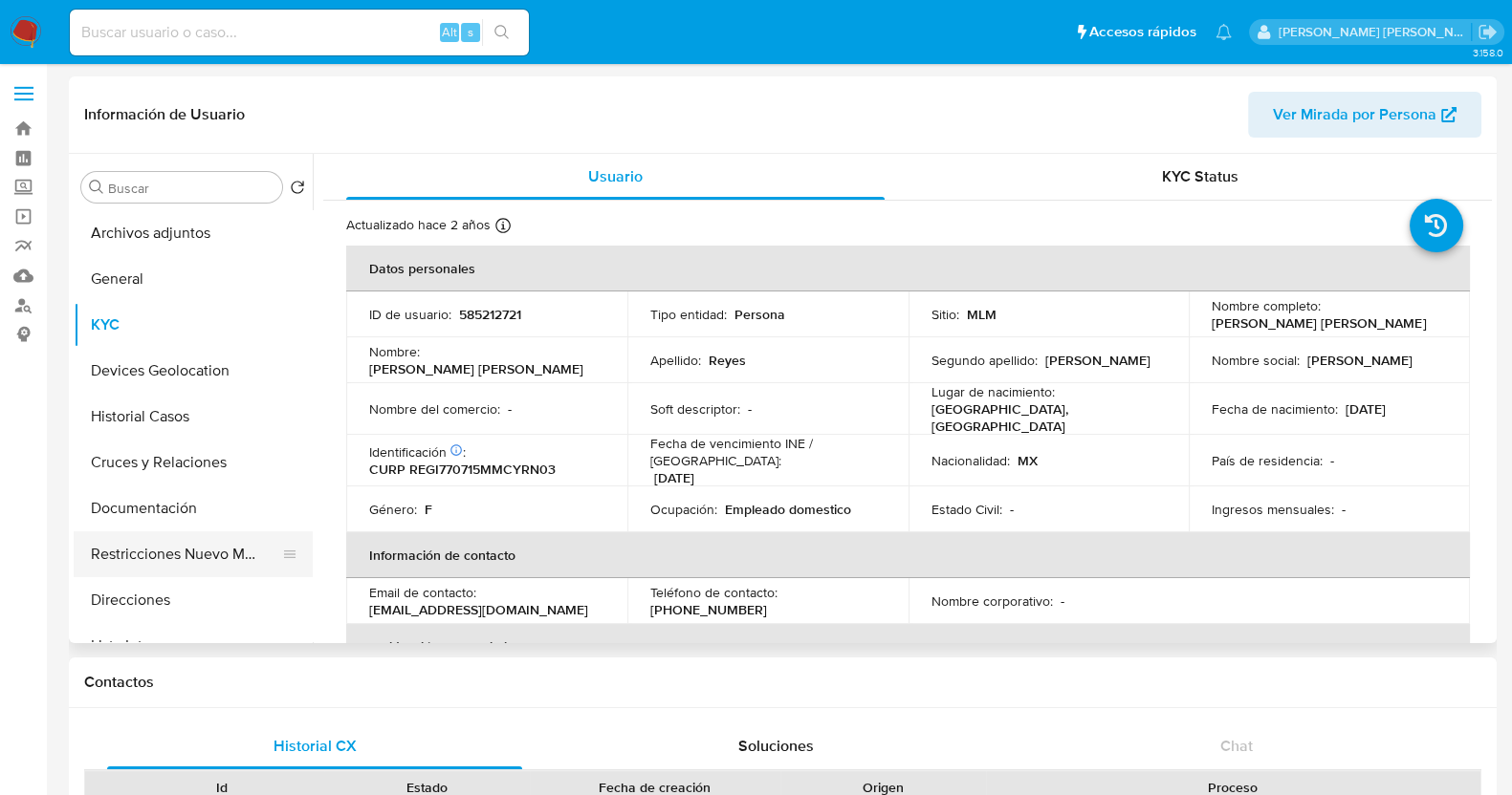
click at [217, 549] on button "Restricciones Nuevo Mundo" at bounding box center [185, 554] width 224 height 46
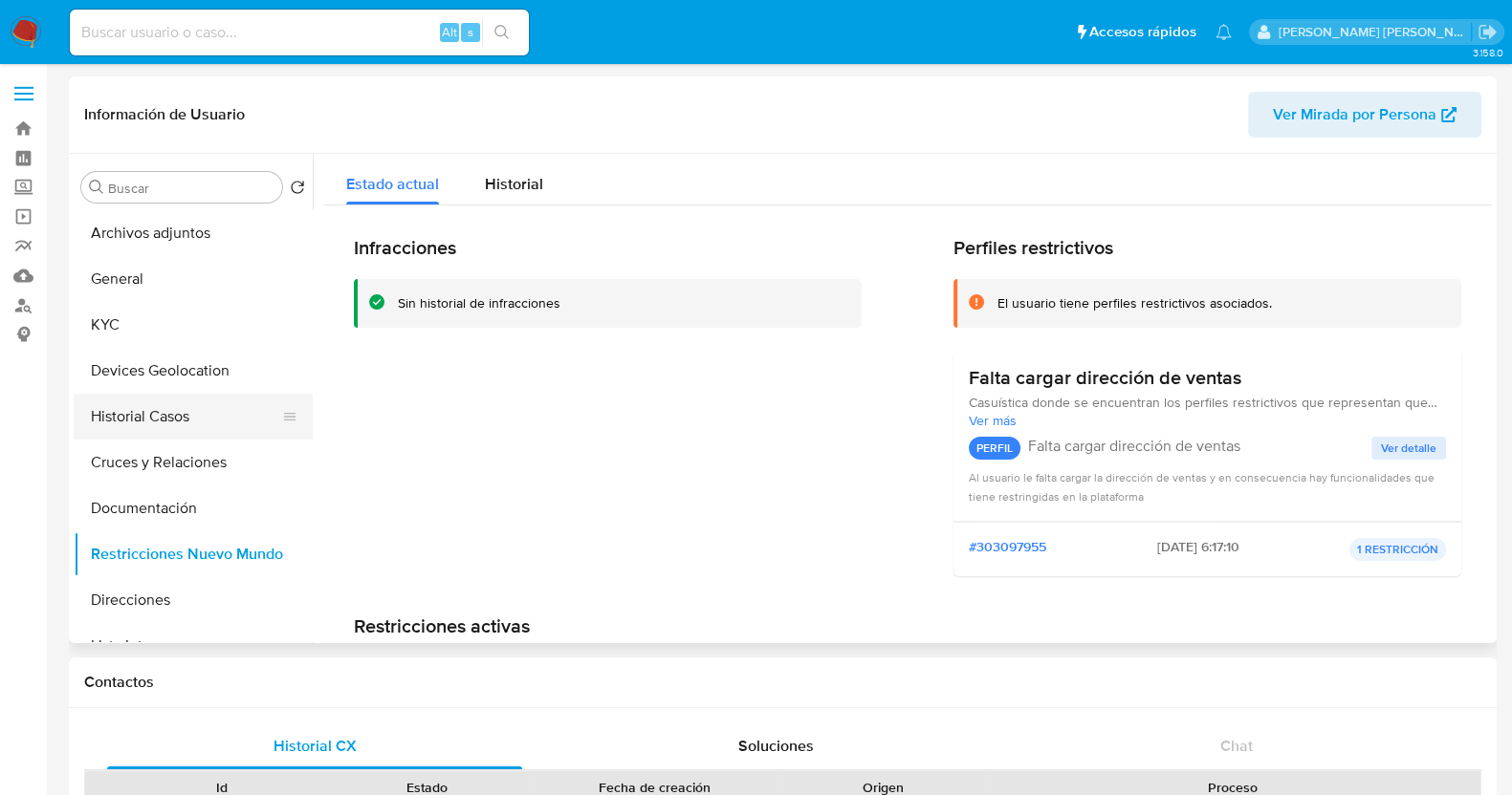
click at [203, 405] on button "Historial Casos" at bounding box center [185, 417] width 224 height 46
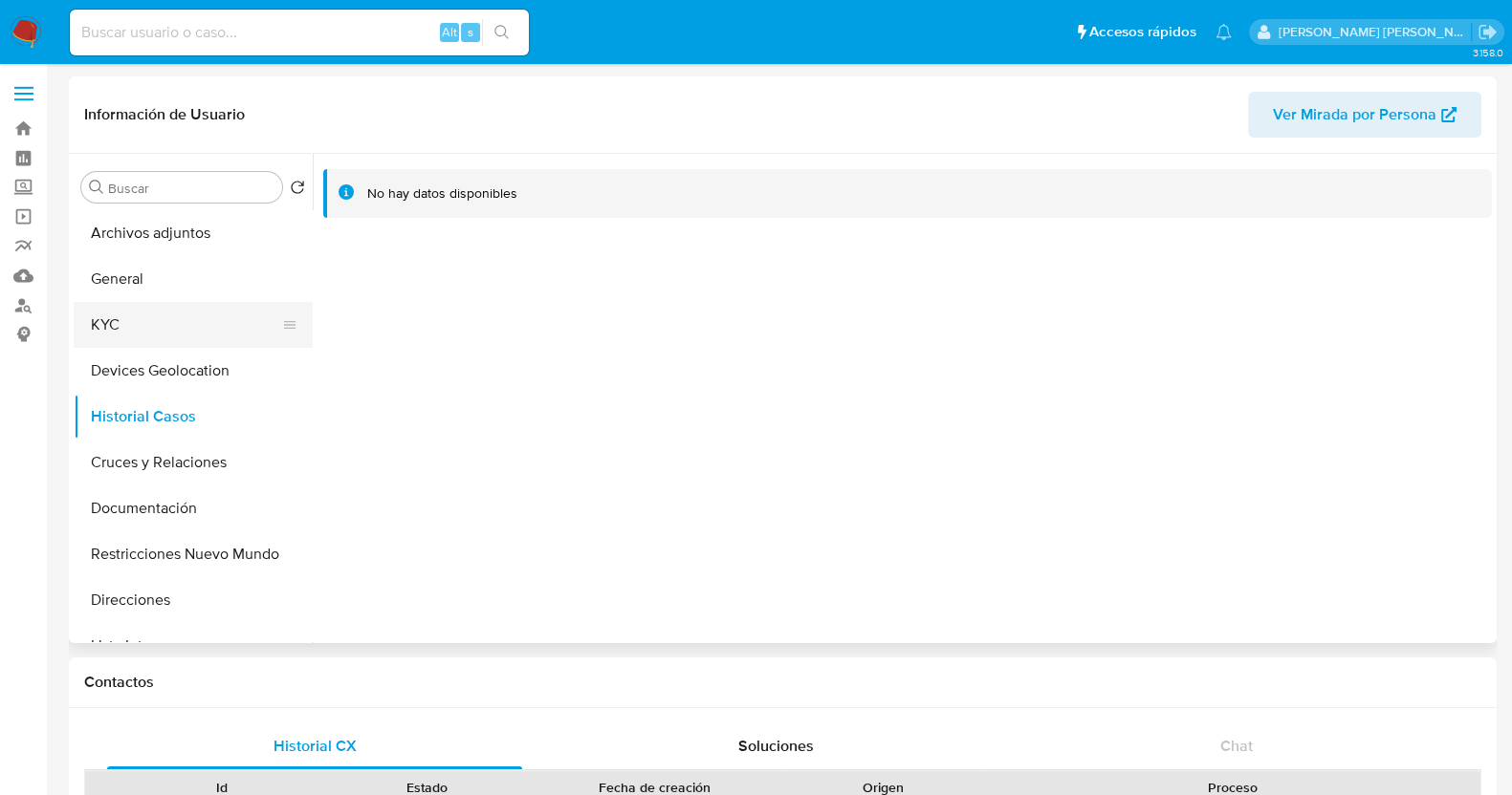
click at [164, 329] on button "KYC" at bounding box center [185, 326] width 224 height 46
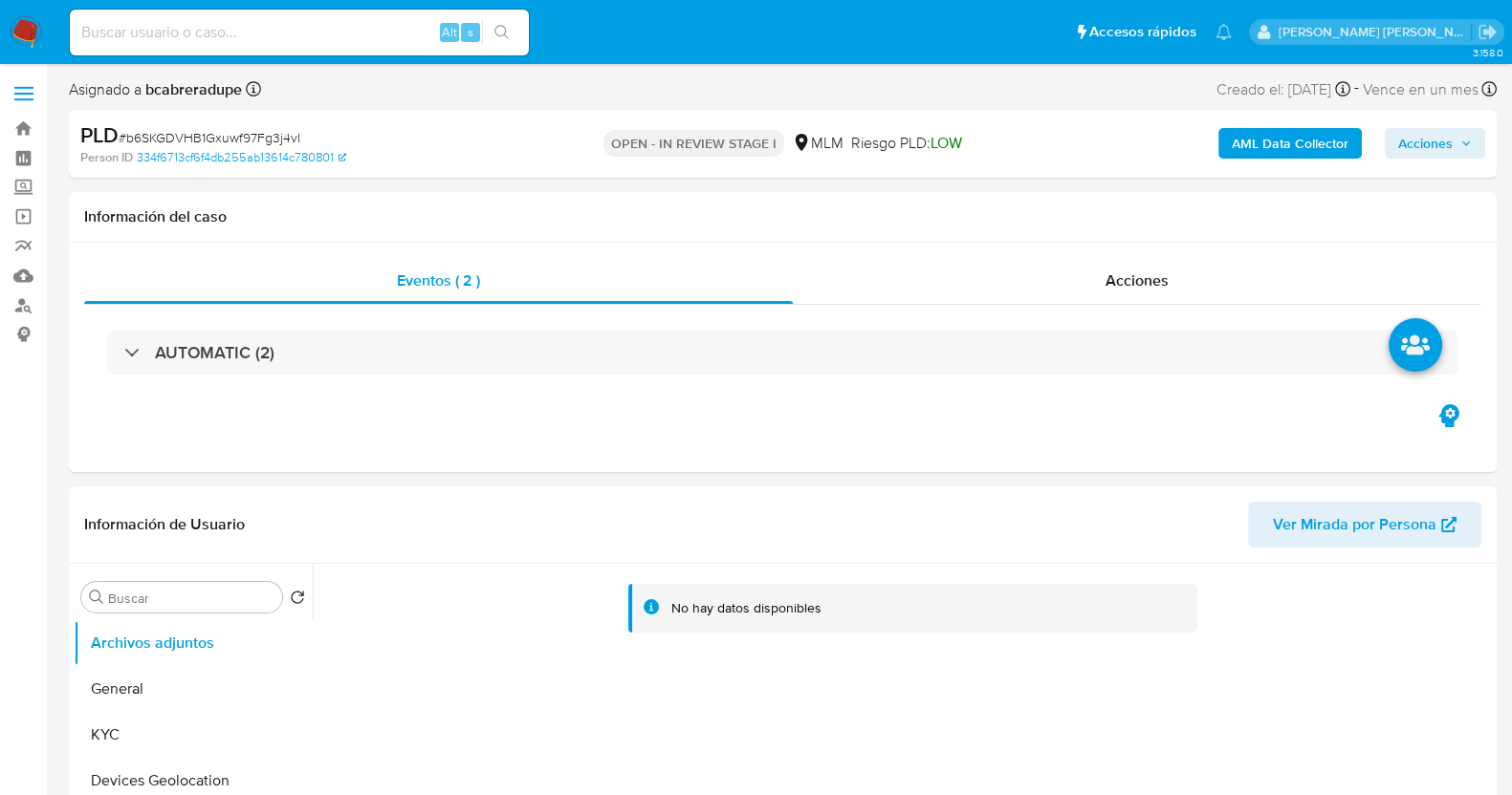
select select "10"
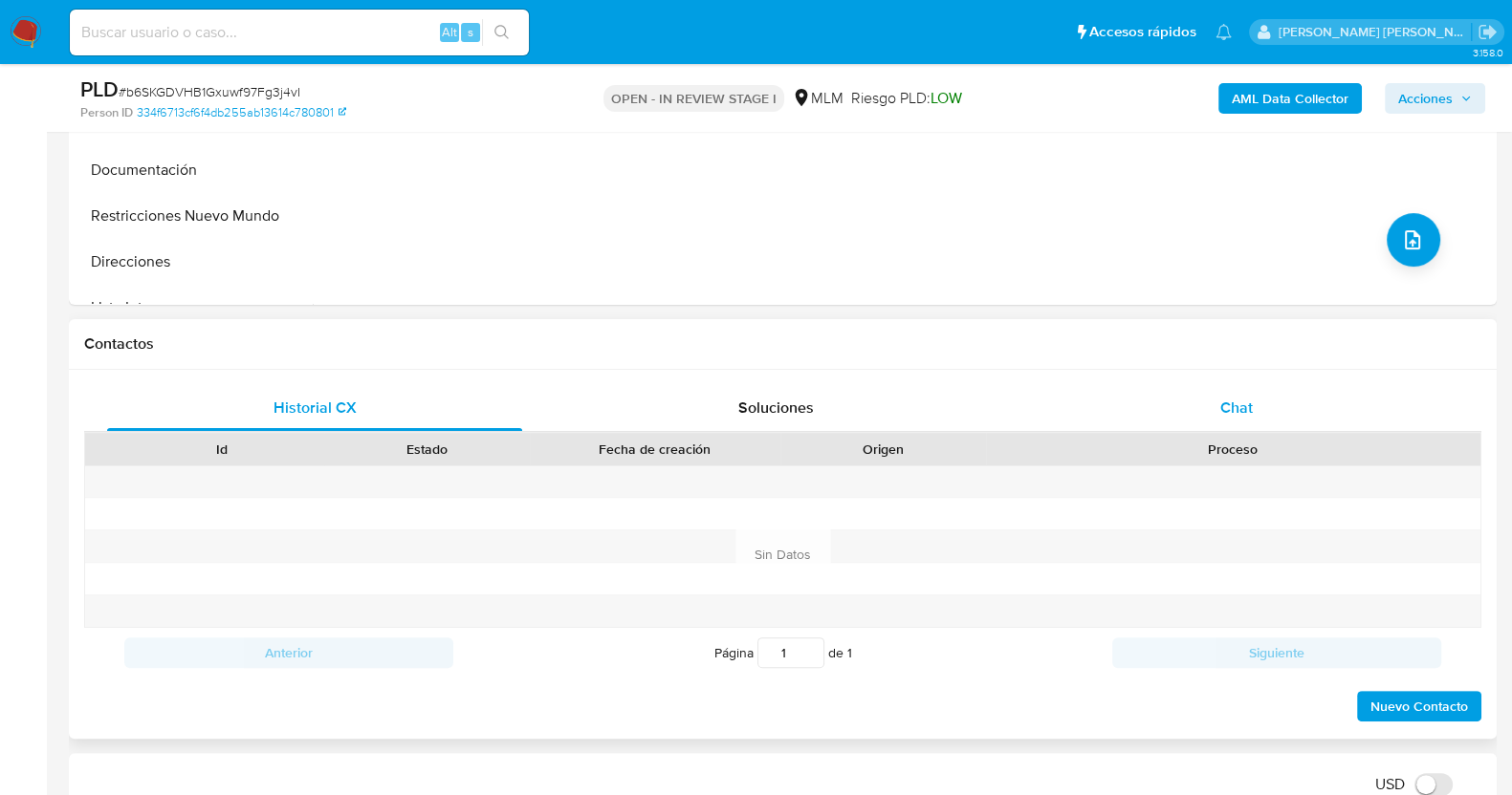
scroll to position [717, 0]
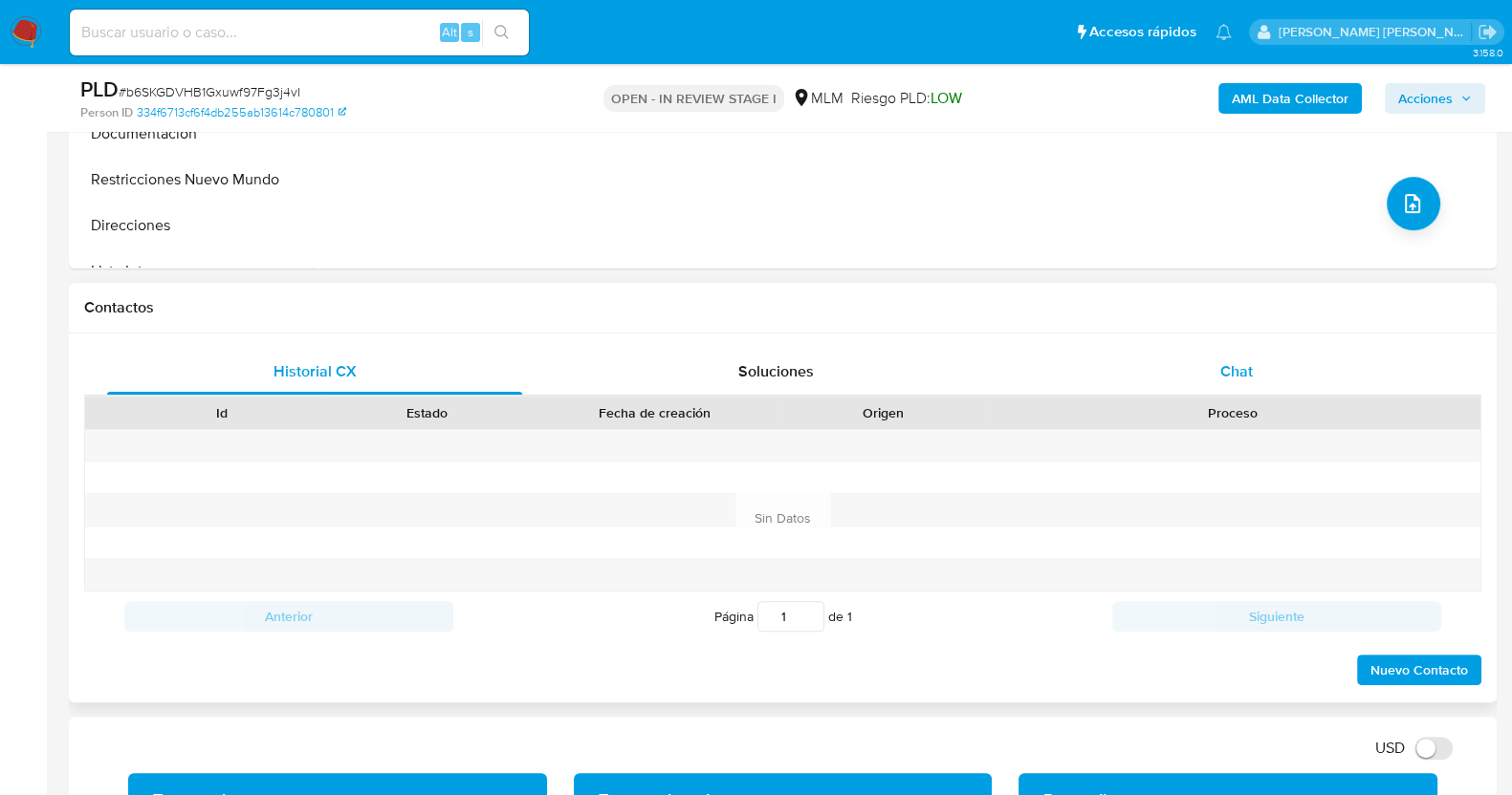
click at [1255, 356] on div "Chat" at bounding box center [1237, 372] width 415 height 46
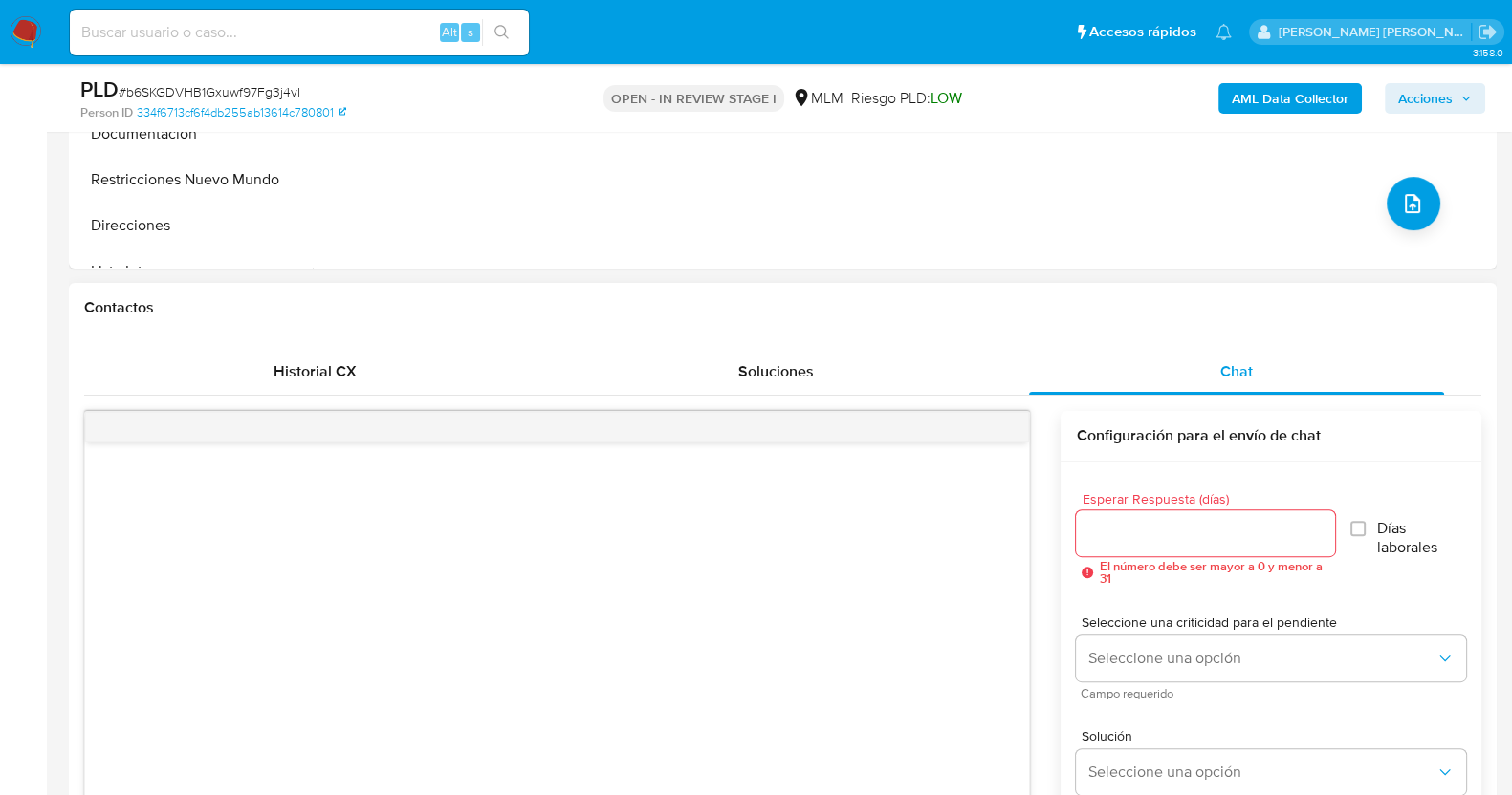
click at [1162, 536] on input "Esperar Respuesta (días)" at bounding box center [1204, 533] width 258 height 25
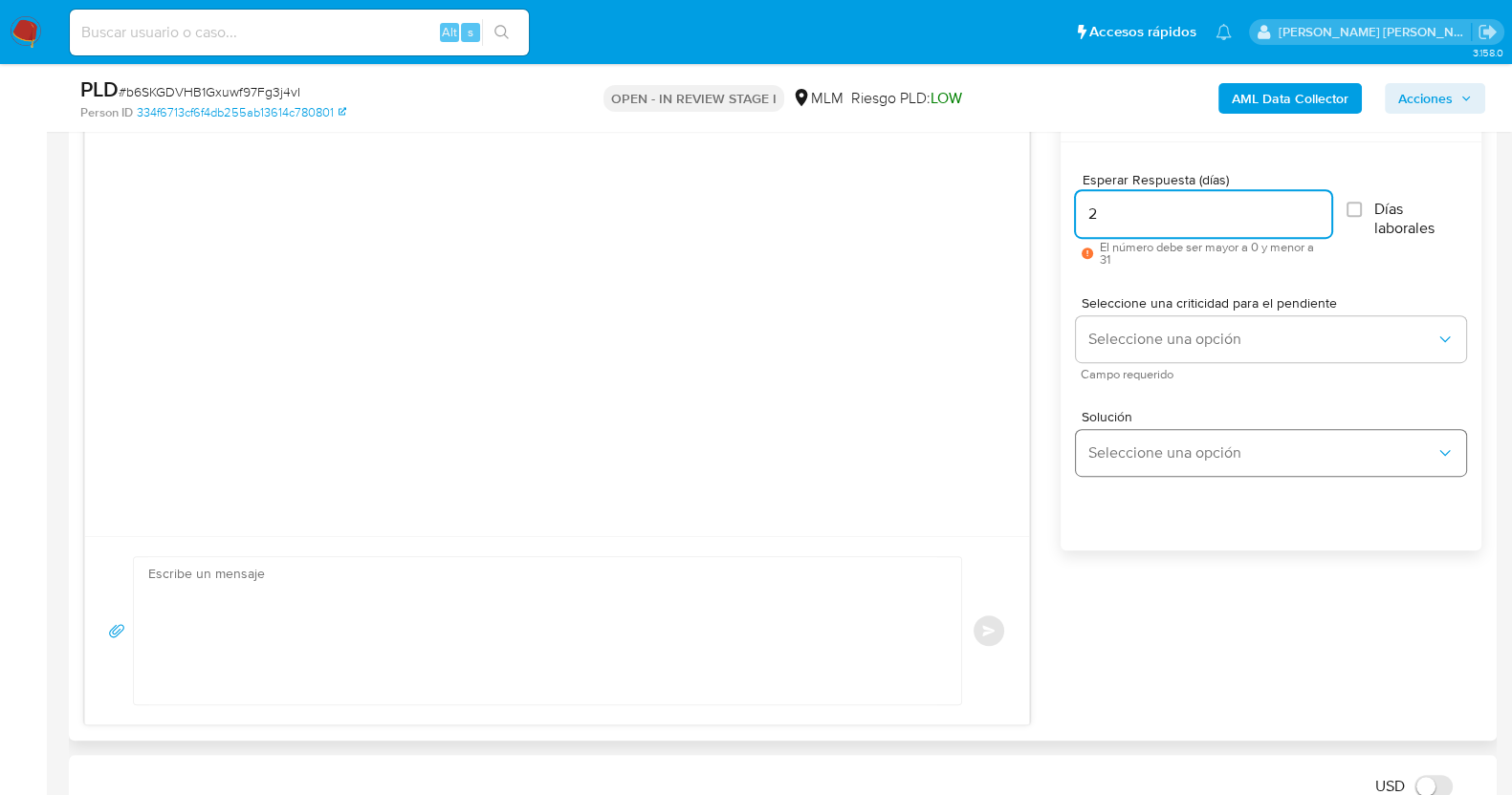
scroll to position [1075, 0]
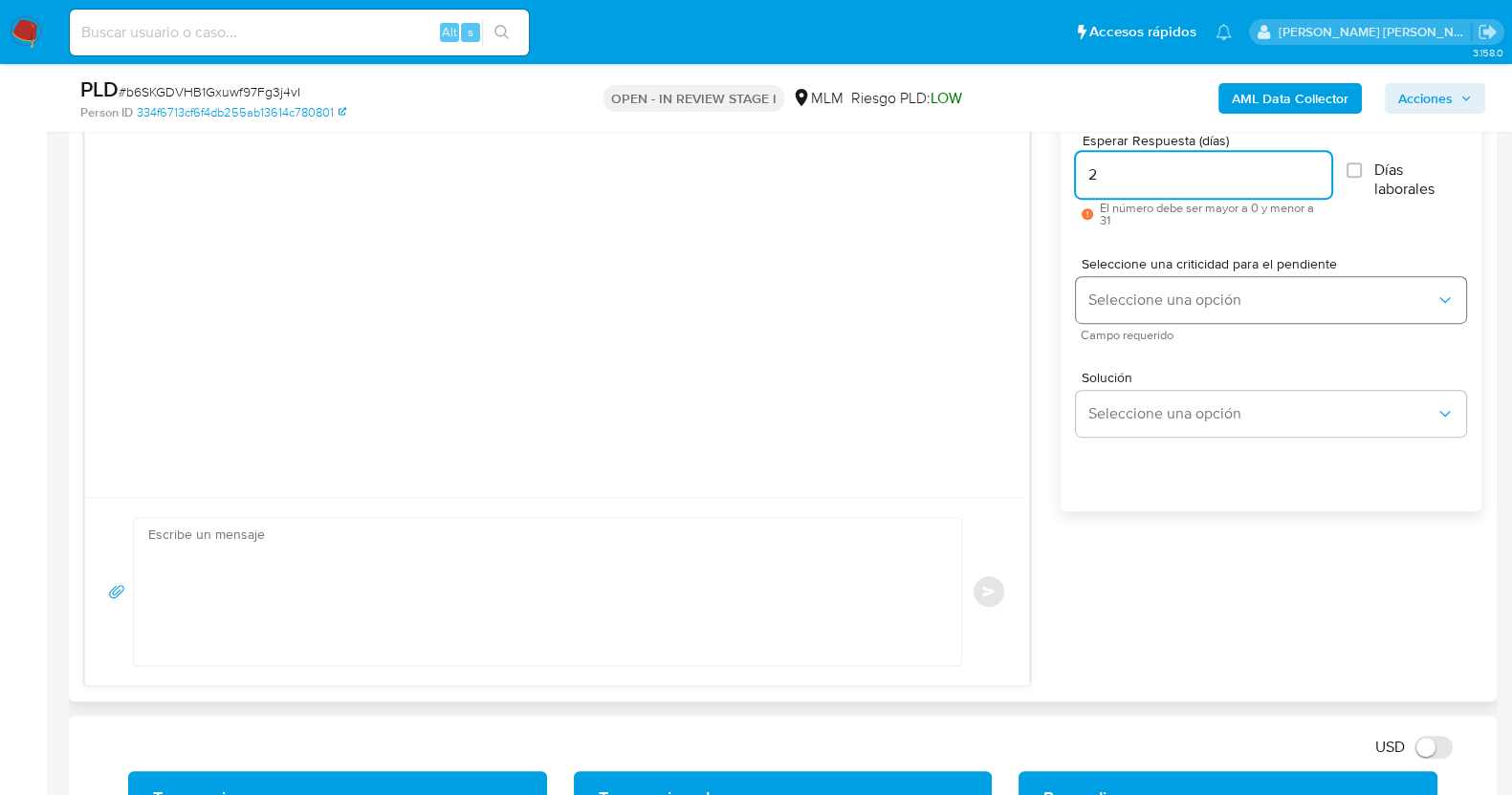
type input "2"
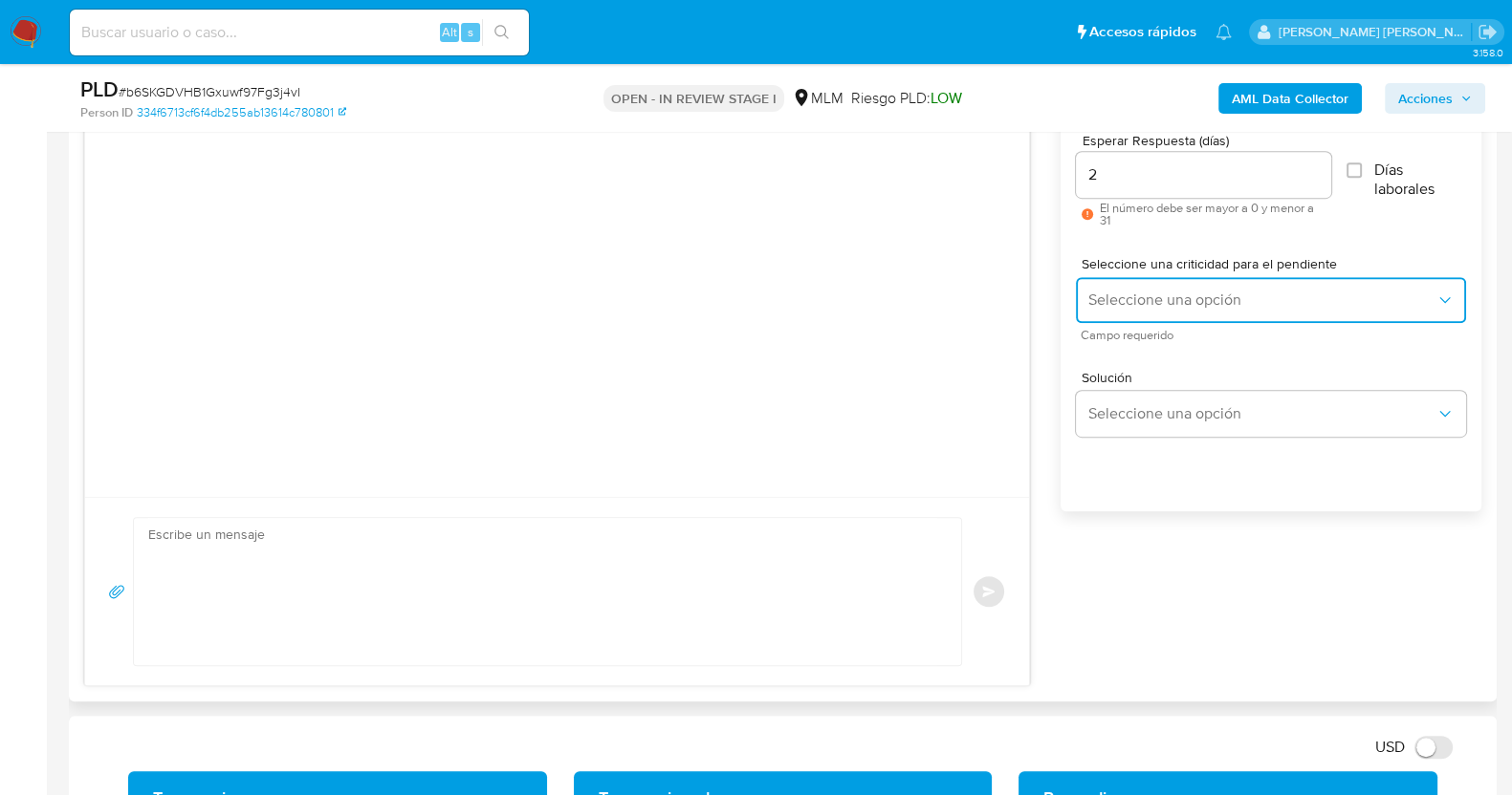
click at [1200, 298] on span "Seleccione una opción" at bounding box center [1261, 300] width 348 height 19
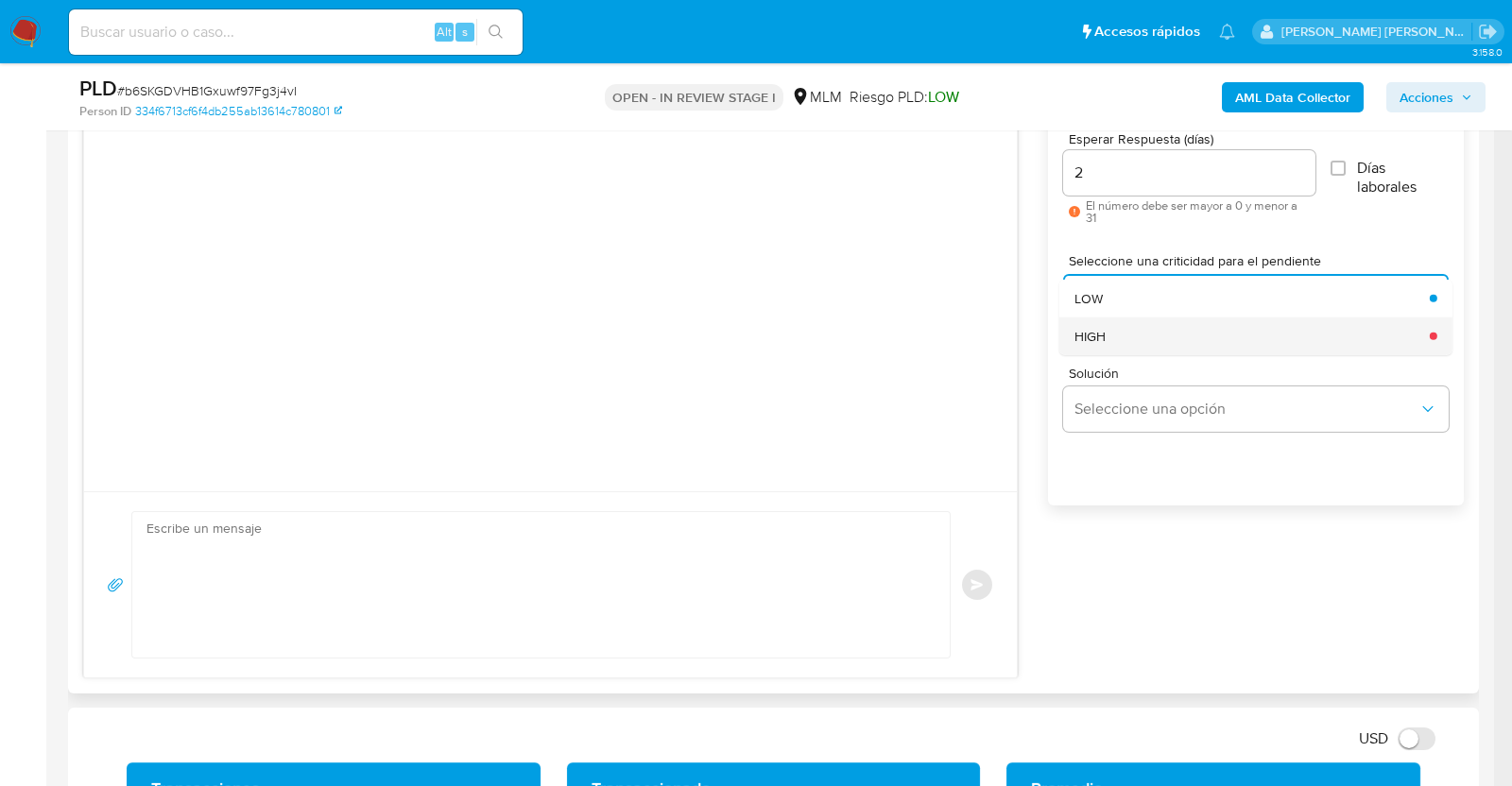
click at [1157, 334] on div "HIGH" at bounding box center [1246, 336] width 344 height 38
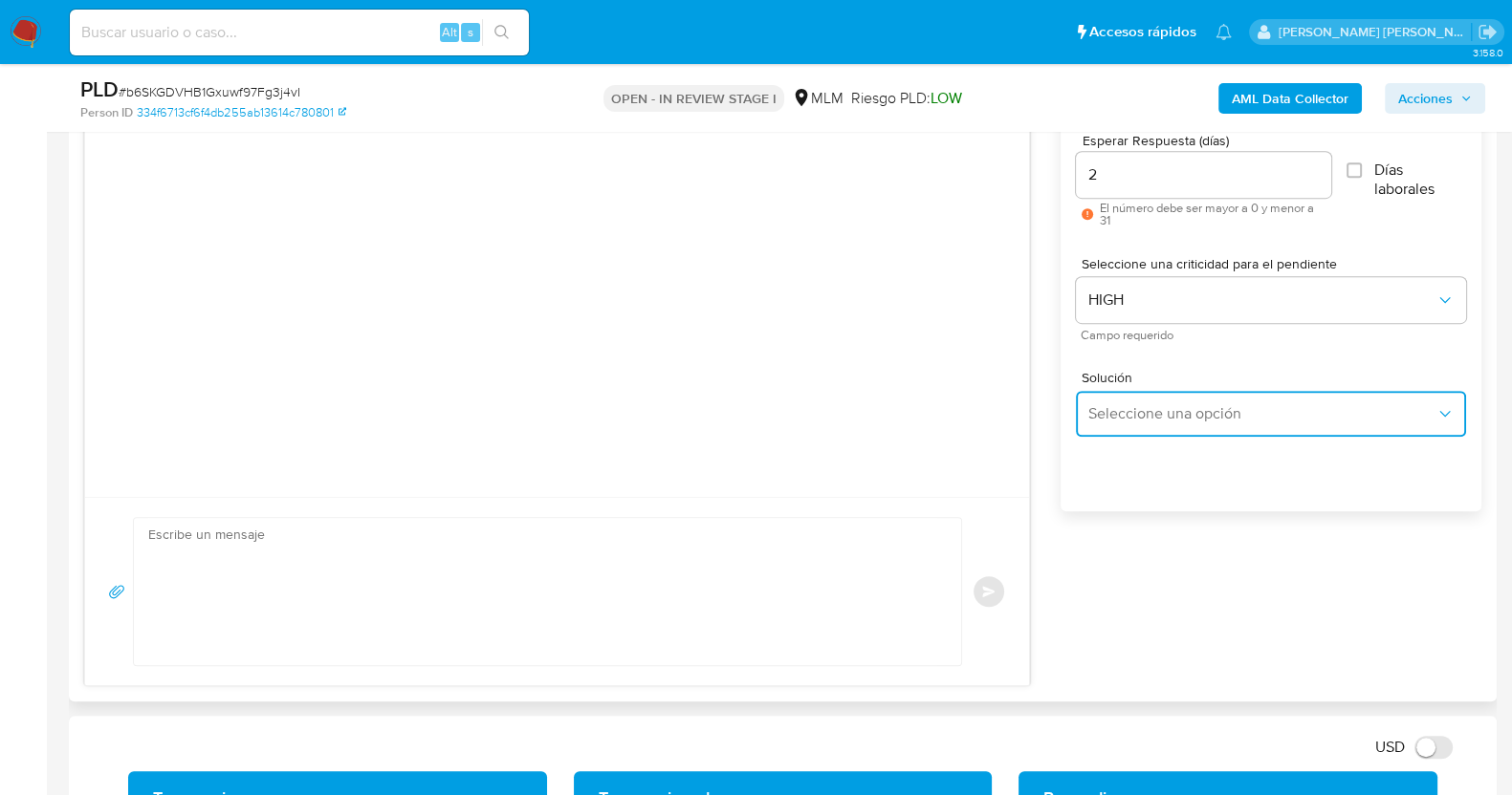
click at [1169, 417] on span "Seleccione una opción" at bounding box center [1261, 414] width 348 height 19
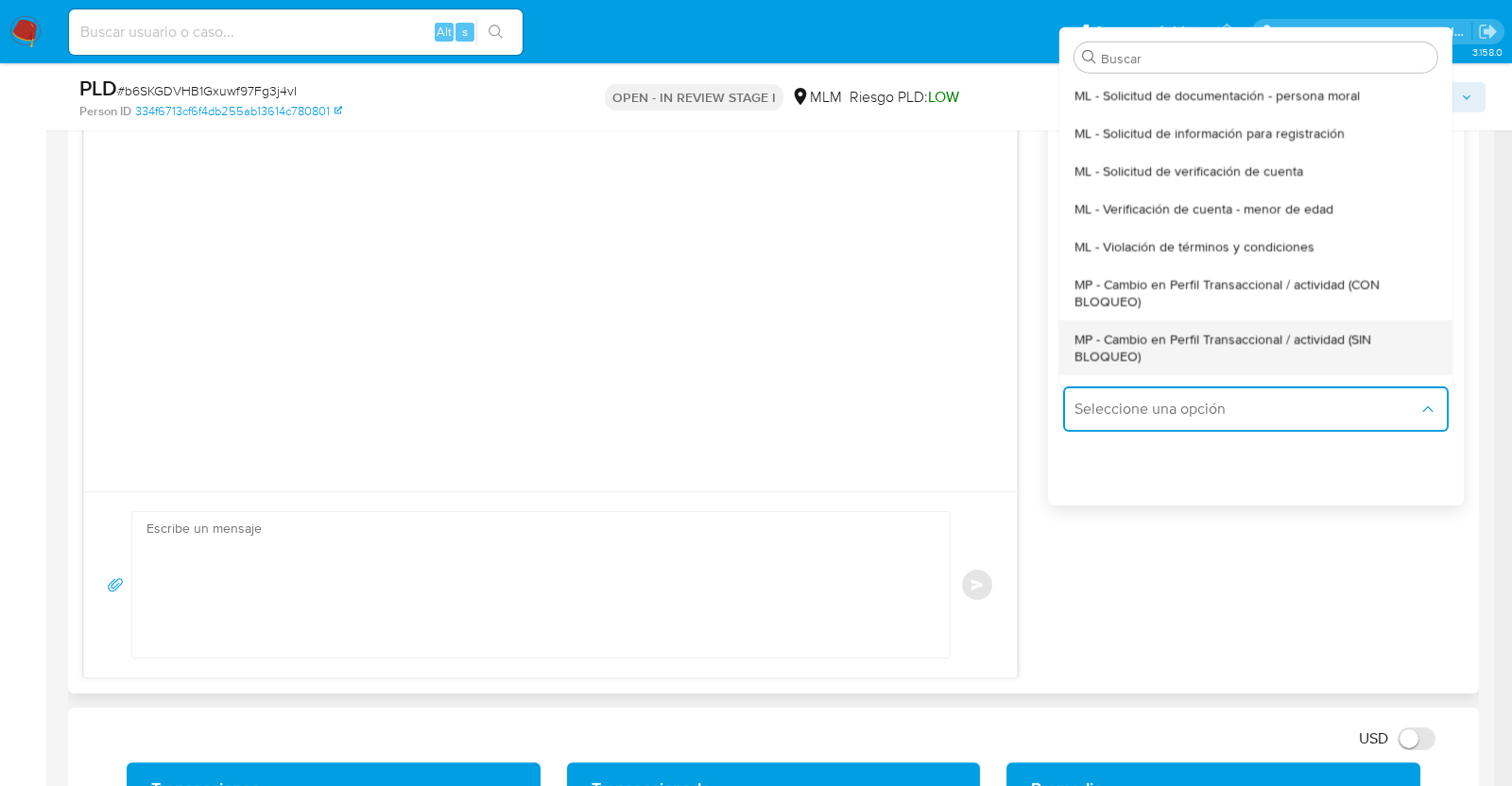
click at [1156, 355] on span "MP - Cambio en Perfil Transaccional / actividad (SIN BLOQUEO)" at bounding box center [1250, 347] width 351 height 34
type textarea "Estimado ,Te comunicamos que se ha identificado un cambio en el uso habitual de…"
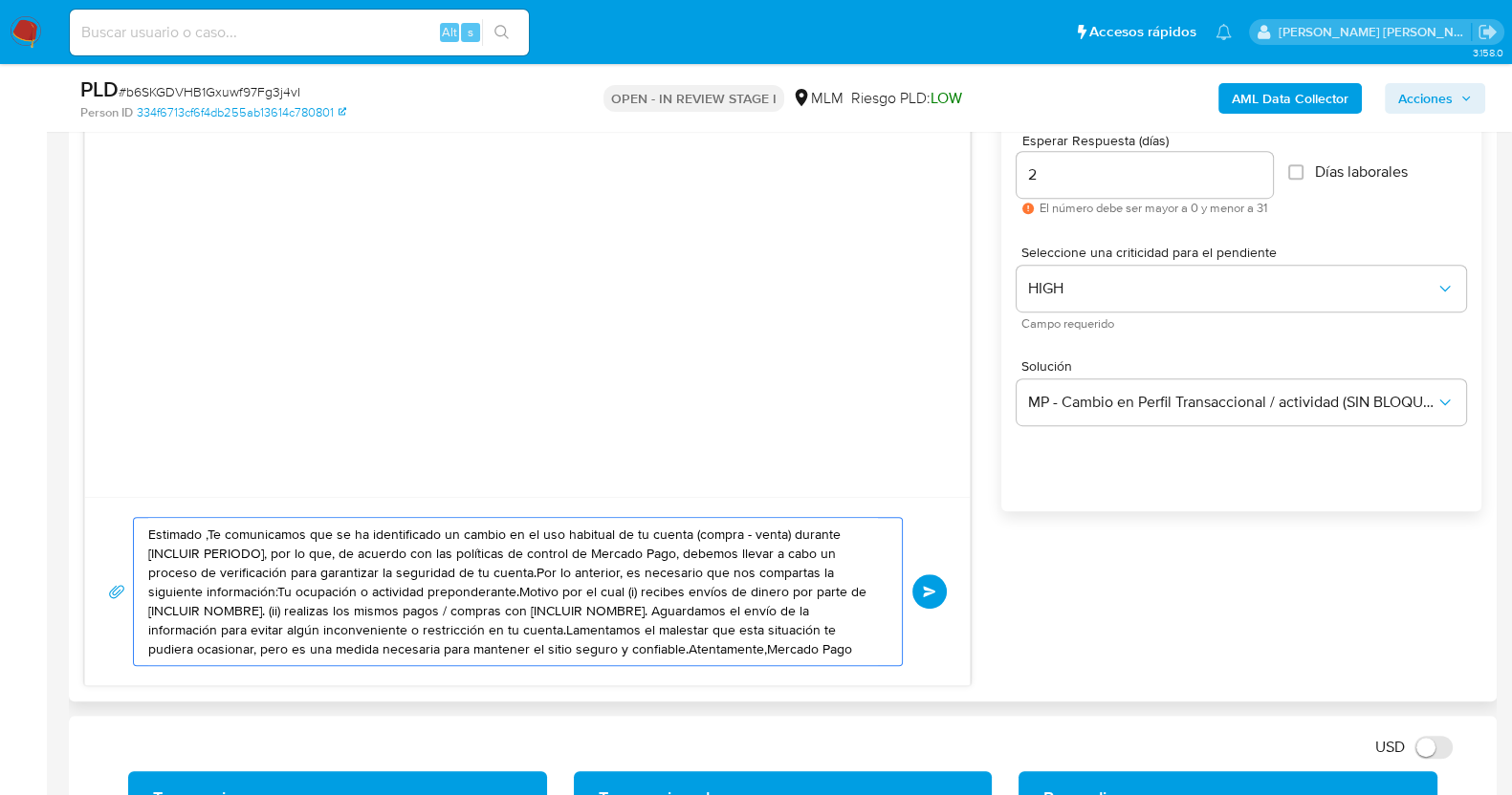
drag, startPoint x: 775, startPoint y: 638, endPoint x: 81, endPoint y: 463, distance: 715.7
click at [77, 453] on div "Historial CX Soluciones Chat Id Estado Fecha de creación Origen Proceso Anterio…" at bounding box center [783, 338] width 1428 height 726
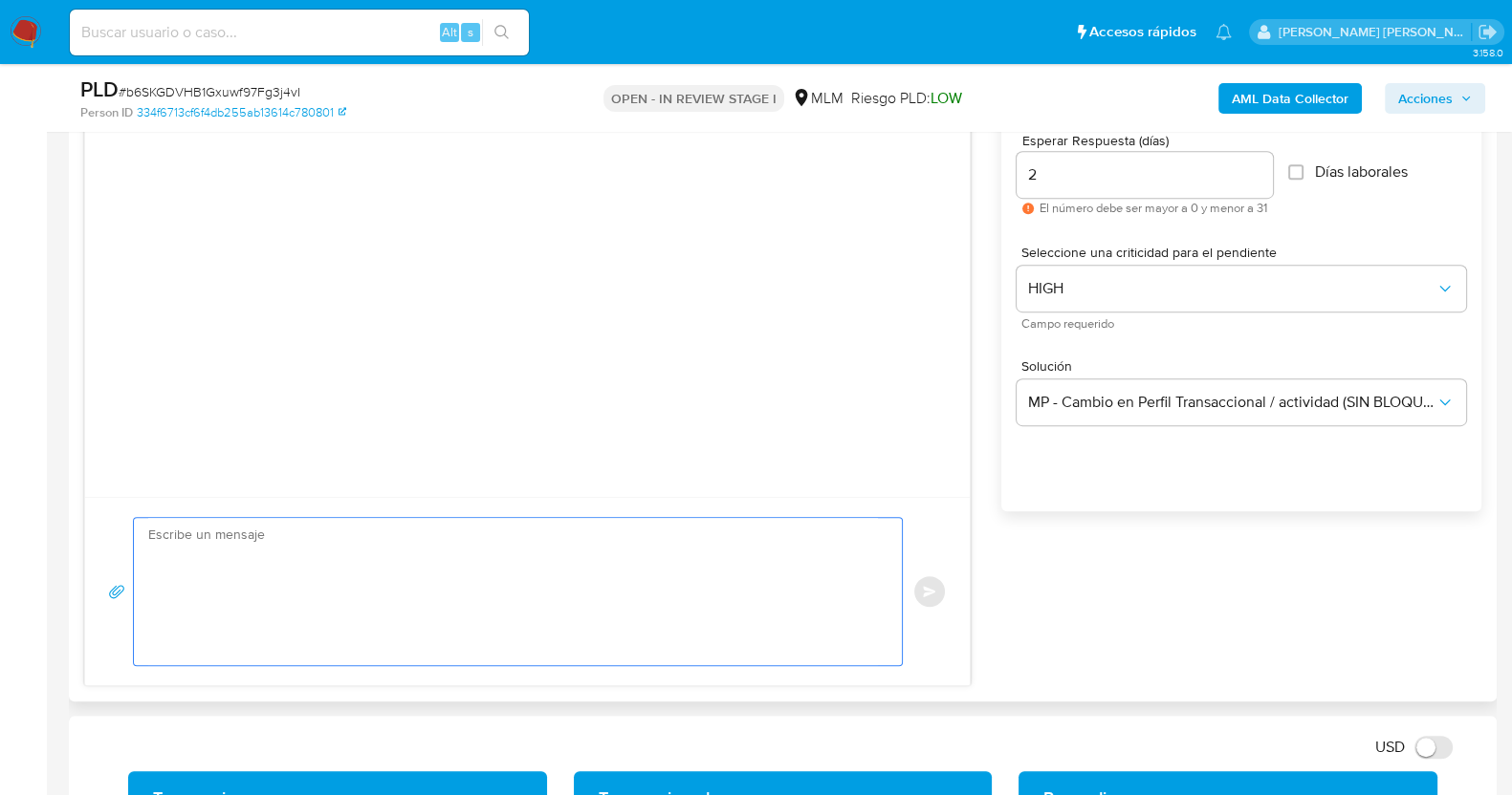
paste textarea "Estimado Ivan, Te comunicamos que se ha identificado un cambio en el uso habitu…"
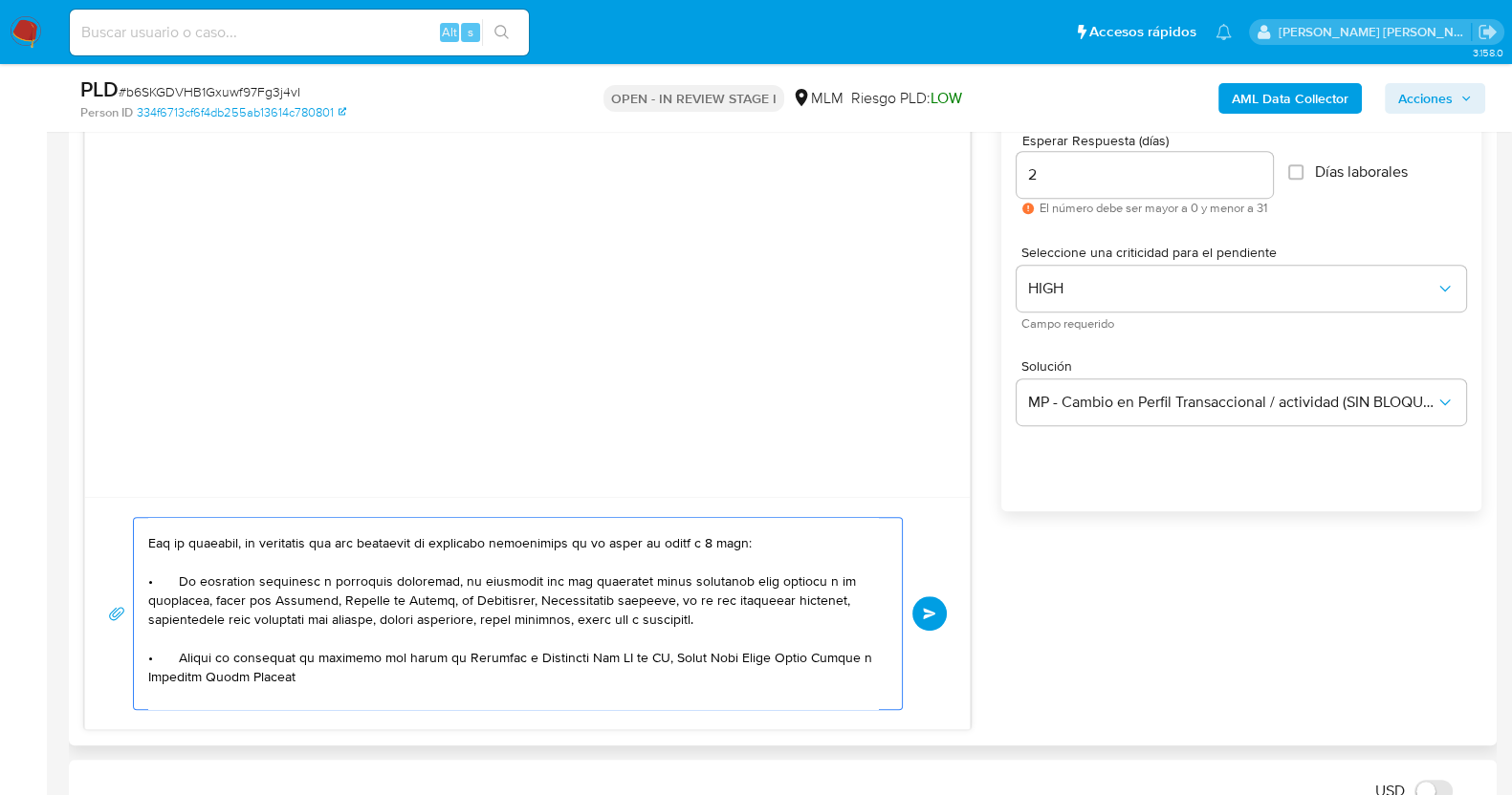
scroll to position [0, 0]
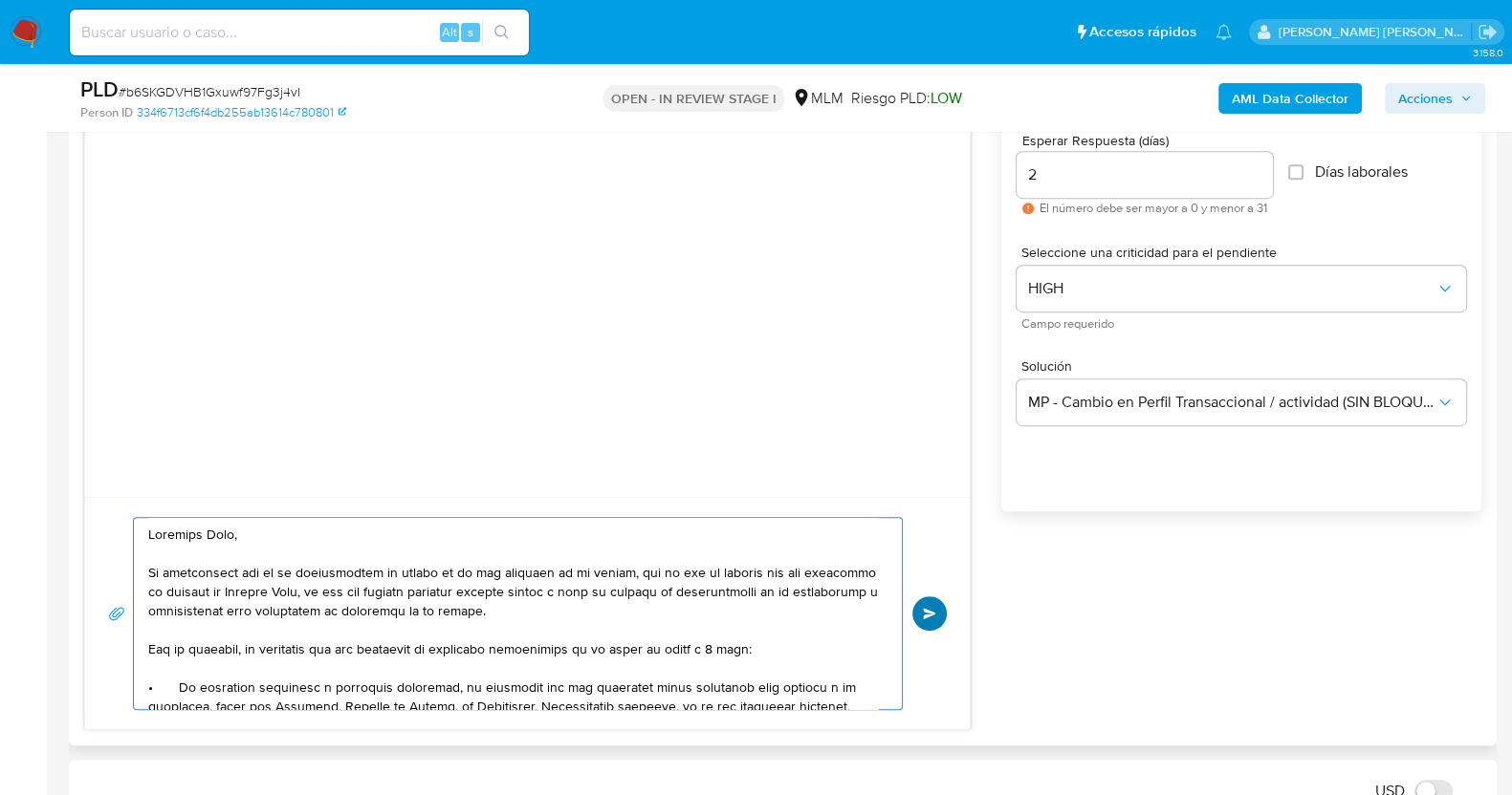
type textarea "Estimado Ivan, Te comunicamos que se ha identificado un cambio en el uso habitu…"
click at [942, 611] on button "Enviar" at bounding box center [929, 614] width 35 height 35
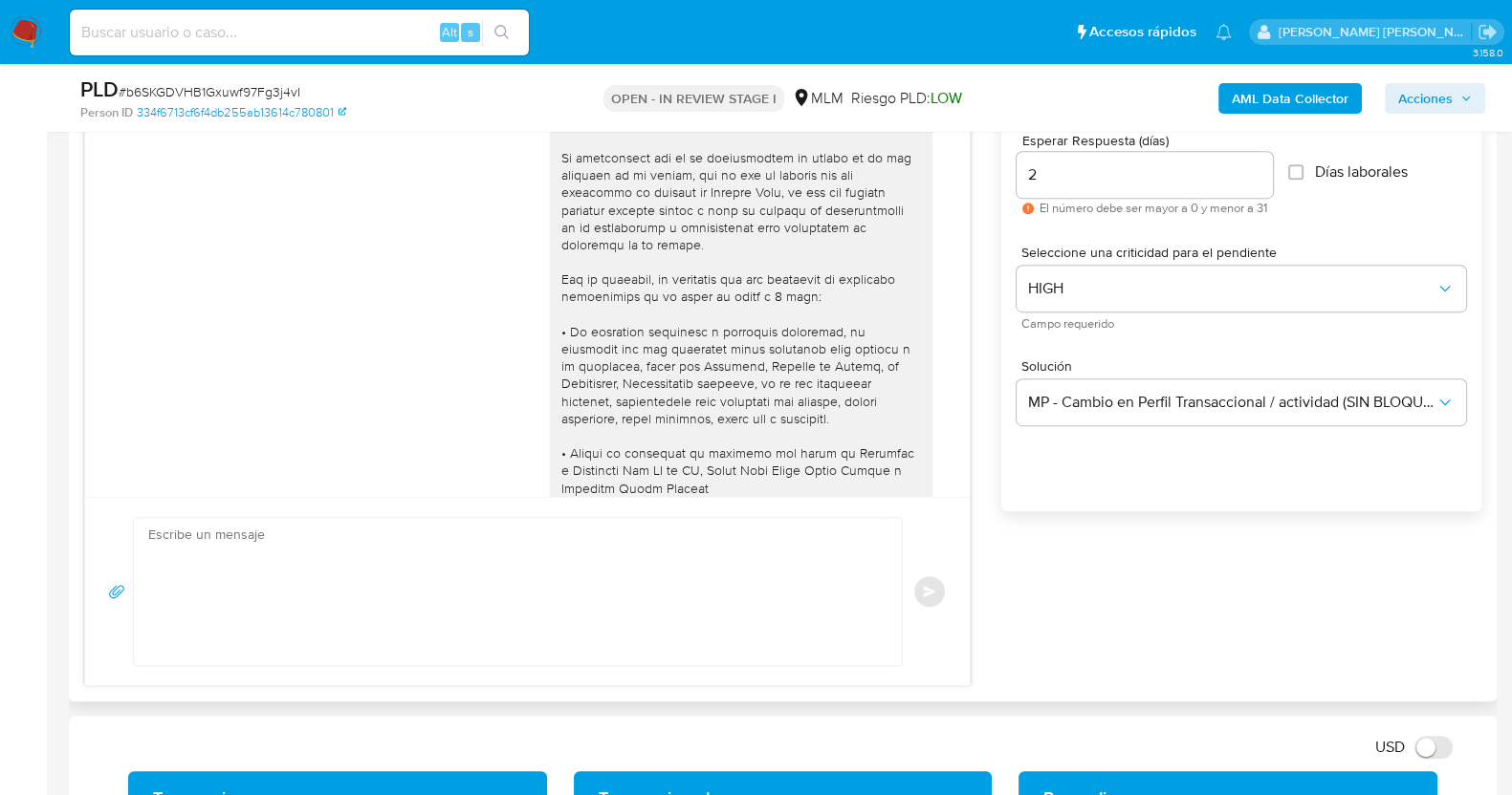
scroll to position [287, 0]
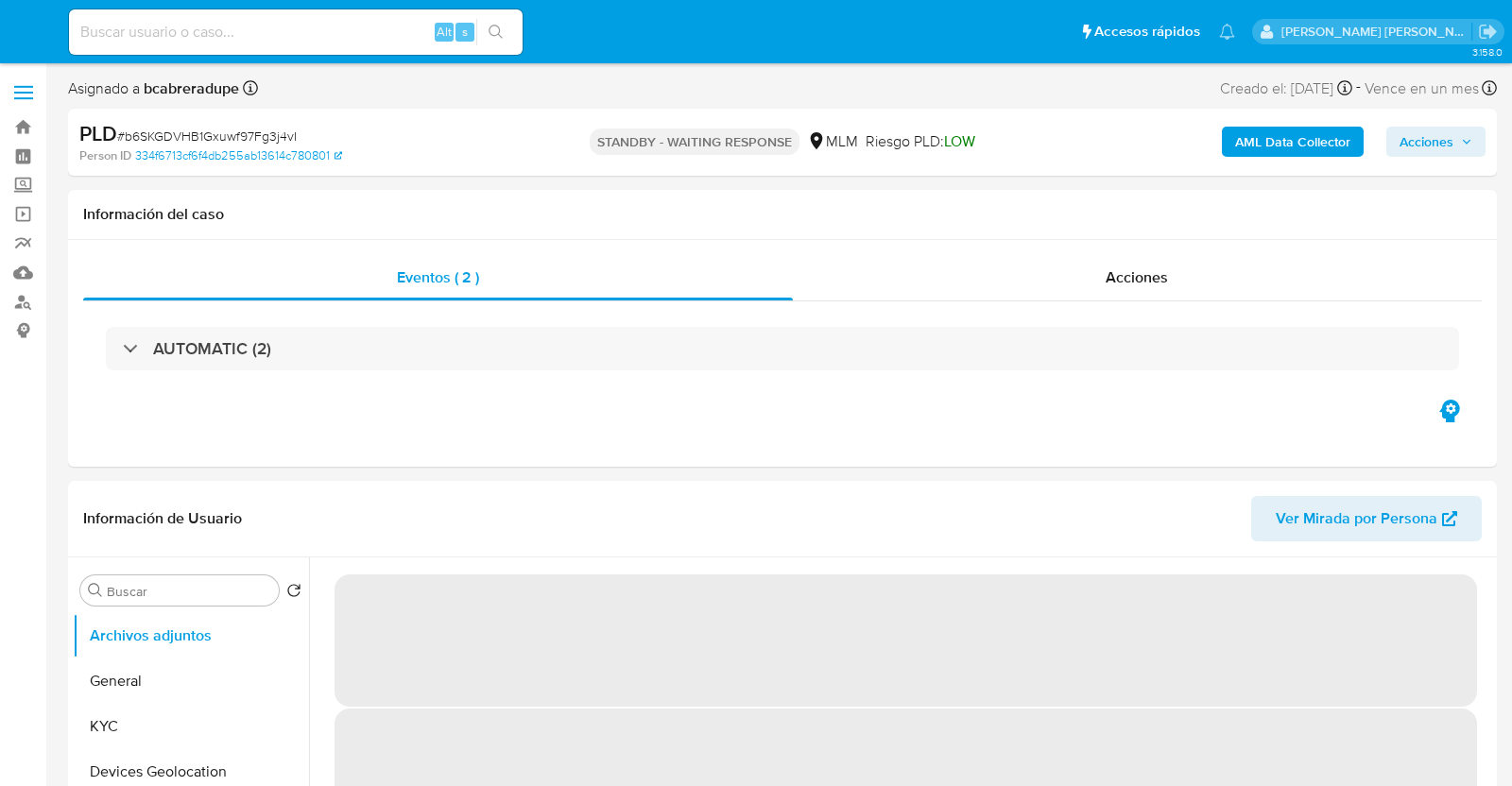
select select "10"
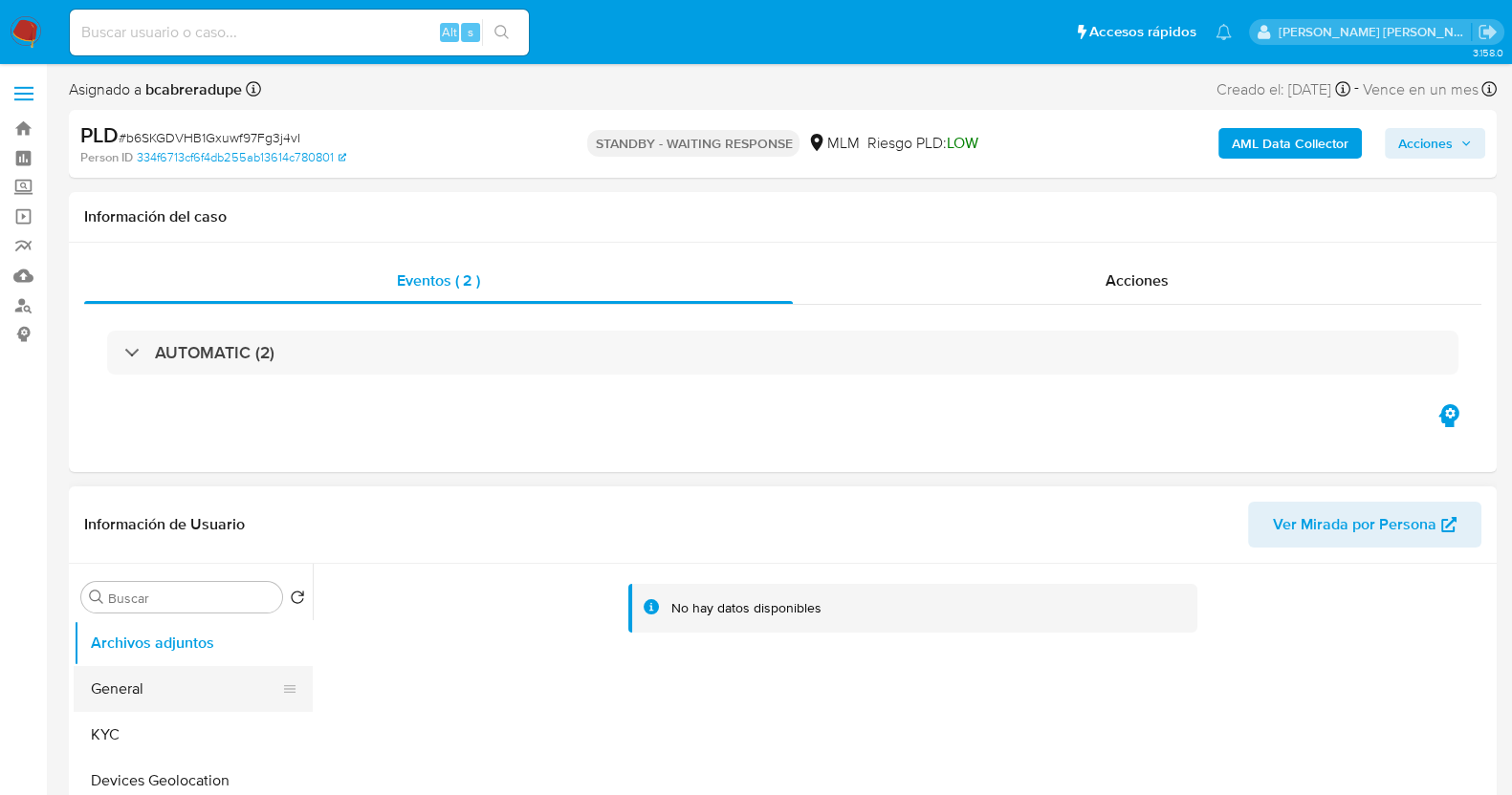
drag, startPoint x: 147, startPoint y: 743, endPoint x: 255, endPoint y: 682, distance: 124.0
click at [149, 741] on button "KYC" at bounding box center [192, 735] width 239 height 46
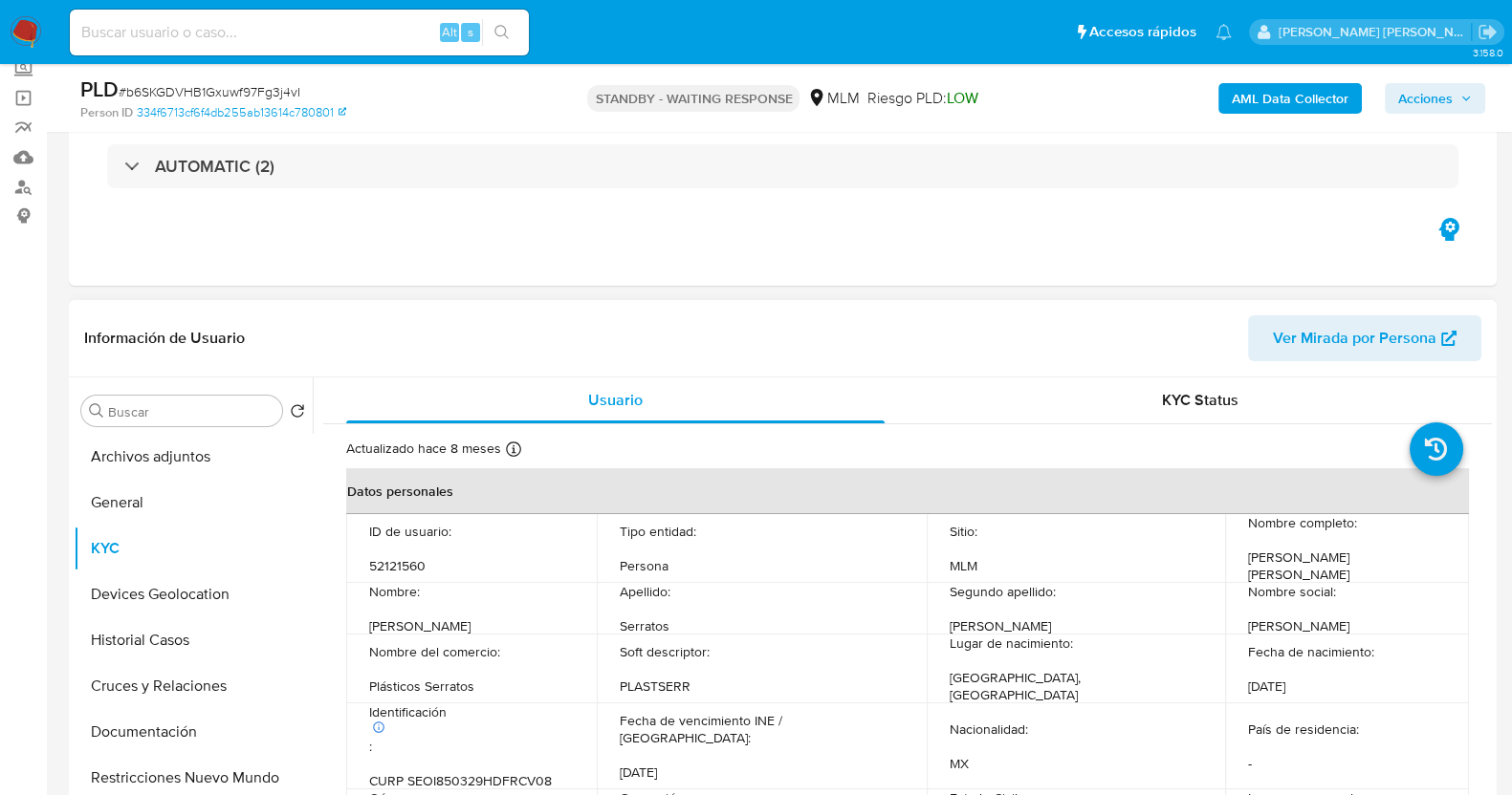
scroll to position [119, 0]
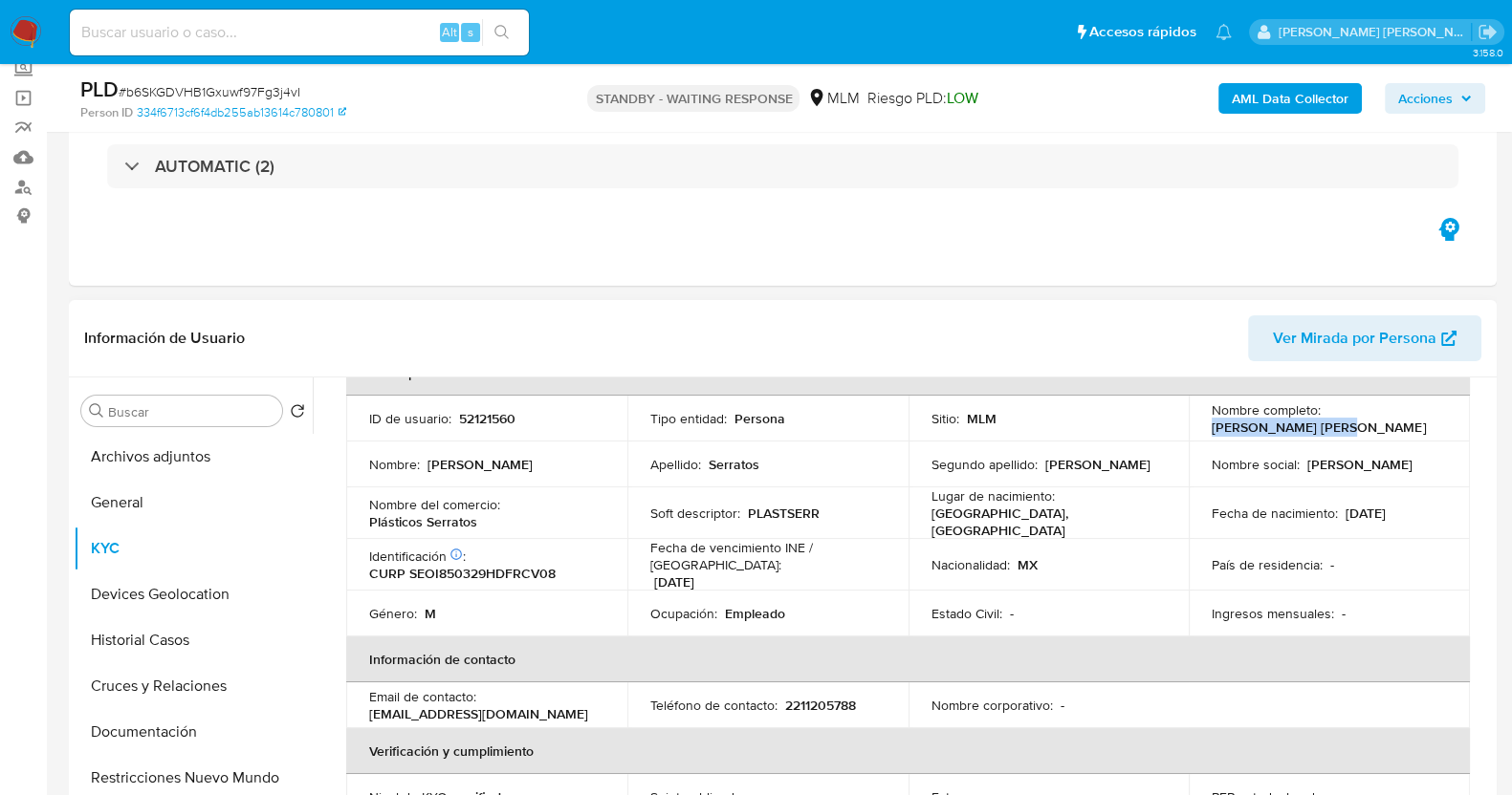
drag, startPoint x: 1205, startPoint y: 427, endPoint x: 1357, endPoint y: 427, distance: 152.0
click at [1357, 427] on td "Nombre completo : [PERSON_NAME] [PERSON_NAME]" at bounding box center [1328, 419] width 281 height 46
copy p "[PERSON_NAME] [PERSON_NAME]"
